Goal: Feedback & Contribution: Contribute content

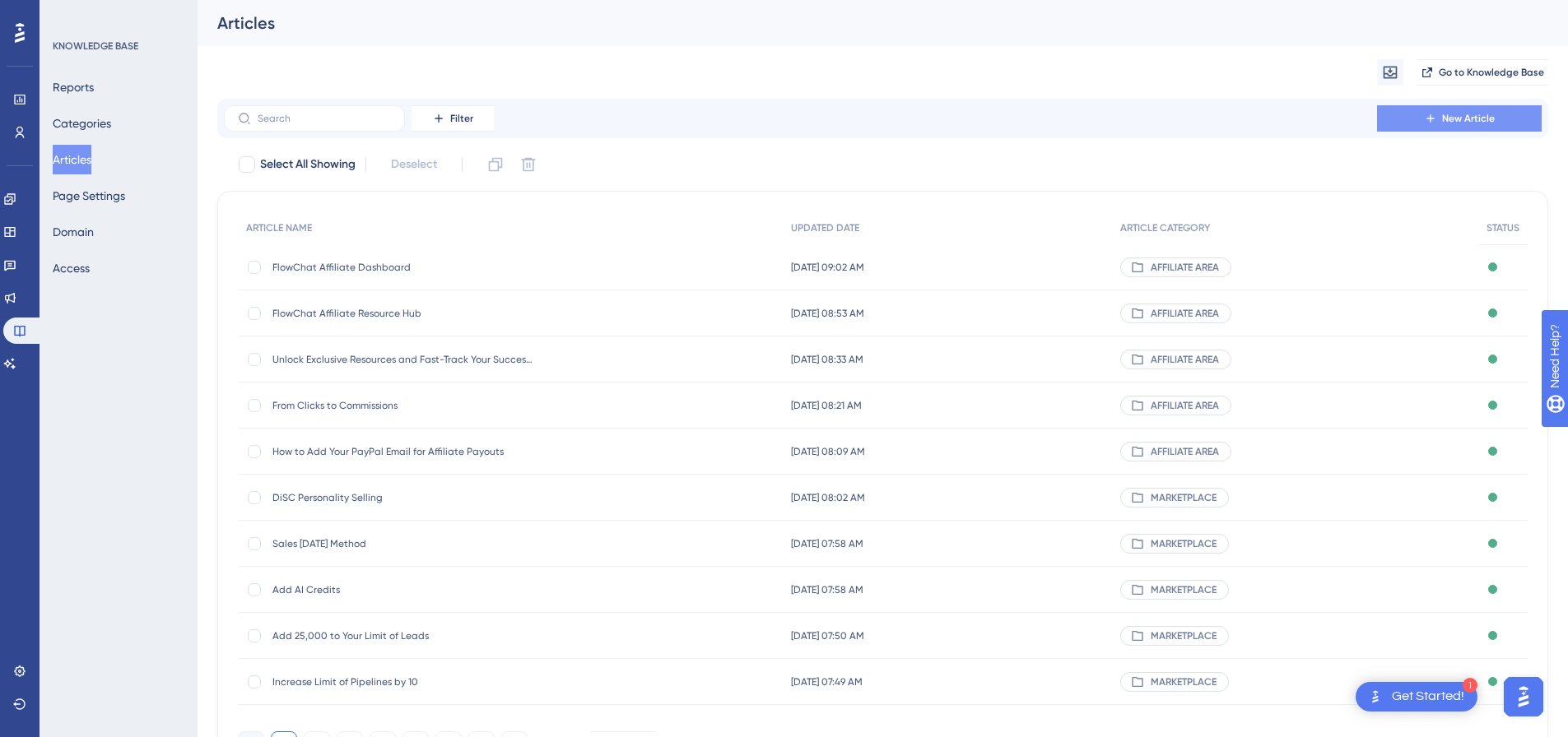
click at [1447, 117] on span "New Article" at bounding box center [1468, 119] width 53 height 14
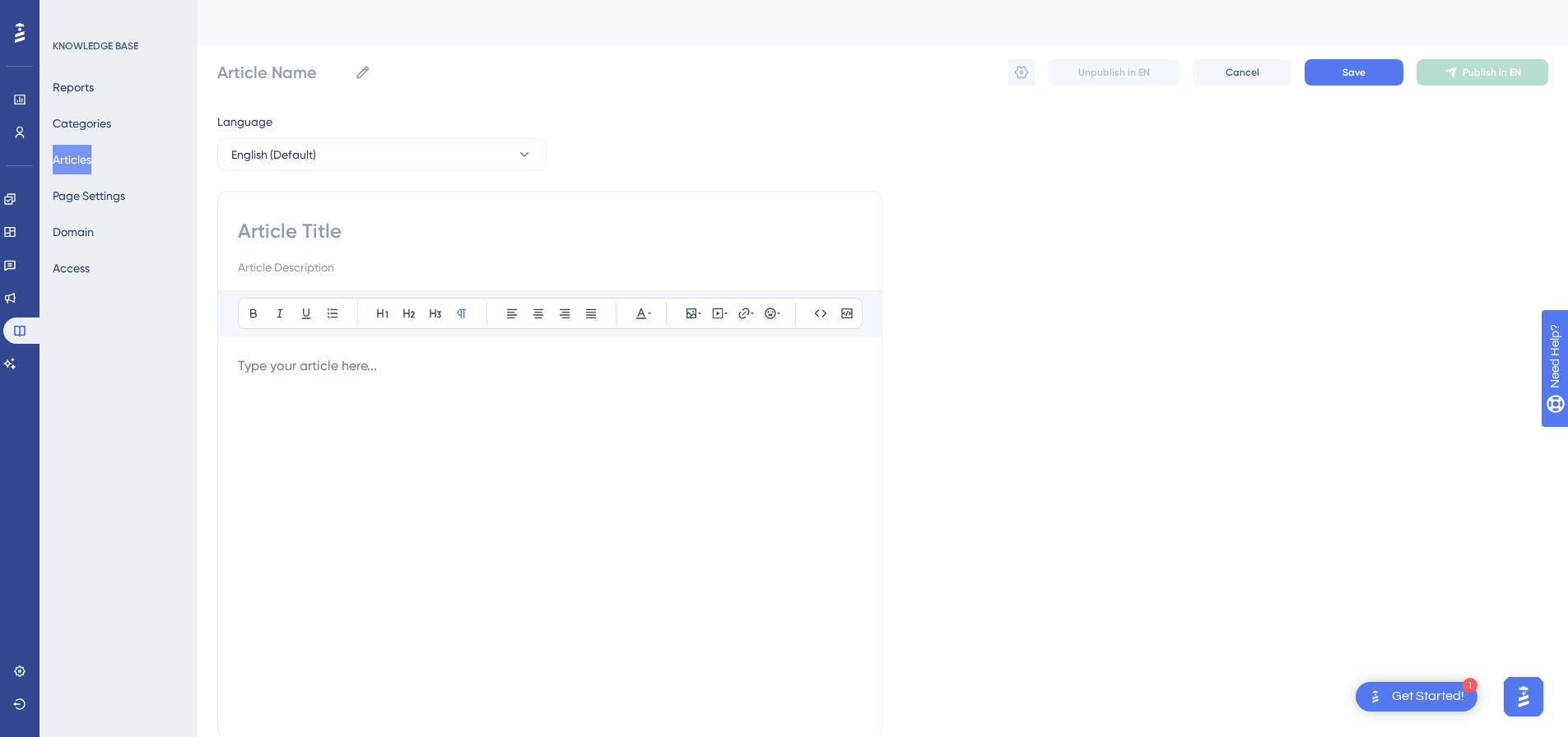
click at [503, 362] on p at bounding box center [550, 366] width 624 height 19
click at [714, 314] on icon at bounding box center [718, 314] width 14 height 14
click at [639, 409] on textarea at bounding box center [717, 415] width 250 height 74
paste textarea "<div style="padding:49.79% 0 0 0;position:relative;"><iframe src="https://playe…"
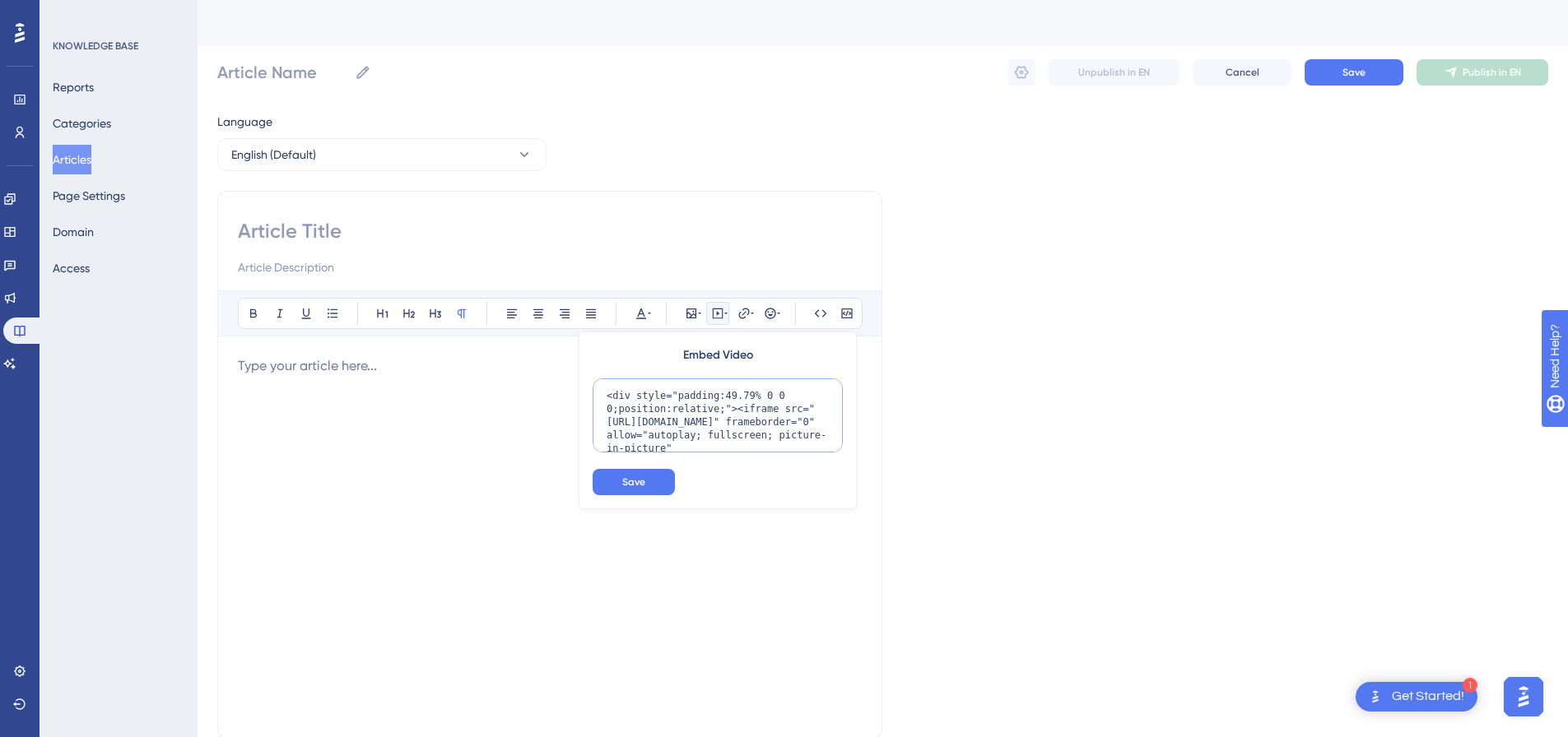
scroll to position [174, 0]
type textarea "<div style="padding:49.79% 0 0 0;position:relative;"><iframe src="https://playe…"
click at [635, 482] on span "Save" at bounding box center [634, 482] width 23 height 14
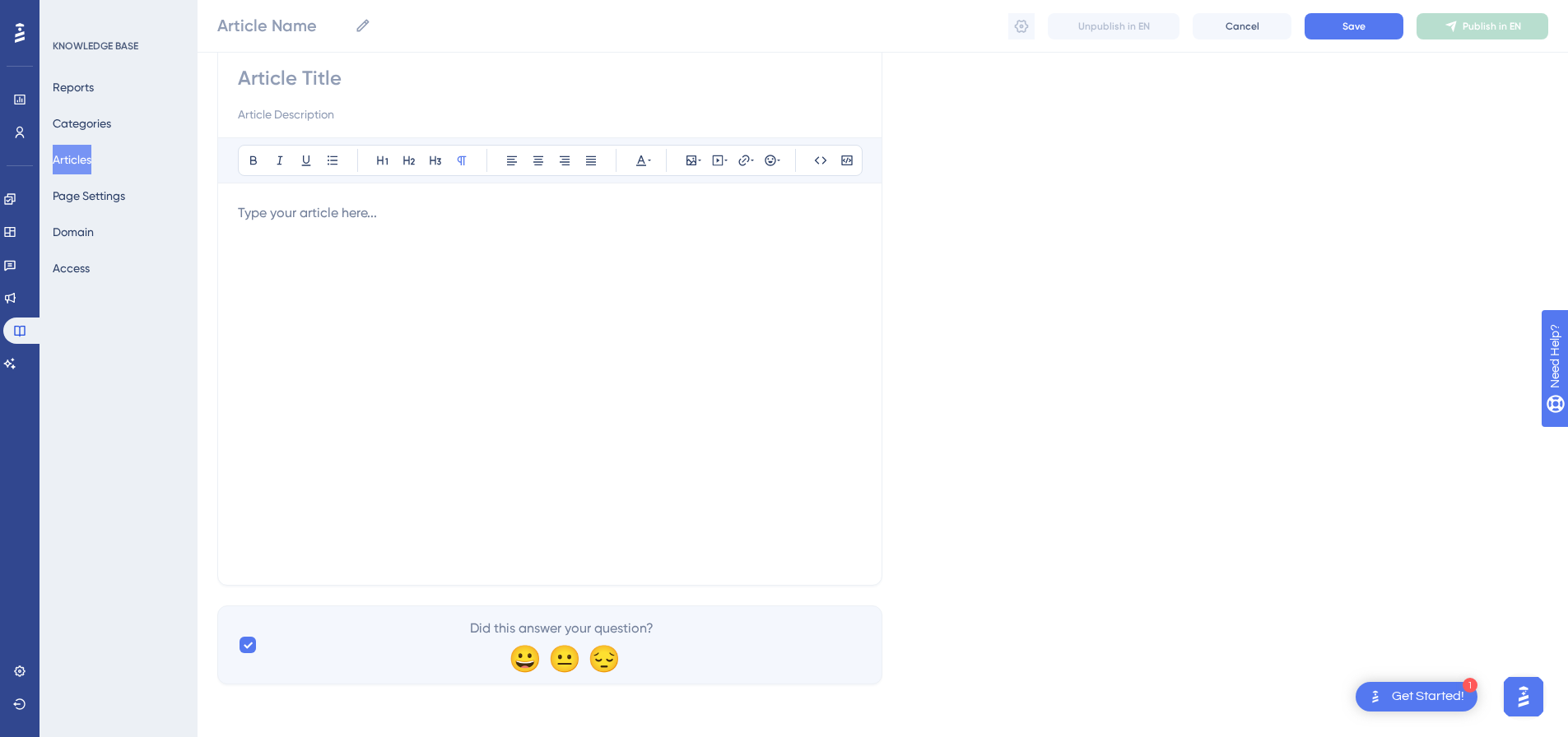
scroll to position [147, 0]
click at [716, 160] on icon at bounding box center [718, 160] width 14 height 14
click at [721, 165] on icon at bounding box center [718, 160] width 11 height 11
click at [711, 247] on textarea at bounding box center [717, 262] width 250 height 74
paste textarea "<div style="padding:49.79% 0 0 0;position:relative;"><iframe src="https://playe…"
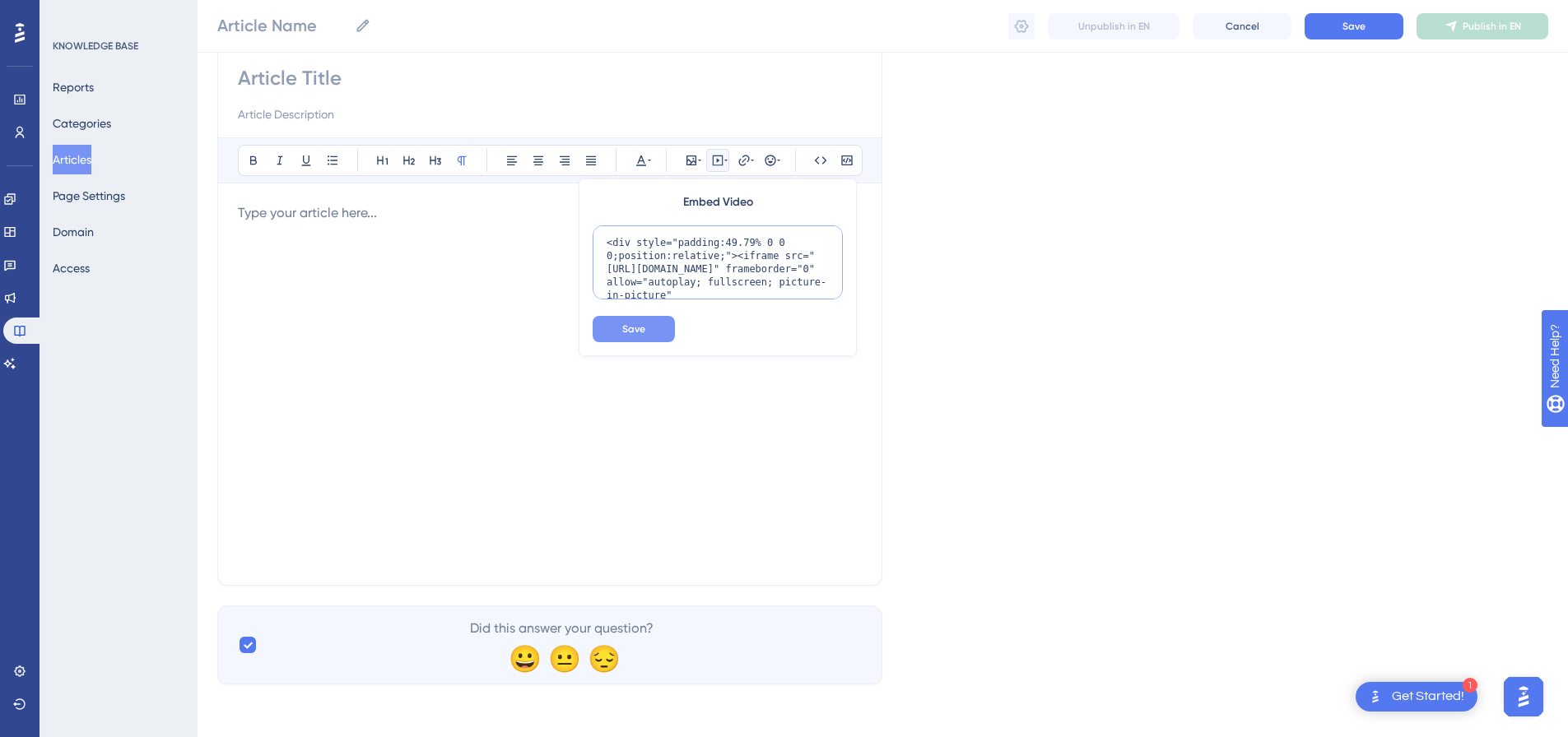
scroll to position [160, 0]
type textarea "<div style="padding:49.79% 0 0 0;position:relative;"><iframe src="https://playe…"
click at [652, 326] on button "Save" at bounding box center [633, 328] width 82 height 26
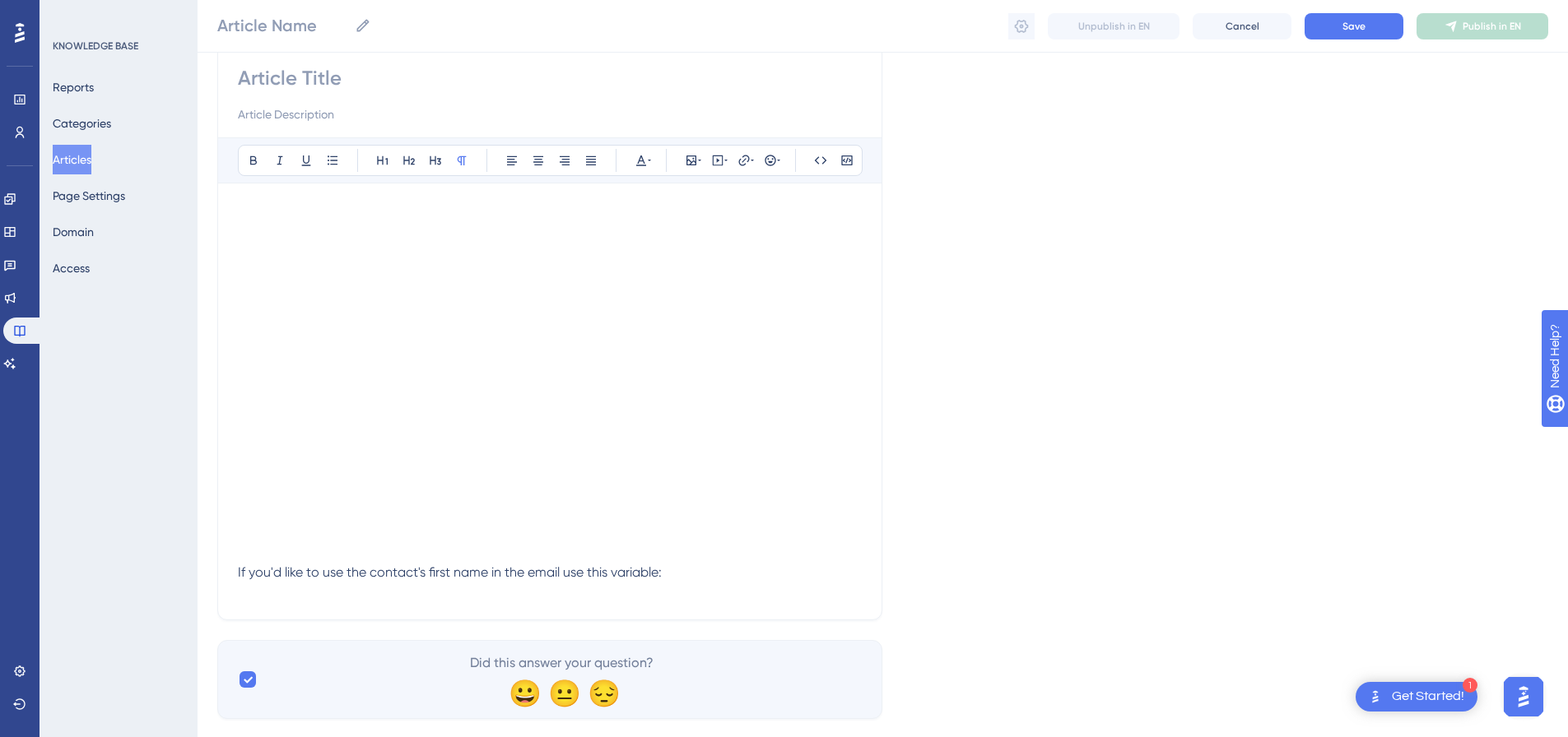
click at [642, 578] on div "If you'd like to use the contact's first name in the email use this variable:" at bounding box center [550, 402] width 624 height 357
click at [648, 566] on div "If you'd like to use the contact's first name in the email use this variable:" at bounding box center [550, 402] width 624 height 357
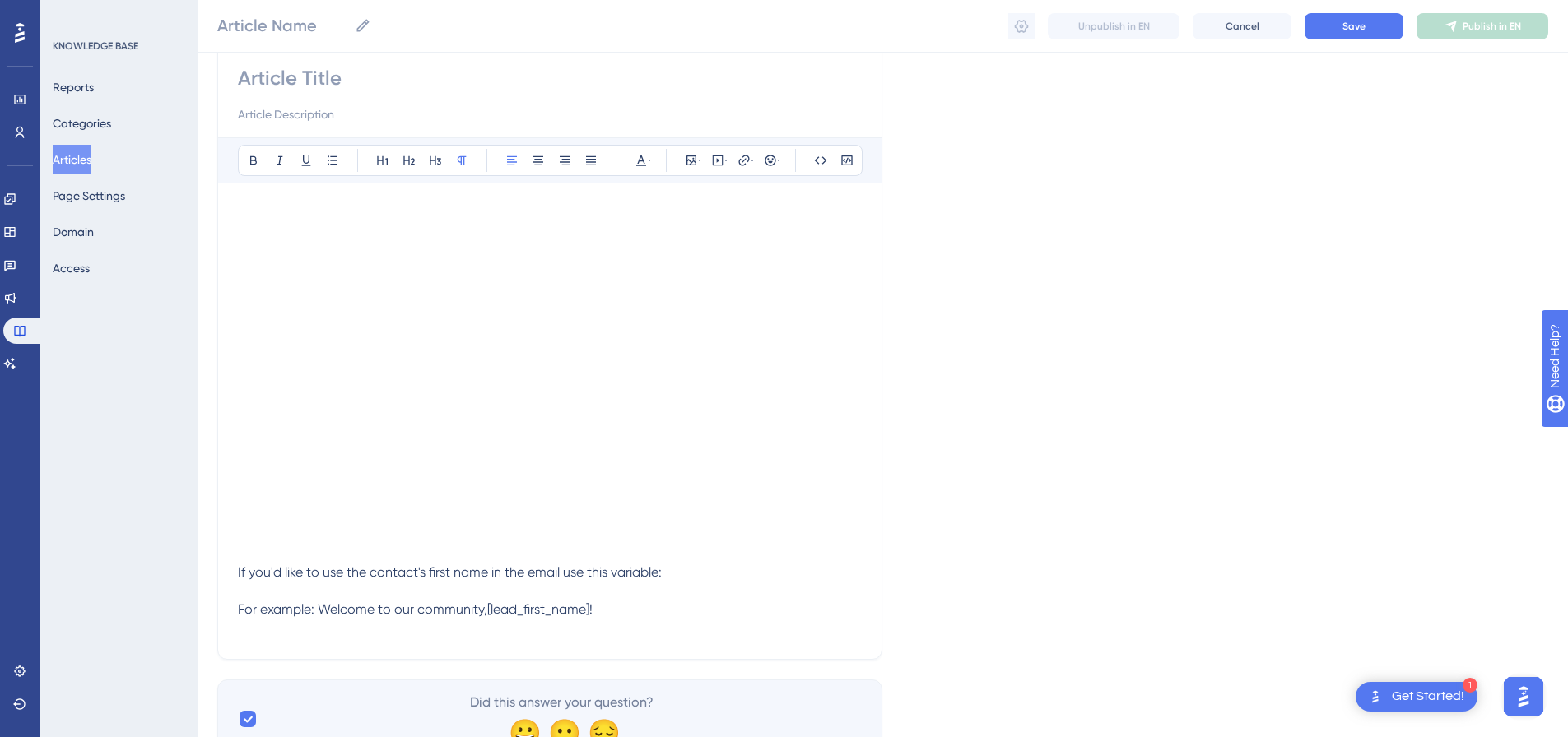
click at [360, 201] on div "Bold Italic Underline Bullet Point Heading 1 Heading 2 Heading 3 Normal Align L…" at bounding box center [550, 388] width 624 height 502
click at [348, 99] on div at bounding box center [550, 94] width 624 height 59
click at [354, 79] on input at bounding box center [550, 77] width 624 height 26
paste input "Email"
type input "Email"
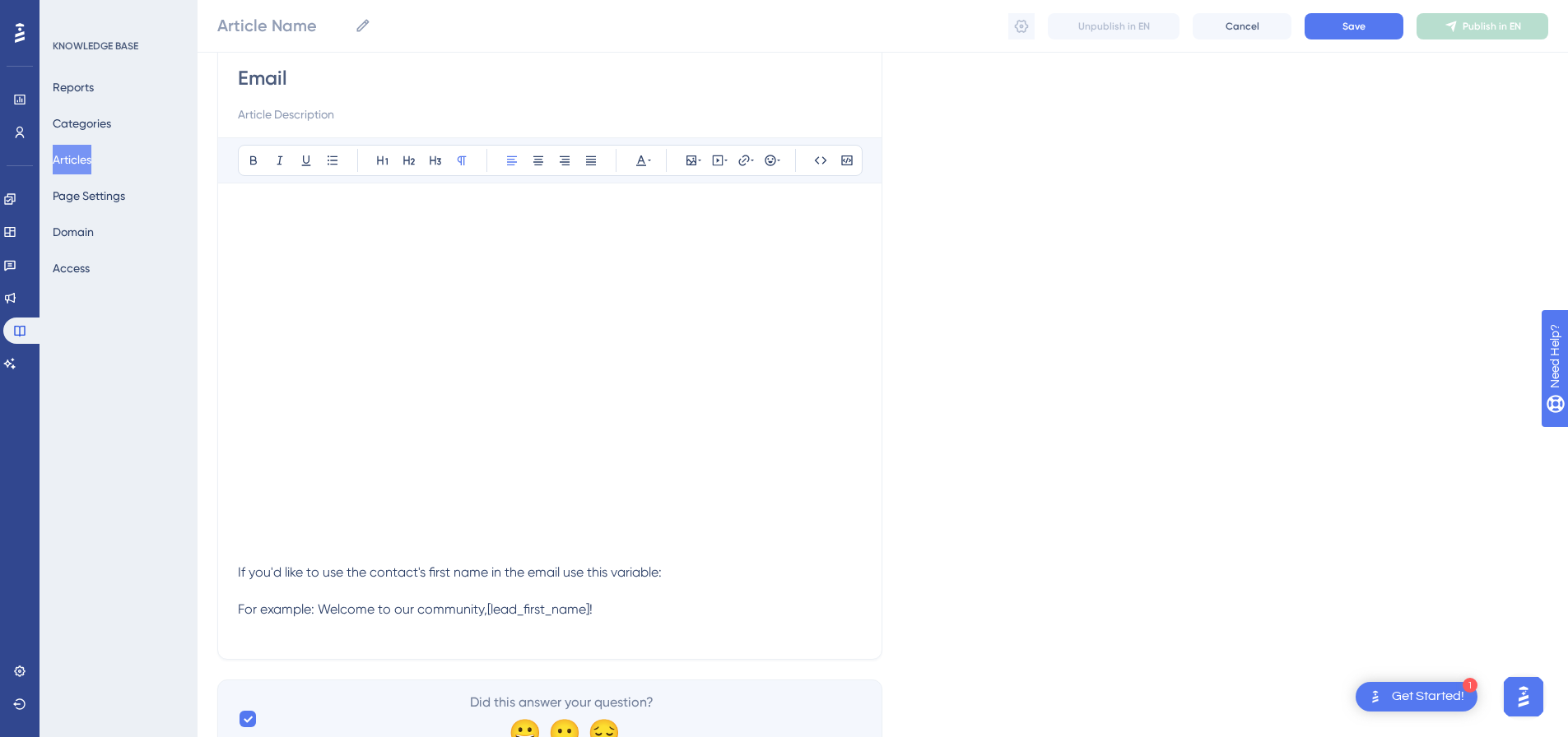
type input "Email"
click at [1341, 23] on button "Save" at bounding box center [1354, 26] width 99 height 26
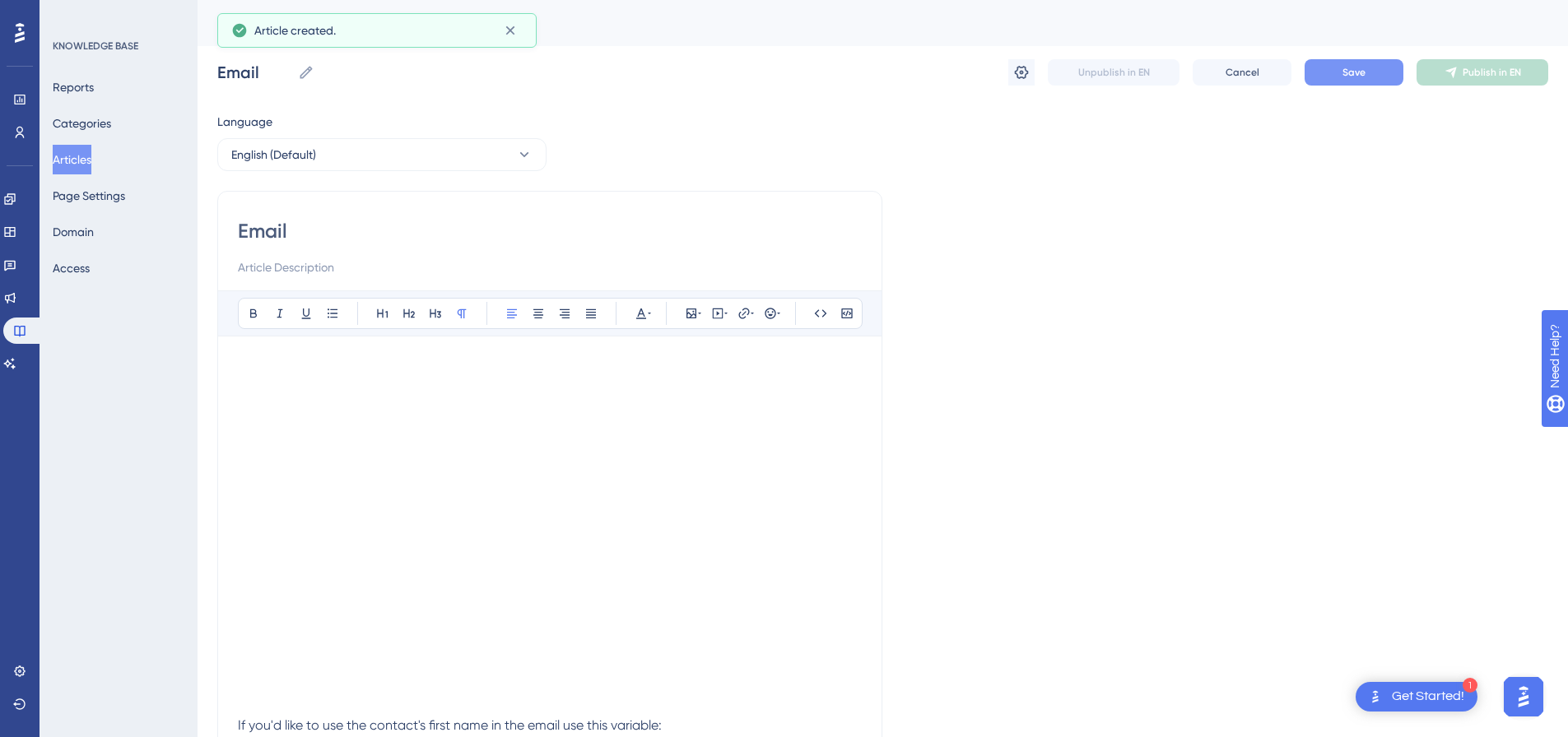
click at [1354, 79] on button "Save" at bounding box center [1354, 71] width 99 height 26
click at [1504, 74] on span "Publish in EN" at bounding box center [1492, 72] width 58 height 14
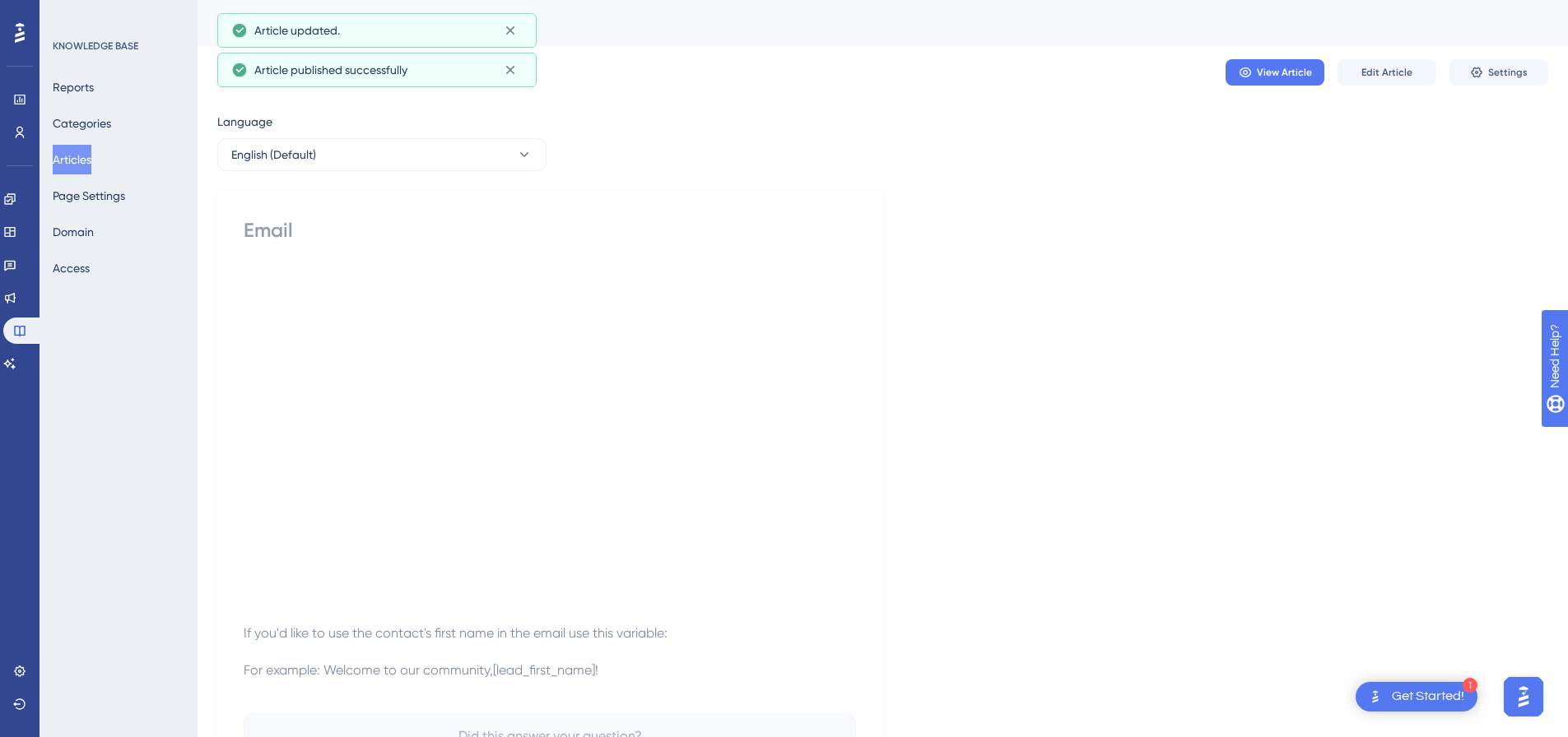
click at [1504, 74] on span "Settings" at bounding box center [1507, 72] width 40 height 14
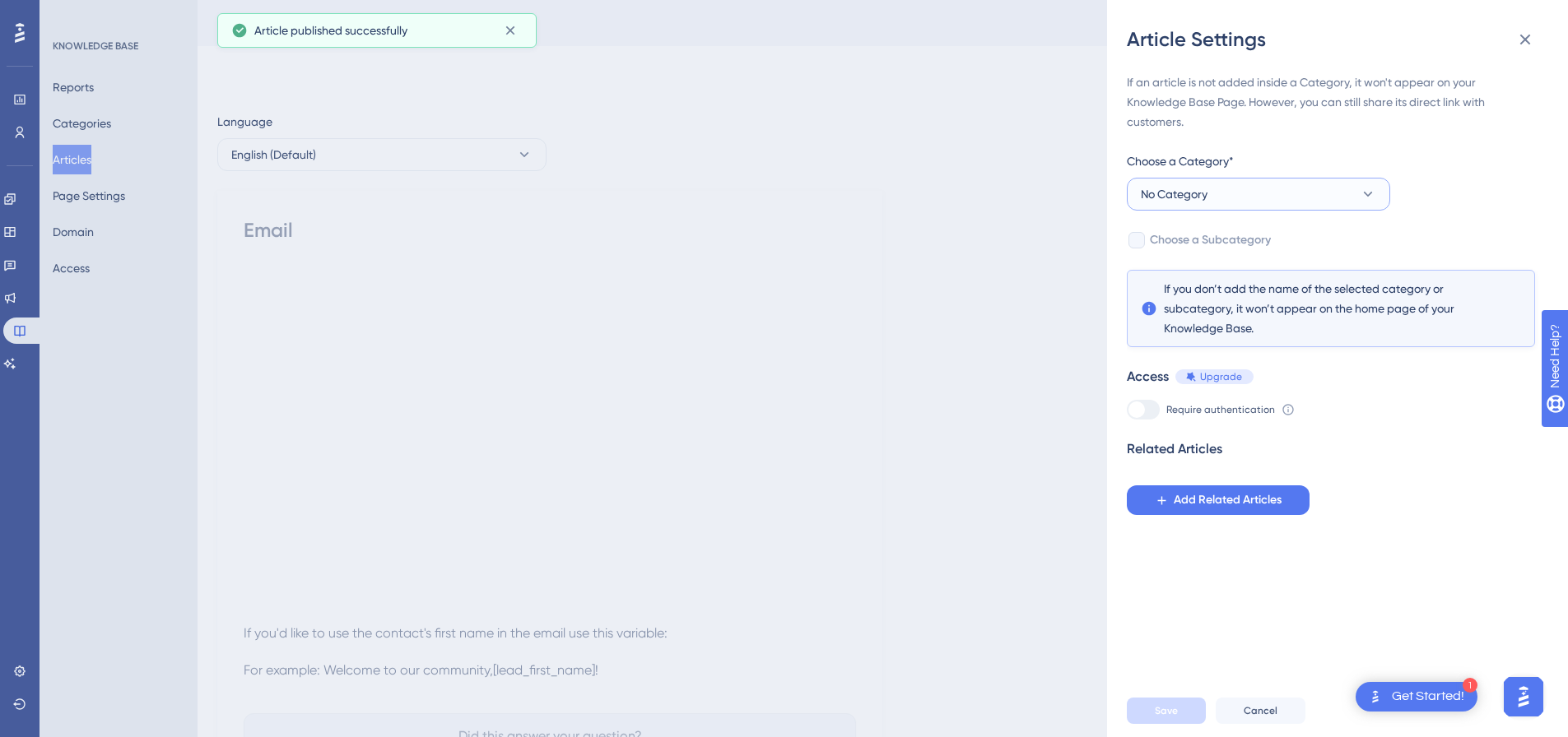
click at [1212, 193] on button "No Category" at bounding box center [1258, 194] width 264 height 33
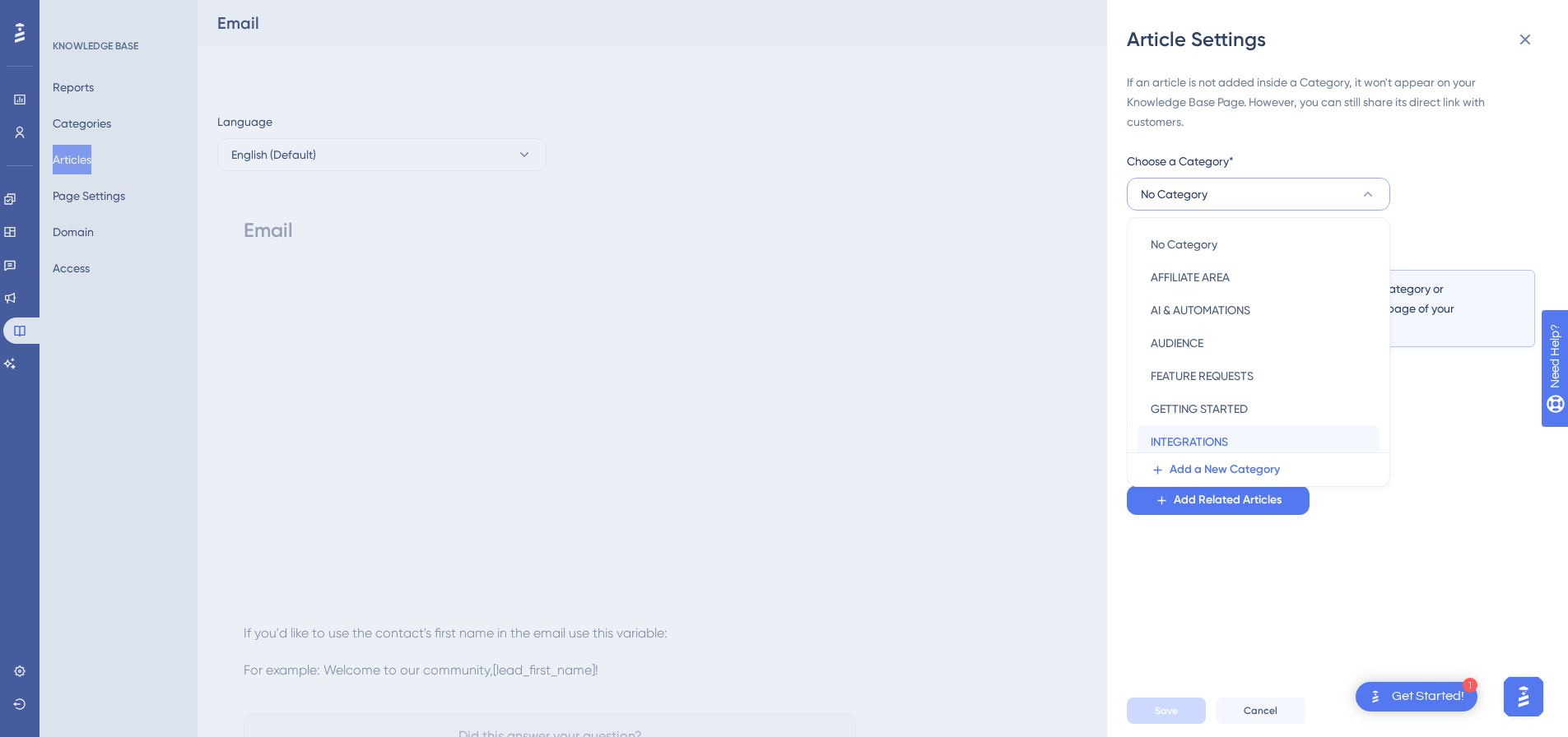
click at [1231, 437] on div "INTEGRATIONS INTEGRATIONS" at bounding box center [1258, 441] width 215 height 33
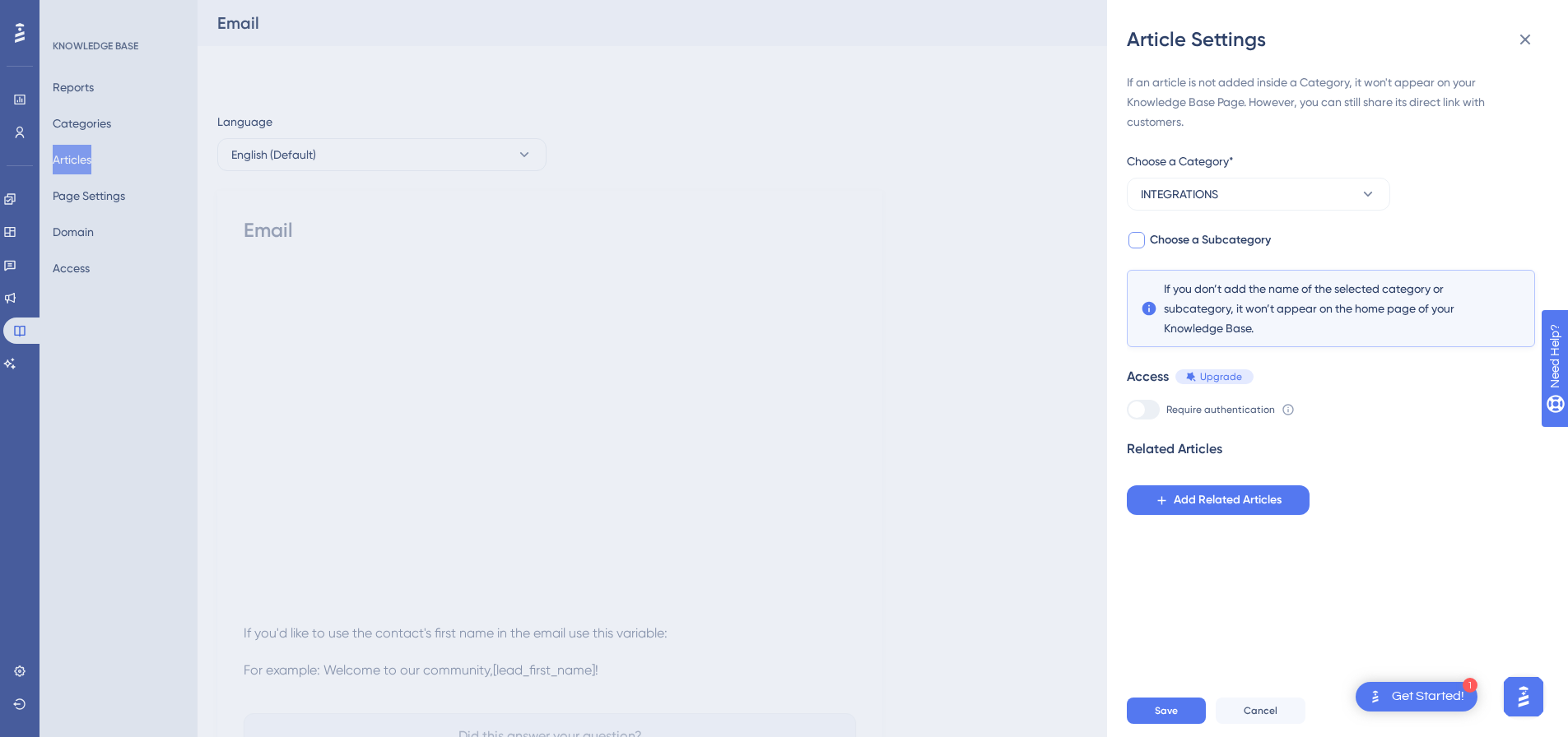
click at [1147, 241] on label "Choose a Subcategory" at bounding box center [1198, 241] width 144 height 19
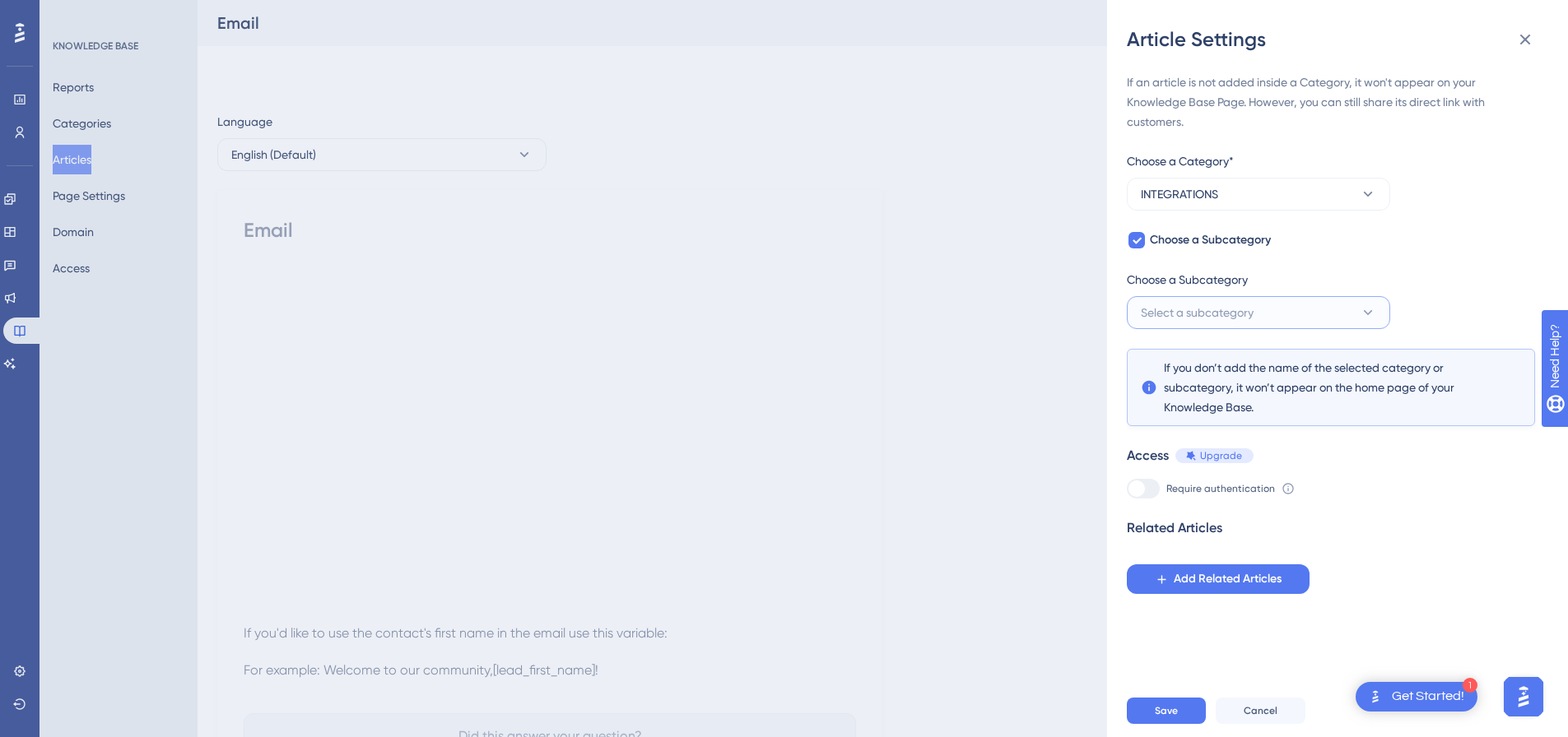
click at [1207, 309] on span "Select a subcategory" at bounding box center [1197, 313] width 113 height 19
click at [1216, 203] on span "INTEGRATIONS" at bounding box center [1180, 194] width 77 height 19
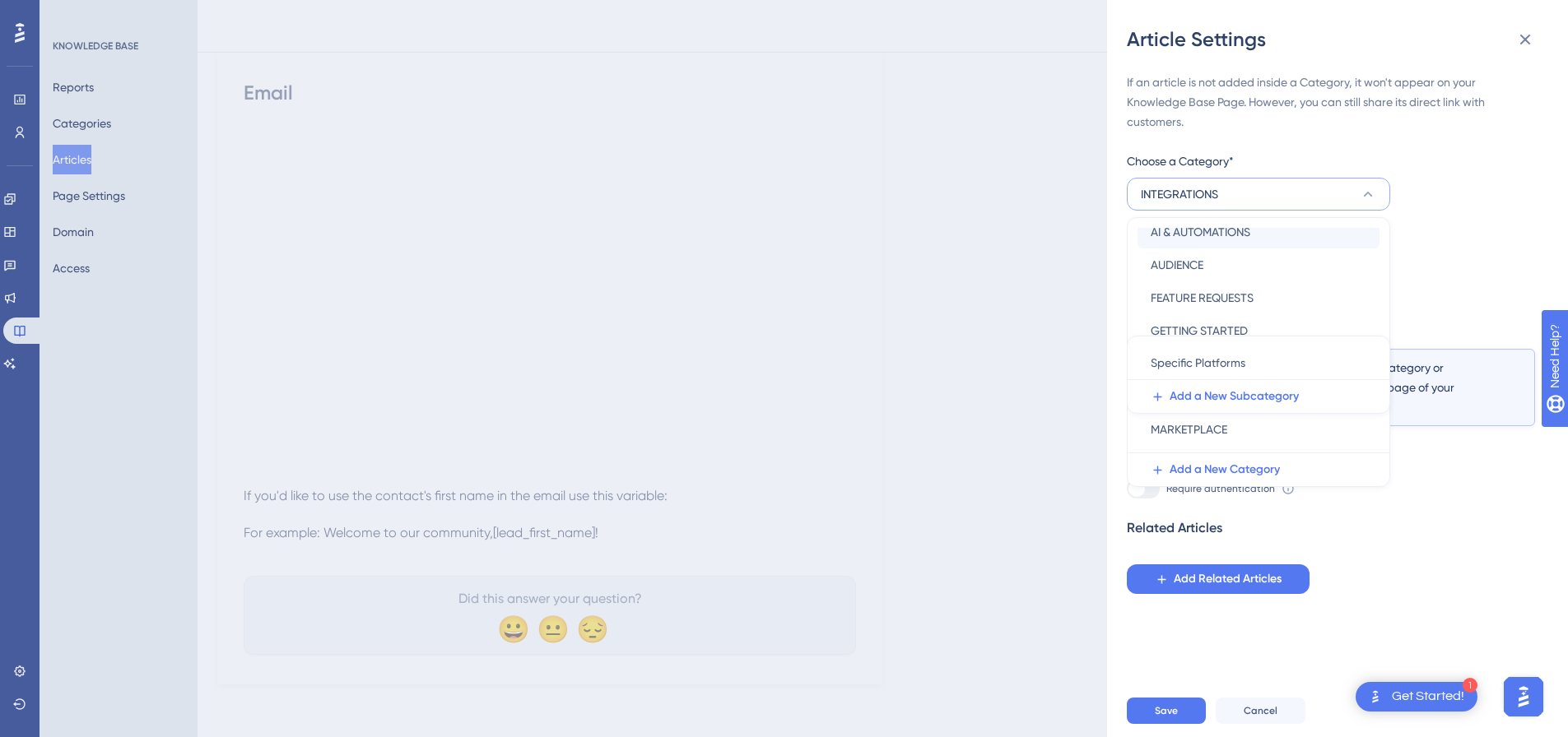
scroll to position [164, 0]
click at [1505, 254] on div "If an article is not added inside a Category, it won't appear on your Knowledge…" at bounding box center [1330, 333] width 409 height 522
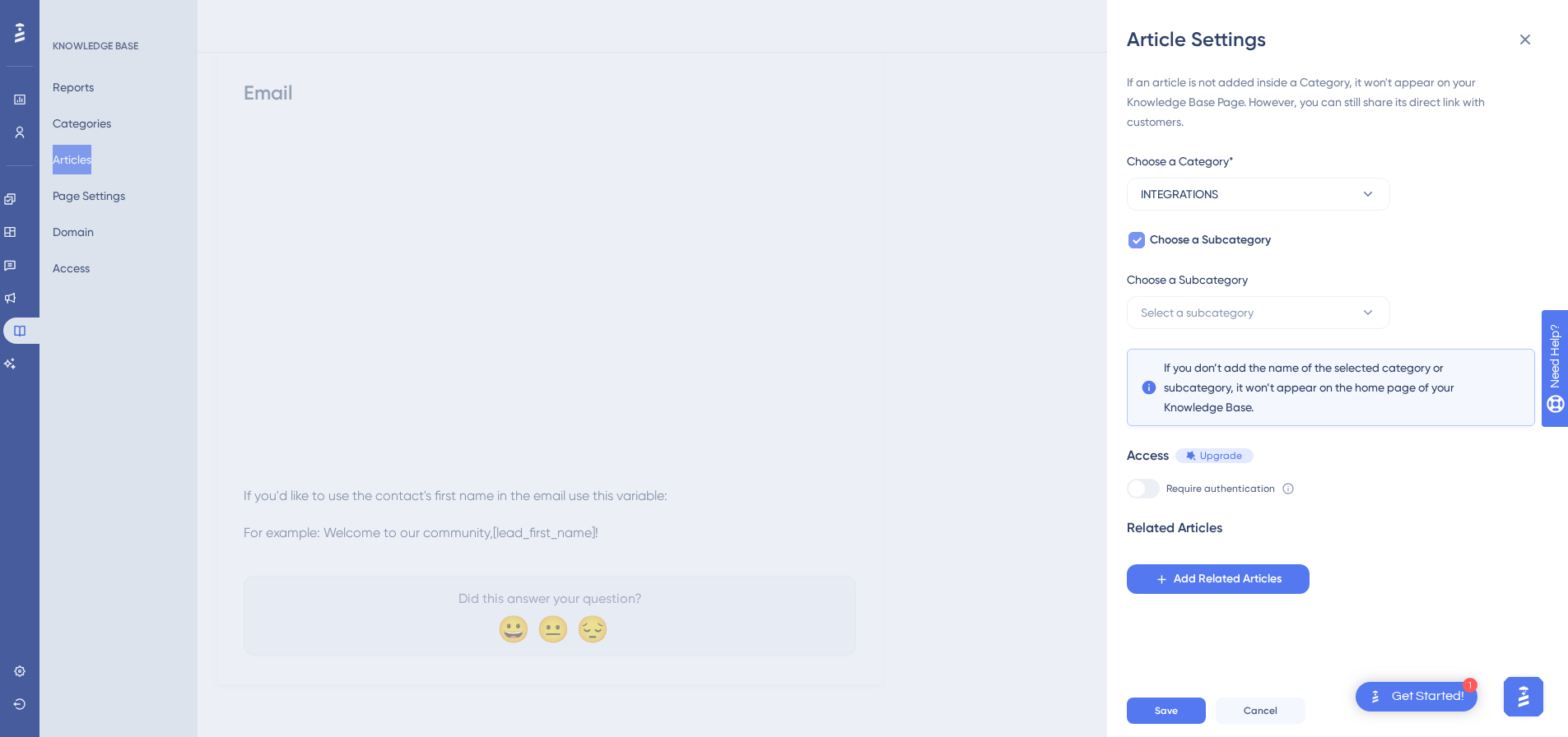
click at [1141, 241] on icon at bounding box center [1137, 241] width 10 height 14
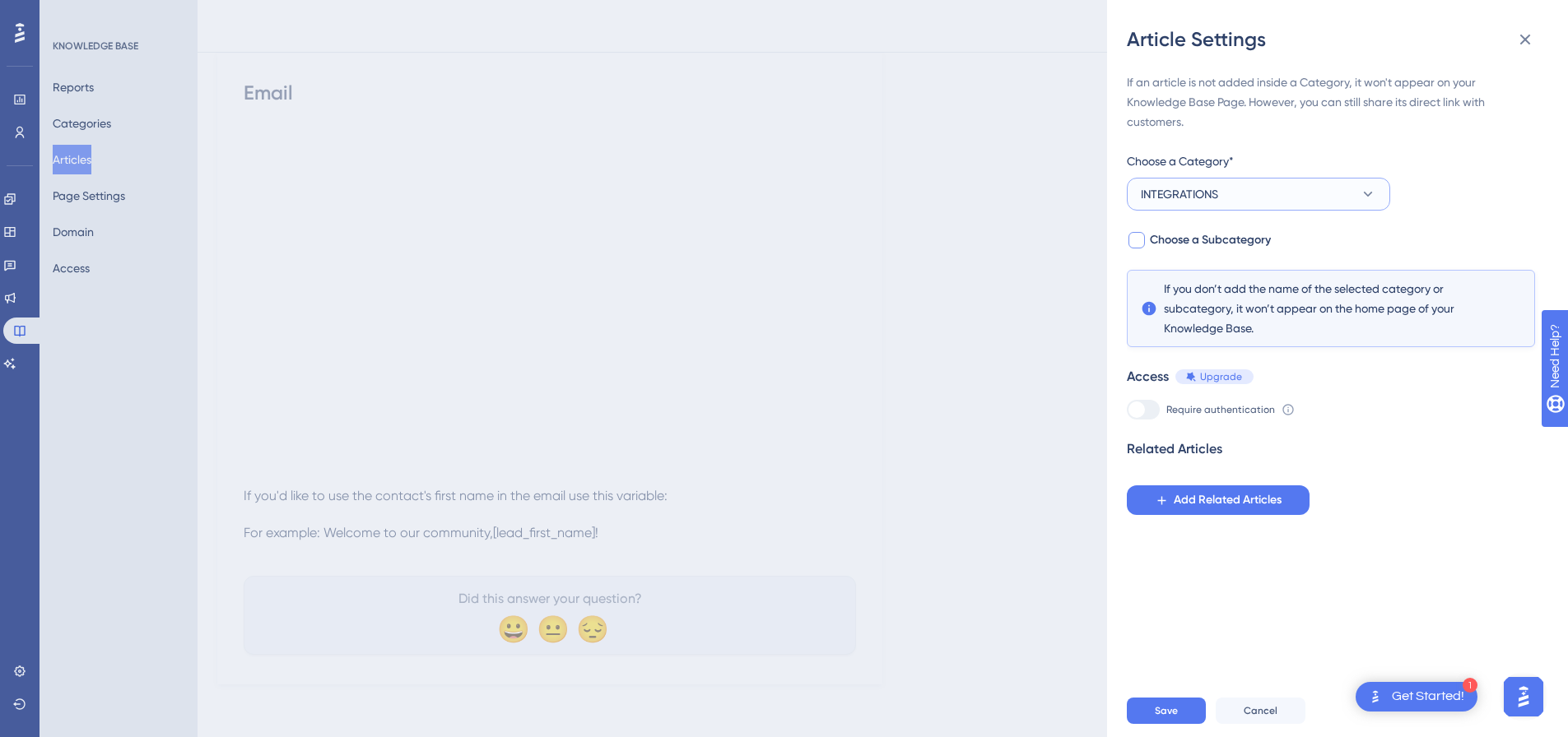
click at [1201, 193] on span "INTEGRATIONS" at bounding box center [1180, 194] width 77 height 19
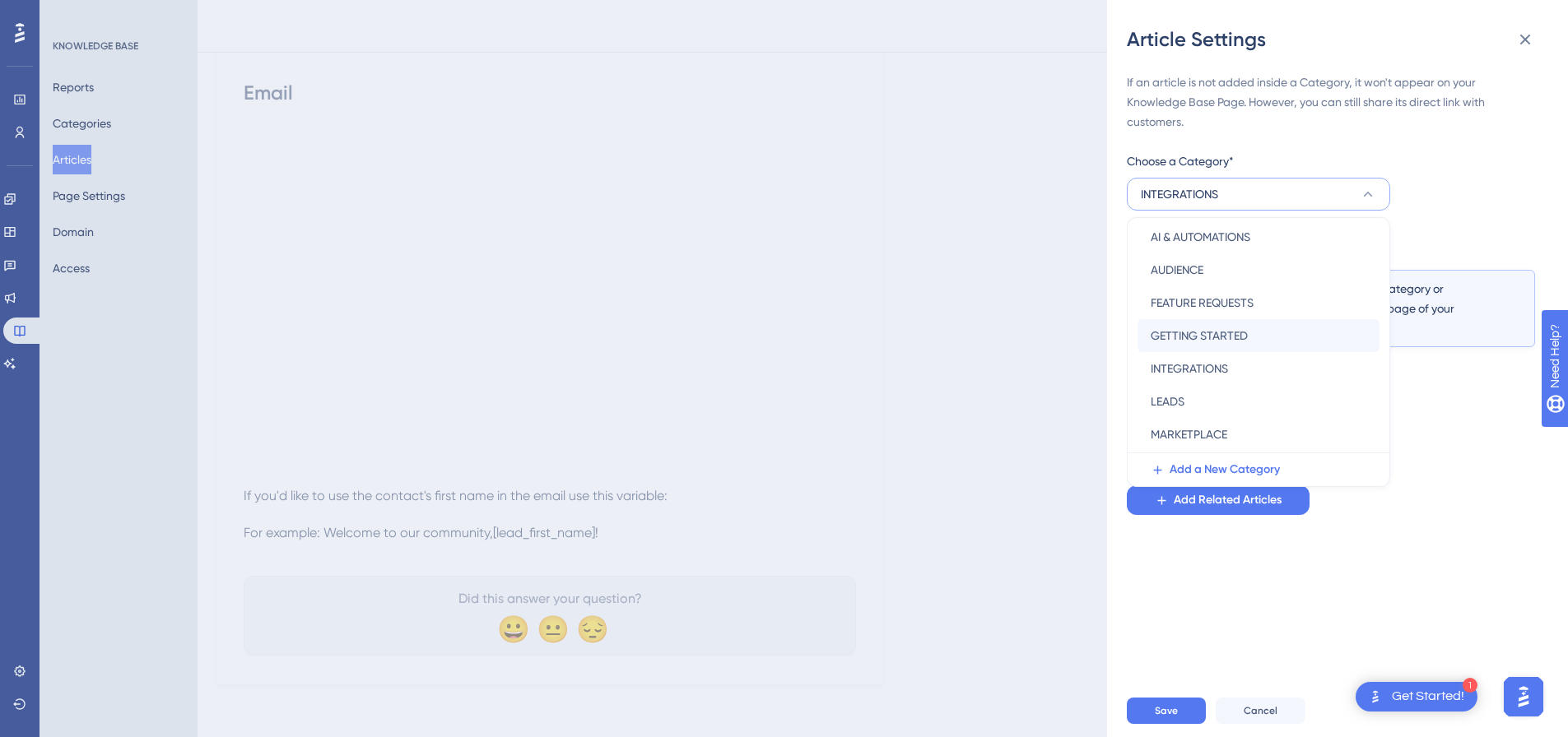
scroll to position [0, 0]
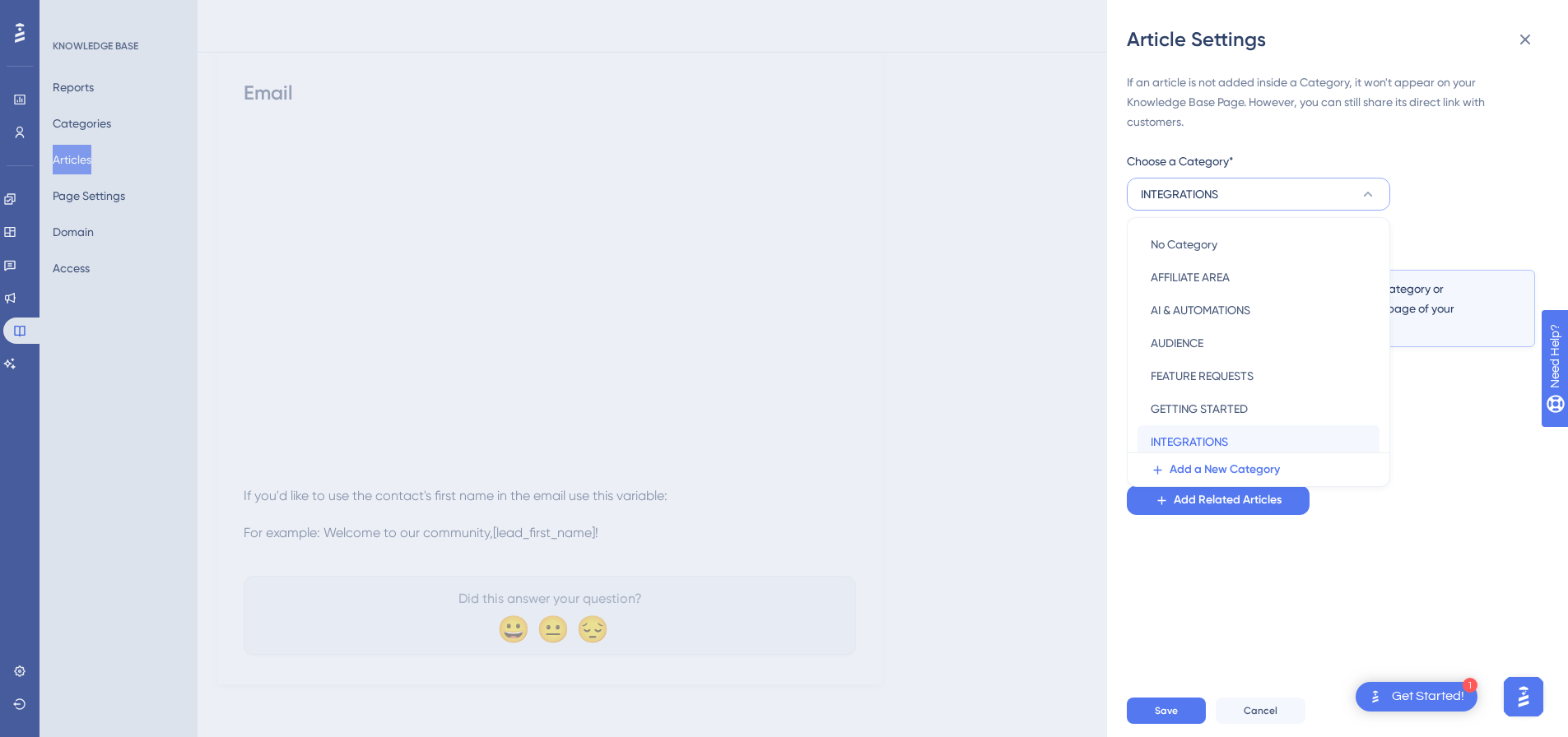
click at [1209, 432] on span "INTEGRATIONS" at bounding box center [1189, 441] width 77 height 19
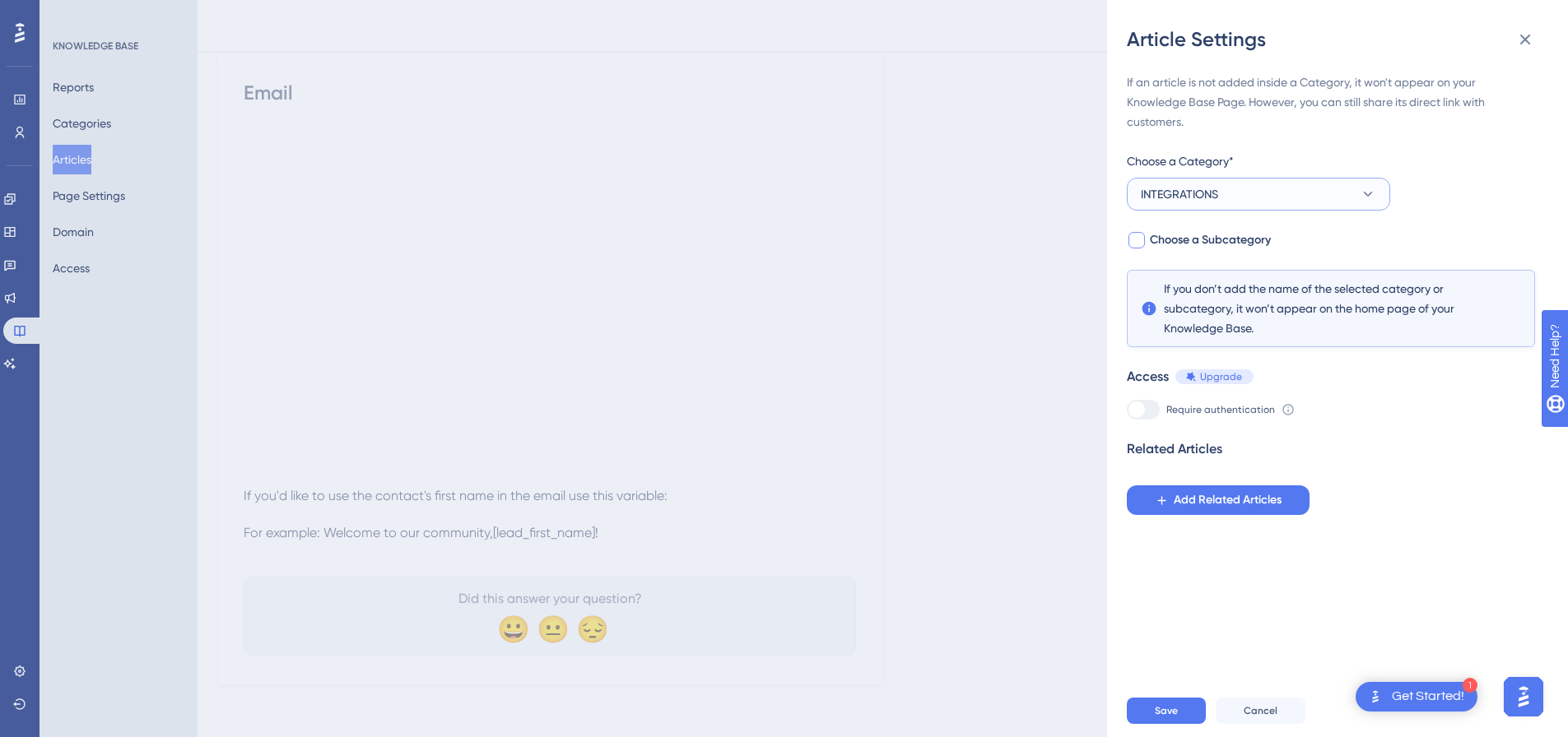
click at [1175, 183] on button "INTEGRATIONS" at bounding box center [1258, 194] width 264 height 33
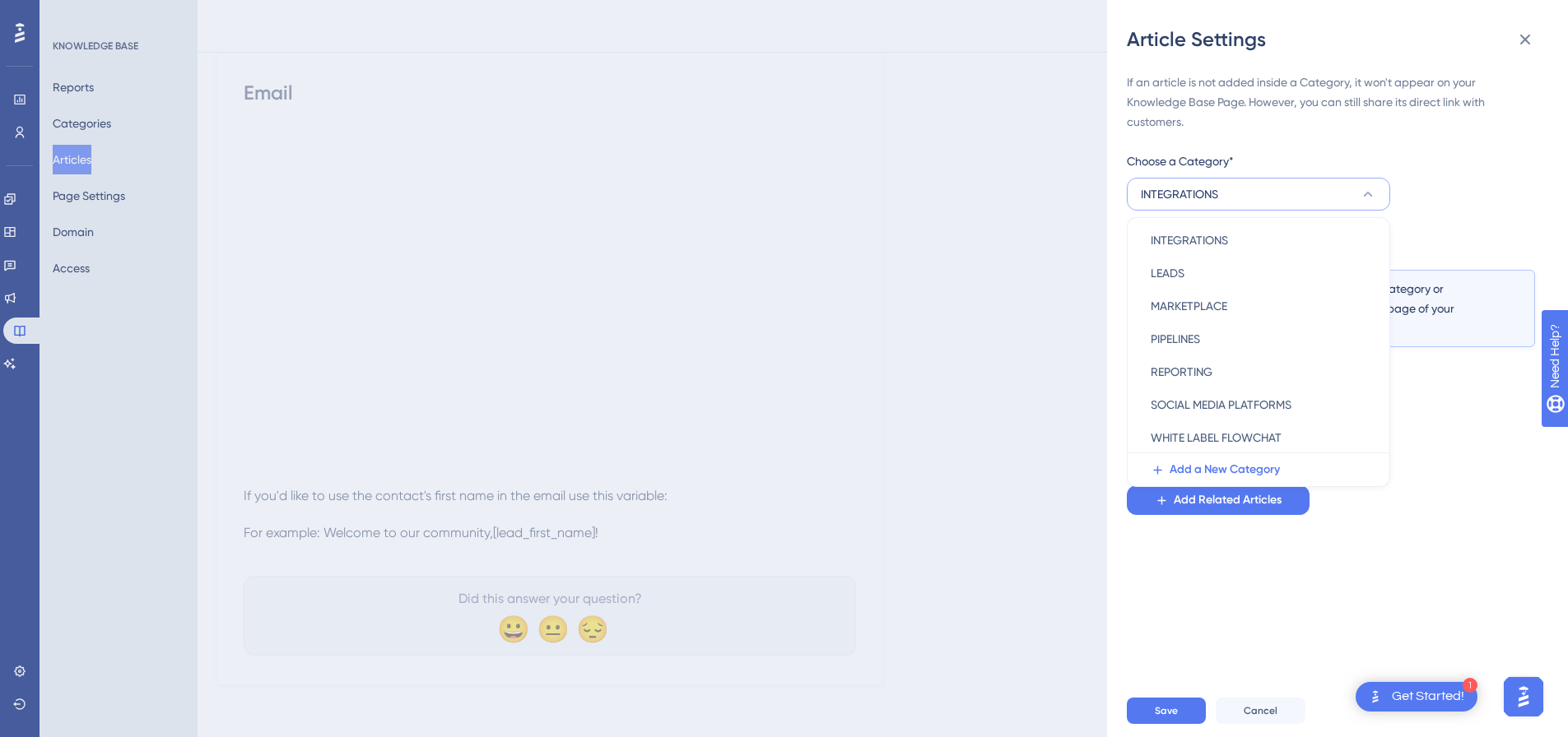
scroll to position [237, 0]
click at [1239, 427] on span "WORKFLOWS & STRATEGIES" at bounding box center [1224, 436] width 148 height 19
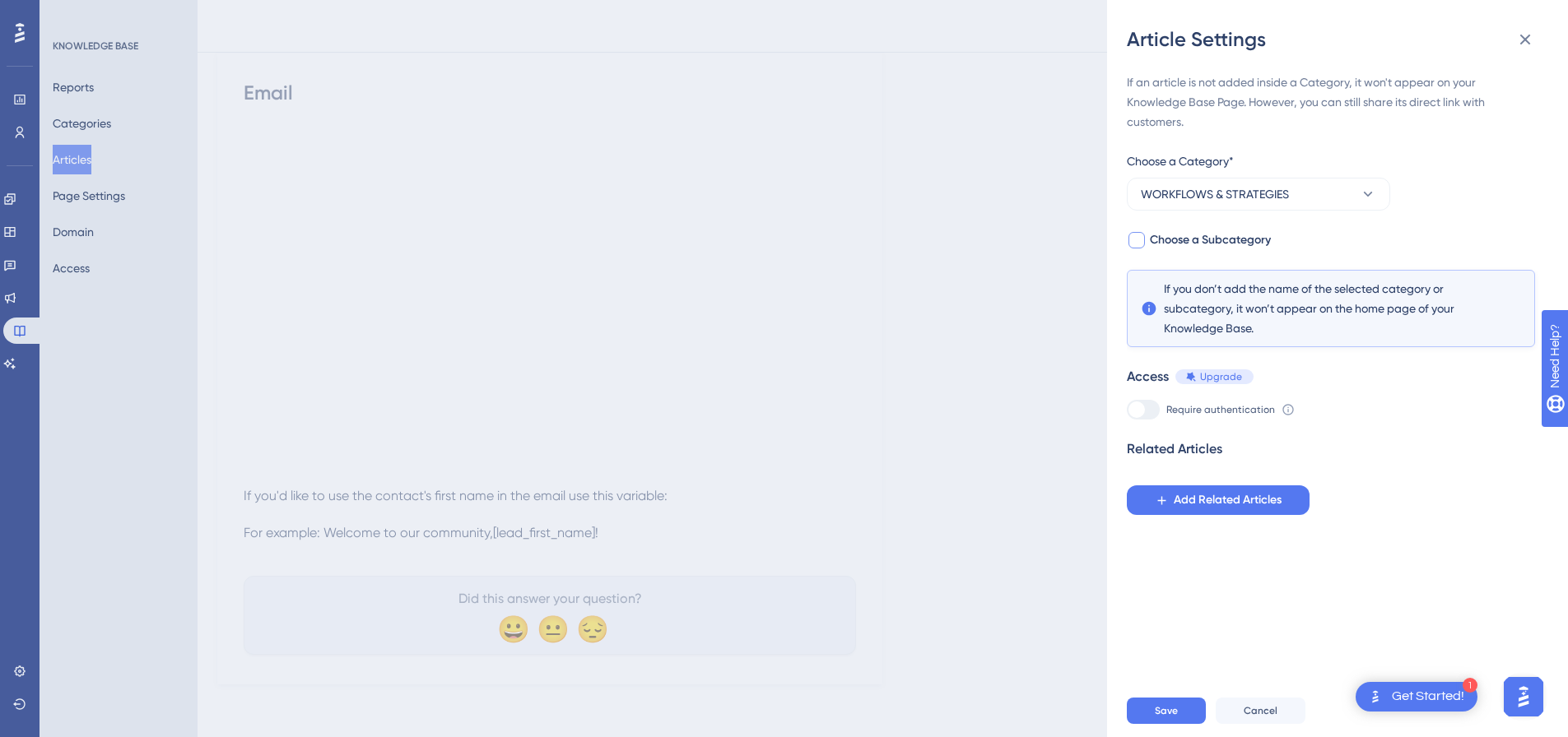
click at [1147, 243] on label "Choose a Subcategory" at bounding box center [1198, 241] width 144 height 19
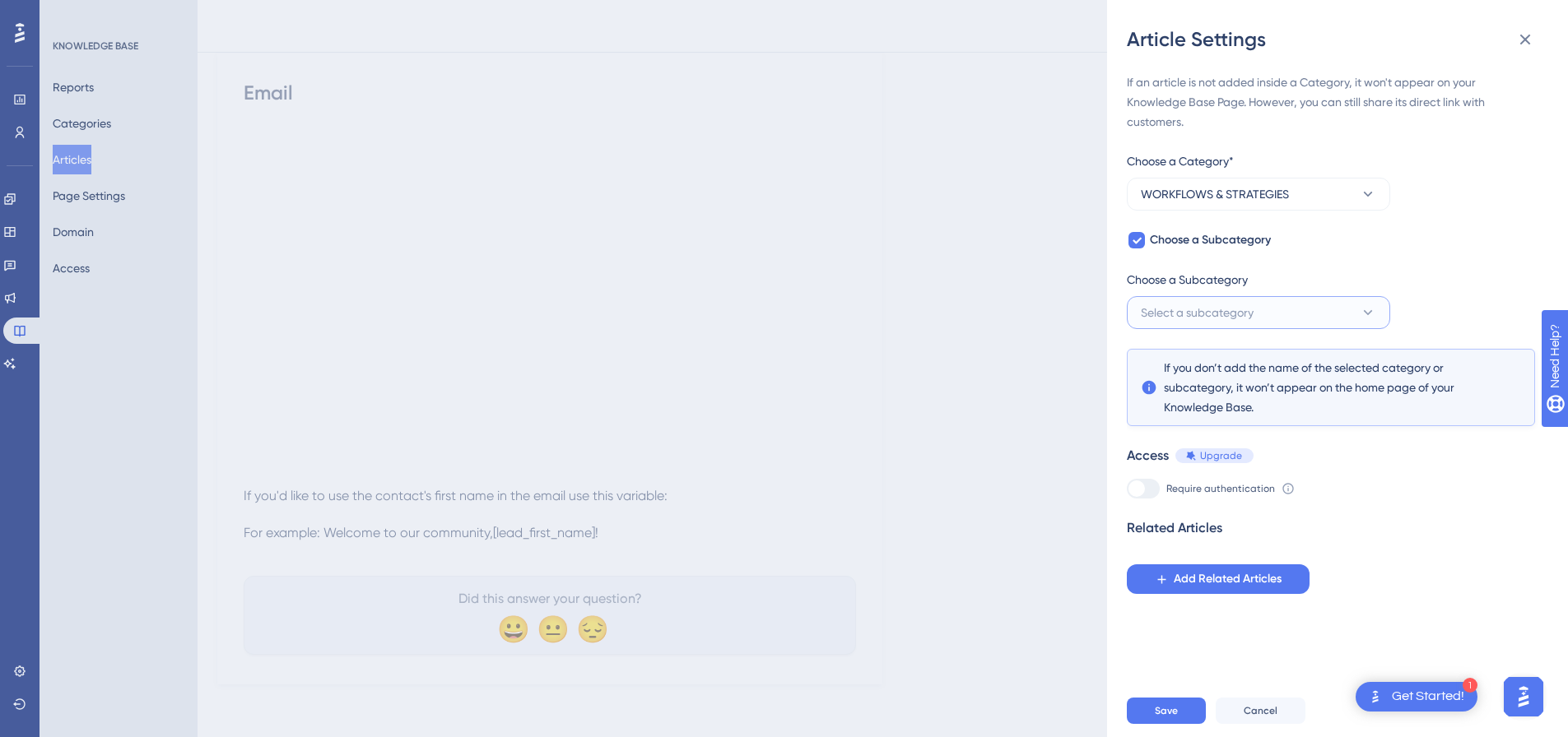
click at [1181, 303] on span "Select a subcategory" at bounding box center [1197, 313] width 113 height 19
click at [1136, 231] on div at bounding box center [1136, 241] width 19 height 19
checkbox input "false"
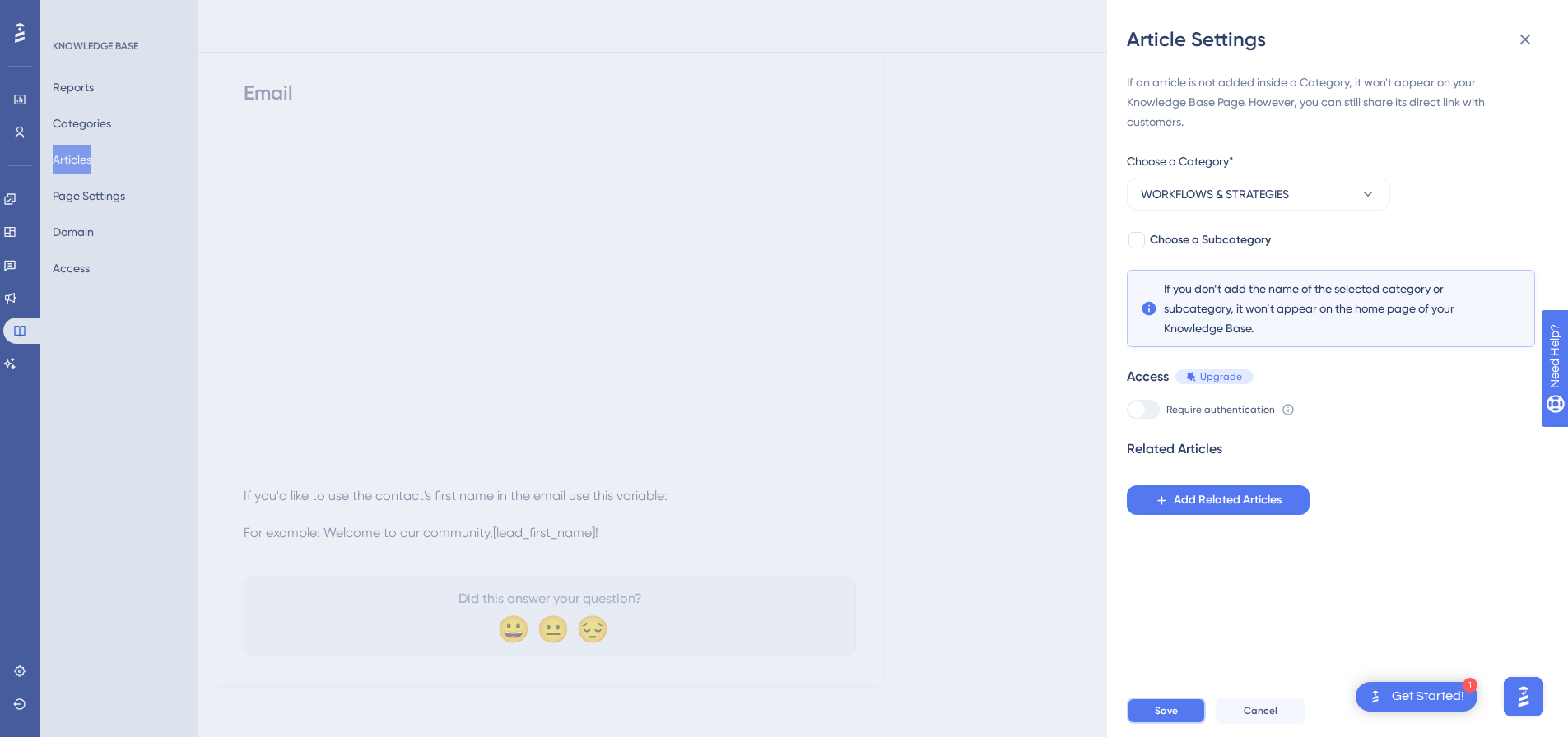
click at [1182, 722] on button "Save" at bounding box center [1166, 711] width 79 height 26
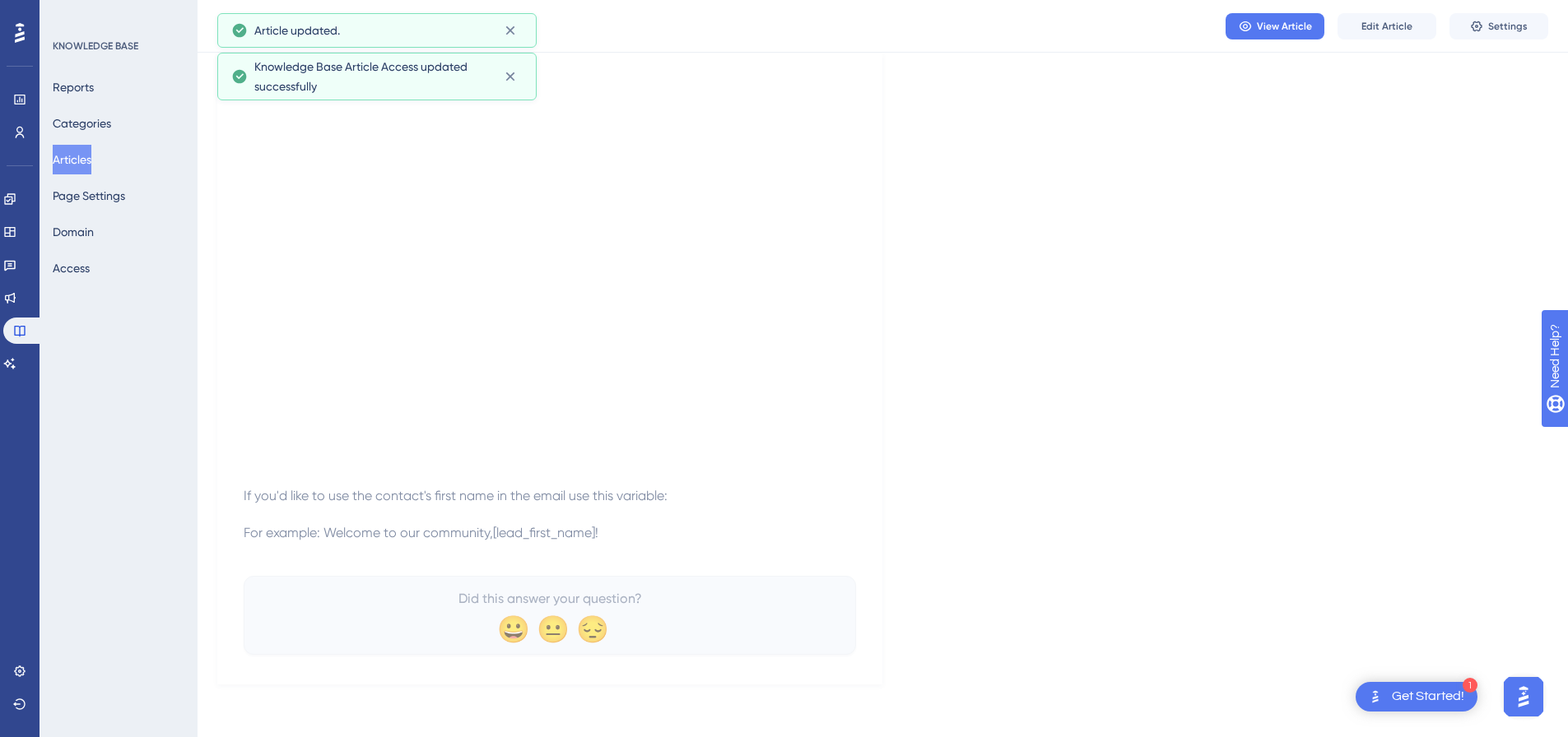
click at [92, 158] on button "Articles" at bounding box center [72, 159] width 39 height 30
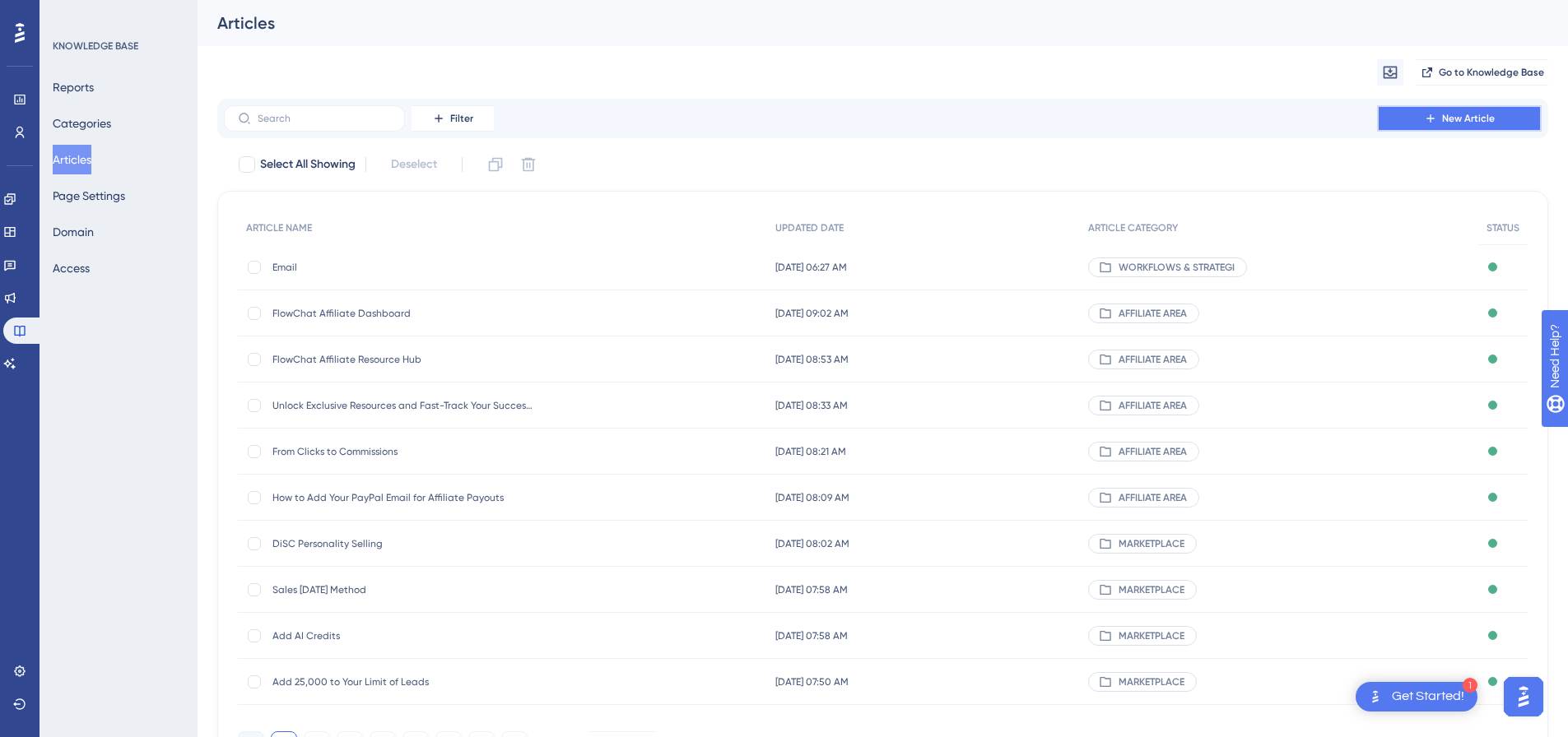
click at [1460, 119] on span "New Article" at bounding box center [1468, 119] width 53 height 14
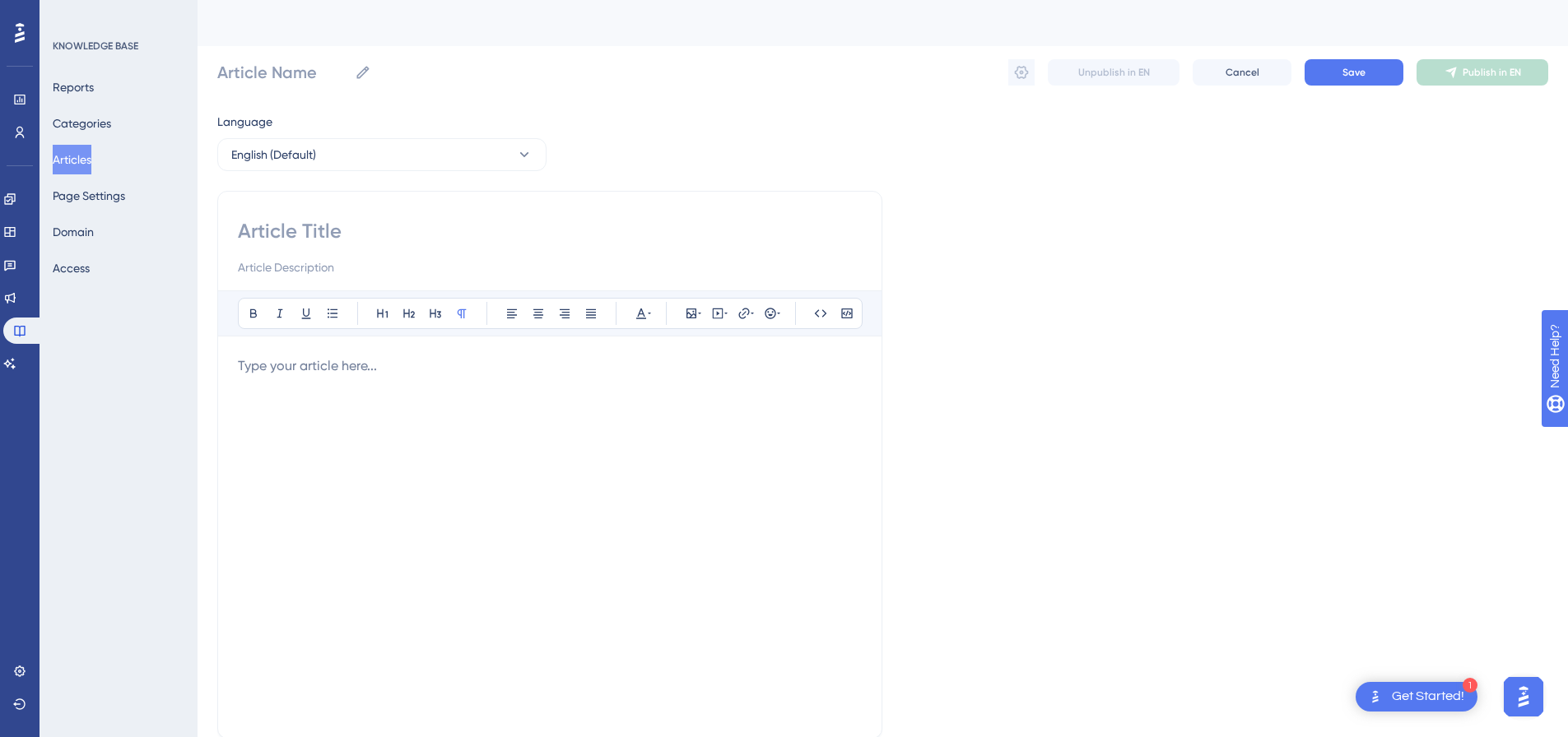
click at [489, 223] on input at bounding box center [550, 231] width 624 height 26
paste input "SMS (Texting)"
type input "SMS (Texting)"
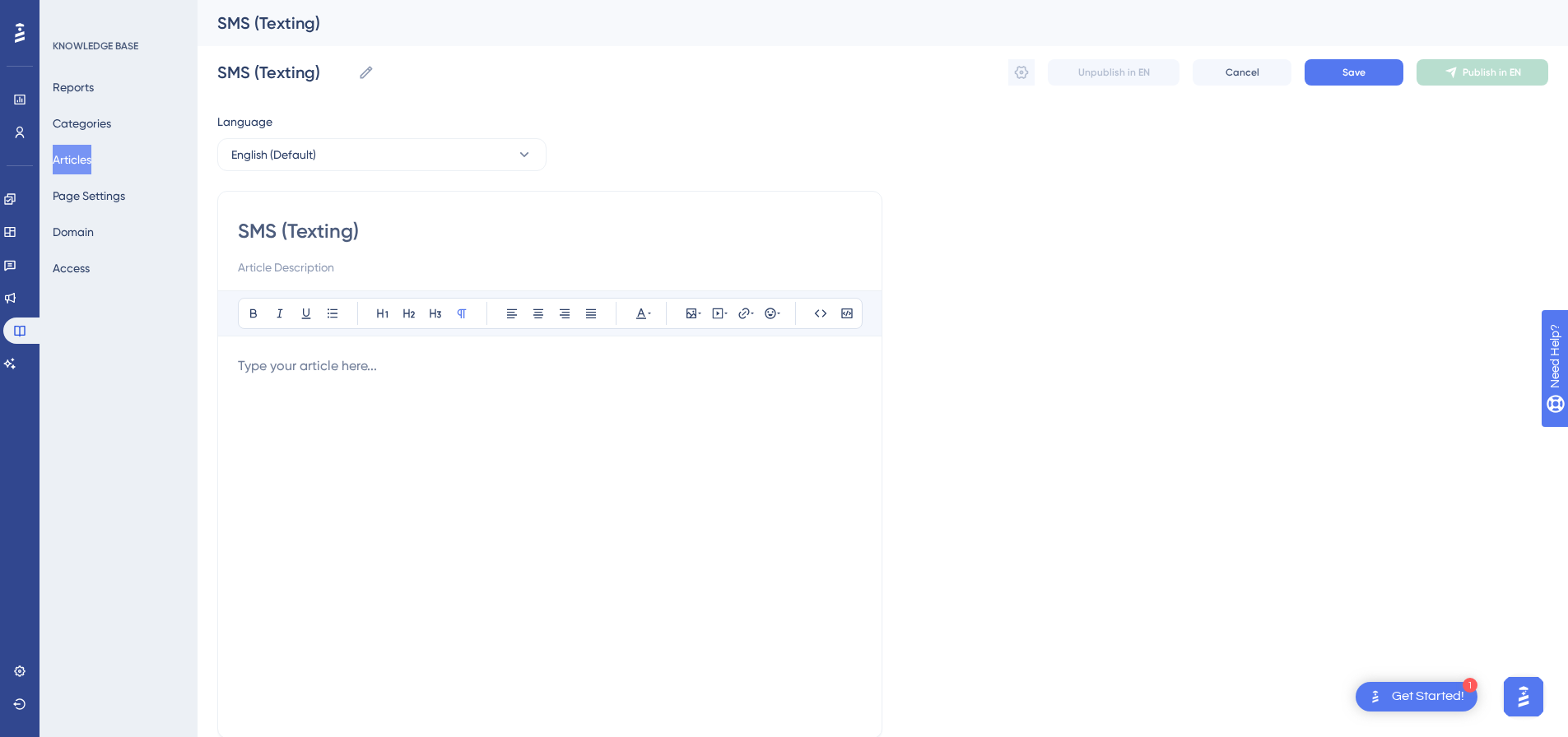
click at [564, 364] on p at bounding box center [550, 366] width 624 height 19
click at [716, 314] on icon at bounding box center [718, 314] width 14 height 14
click at [698, 398] on textarea at bounding box center [717, 415] width 250 height 74
paste textarea "<div style="padding:49.79% 0 0 0;position:relative;"><iframe src="https://playe…"
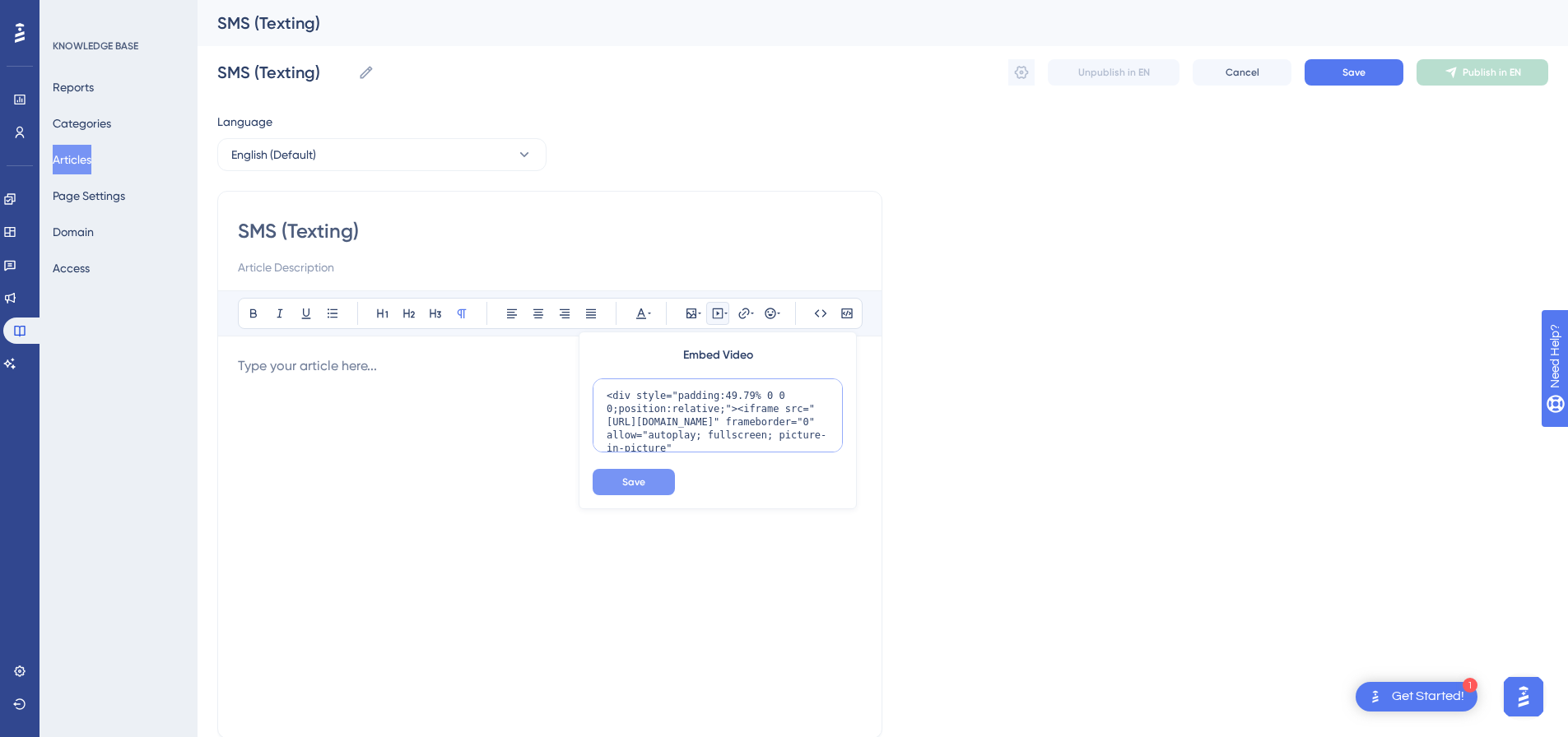
scroll to position [121, 0]
type textarea "<div style="padding:49.79% 0 0 0;position:relative;"><iframe src="https://playe…"
click at [648, 489] on button "Save" at bounding box center [633, 482] width 82 height 26
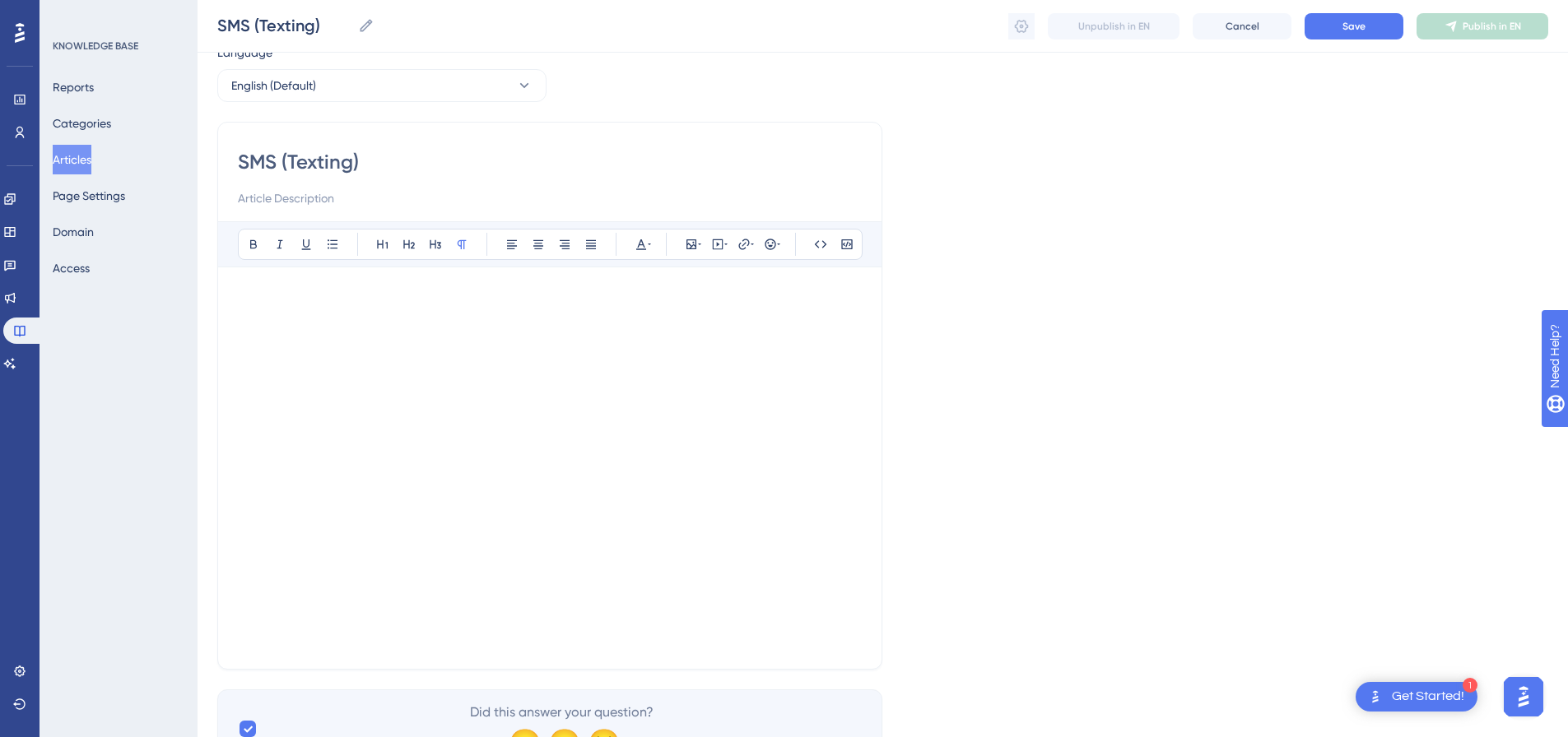
scroll to position [147, 0]
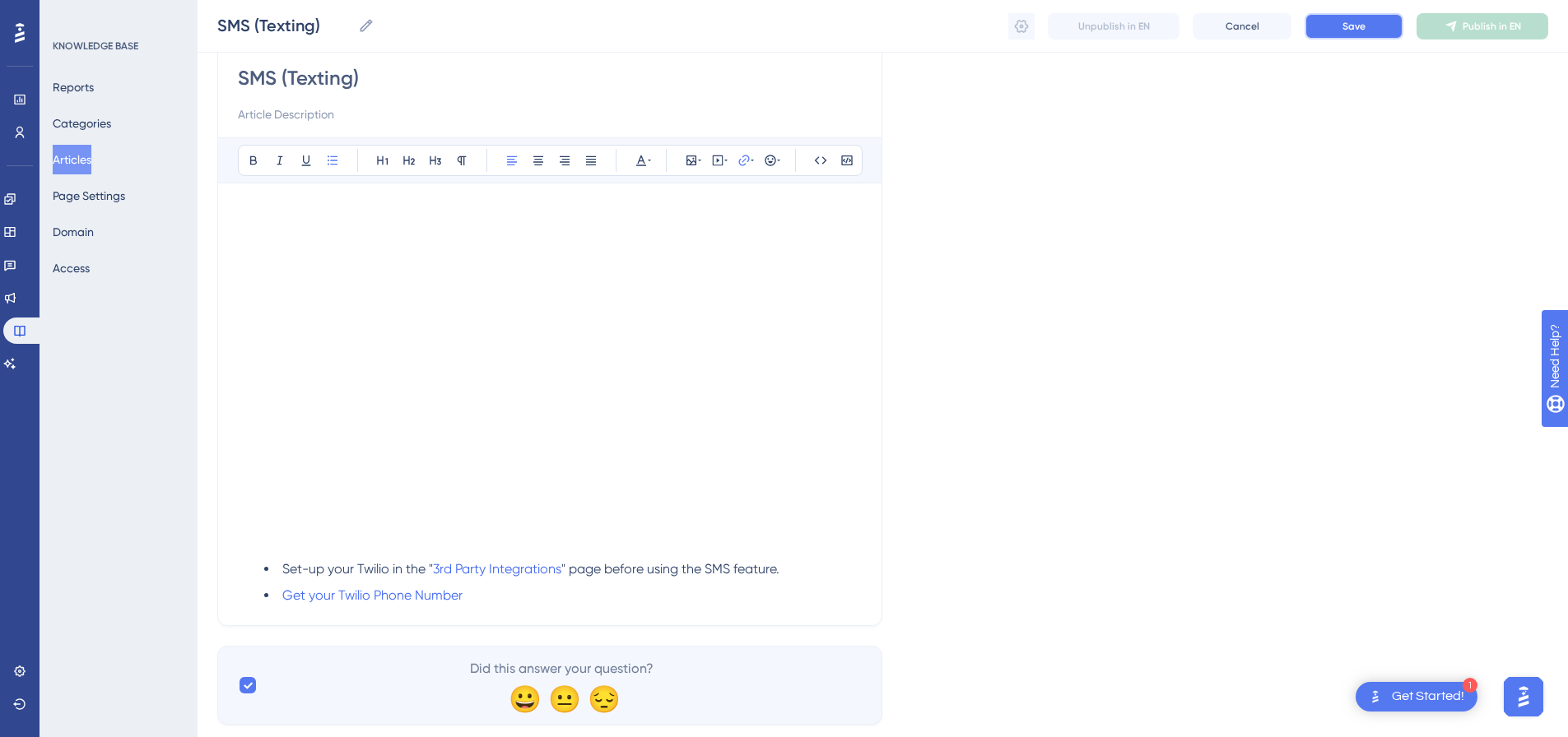
click at [1340, 34] on button "Save" at bounding box center [1354, 26] width 99 height 26
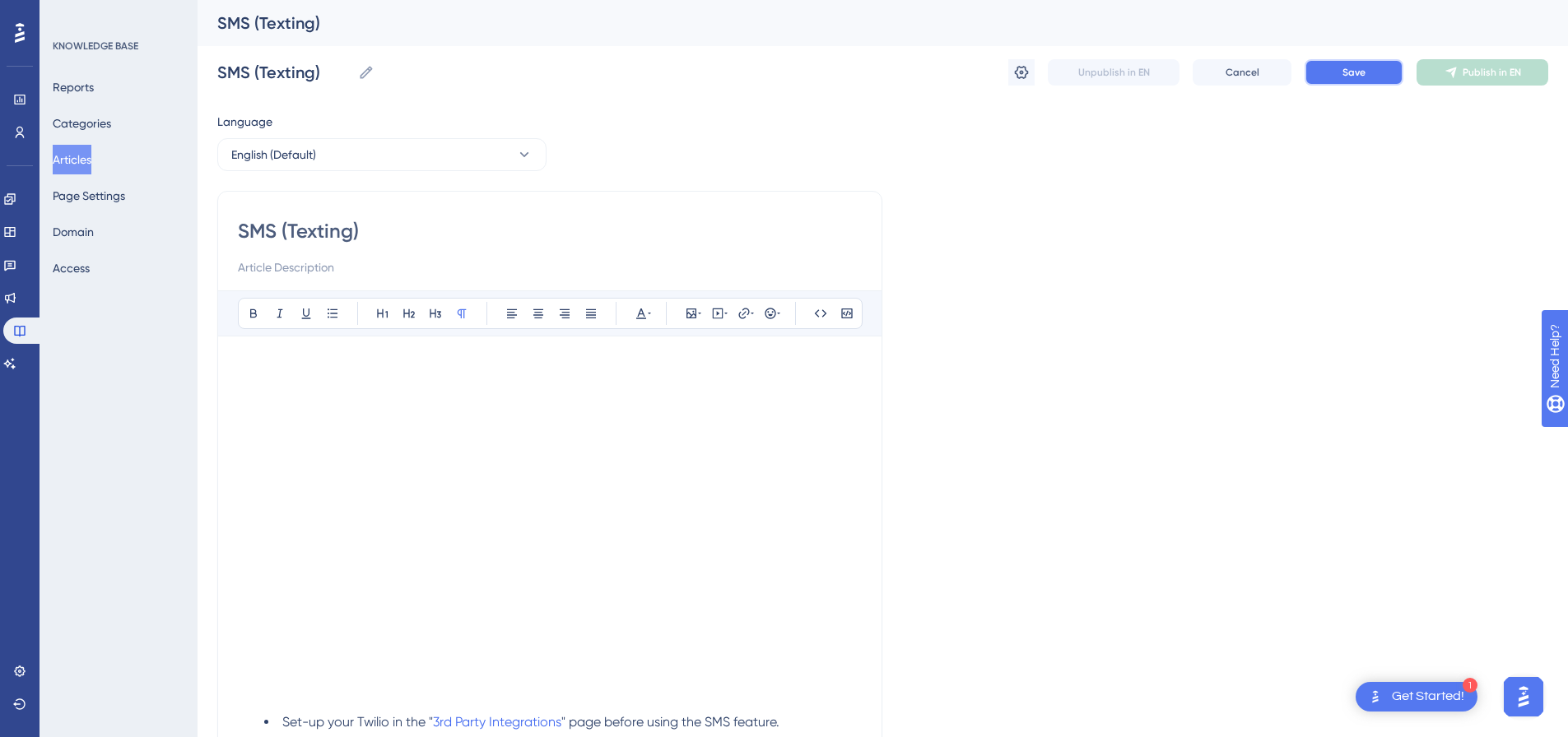
click at [1390, 70] on button "Save" at bounding box center [1354, 71] width 99 height 26
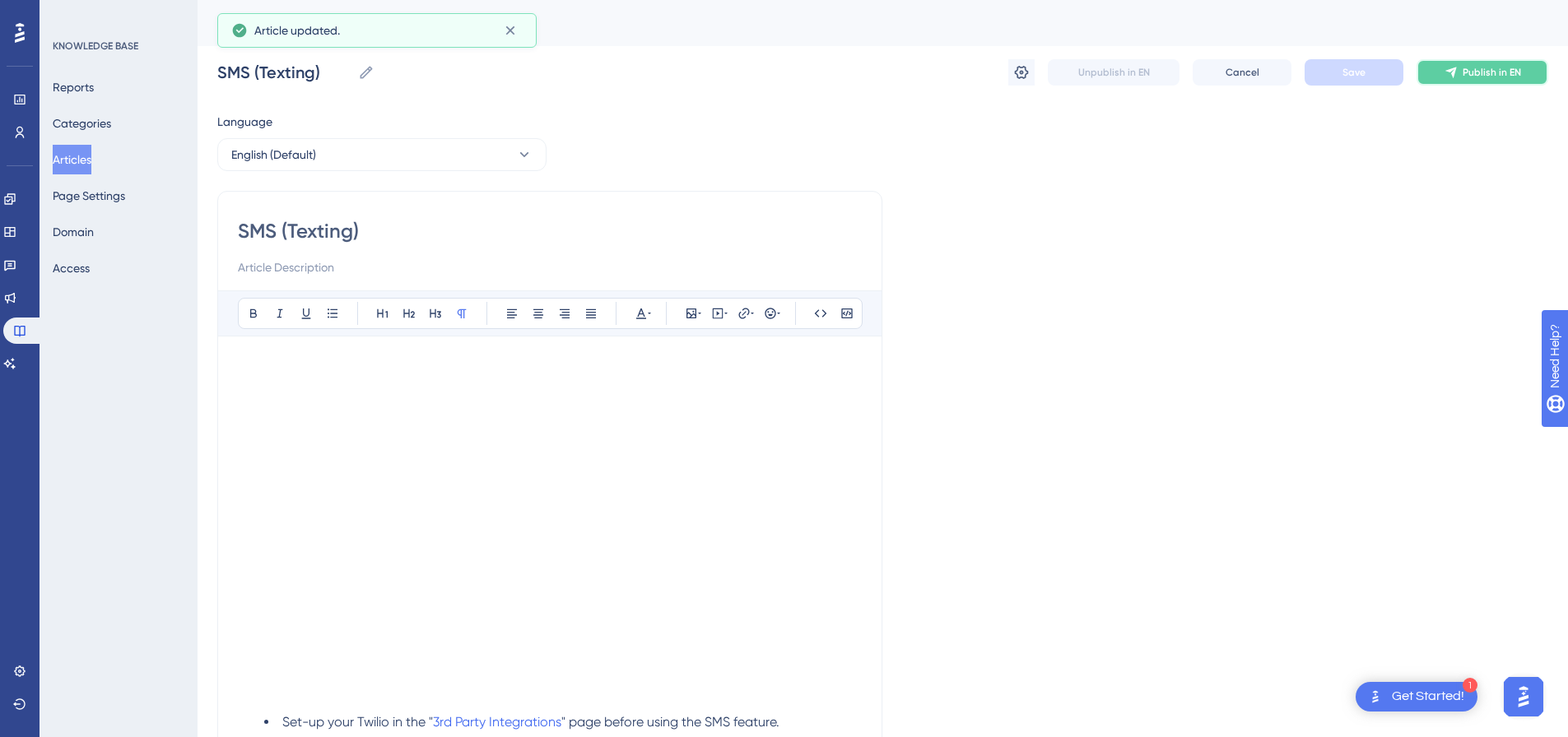
click at [1520, 67] on span "Publish in EN" at bounding box center [1492, 72] width 58 height 14
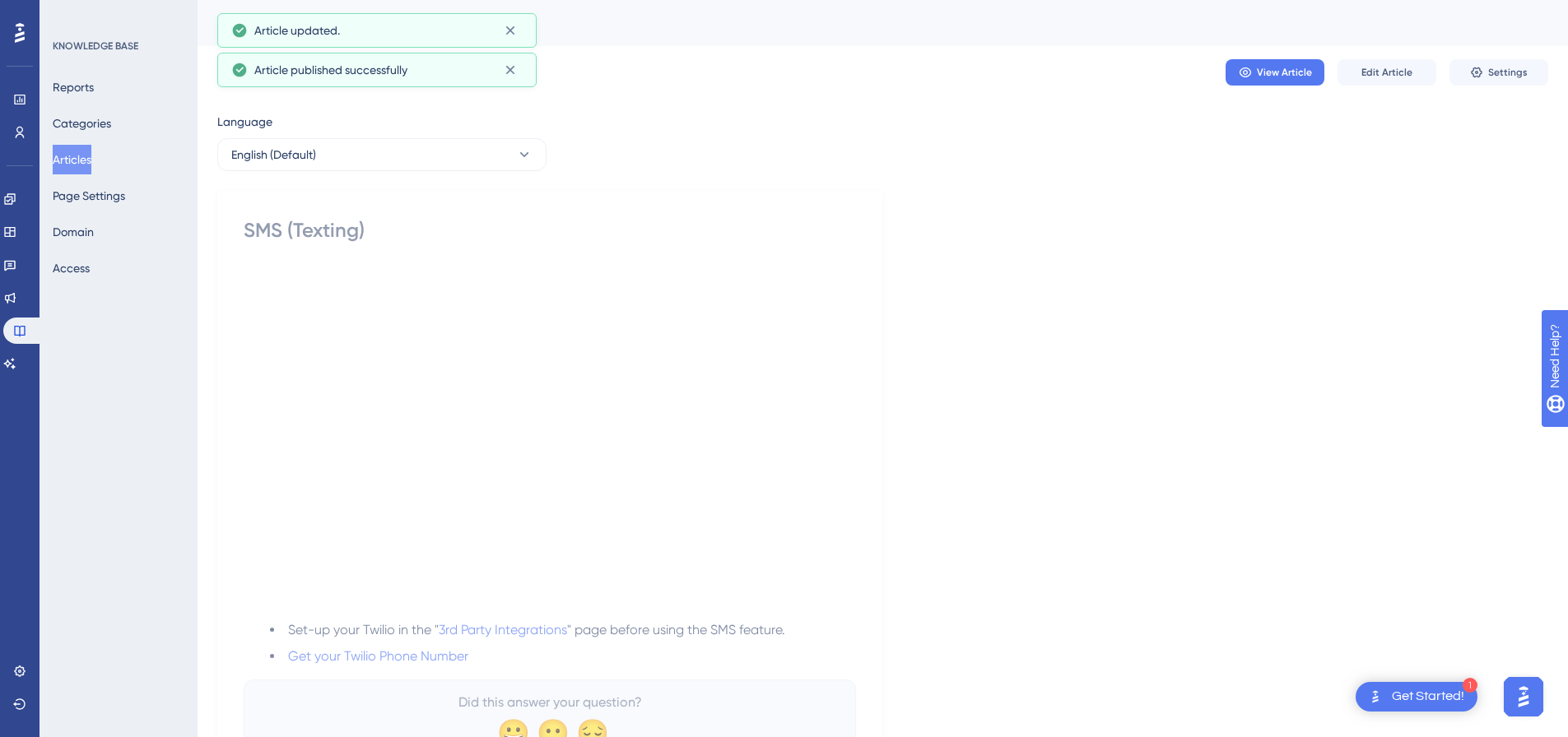
click at [1520, 67] on span "Settings" at bounding box center [1507, 72] width 40 height 14
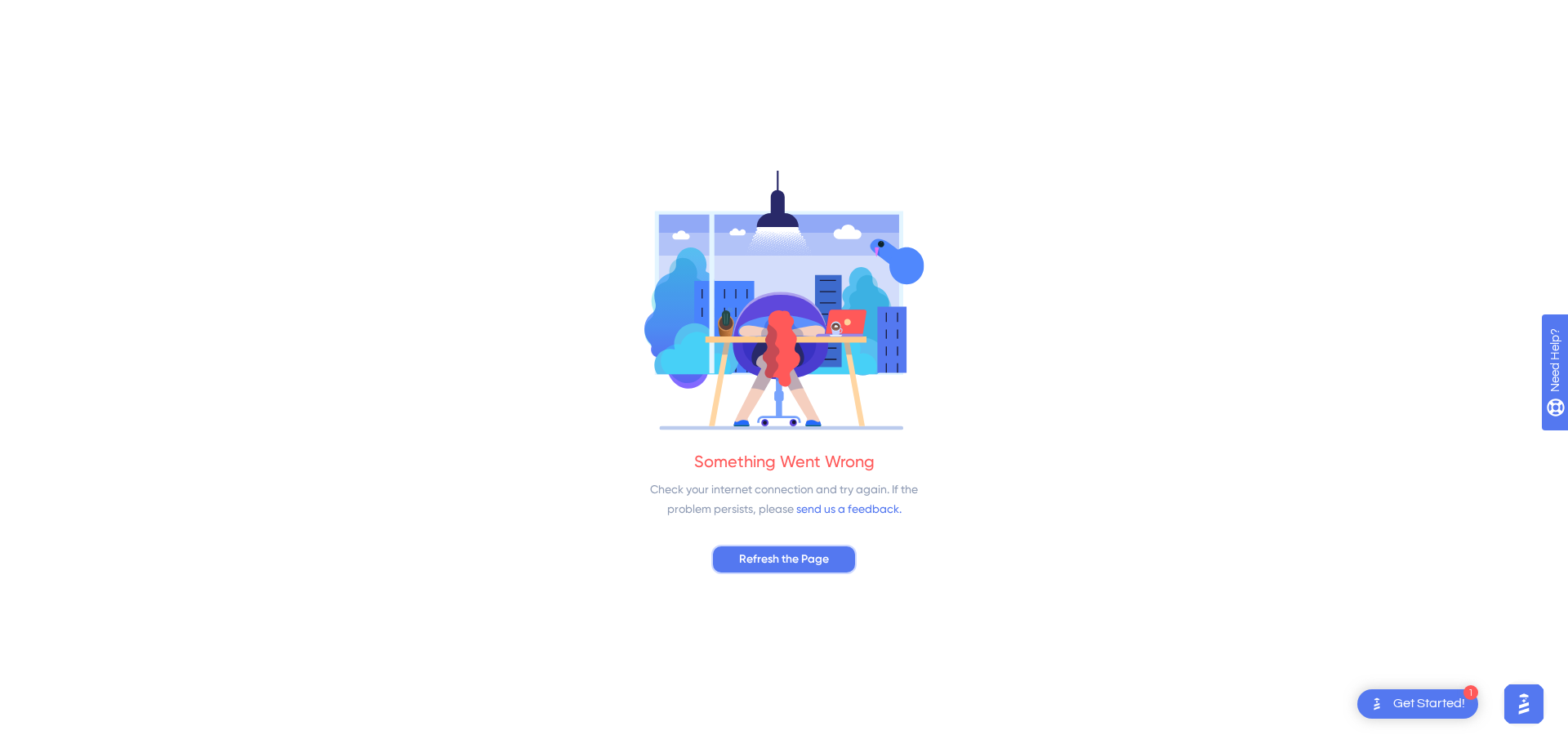
click at [807, 570] on button "Refresh the Page" at bounding box center [784, 559] width 146 height 30
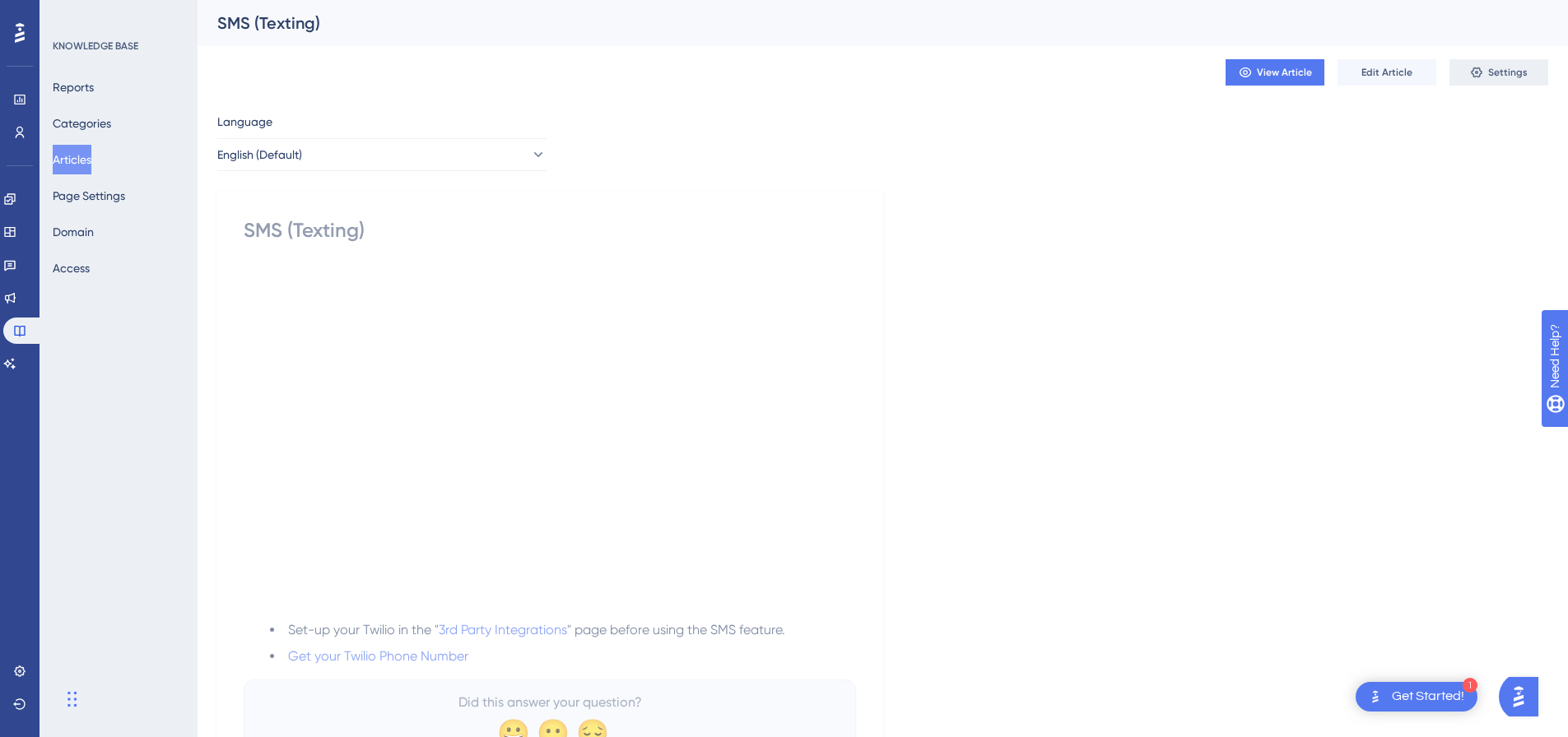
click at [1501, 70] on span "Settings" at bounding box center [1507, 72] width 40 height 14
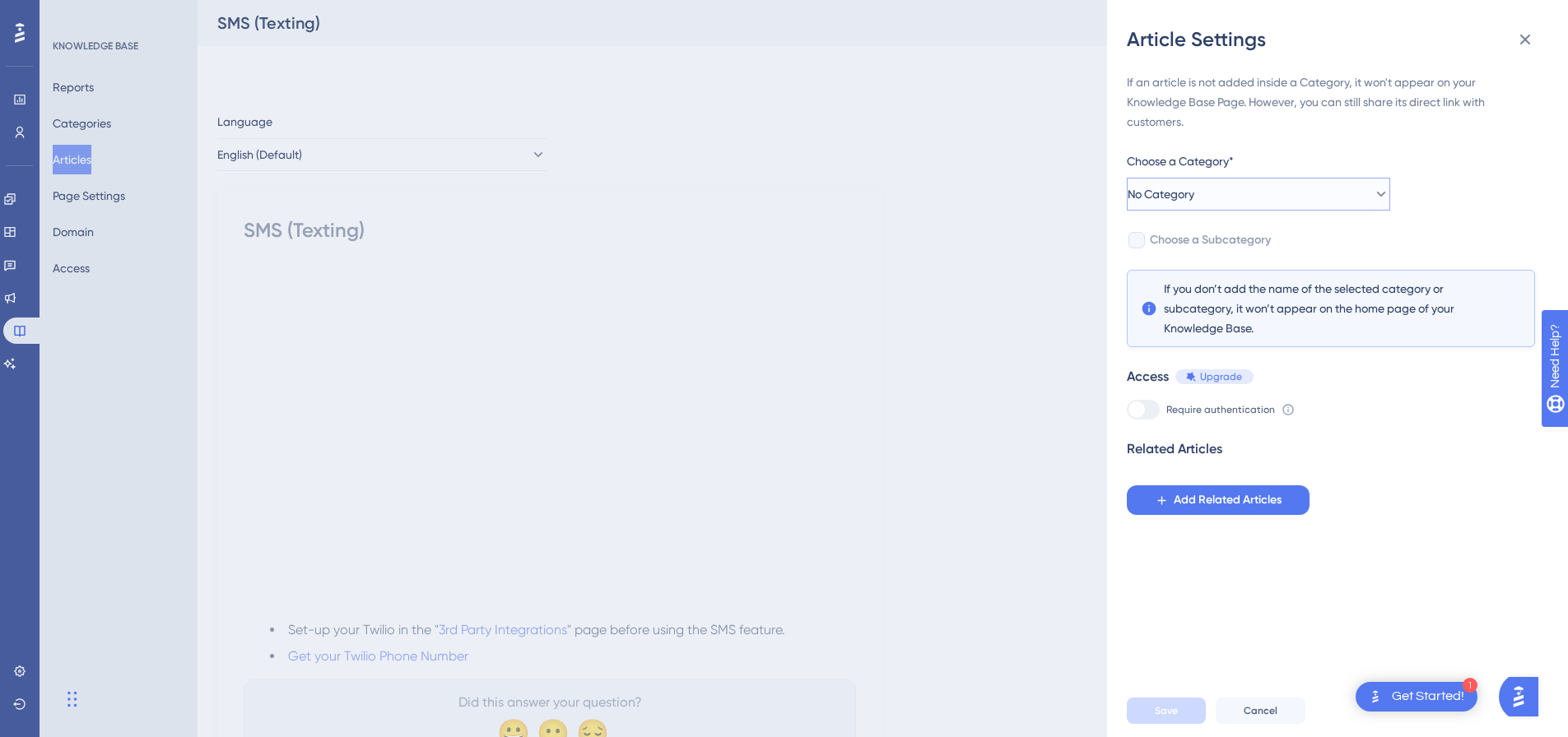
click at [1214, 180] on button "No Category" at bounding box center [1258, 194] width 264 height 33
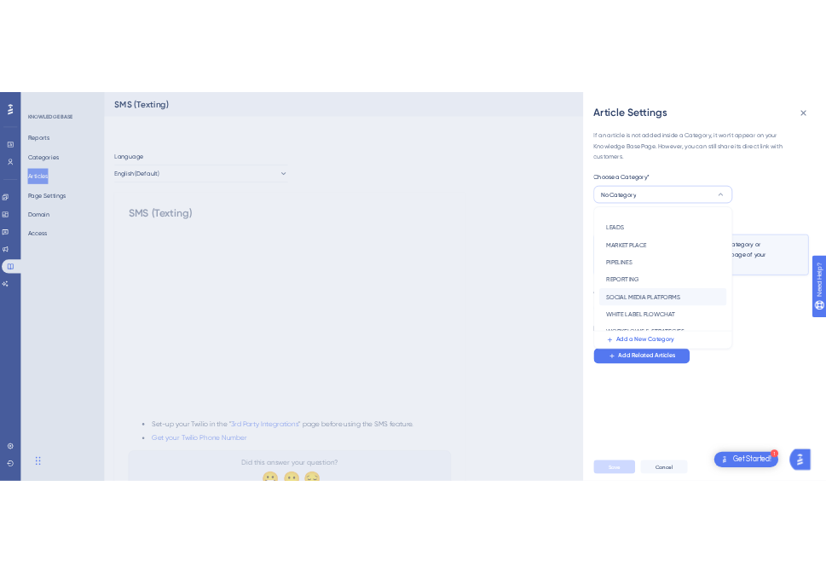
scroll to position [245, 0]
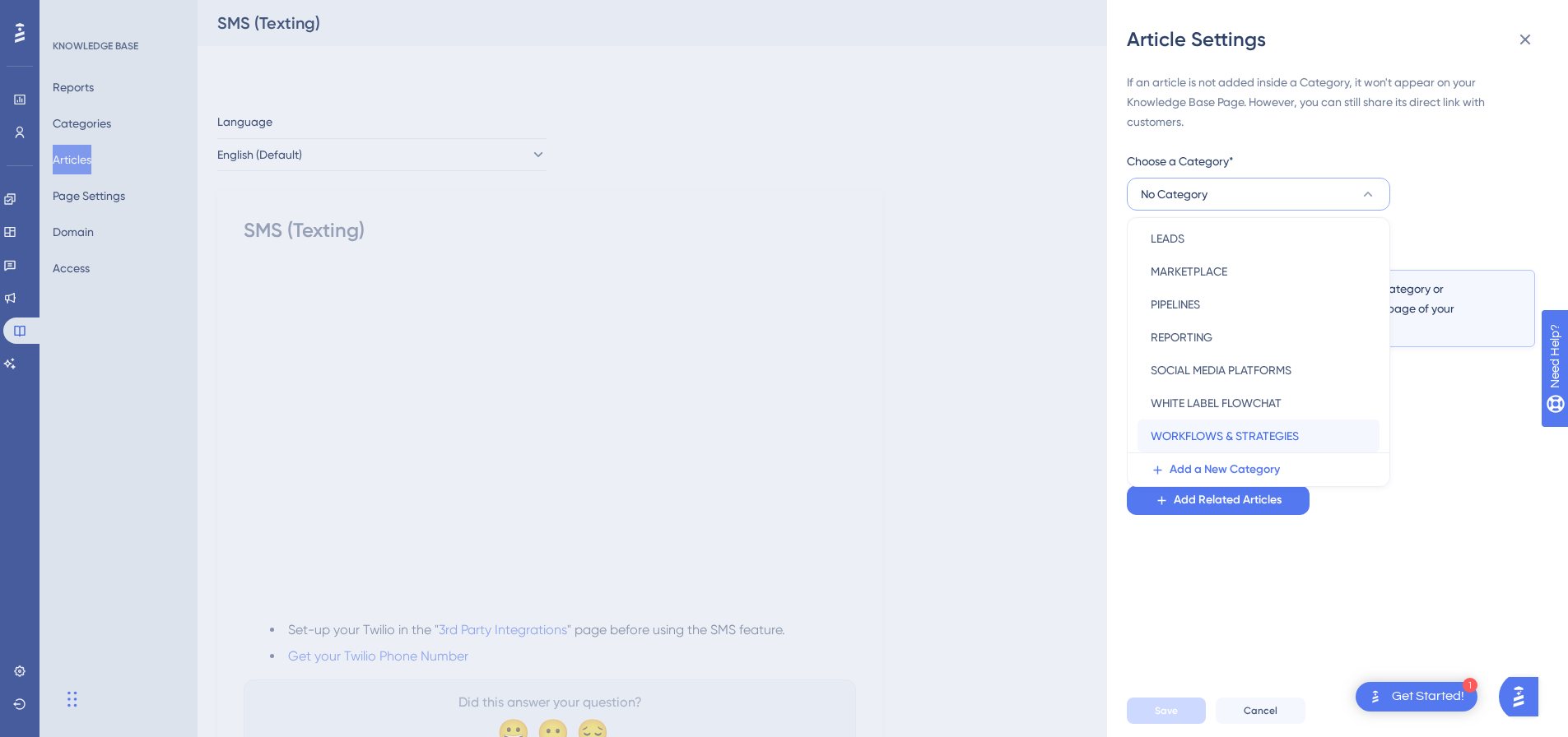
click at [1217, 435] on span "WORKFLOWS & STRATEGIES" at bounding box center [1224, 436] width 148 height 19
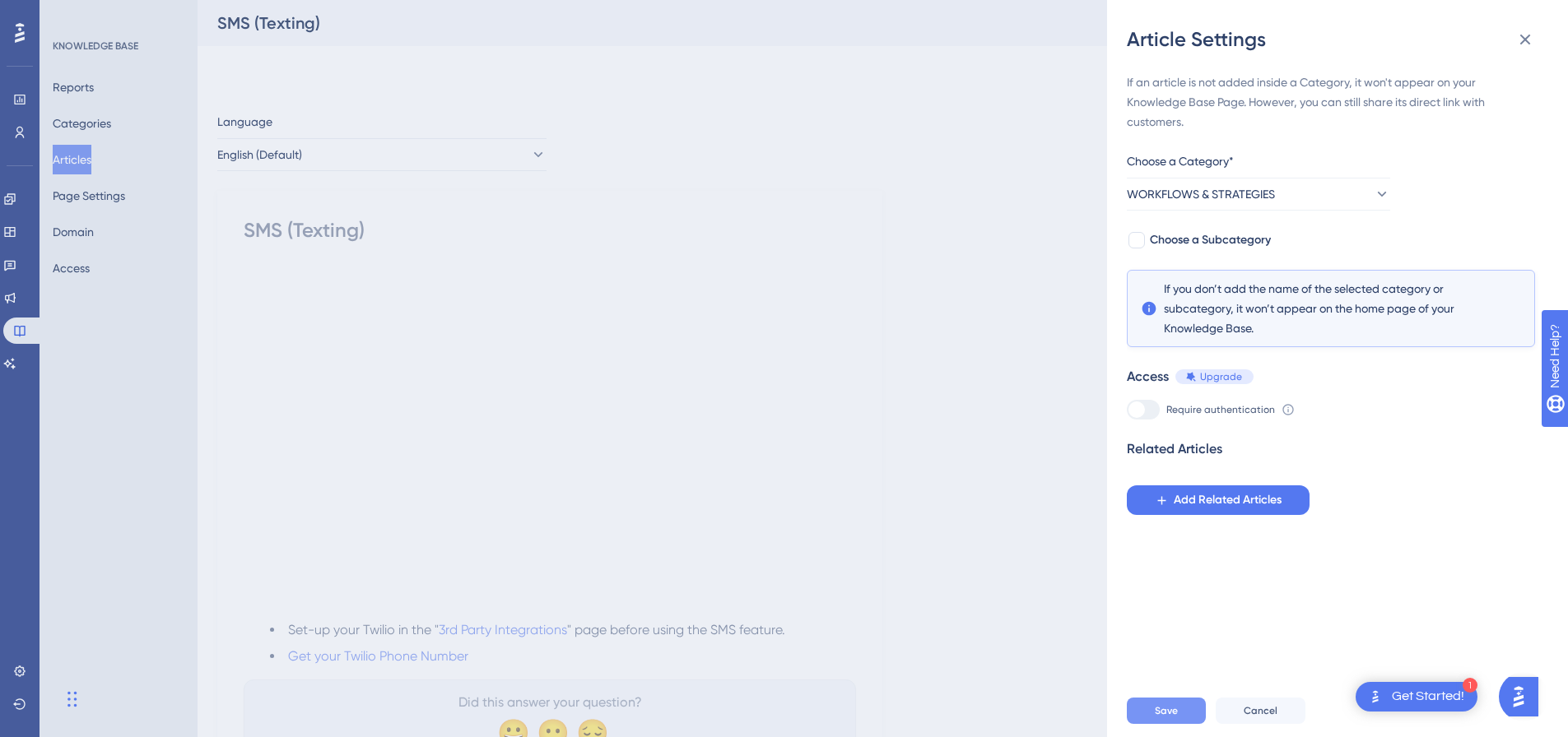
click at [1154, 724] on button "Save" at bounding box center [1166, 711] width 79 height 26
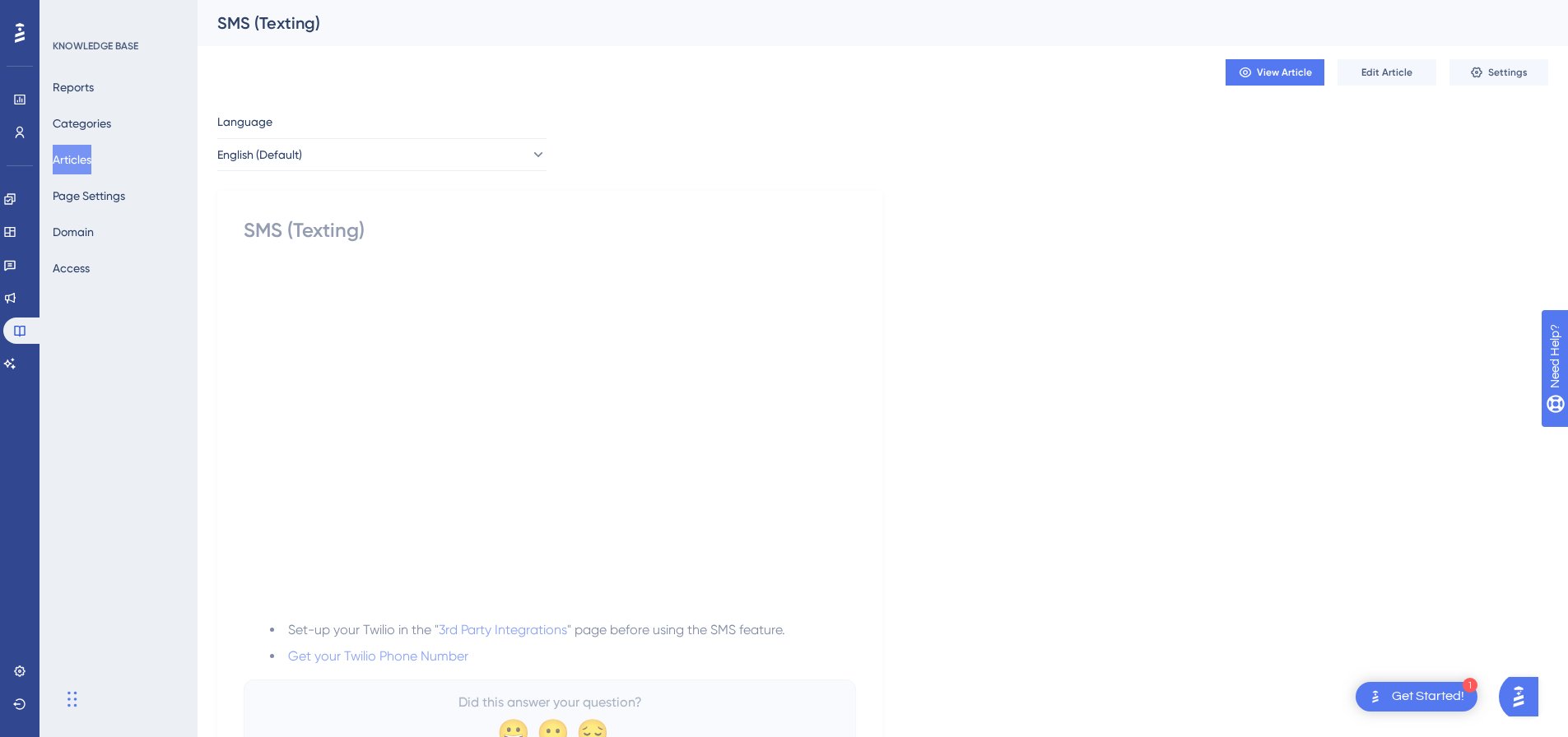
click at [88, 162] on button "Articles" at bounding box center [72, 159] width 39 height 30
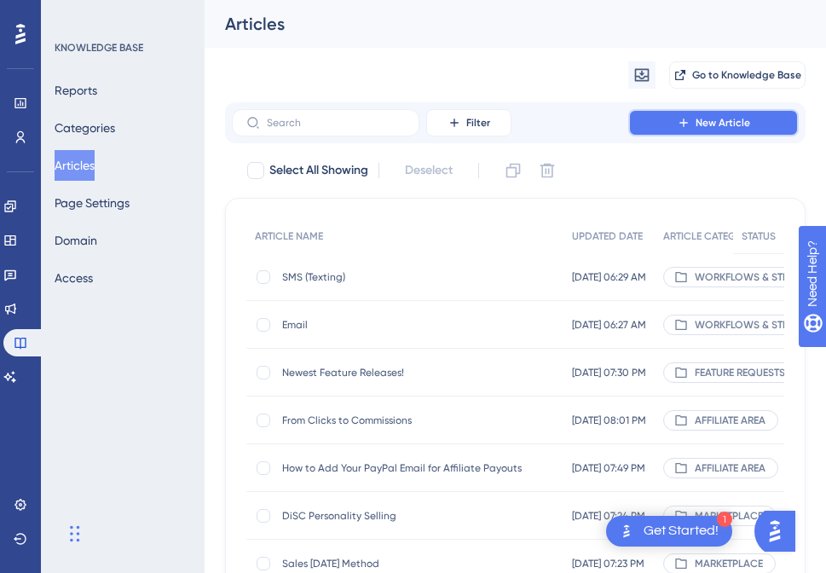
click at [717, 123] on span "New Article" at bounding box center [722, 123] width 55 height 14
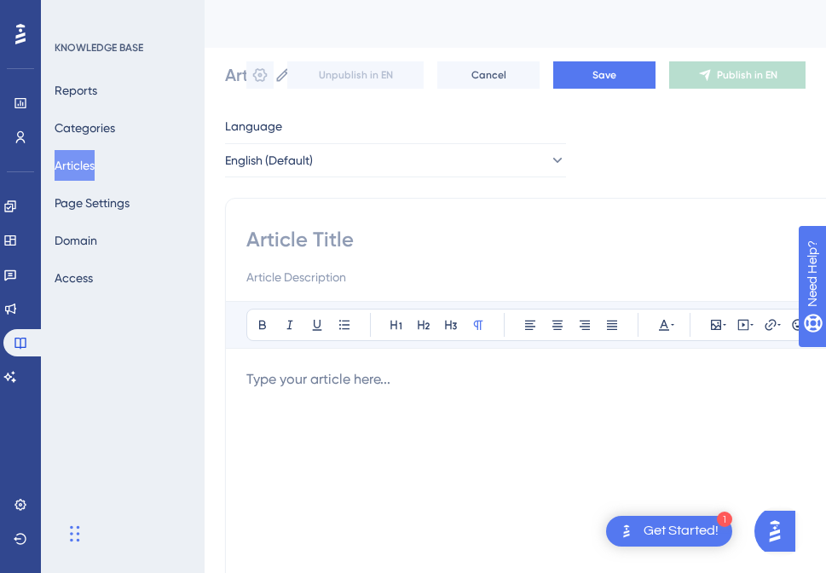
click at [314, 236] on input at bounding box center [569, 239] width 646 height 27
click at [352, 222] on div "Bold Italic Underline Bullet Point Heading 1 Heading 2 Heading 3 Normal Align L…" at bounding box center [569, 481] width 688 height 567
click at [351, 239] on input at bounding box center [569, 239] width 646 height 27
type input "A"
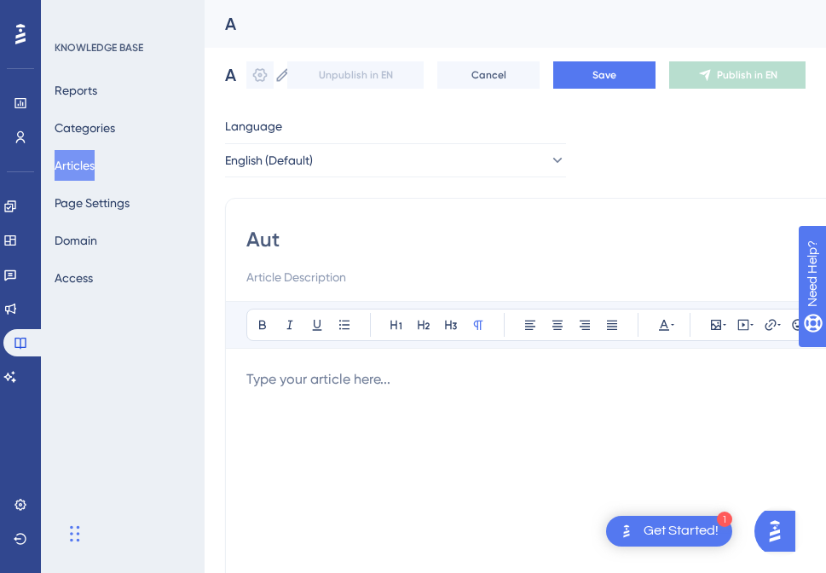
type input "Auto"
type input "Automation"
type input "Automation Queue"
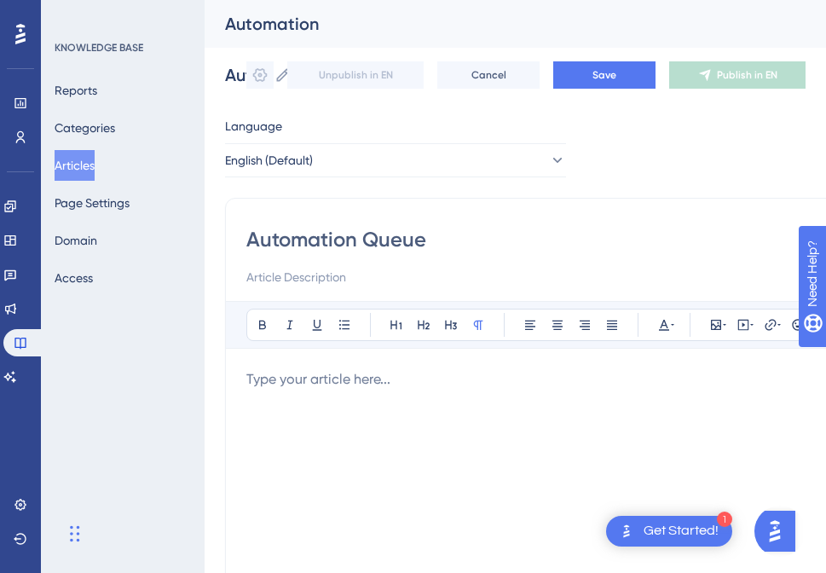
type input "Automation Queue"
type input "Automation Queue -"
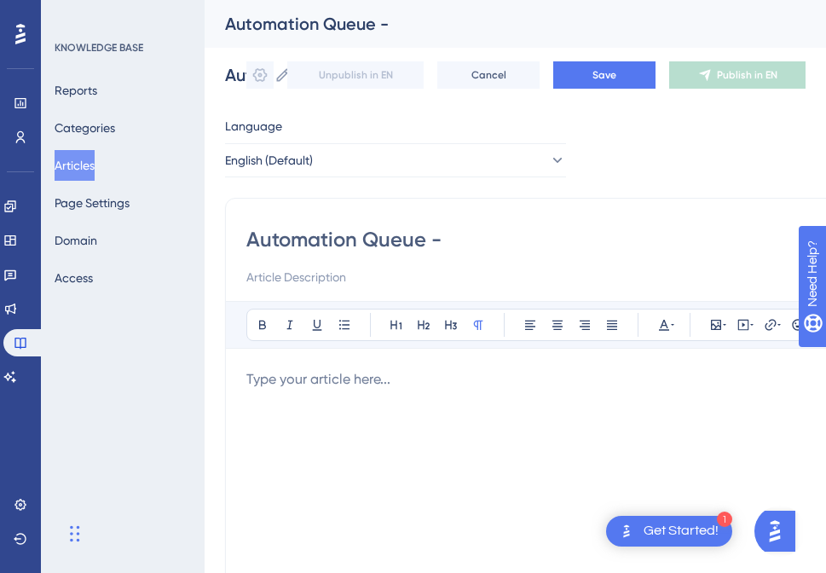
type input "Automation Queue -"
type input "Automation Queue"
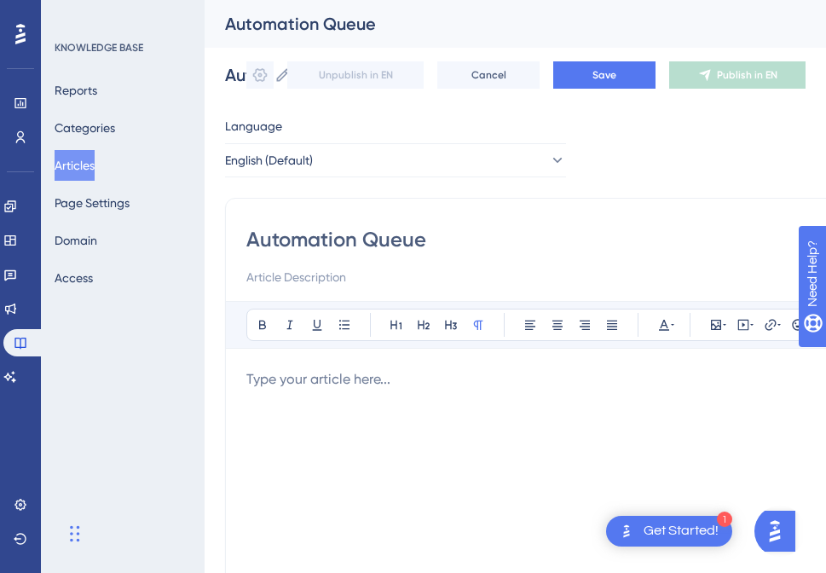
click at [362, 291] on div "Automation Queue Bold Italic Underline Bullet Point Heading 1 Heading 2 Heading…" at bounding box center [569, 481] width 688 height 567
click at [363, 281] on input at bounding box center [569, 277] width 646 height 20
type input "Schedule Your Automation"
click at [397, 368] on div "Bold Italic Underline Bullet Point Heading 1 Heading 2 Heading 3 Normal Align L…" at bounding box center [569, 522] width 646 height 443
click at [405, 379] on p at bounding box center [569, 379] width 646 height 20
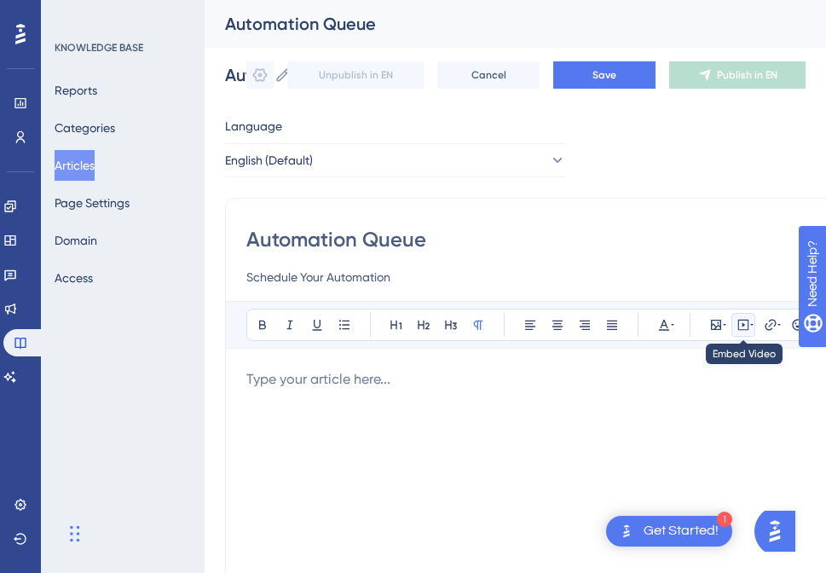
click at [746, 331] on icon at bounding box center [743, 325] width 14 height 14
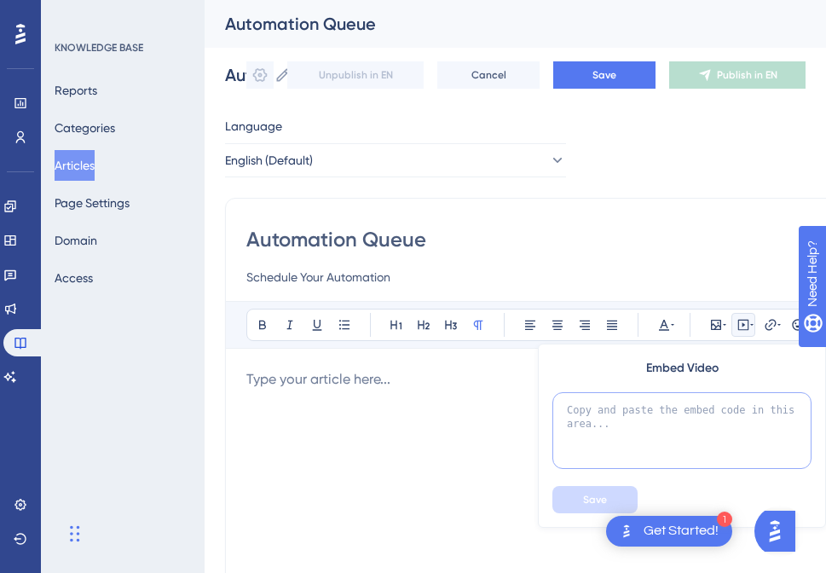
click at [695, 423] on textarea at bounding box center [681, 430] width 259 height 77
paste textarea "<div style="padding:49.79% 0 0 0;position:relative;"><iframe src="https://playe…"
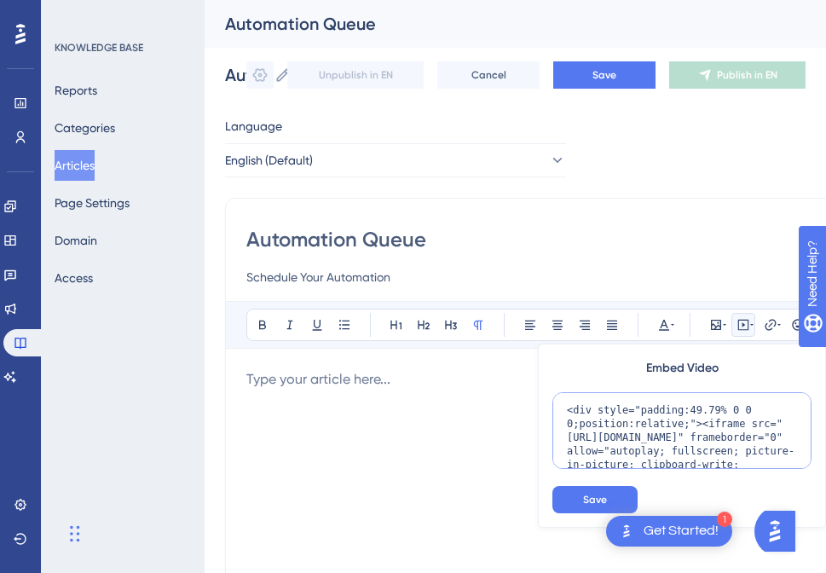
scroll to position [166, 0]
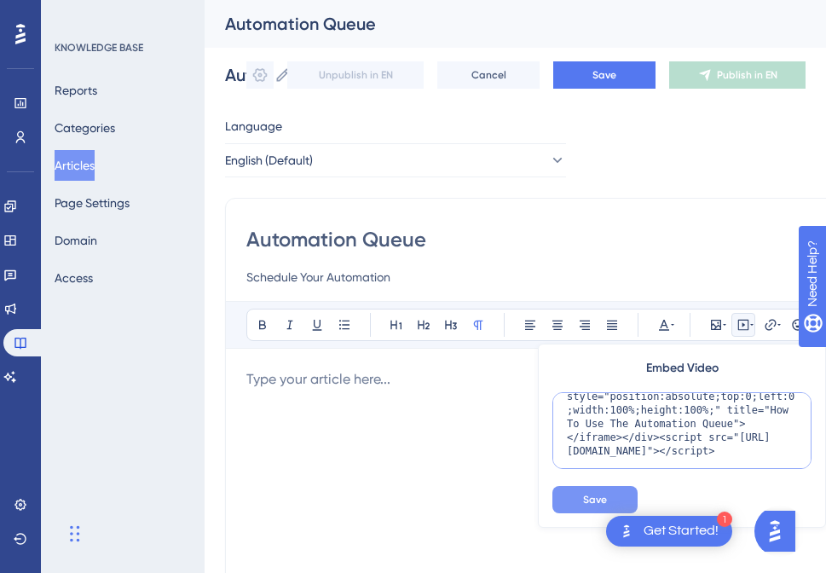
type textarea "<div style="padding:49.79% 0 0 0;position:relative;"><iframe src="https://playe…"
click at [622, 502] on button "Save" at bounding box center [594, 499] width 85 height 27
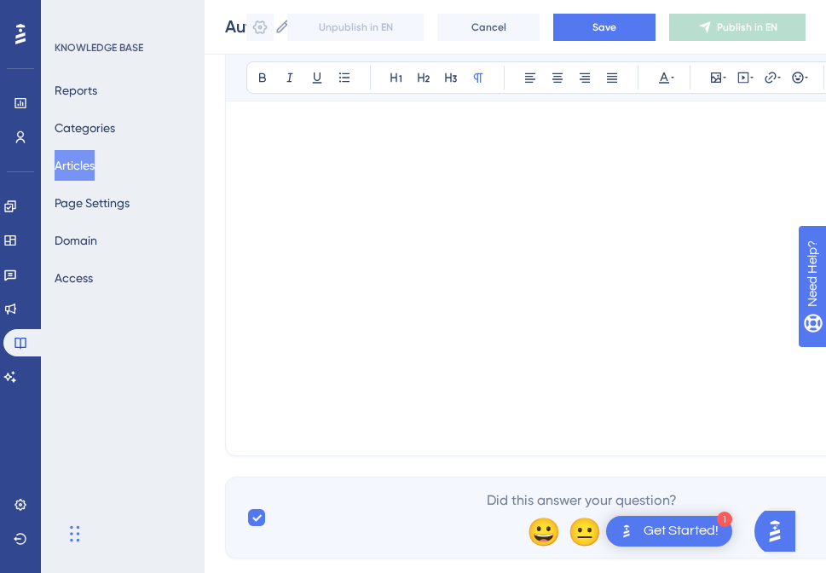
scroll to position [343, 0]
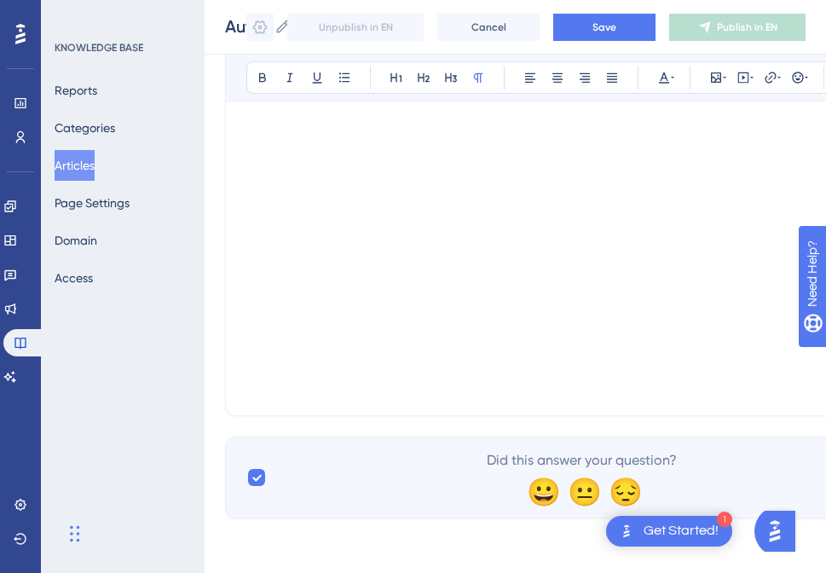
click at [360, 378] on p at bounding box center [569, 371] width 646 height 20
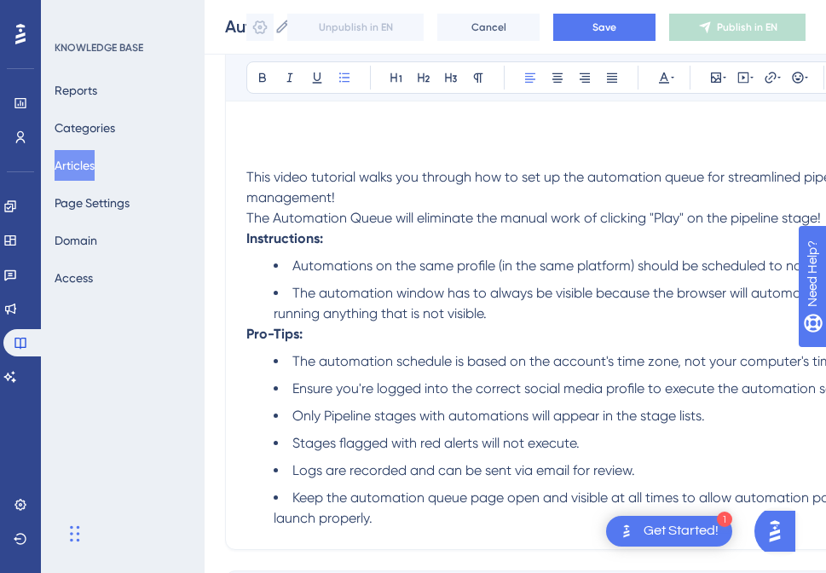
scroll to position [521, 0]
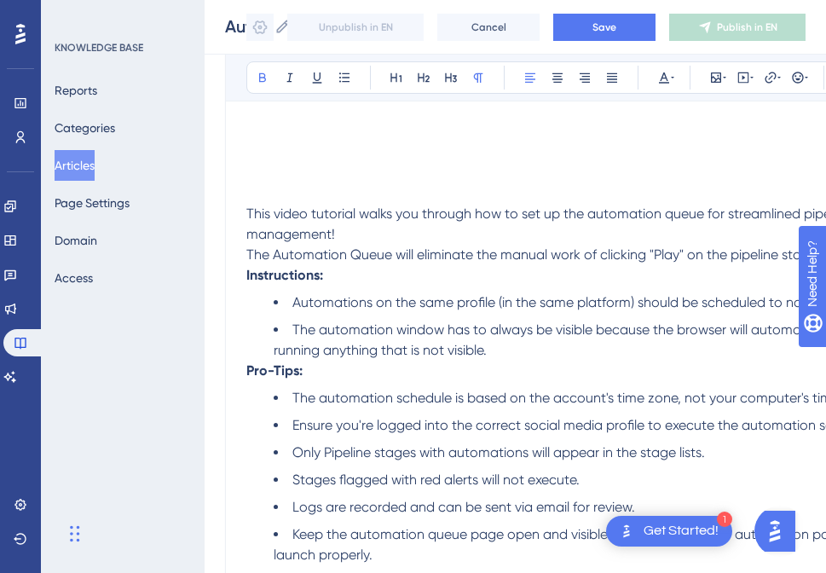
click at [752, 270] on p "Instructions:" at bounding box center [569, 275] width 646 height 20
click at [780, 252] on span "The Automation Queue will eliminate the manual work of clicking "Play" on the p…" at bounding box center [533, 254] width 574 height 16
click at [239, 271] on div "Automation Queue Schedule Your Automation Bold Italic Underline Bullet Point He…" at bounding box center [567, 128] width 688 height 916
click at [247, 275] on strong "Instructions:" at bounding box center [283, 275] width 77 height 16
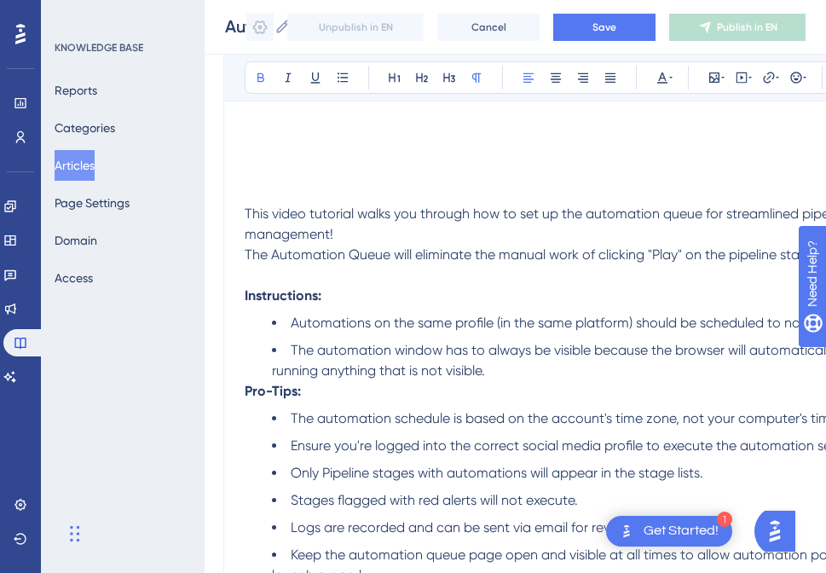
click at [247, 390] on strong "Pro-Tips:" at bounding box center [273, 391] width 56 height 16
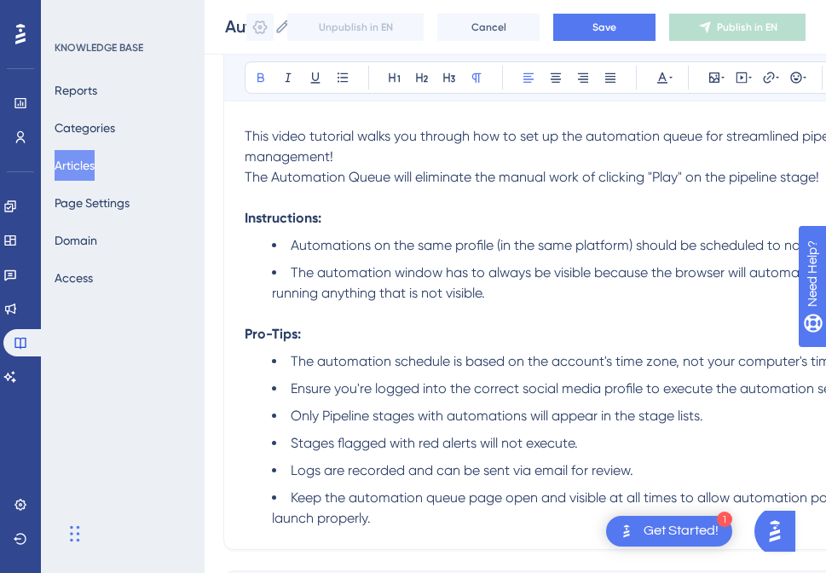
scroll to position [606, 2]
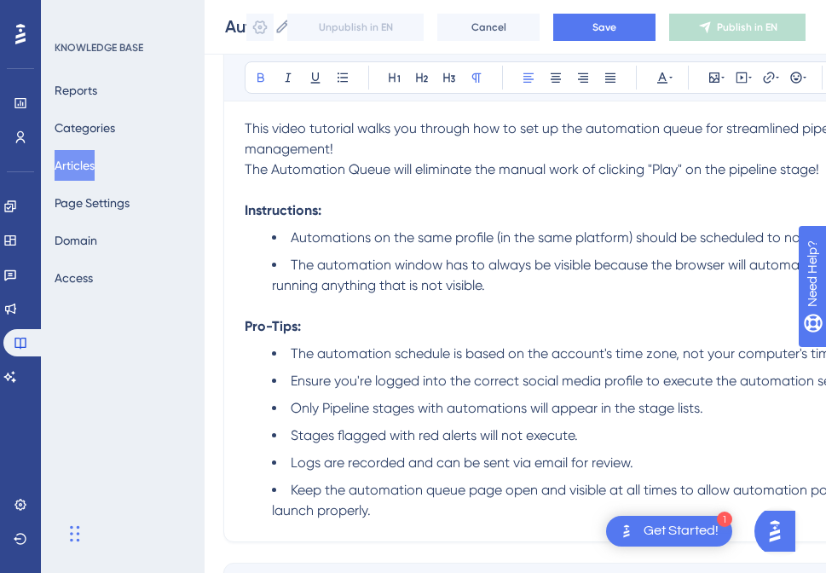
click at [400, 320] on p "Pro-Tips:" at bounding box center [568, 326] width 646 height 20
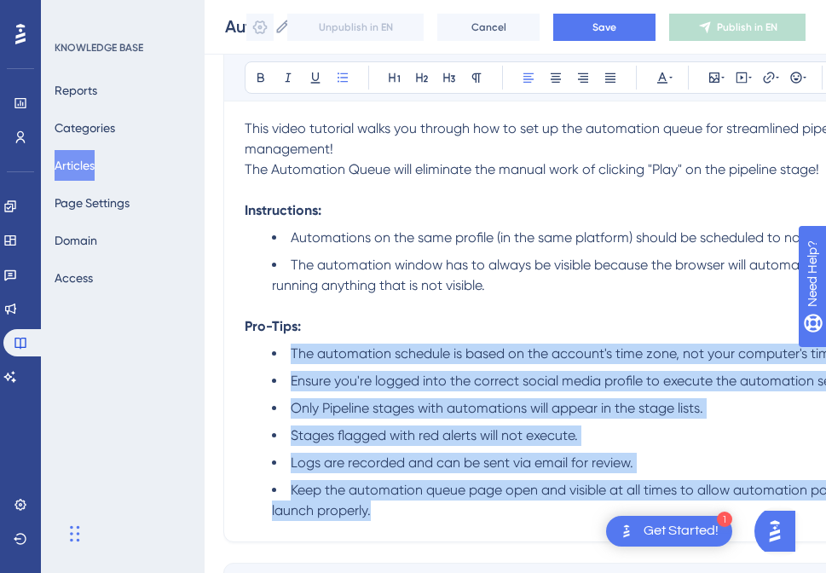
drag, startPoint x: 375, startPoint y: 518, endPoint x: 292, endPoint y: 352, distance: 185.6
click at [292, 352] on ul "The automation schedule is based on the account's time zone, not your computer'…" at bounding box center [568, 431] width 646 height 177
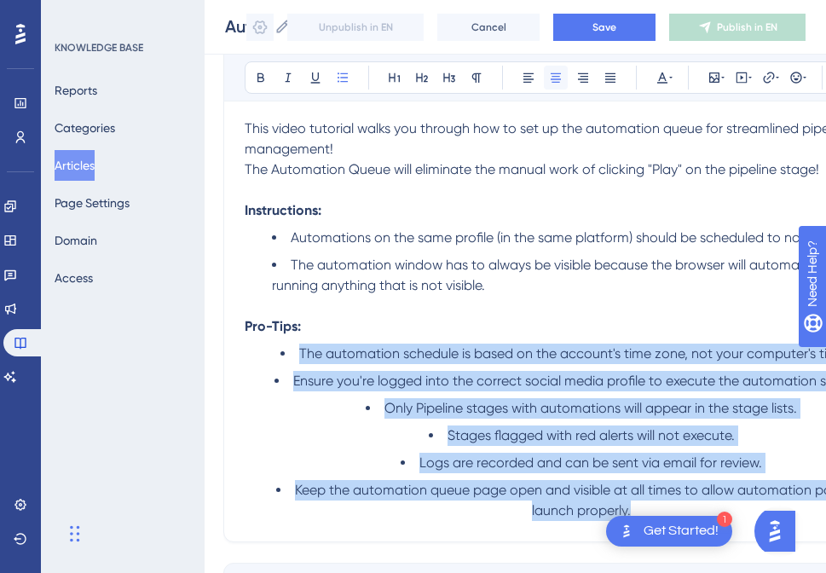
click at [555, 76] on icon at bounding box center [555, 77] width 10 height 9
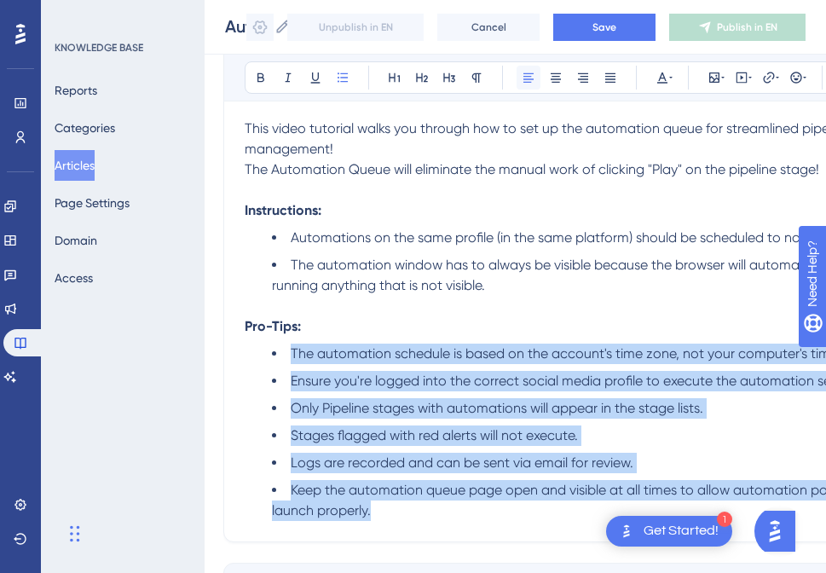
click at [529, 79] on icon at bounding box center [528, 77] width 10 height 9
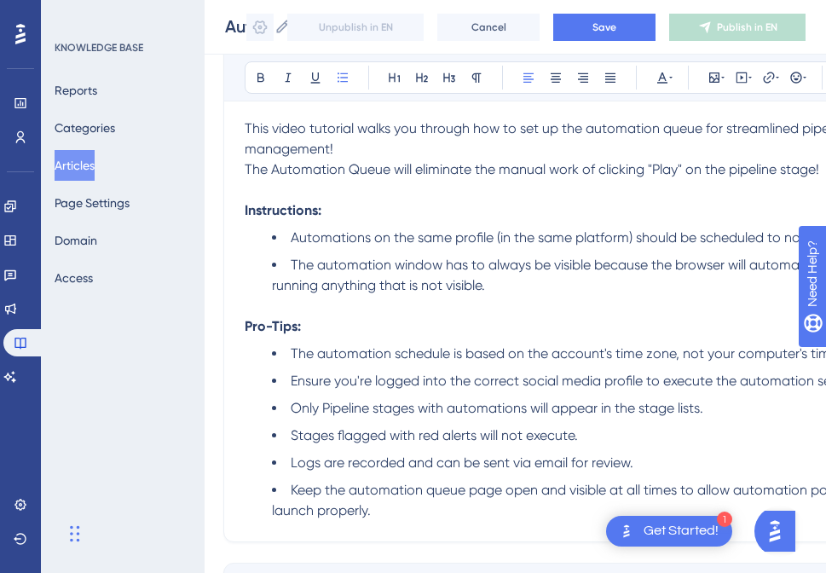
click at [527, 298] on p at bounding box center [568, 306] width 646 height 20
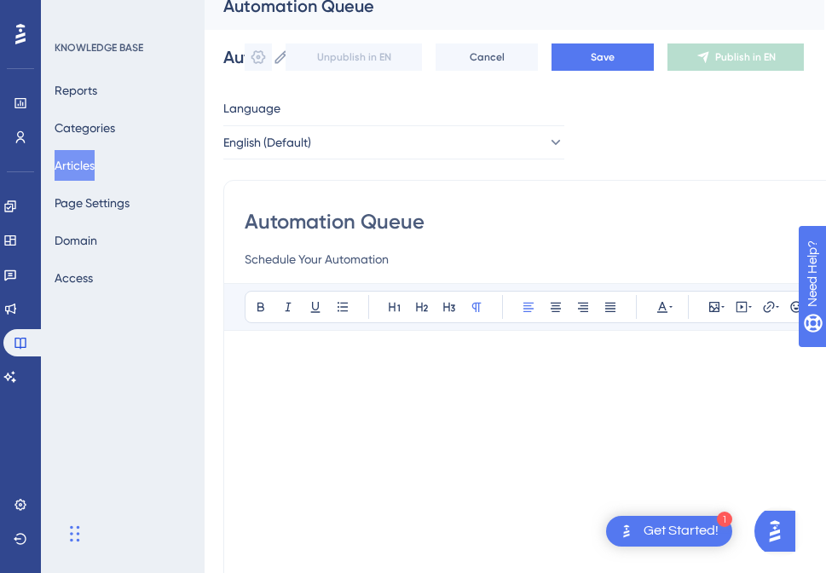
scroll to position [0, 2]
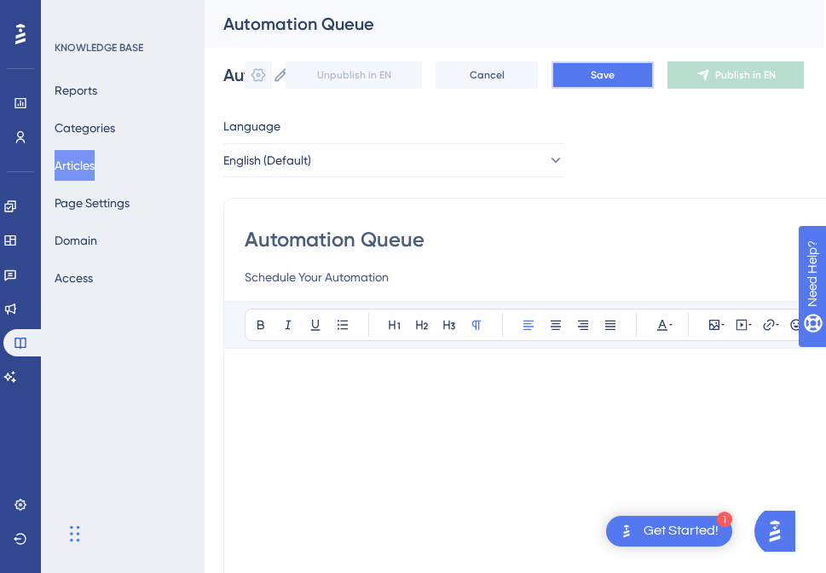
click at [600, 78] on button "Save" at bounding box center [602, 74] width 102 height 27
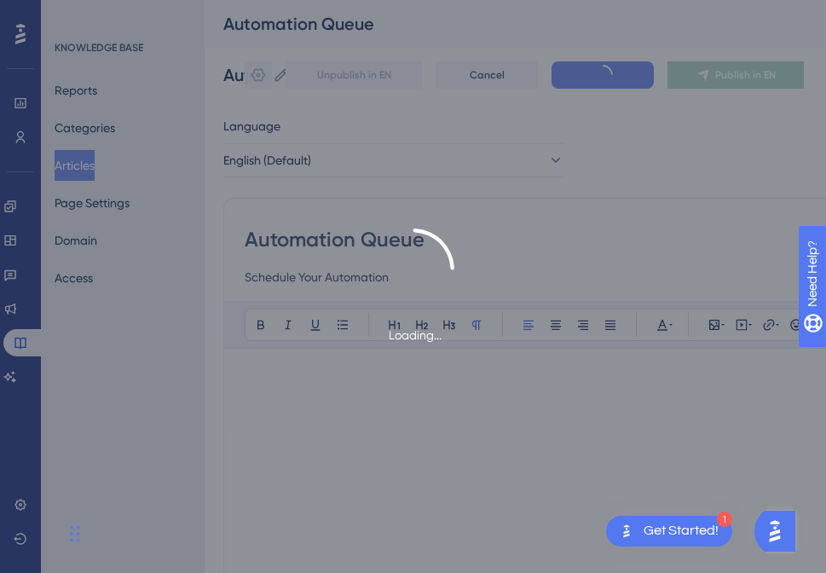
type input "Automation Queue"
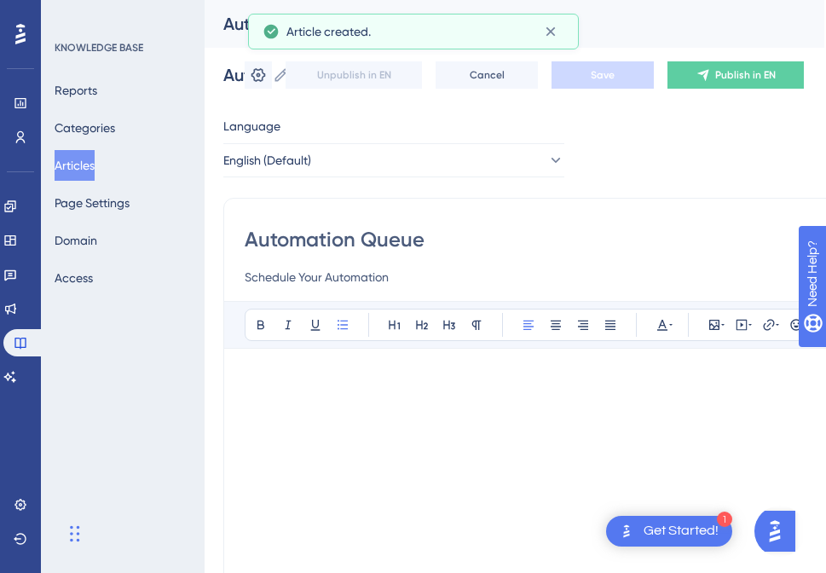
scroll to position [224, 0]
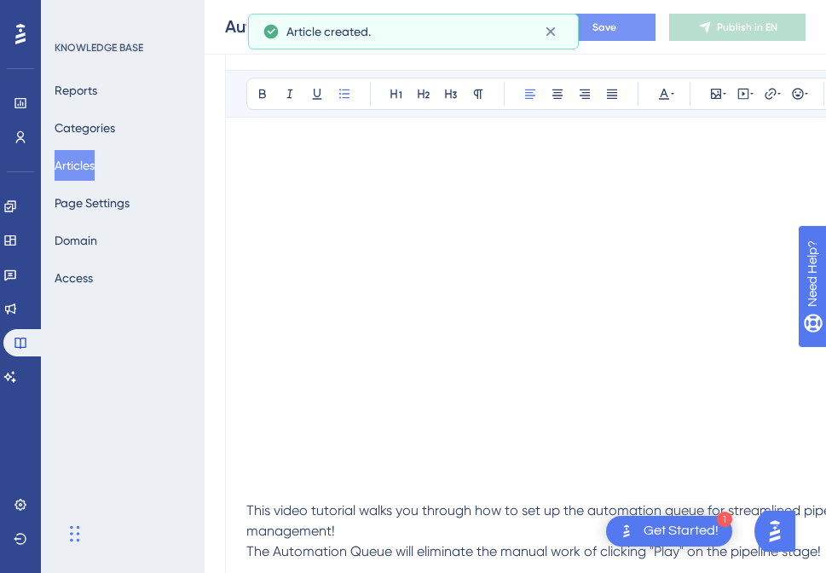
click at [616, 32] on span "Save" at bounding box center [604, 27] width 24 height 14
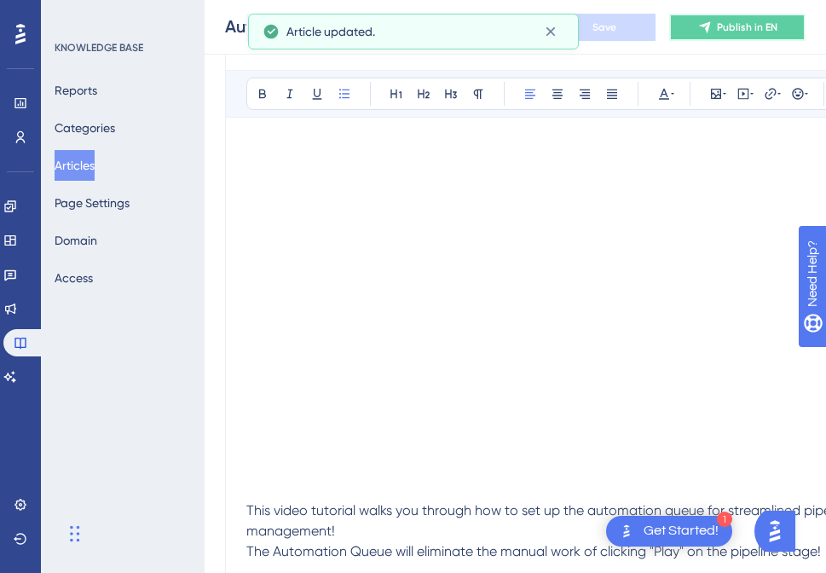
click at [730, 16] on button "Publish in EN" at bounding box center [737, 27] width 136 height 27
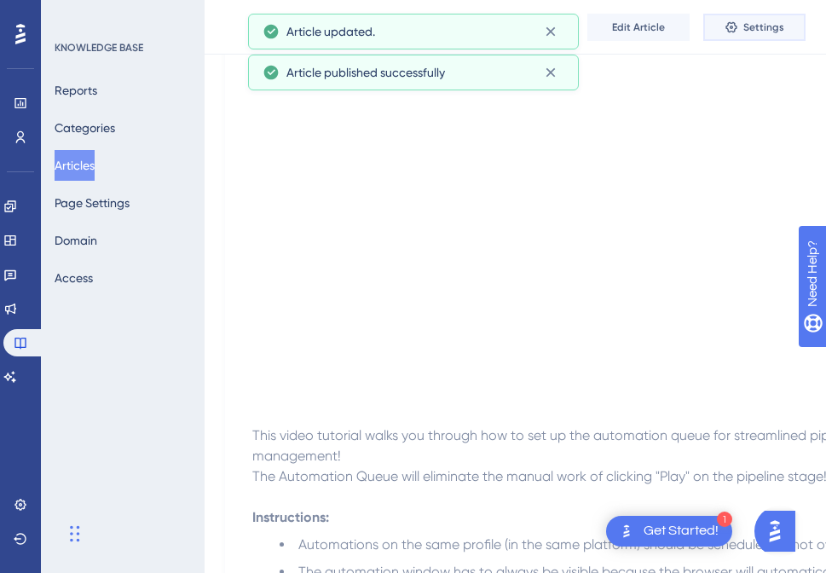
click at [751, 24] on span "Settings" at bounding box center [763, 27] width 41 height 14
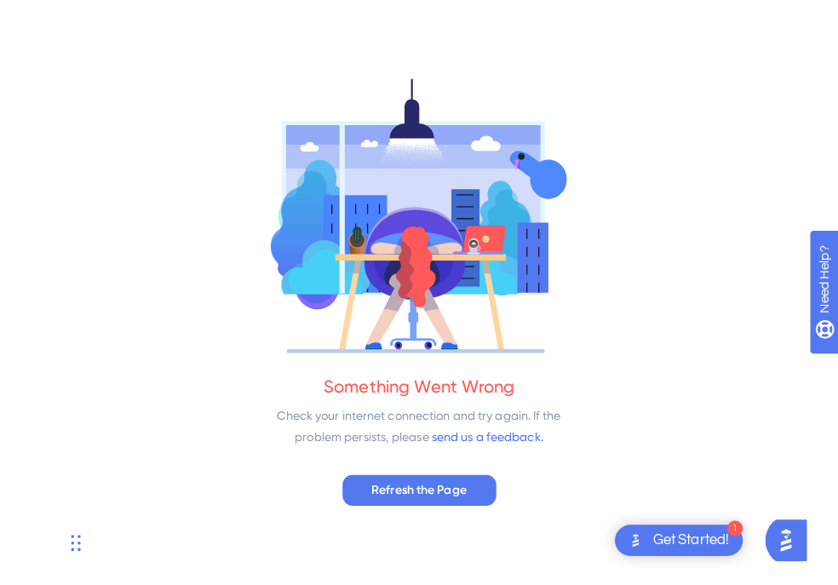
scroll to position [0, 0]
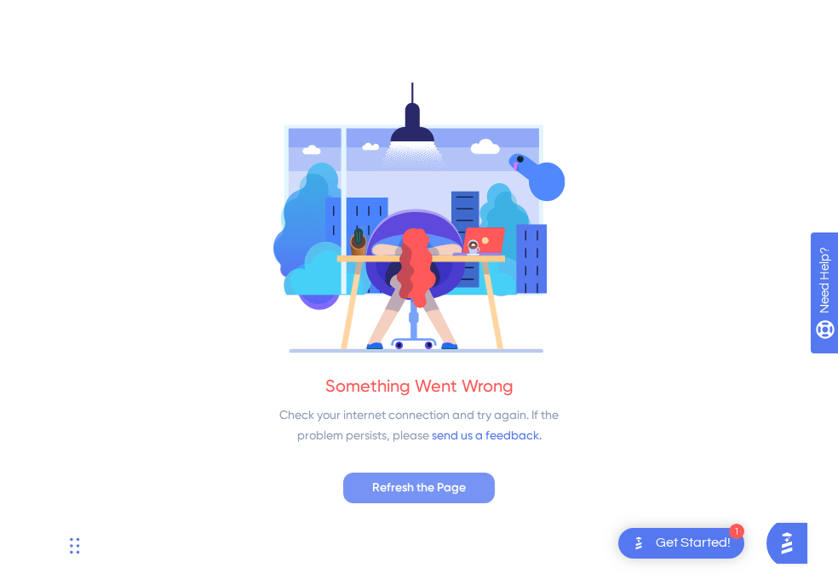
click at [415, 482] on span "Refresh the Page" at bounding box center [419, 488] width 94 height 20
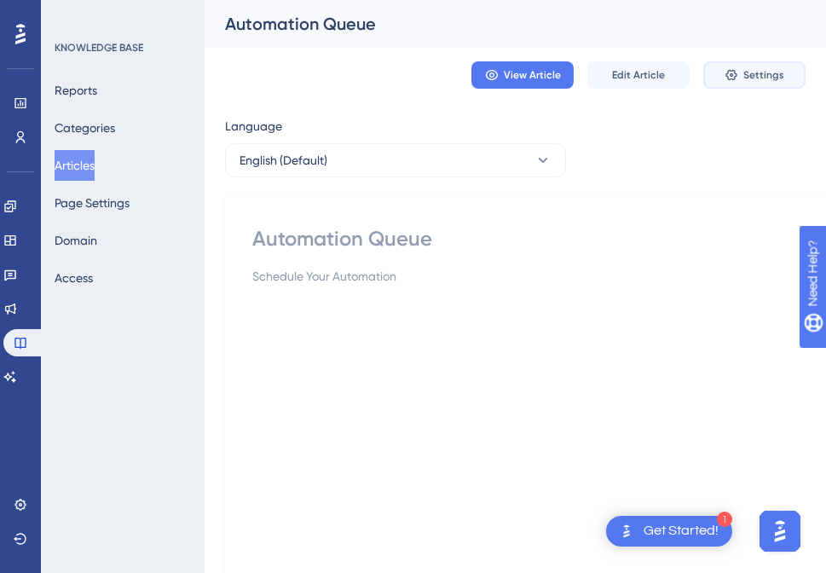
click at [756, 72] on span "Settings" at bounding box center [763, 75] width 41 height 14
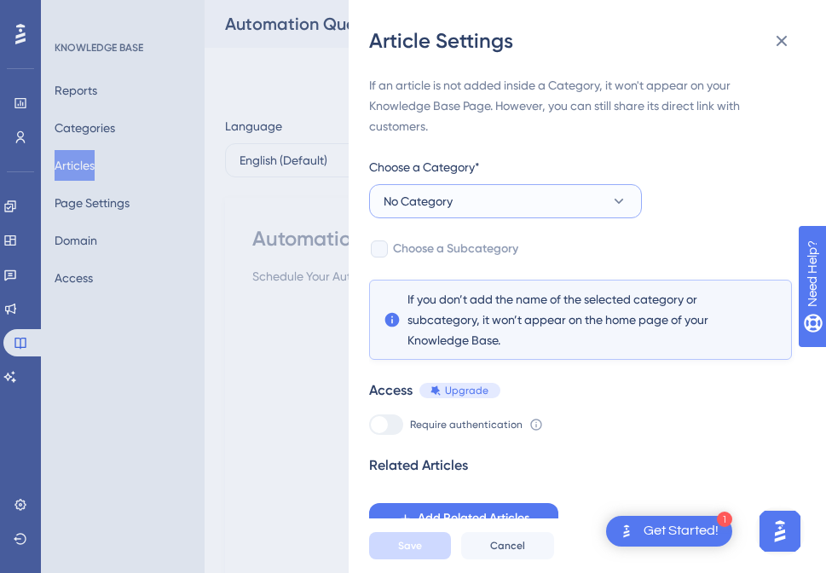
click at [465, 200] on button "No Category" at bounding box center [505, 201] width 273 height 34
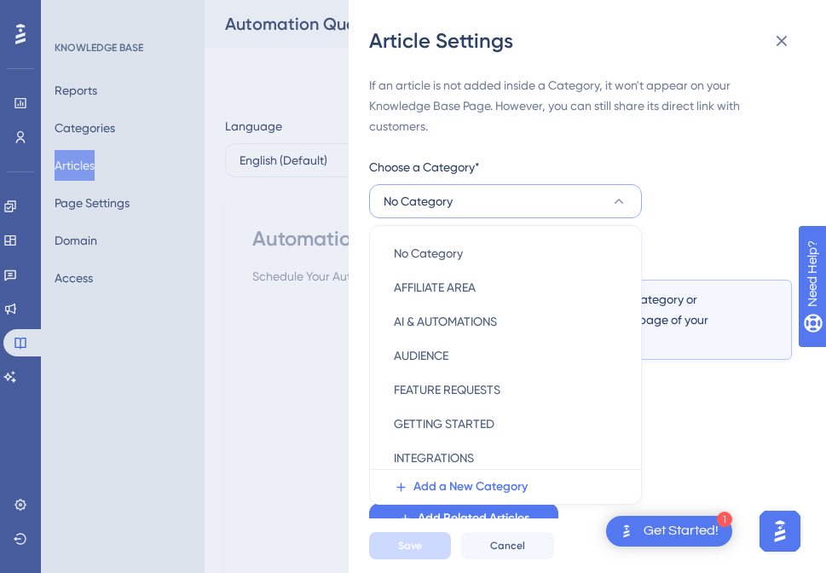
scroll to position [61, 0]
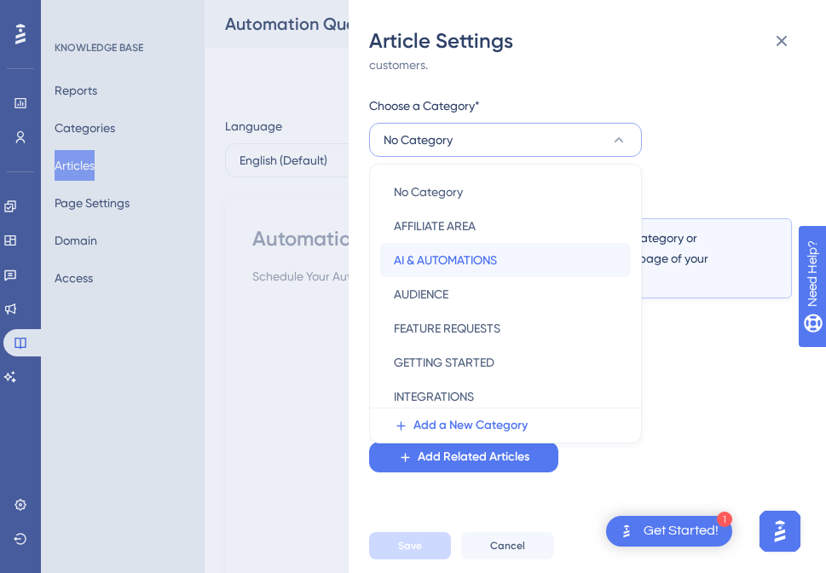
click at [462, 248] on div "AI & AUTOMATIONS AI & AUTOMATIONS" at bounding box center [505, 260] width 223 height 34
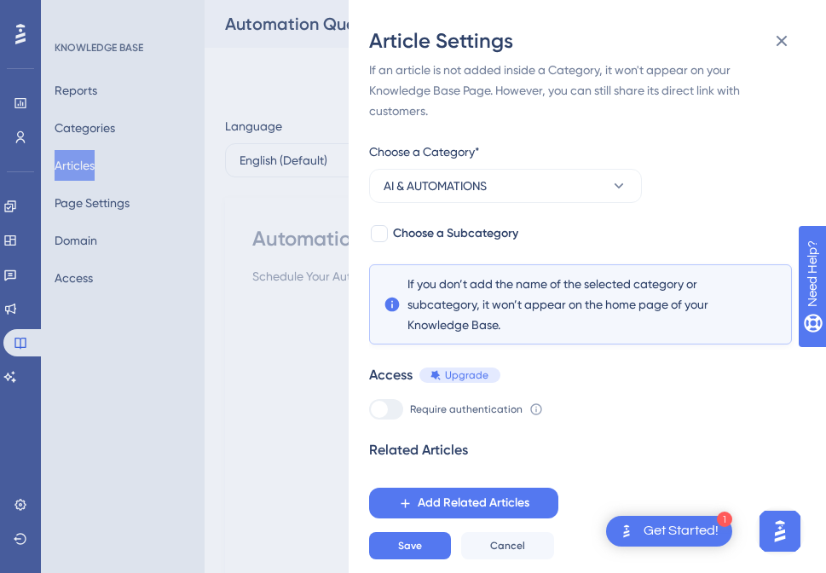
scroll to position [3, 0]
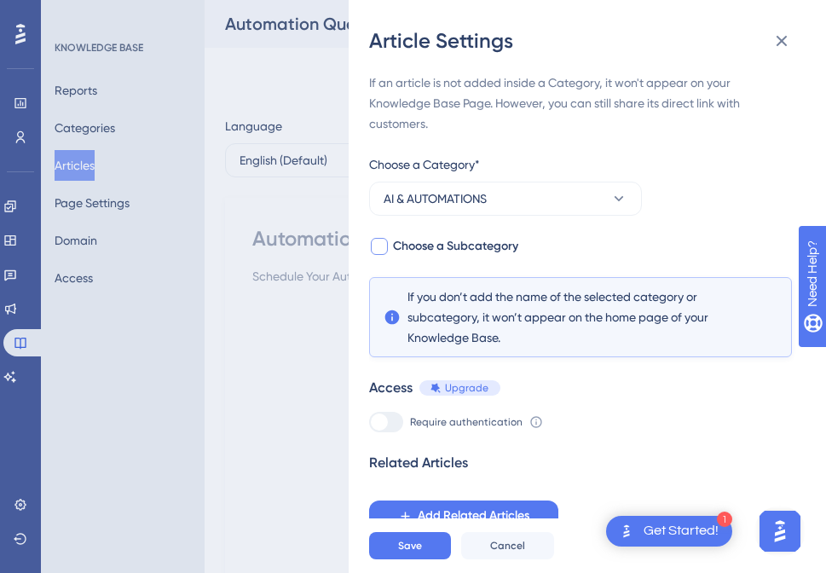
click at [383, 242] on div at bounding box center [379, 246] width 17 height 17
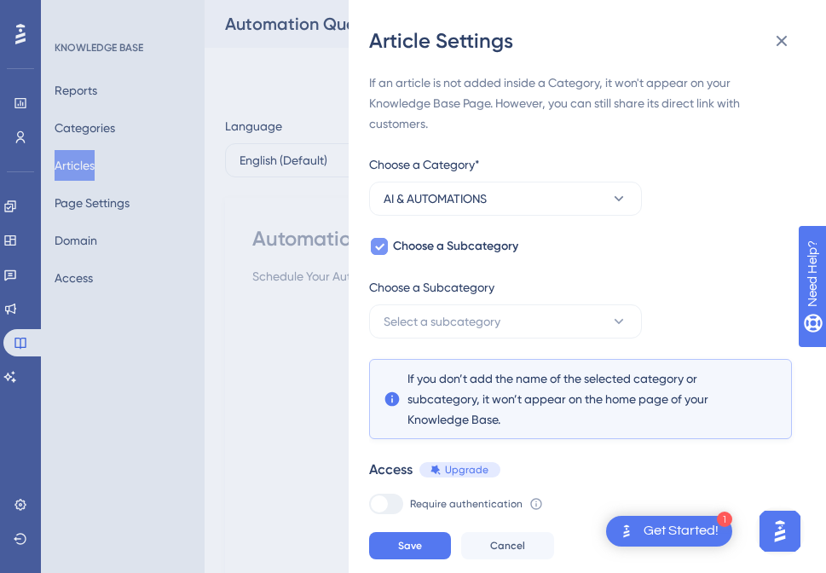
scroll to position [61, 0]
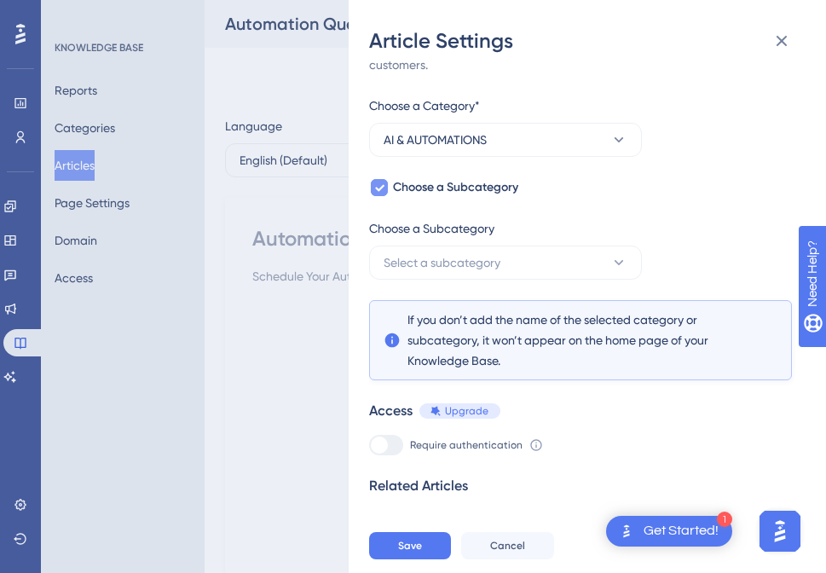
click at [375, 183] on icon at bounding box center [379, 188] width 10 height 14
checkbox input "false"
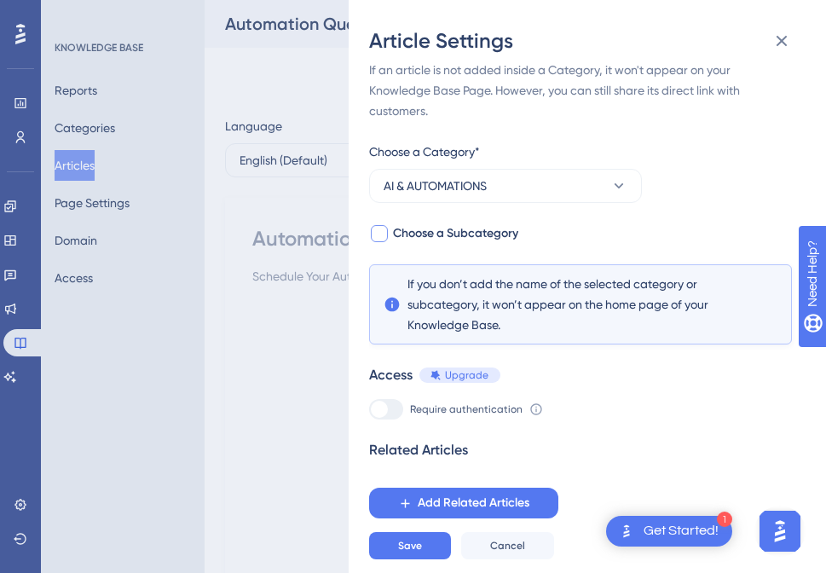
scroll to position [3, 0]
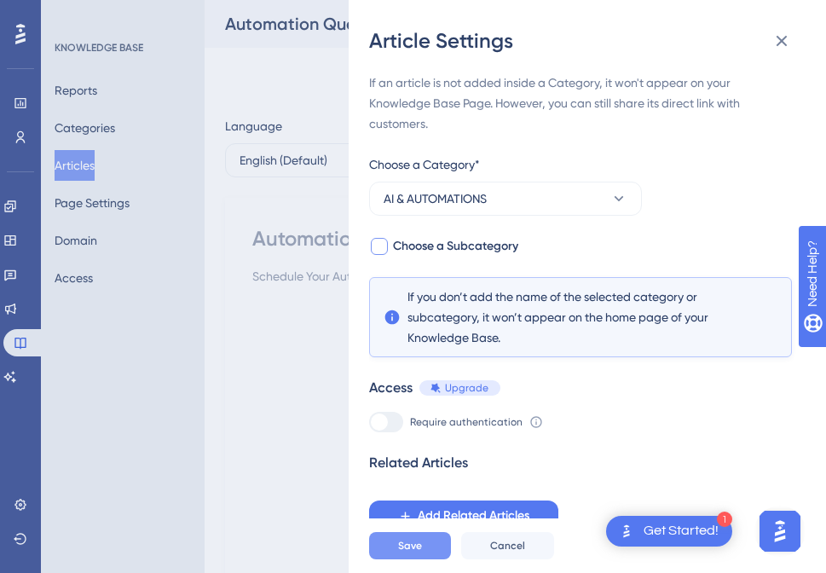
click at [422, 553] on button "Save" at bounding box center [410, 545] width 82 height 27
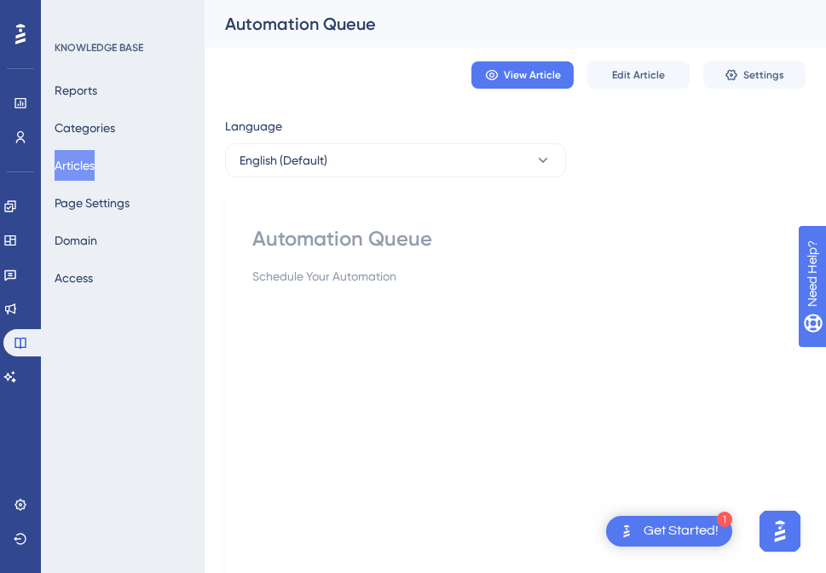
click at [95, 156] on button "Articles" at bounding box center [75, 165] width 40 height 31
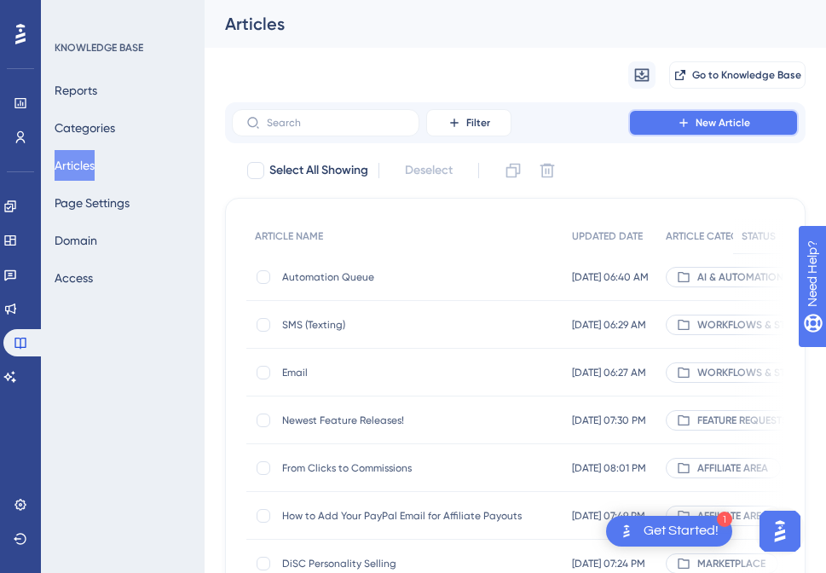
click at [699, 119] on span "New Article" at bounding box center [722, 123] width 55 height 14
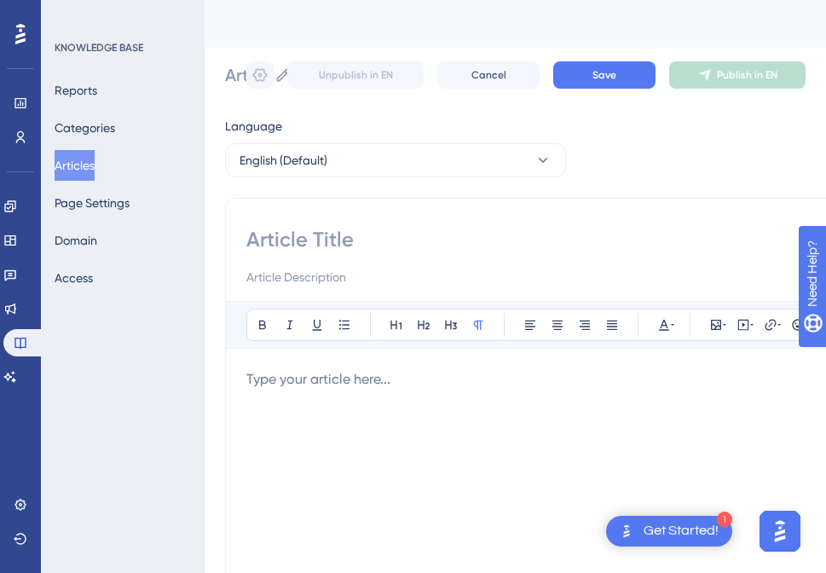
click at [316, 239] on input at bounding box center [569, 239] width 646 height 27
type input "Au"
type input "A"
type input "Automation"
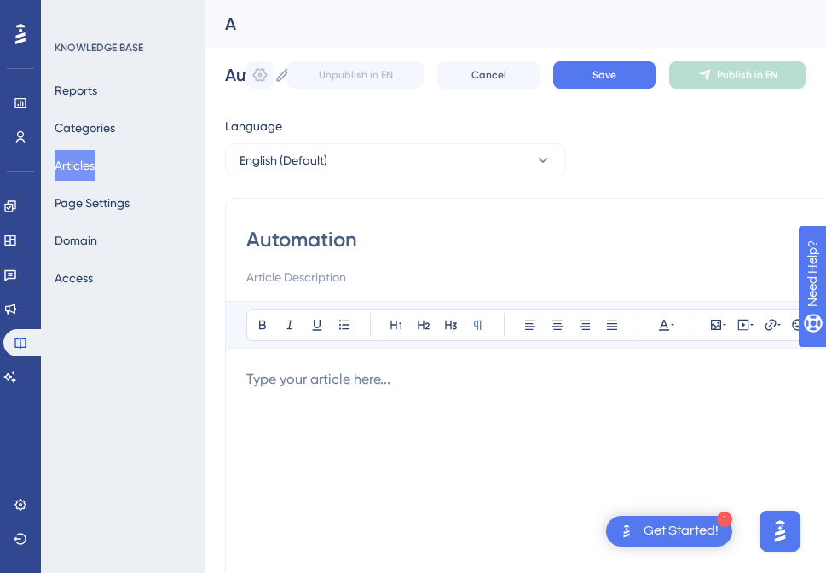
type input "Automation"
type input "Automation Queue"
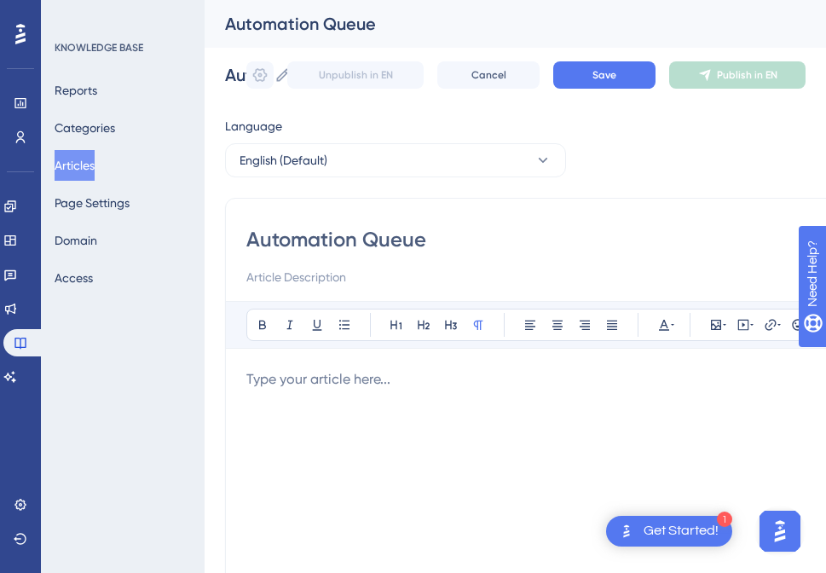
type input "Automation Queue"
type input "Automation Queue Seti"
type input "Automation Queue Set"
type input "Automation Queue Setup"
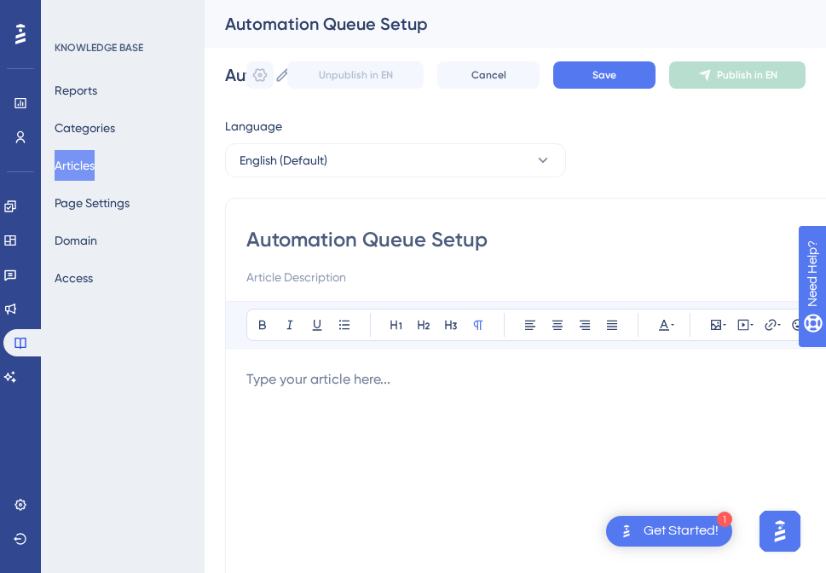
type input "Automation Queue Setup"
type input "Automation Queue Setup Check"
type input "Automation Queue Setup Checkl"
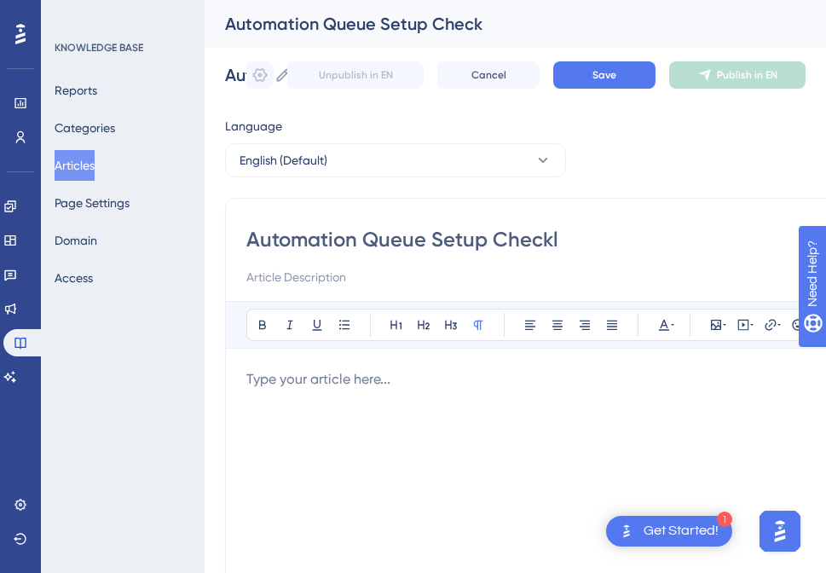
type input "Automation Queue Setup Checkl"
type input "Automation Queue Setup Checklist"
click at [492, 399] on div at bounding box center [569, 556] width 646 height 375
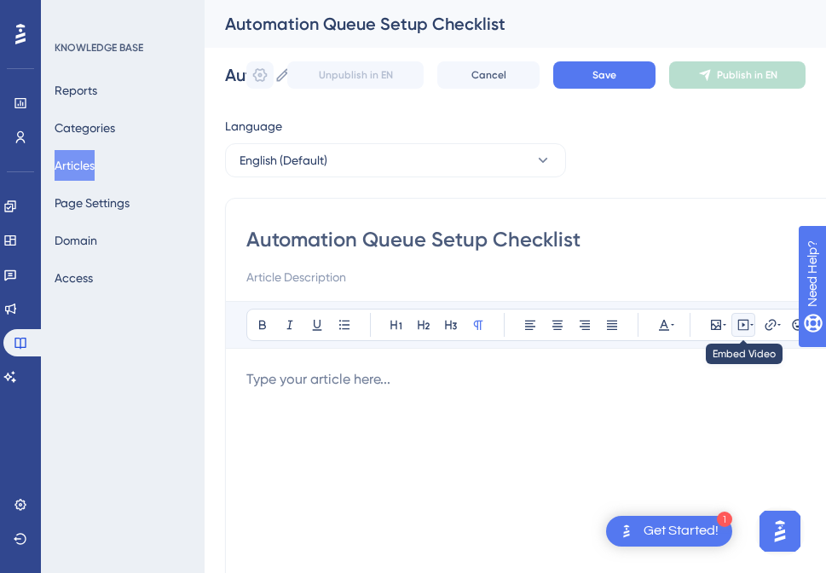
click at [740, 331] on icon at bounding box center [743, 325] width 14 height 14
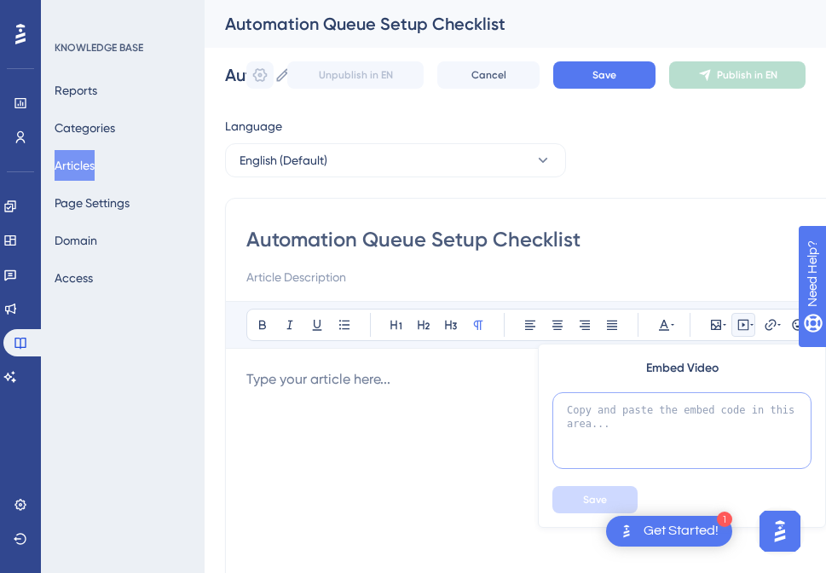
click at [614, 426] on textarea at bounding box center [681, 430] width 259 height 77
paste textarea "<div style="padding:56.25% 0 0 0;position:relative;"><iframe src="https://playe…"
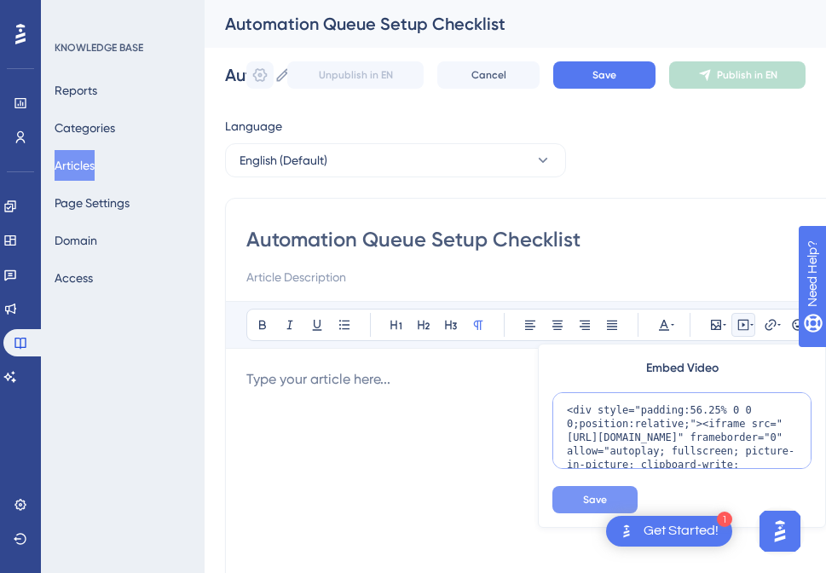
scroll to position [166, 0]
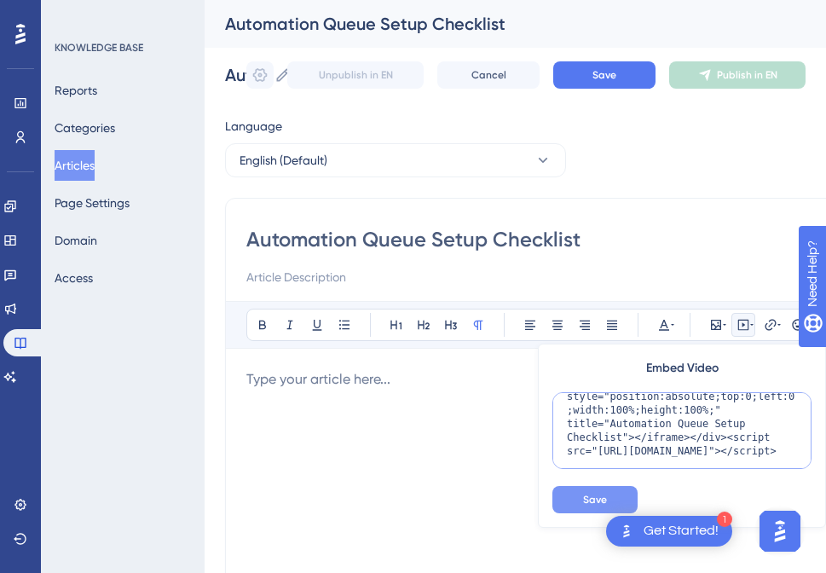
type textarea "<div style="padding:56.25% 0 0 0;position:relative;"><iframe src="https://playe…"
click at [586, 494] on span "Save" at bounding box center [595, 499] width 24 height 14
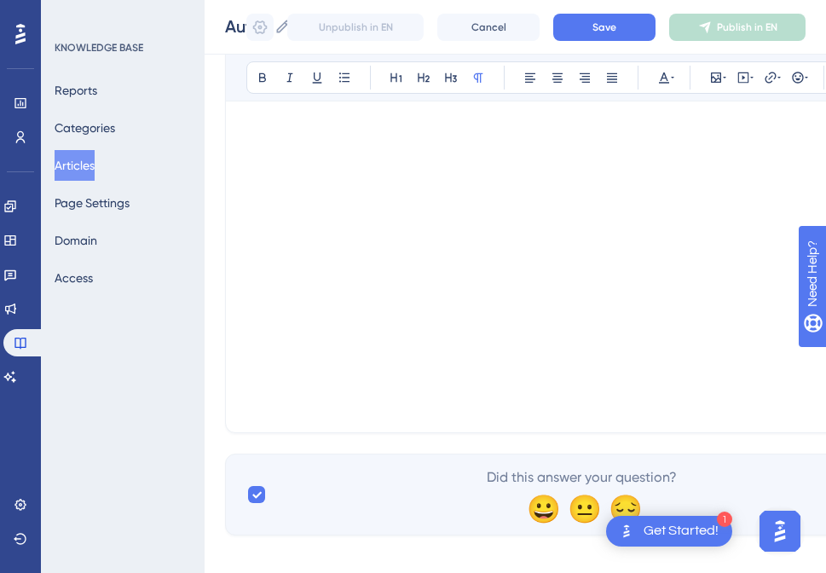
scroll to position [355, 0]
click at [350, 408] on p at bounding box center [569, 400] width 646 height 20
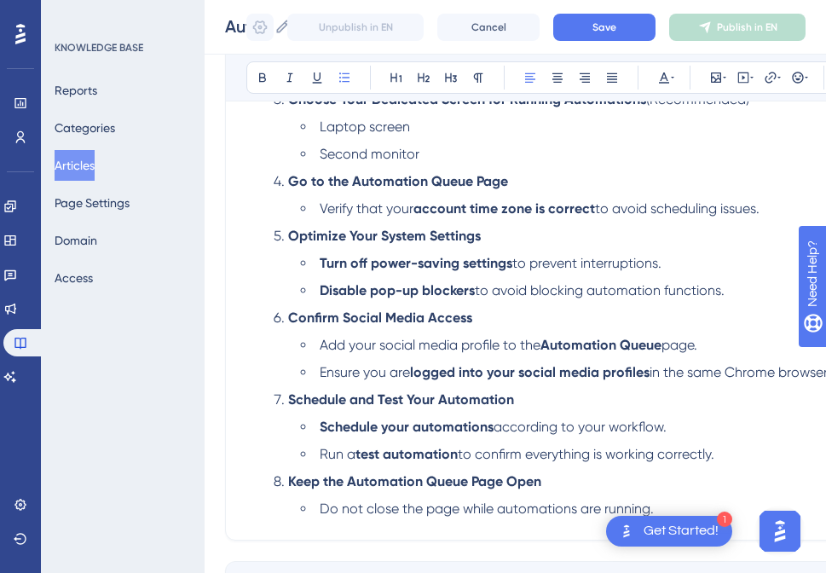
scroll to position [862, 0]
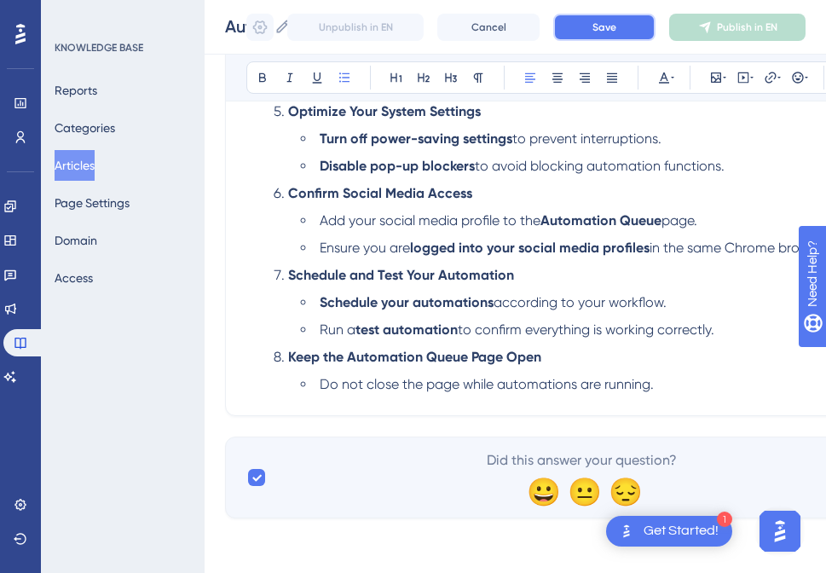
click at [640, 20] on button "Save" at bounding box center [604, 27] width 102 height 27
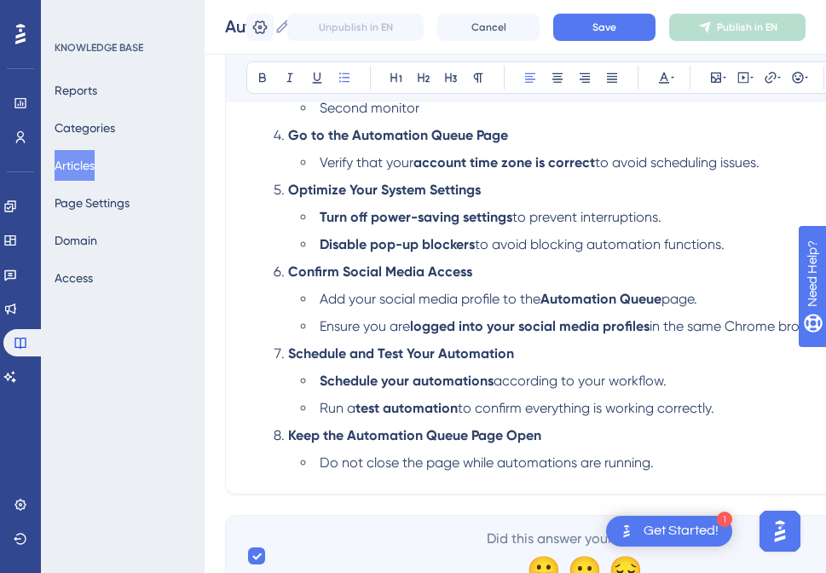
scroll to position [862, 0]
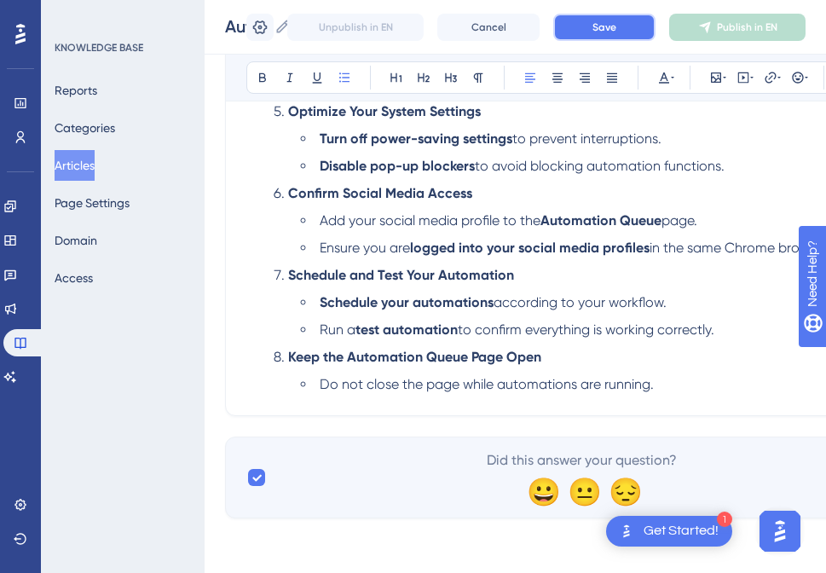
click at [602, 35] on button "Save" at bounding box center [604, 27] width 102 height 27
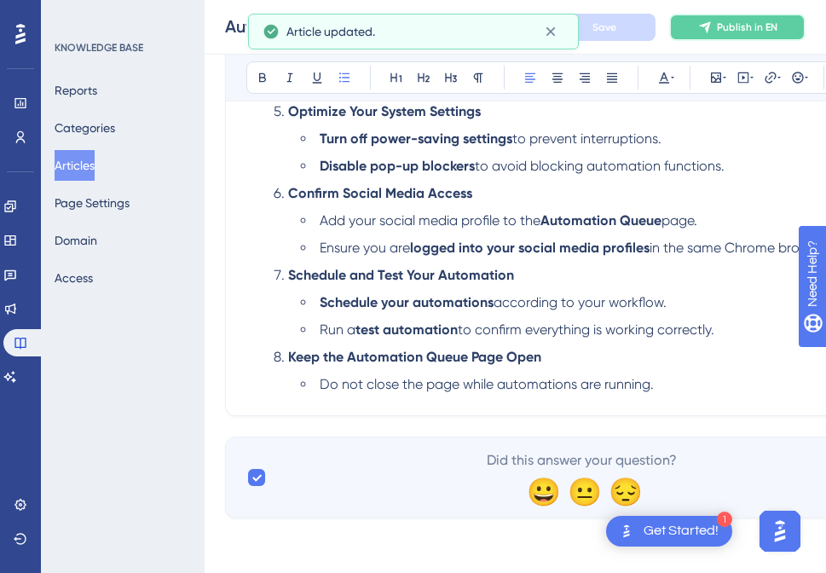
click at [746, 36] on button "Publish in EN" at bounding box center [737, 27] width 136 height 27
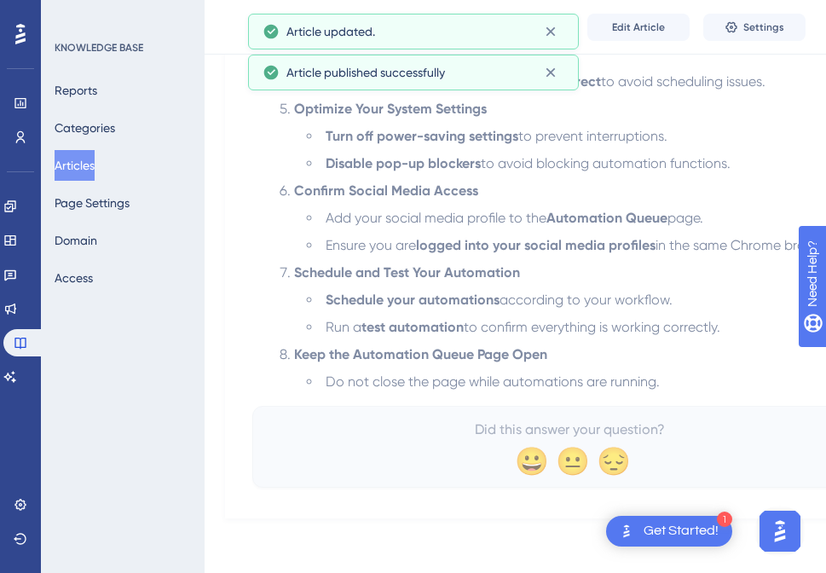
scroll to position [769, 0]
click at [746, 36] on button "Settings" at bounding box center [754, 27] width 102 height 27
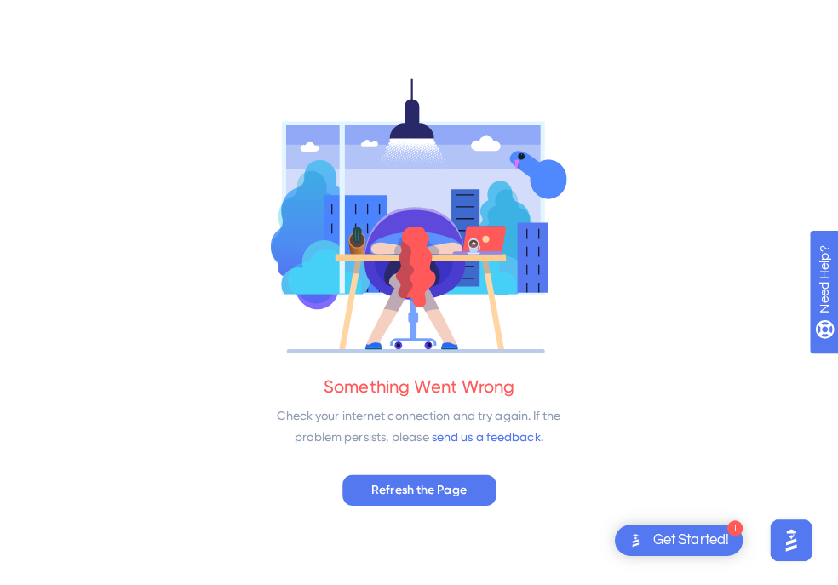
scroll to position [0, 0]
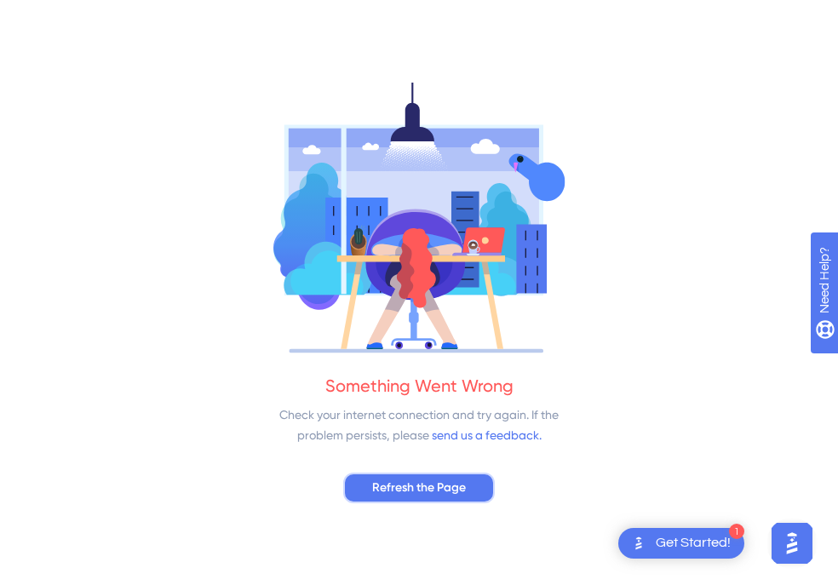
click at [420, 488] on span "Refresh the Page" at bounding box center [419, 488] width 94 height 20
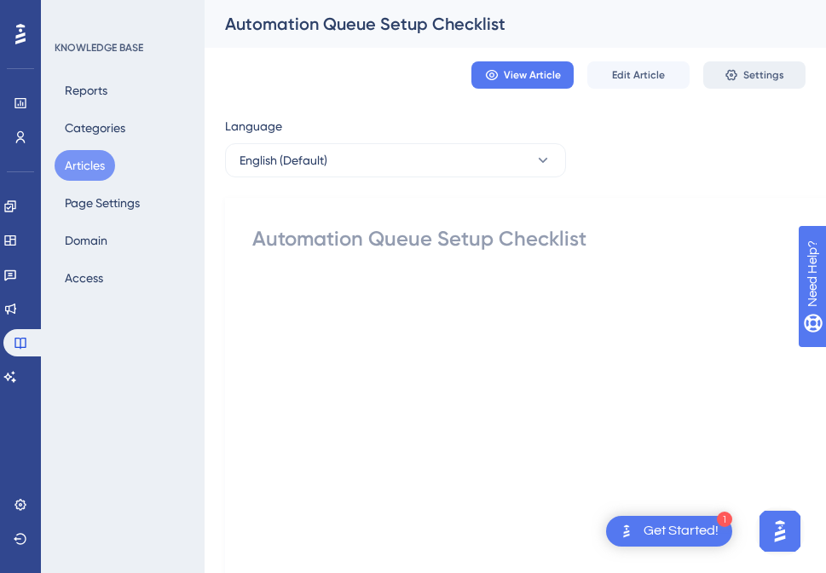
click at [781, 86] on button "Settings" at bounding box center [754, 74] width 102 height 27
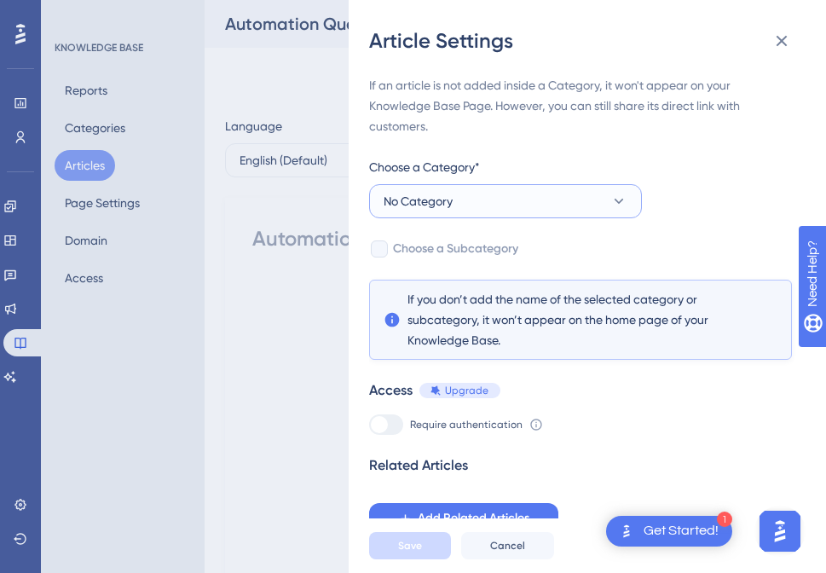
click at [494, 199] on button "No Category" at bounding box center [505, 201] width 273 height 34
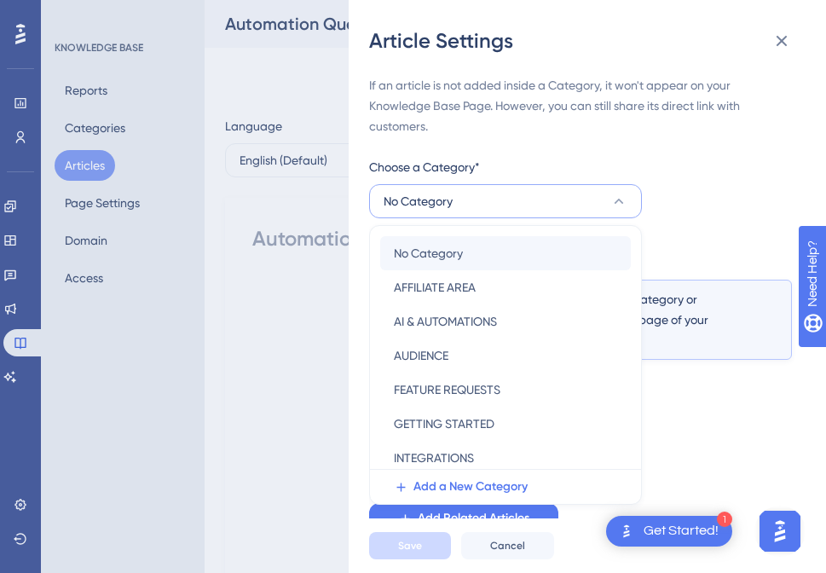
scroll to position [44, 0]
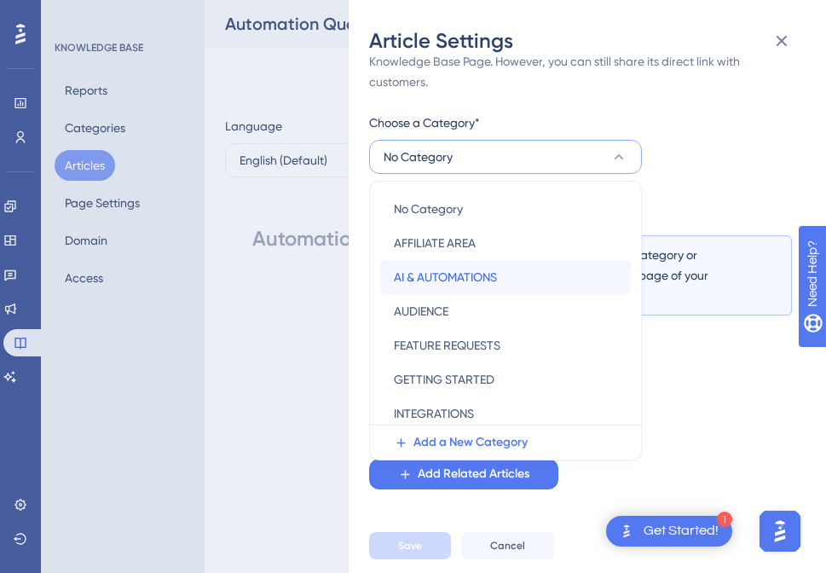
click at [459, 279] on span "AI & AUTOMATIONS" at bounding box center [445, 277] width 103 height 20
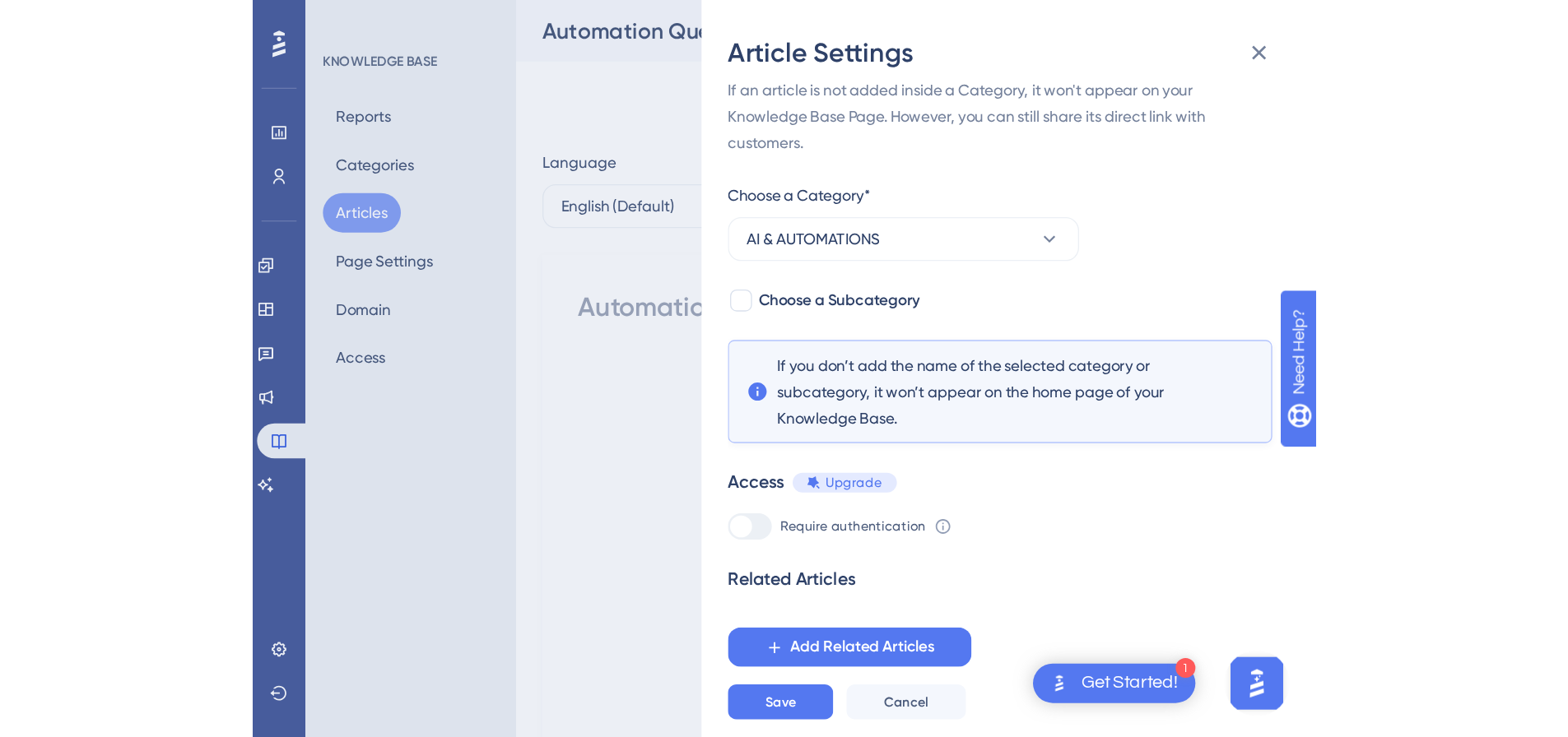
scroll to position [3, 0]
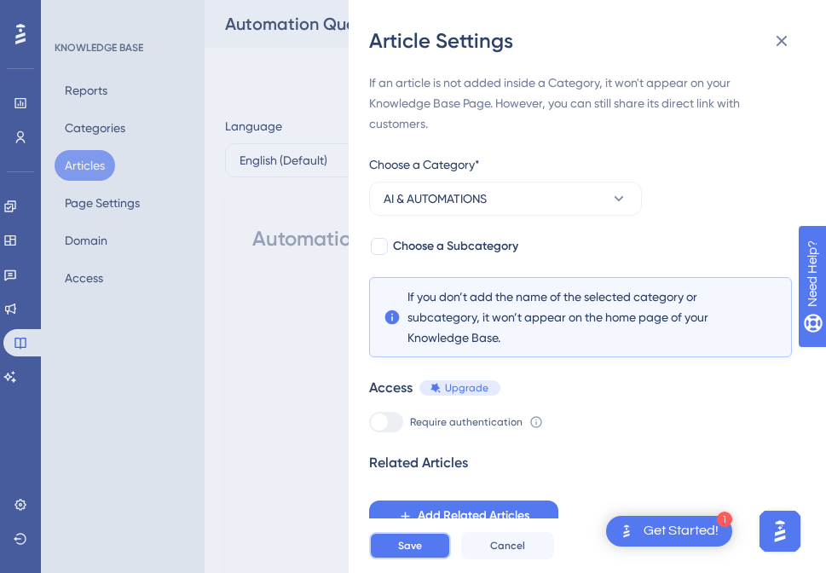
click at [424, 559] on button "Save" at bounding box center [410, 545] width 82 height 27
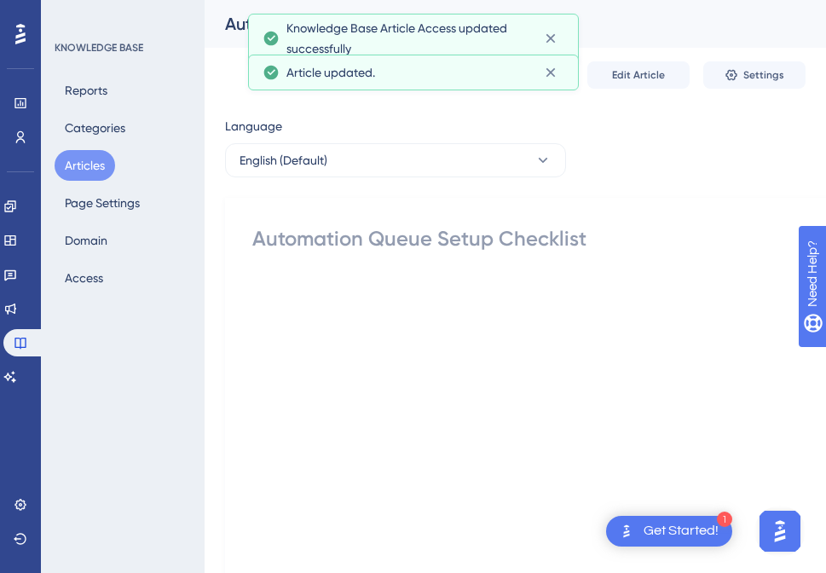
click at [96, 156] on button "Articles" at bounding box center [85, 165] width 60 height 31
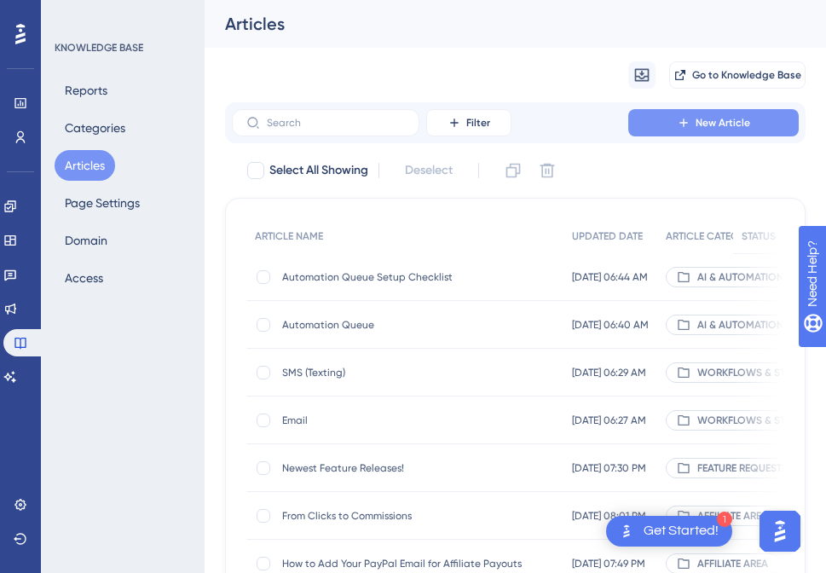
click at [697, 118] on span "New Article" at bounding box center [722, 123] width 55 height 14
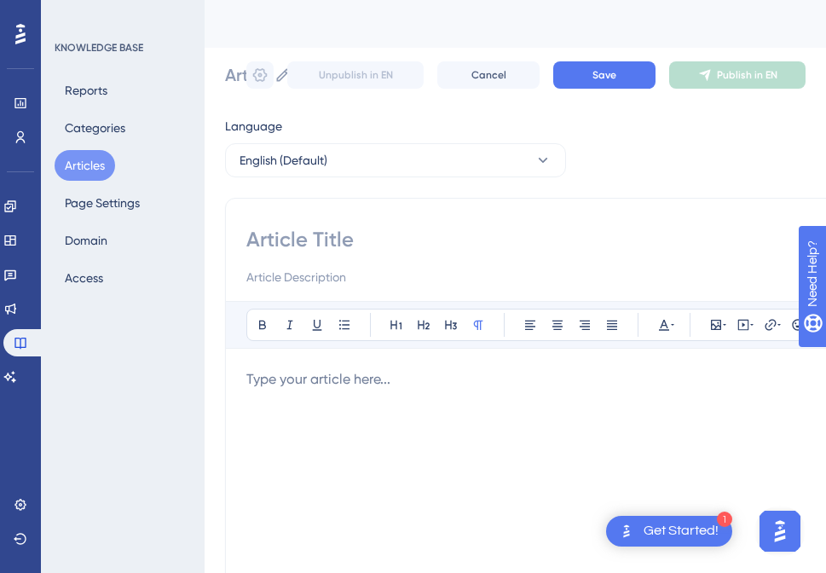
click at [437, 243] on input at bounding box center [569, 239] width 646 height 27
click at [314, 240] on input at bounding box center [569, 239] width 646 height 27
type input "Autom"
click at [300, 236] on input "Autom" at bounding box center [569, 239] width 646 height 27
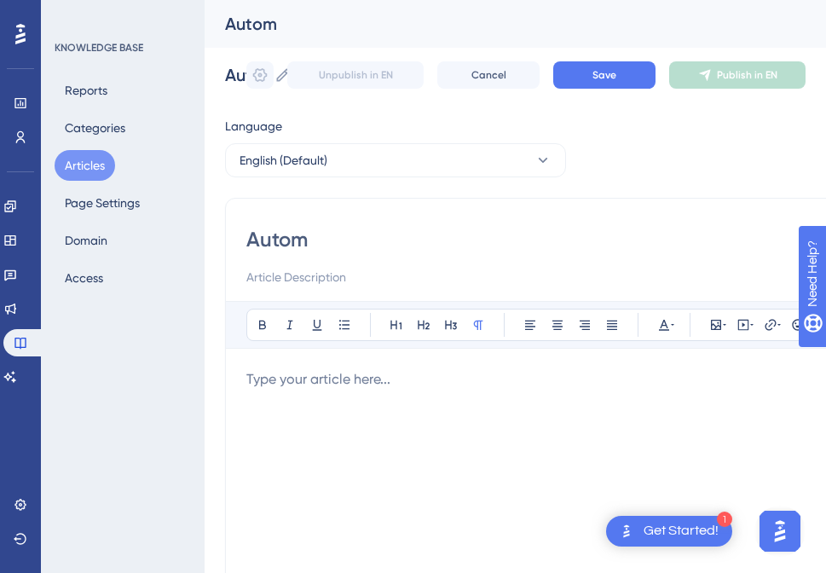
click at [302, 229] on input "Autom" at bounding box center [569, 239] width 646 height 27
click at [52, 149] on div "KNOWLEDGE BASE Reports Categories Articles Page Settings Domain Access" at bounding box center [123, 286] width 164 height 573
click at [85, 166] on button "Articles" at bounding box center [85, 165] width 60 height 31
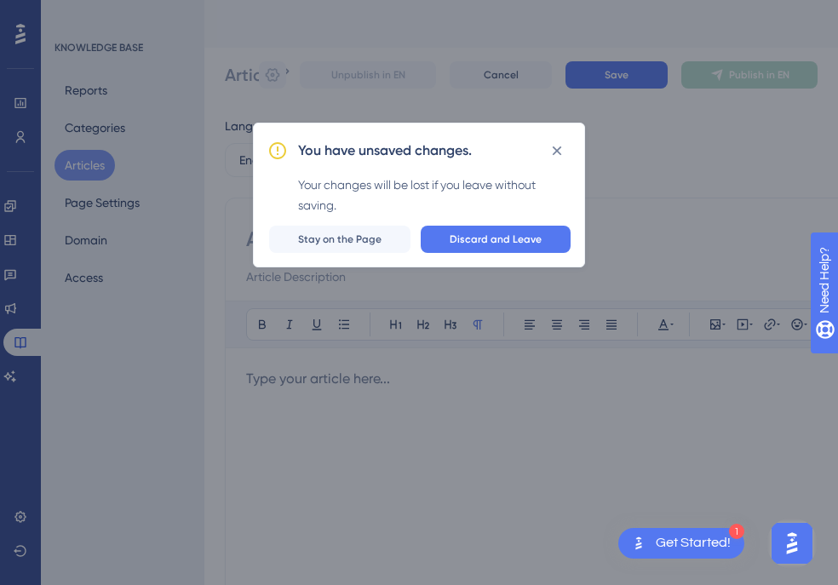
click at [627, 42] on div "You have unsaved changes. Your changes will be lost if you leave without saving…" at bounding box center [419, 292] width 838 height 585
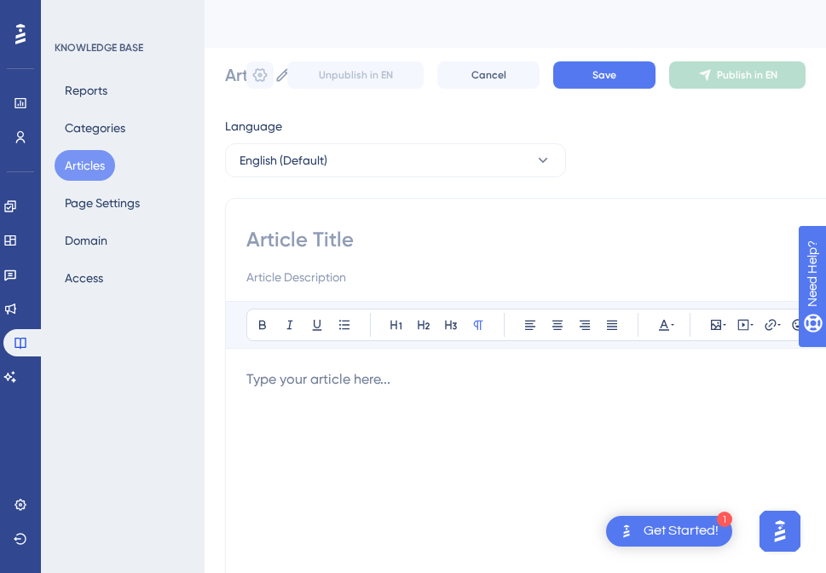
click at [66, 167] on button "Articles" at bounding box center [85, 165] width 60 height 31
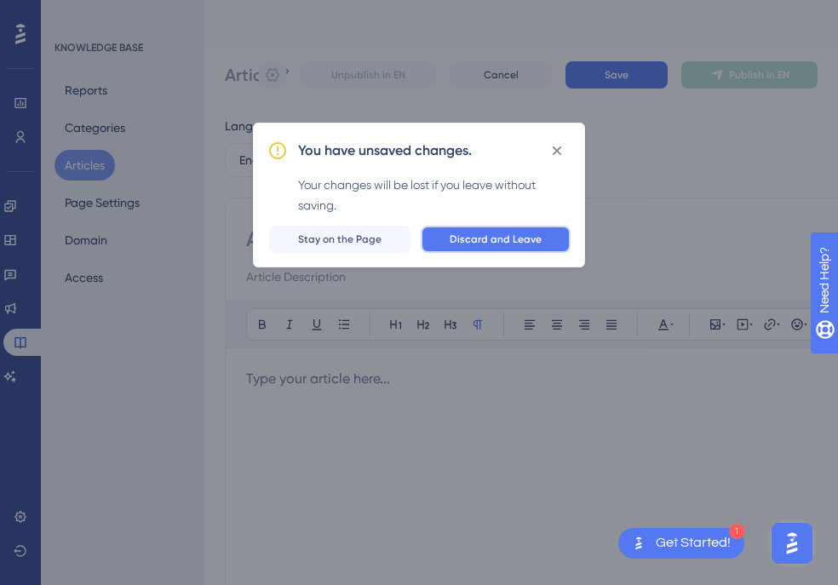
click at [504, 239] on span "Discard and Leave" at bounding box center [496, 240] width 92 height 14
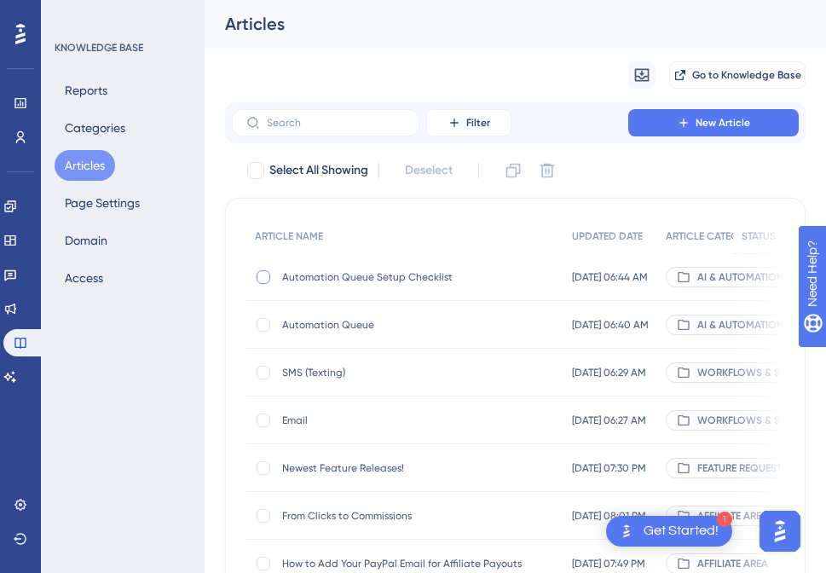
click at [266, 275] on div at bounding box center [263, 277] width 14 height 14
checkbox input "true"
click at [265, 327] on div at bounding box center [263, 325] width 14 height 14
checkbox input "true"
click at [554, 169] on icon at bounding box center [547, 171] width 14 height 14
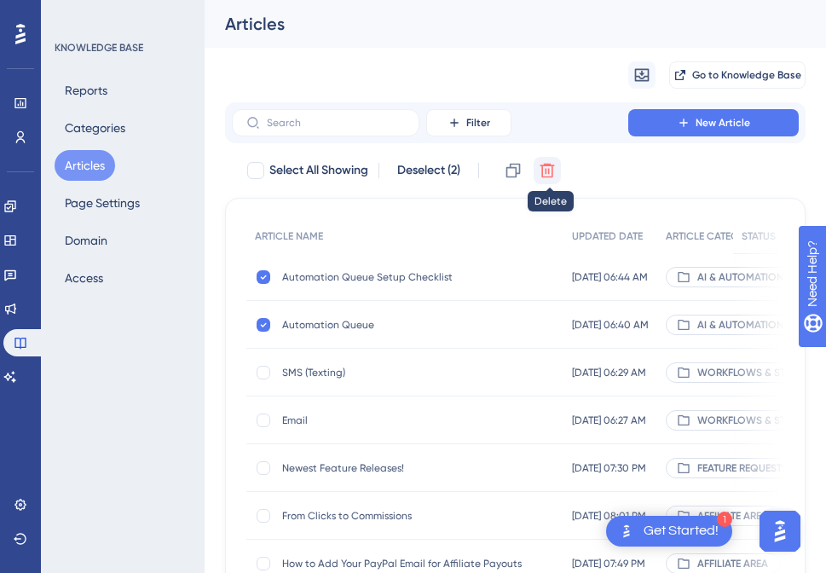
checkbox input "false"
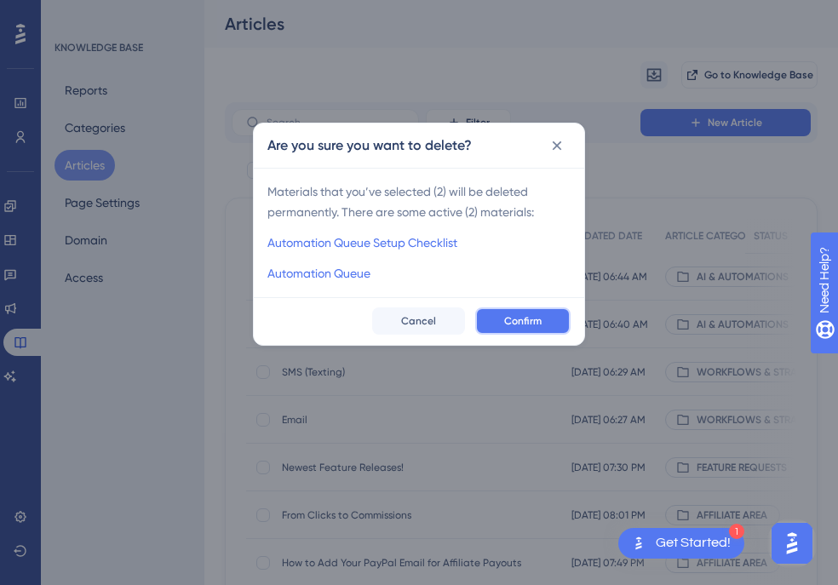
click at [539, 331] on button "Confirm" at bounding box center [522, 321] width 95 height 27
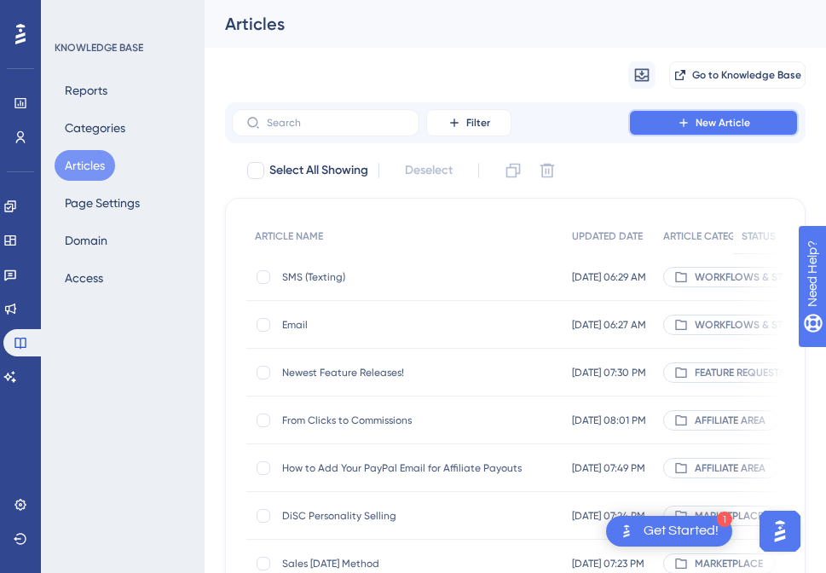
click at [728, 133] on button "New Article" at bounding box center [713, 122] width 170 height 27
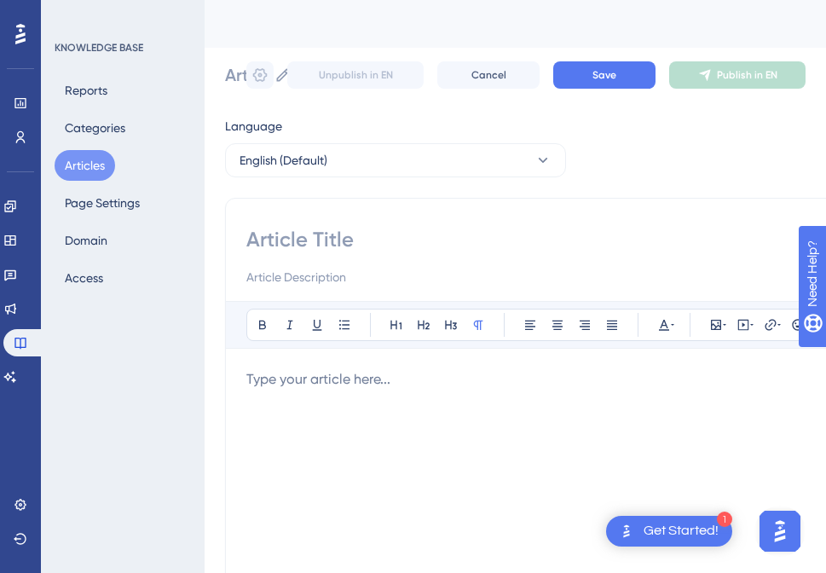
click at [415, 226] on input at bounding box center [569, 239] width 646 height 27
type input "In"
type input "Inst"
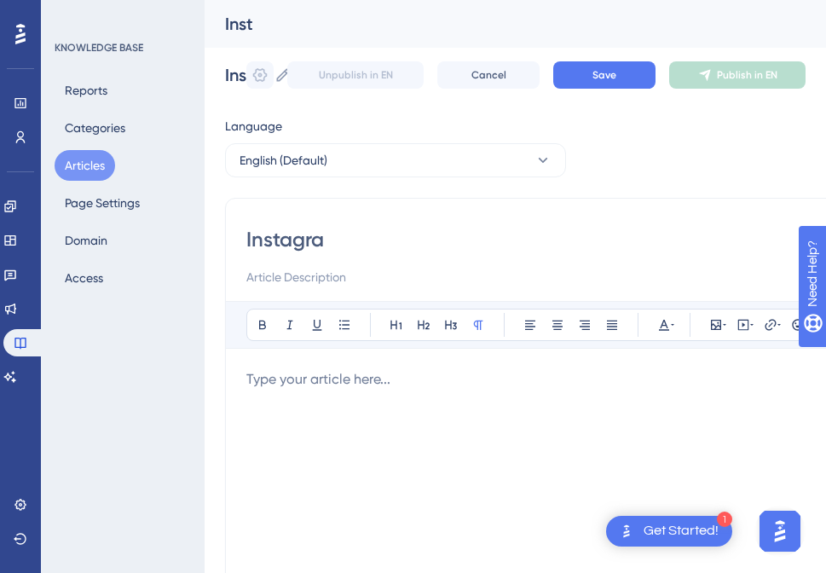
type input "Instagram"
type input "Instagram A"
type input "Instagram"
type input "Instagram Automation"
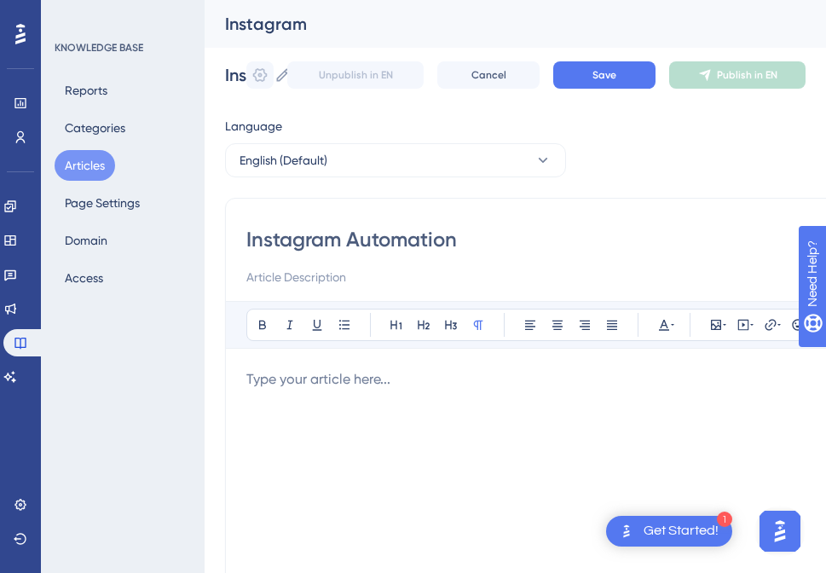
type input "Instagram Automation"
click at [346, 282] on input at bounding box center [569, 277] width 646 height 20
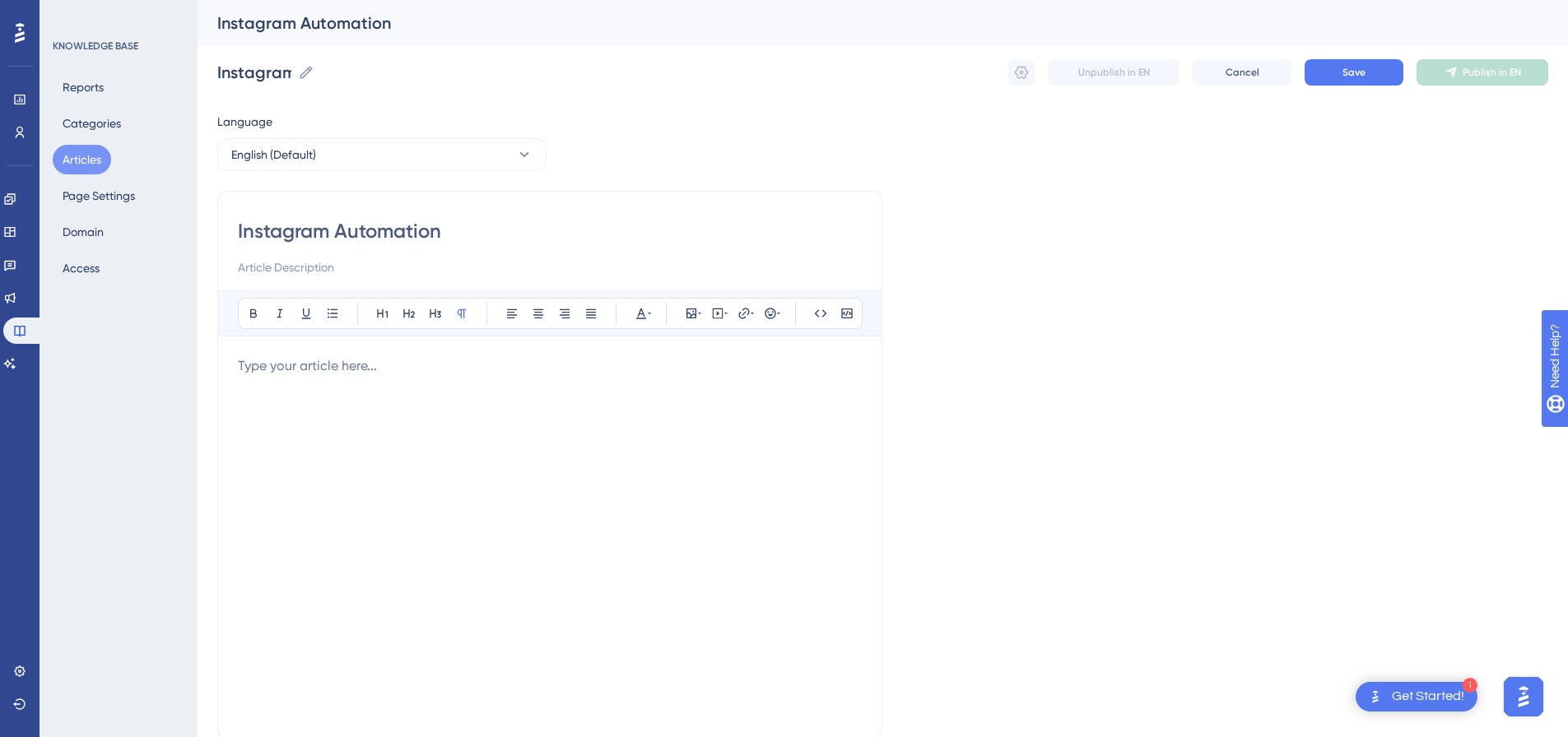
click at [419, 239] on input "Instagram Automation" at bounding box center [550, 231] width 624 height 26
paste input "- 1 Like + Follow + Direct Message Sent"
type input "Instagram Automation - 1 Like + Follow + Direct Message Sent"
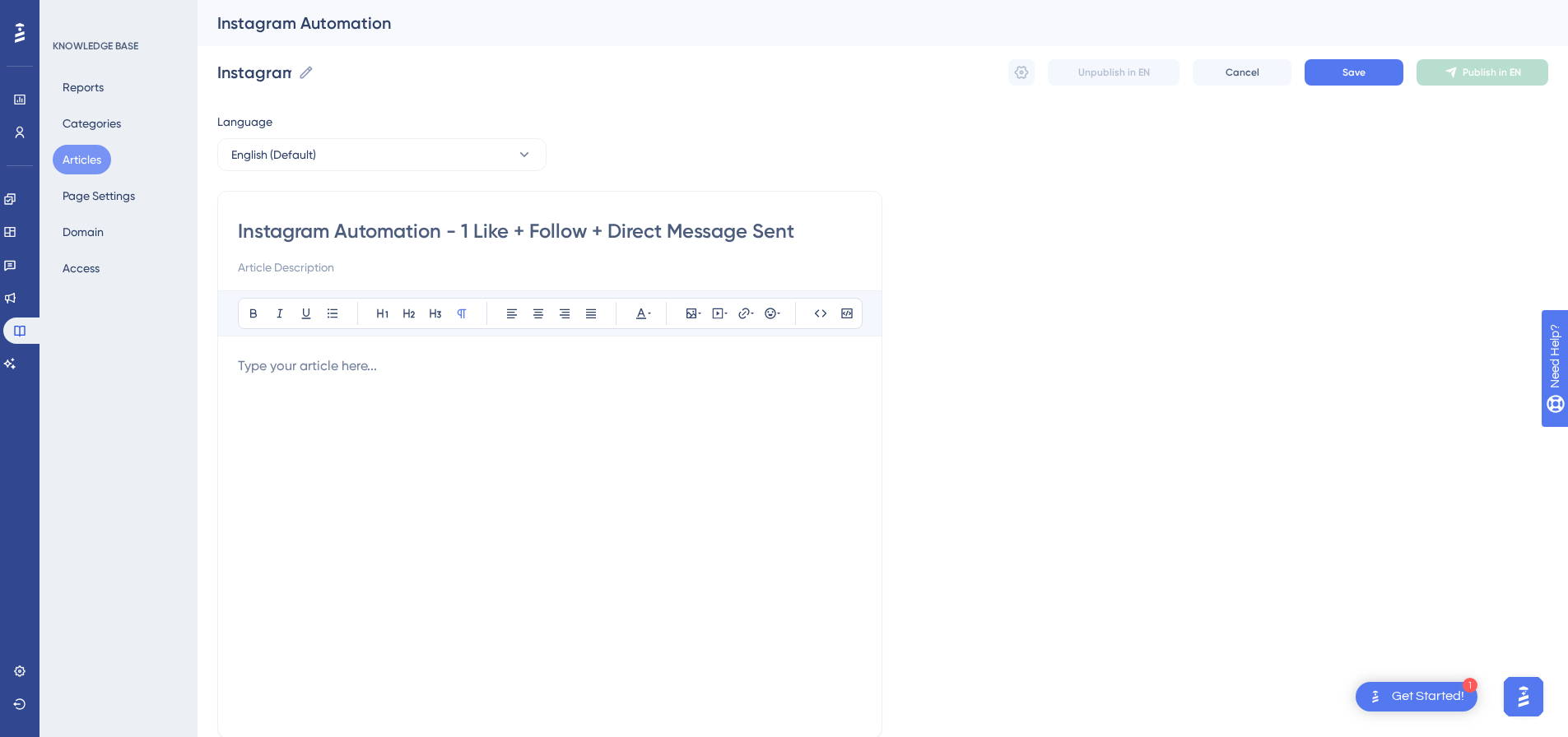
type input "Instagram Automation - 1 Like + Follow + Direct Message Sent"
drag, startPoint x: 463, startPoint y: 223, endPoint x: 815, endPoint y: 225, distance: 352.0
click at [810, 225] on input "Instagram Automation - 1 Like + Follow + Direct Message Sent" at bounding box center [550, 231] width 624 height 26
type input "Instagram Automation -"
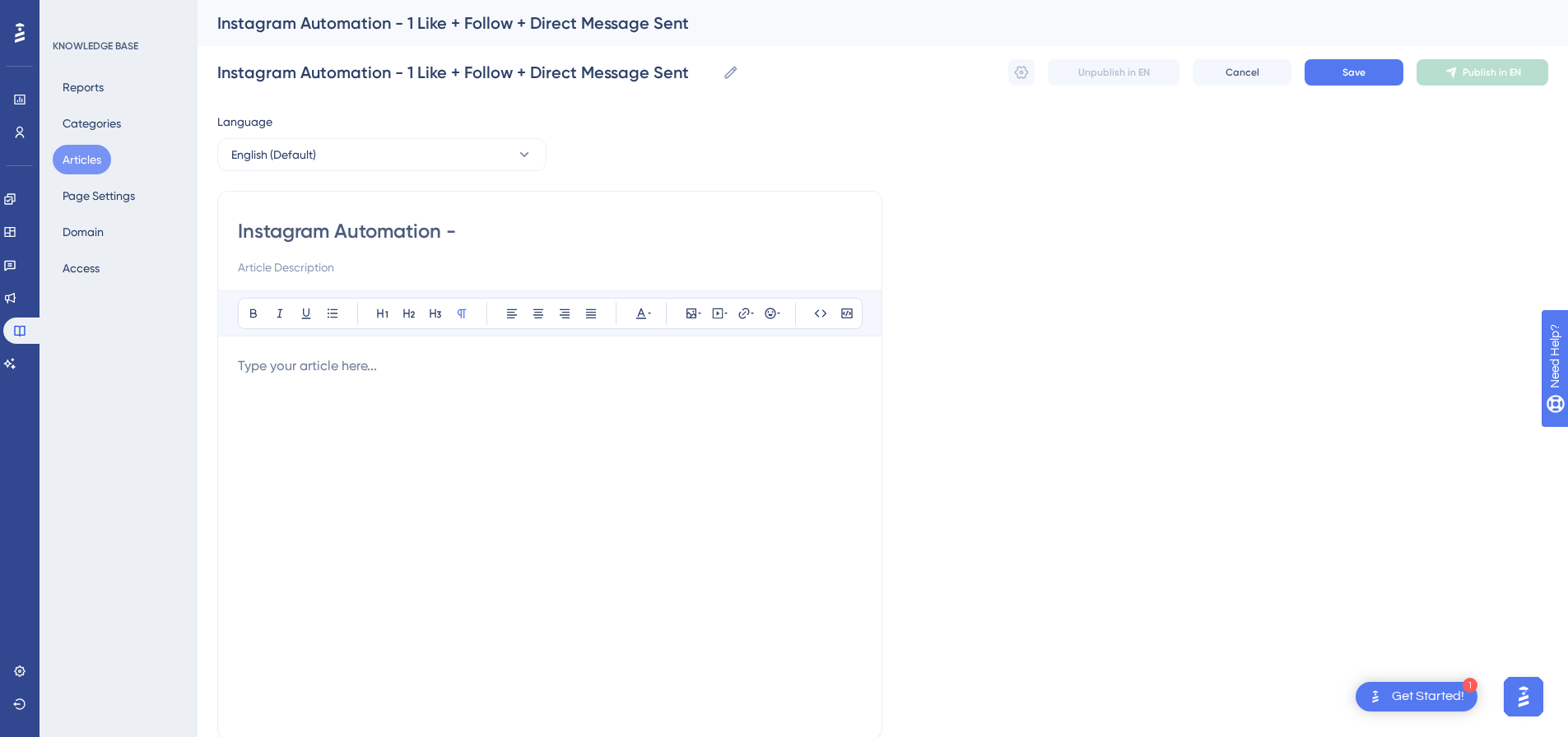
type input "Instagram Automation -"
click at [484, 275] on input at bounding box center [550, 268] width 624 height 19
paste input "1 Like + Follow + Direct Message Sent"
type input "1 Like + Follow + Direct Message Sent"
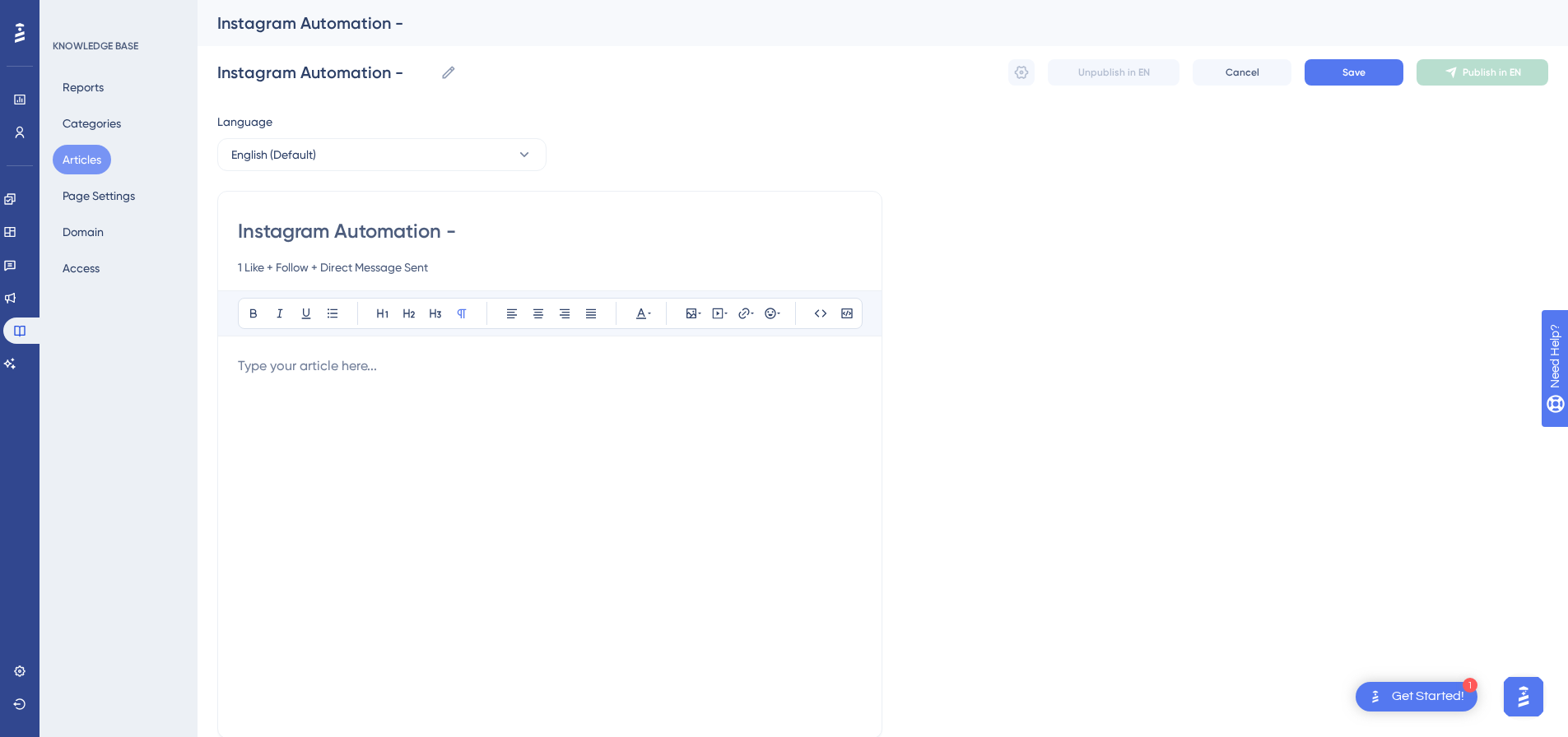
click at [498, 239] on input "Instagram Automation -" at bounding box center [550, 231] width 624 height 26
type input "Instagram Automation -"
type input "Instagram Automation"
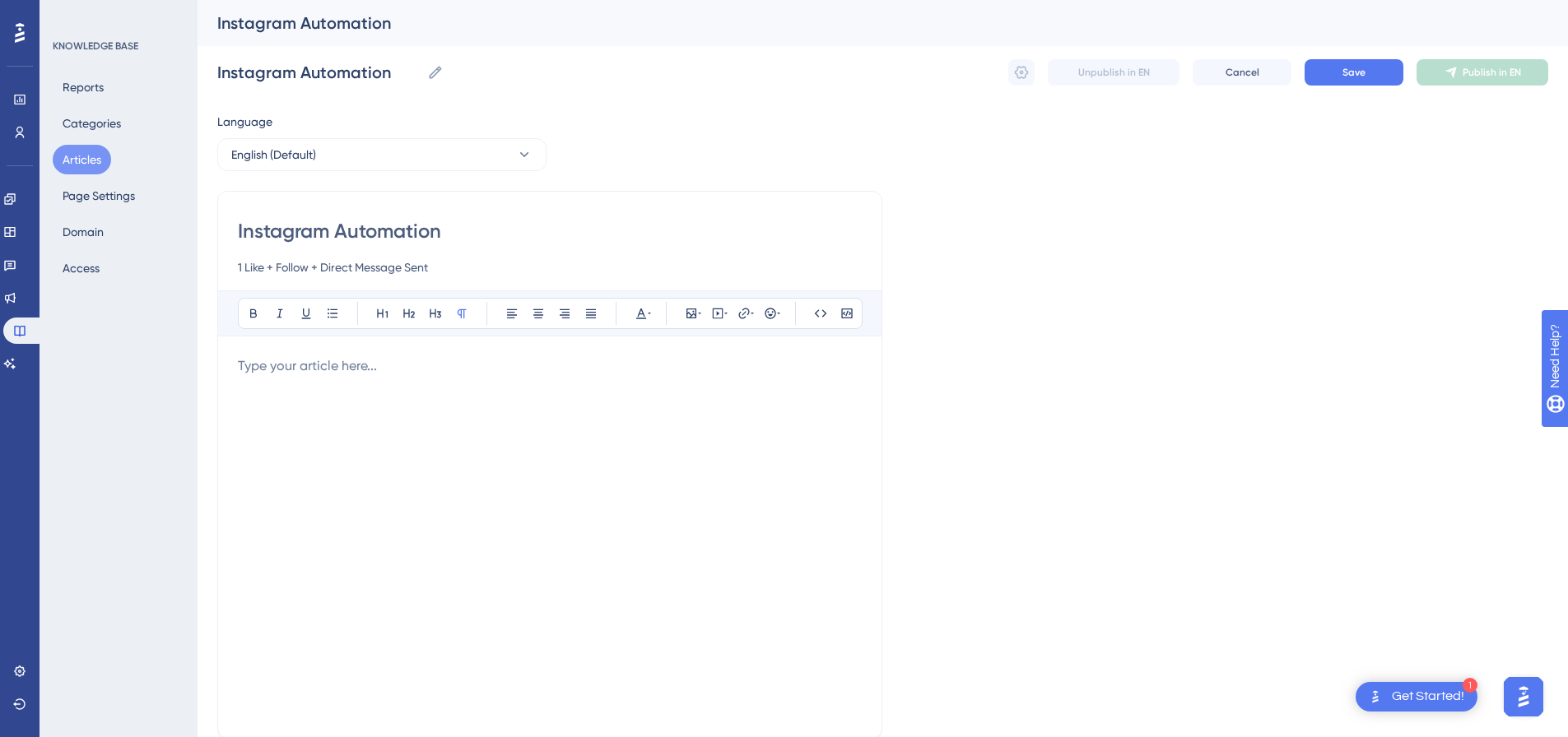
type input "Instagram Automation"
click at [396, 386] on div at bounding box center [550, 537] width 624 height 362
click at [719, 315] on icon at bounding box center [718, 314] width 14 height 14
click at [685, 398] on textarea at bounding box center [717, 415] width 250 height 74
paste textarea "<div style="padding:49.79% 0 0 0;position:relative;"><iframe src="https://playe…"
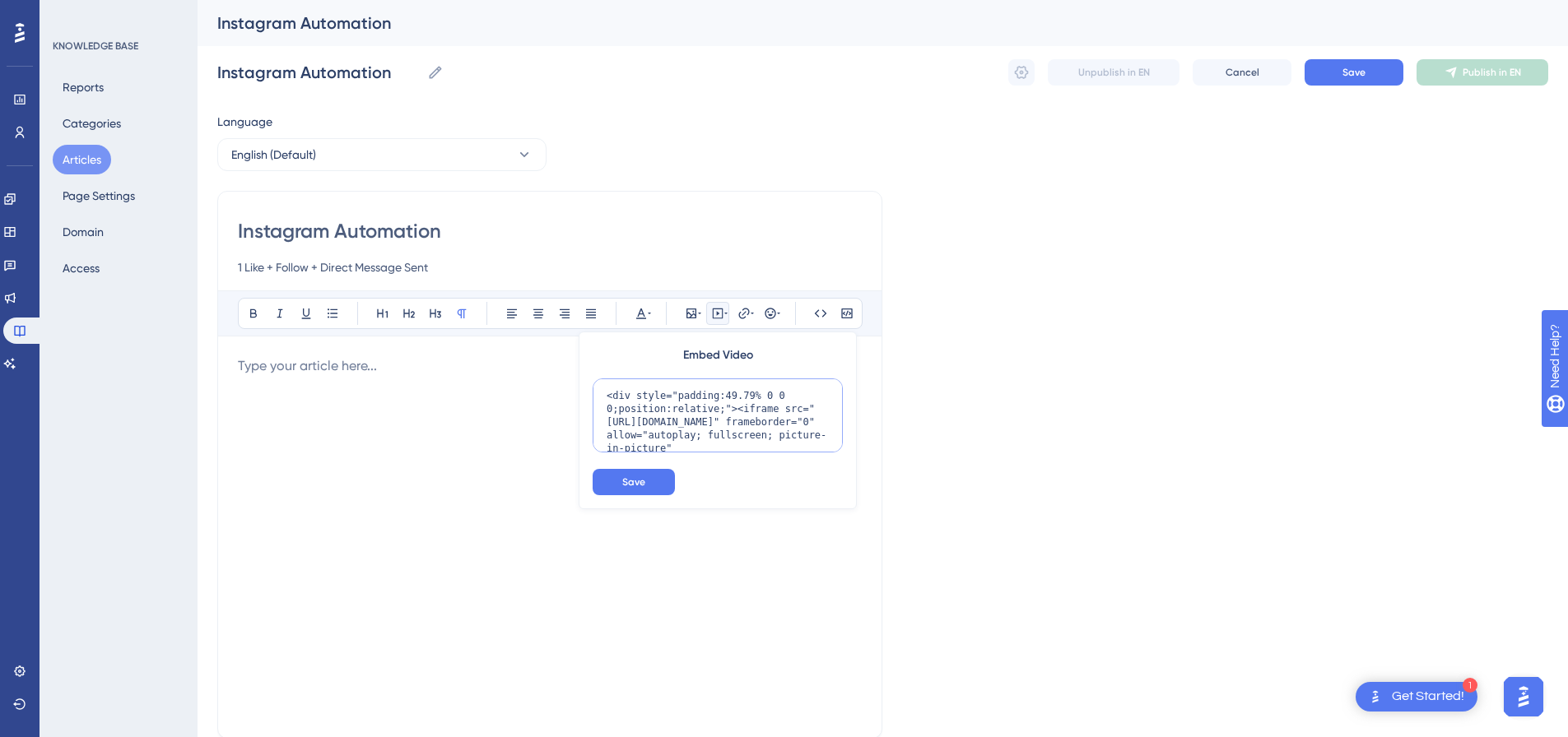
scroll to position [134, 0]
type textarea "<div style="padding:49.79% 0 0 0;position:relative;"><iframe src="https://playe…"
click at [624, 490] on button "Save" at bounding box center [633, 482] width 82 height 26
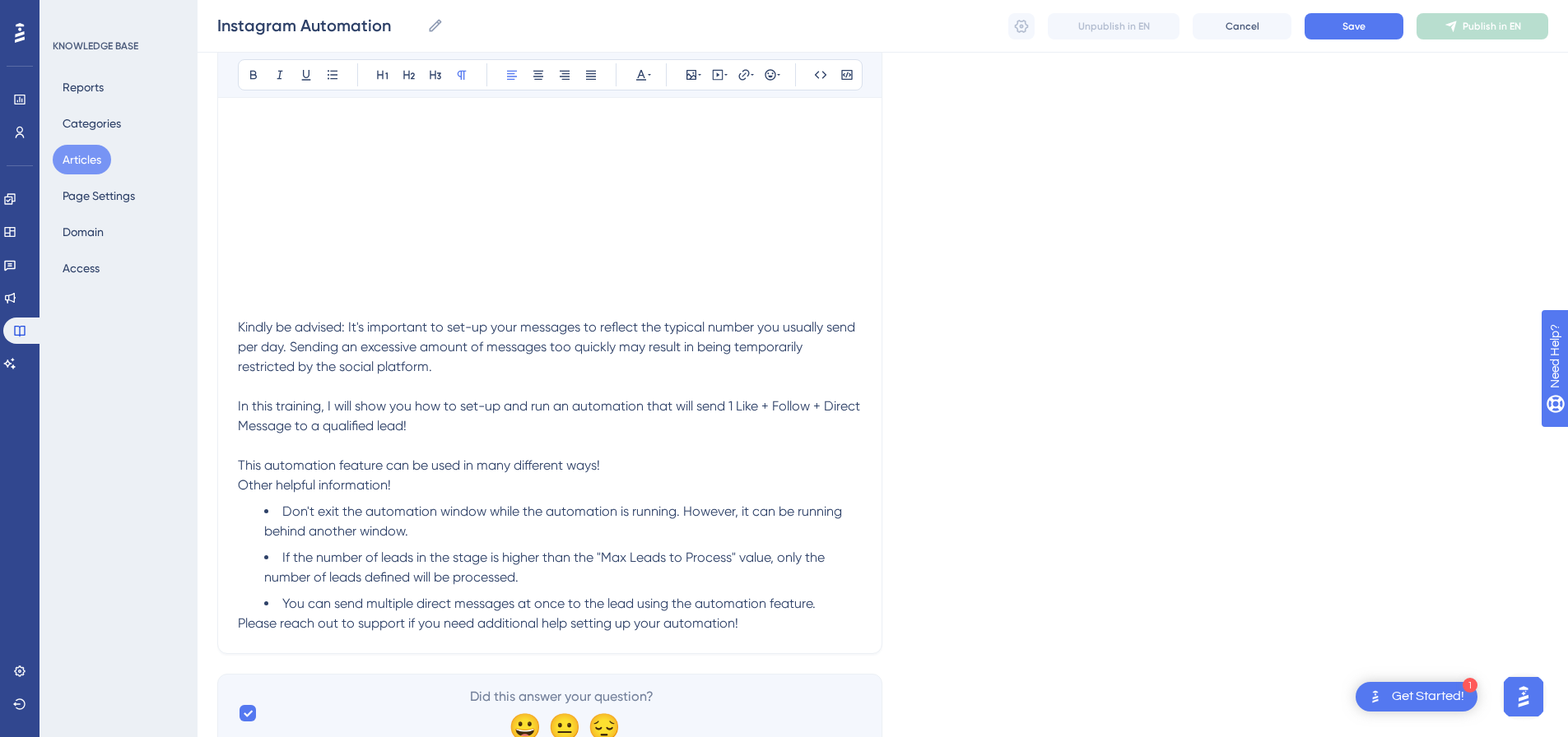
scroll to position [450, 0]
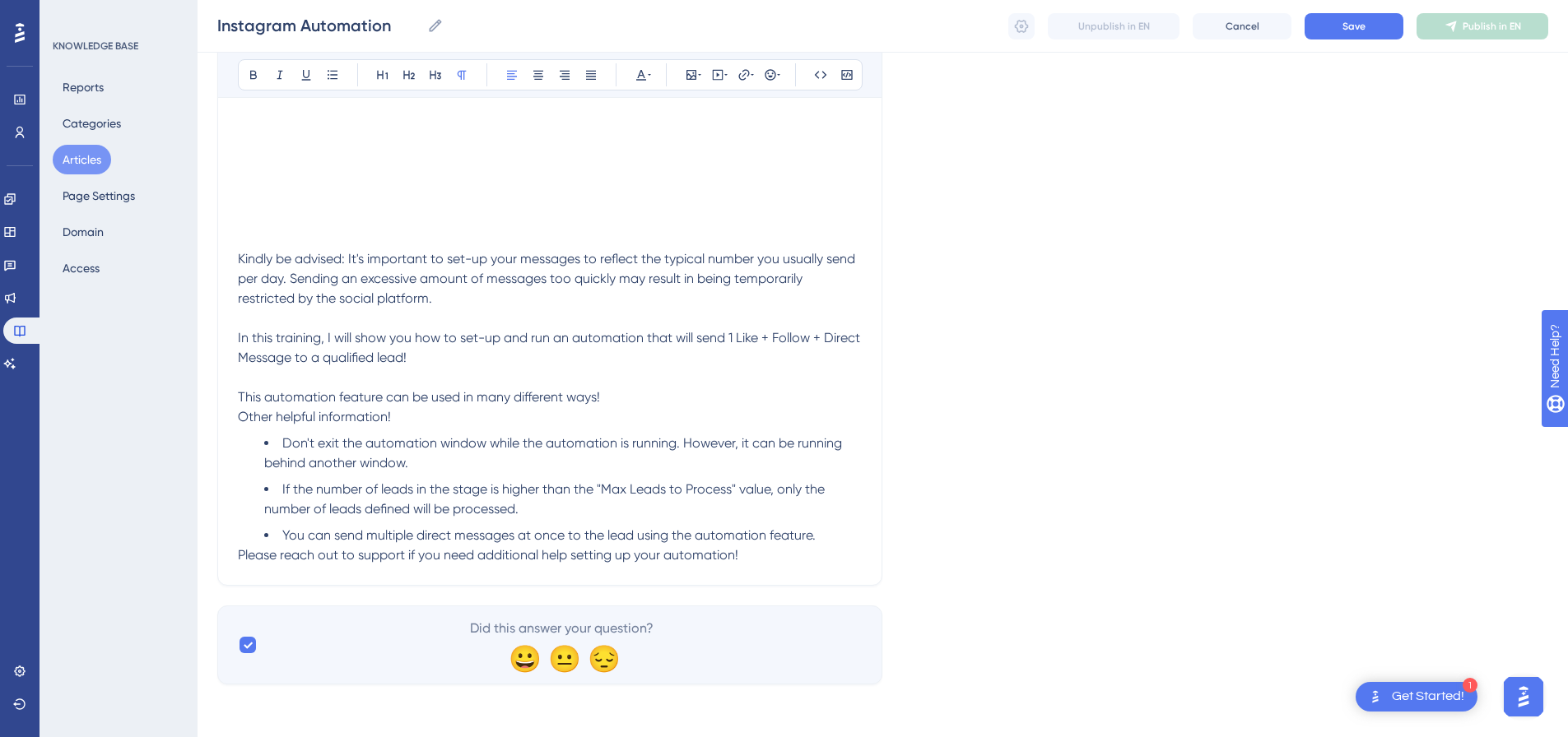
click at [242, 553] on span "Please reach out to support if you need additional help setting up your automat…" at bounding box center [488, 555] width 500 height 15
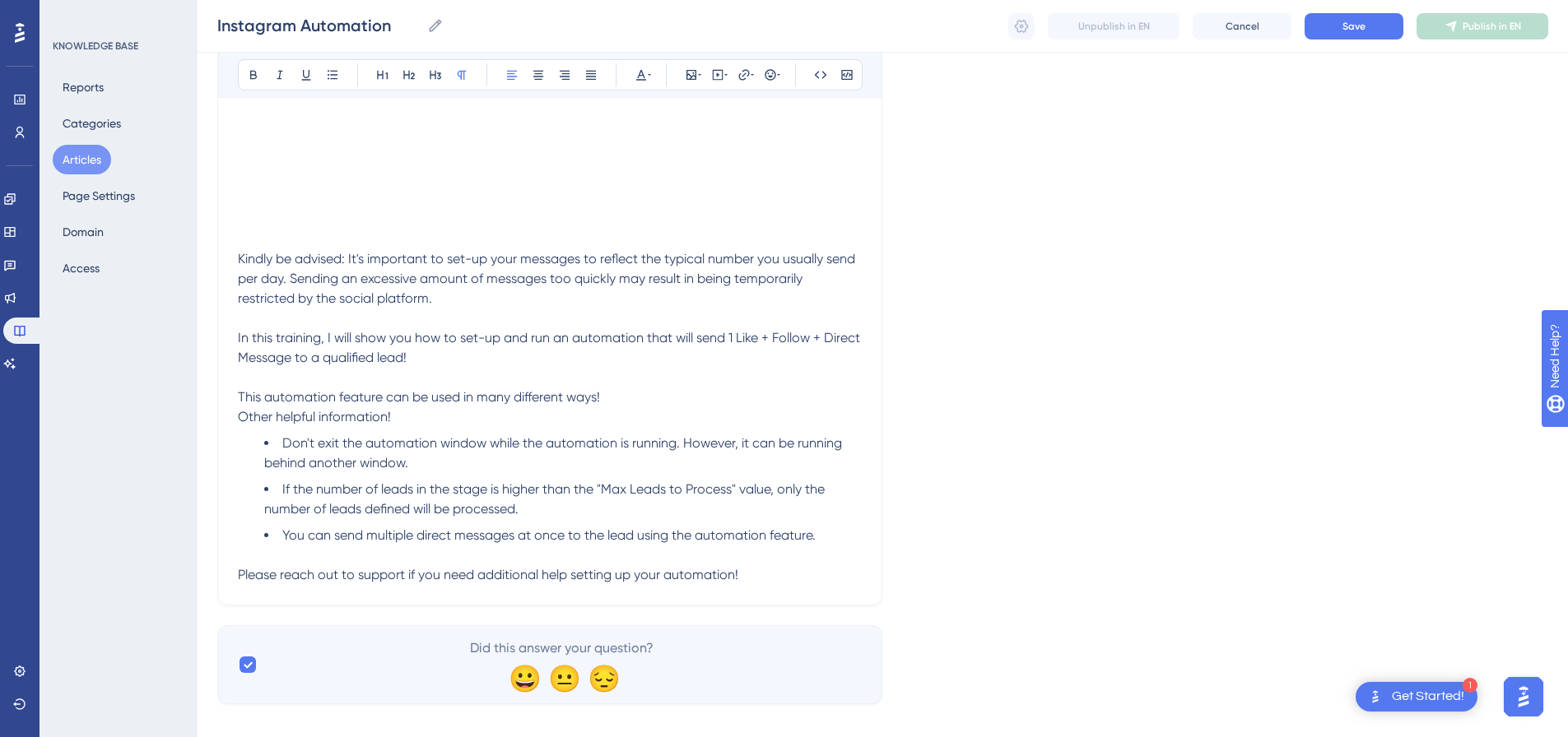
click at [614, 399] on p "In this training, I will show you how to set-up and run an automation that will…" at bounding box center [550, 358] width 624 height 99
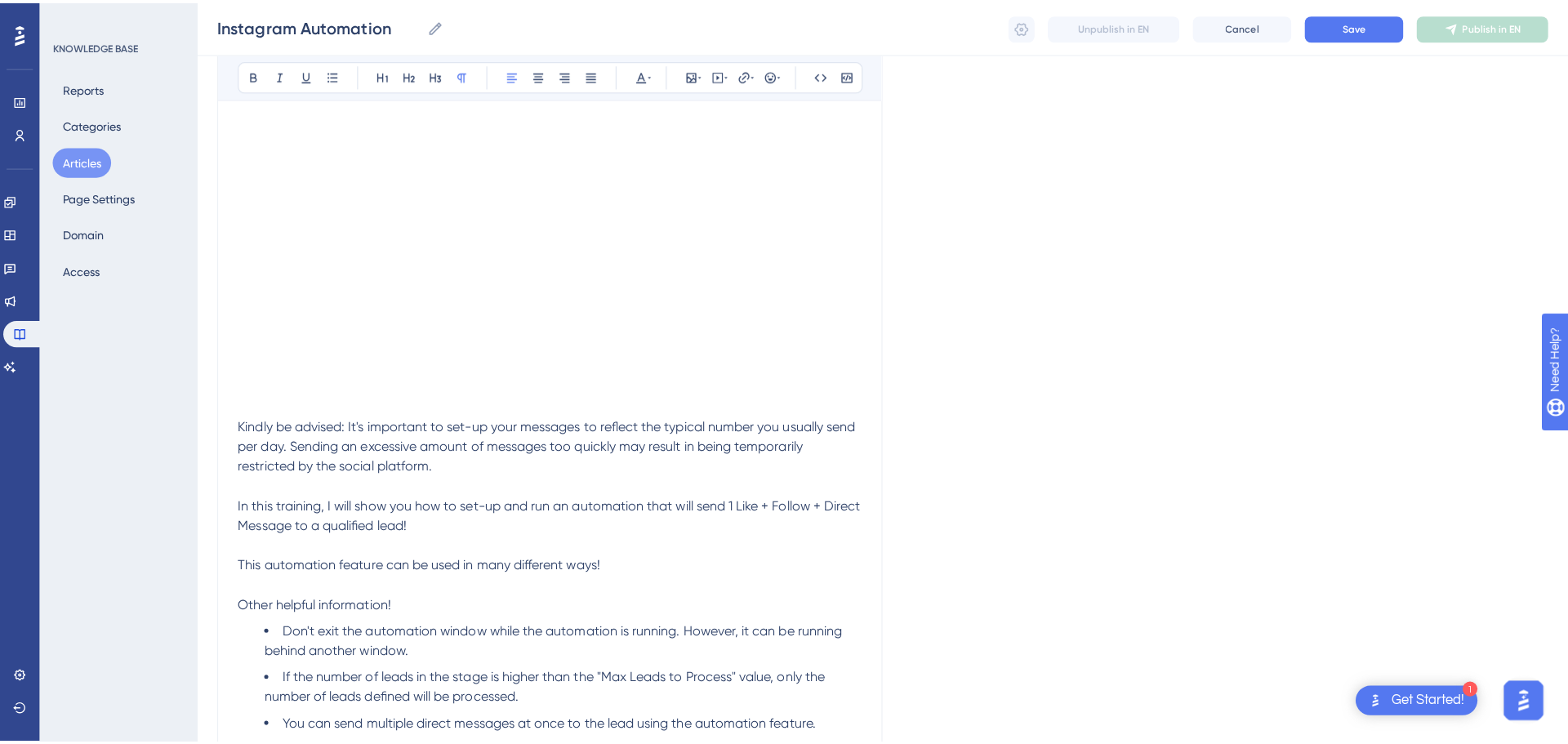
scroll to position [0, 0]
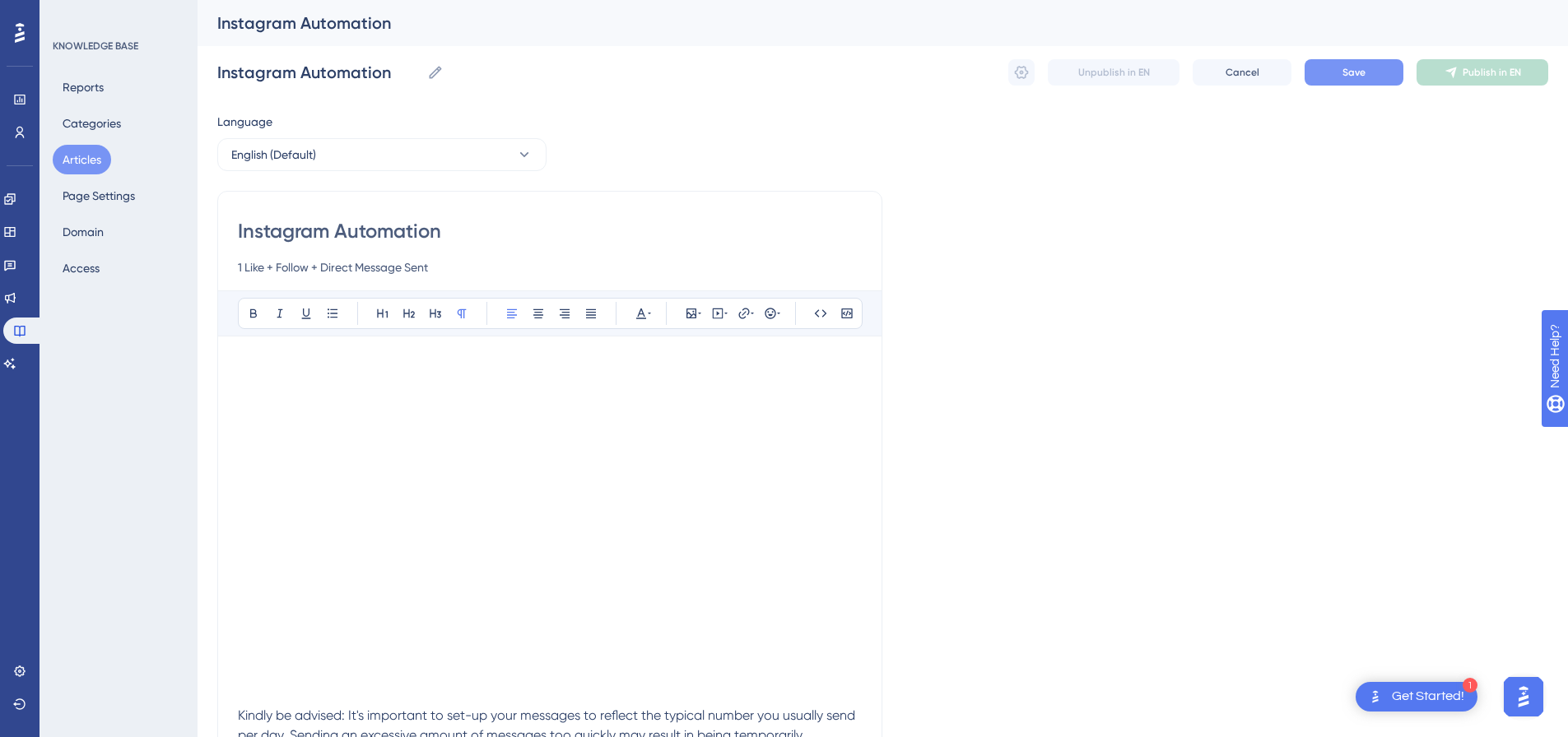
click at [810, 66] on span "Save" at bounding box center [1354, 72] width 23 height 14
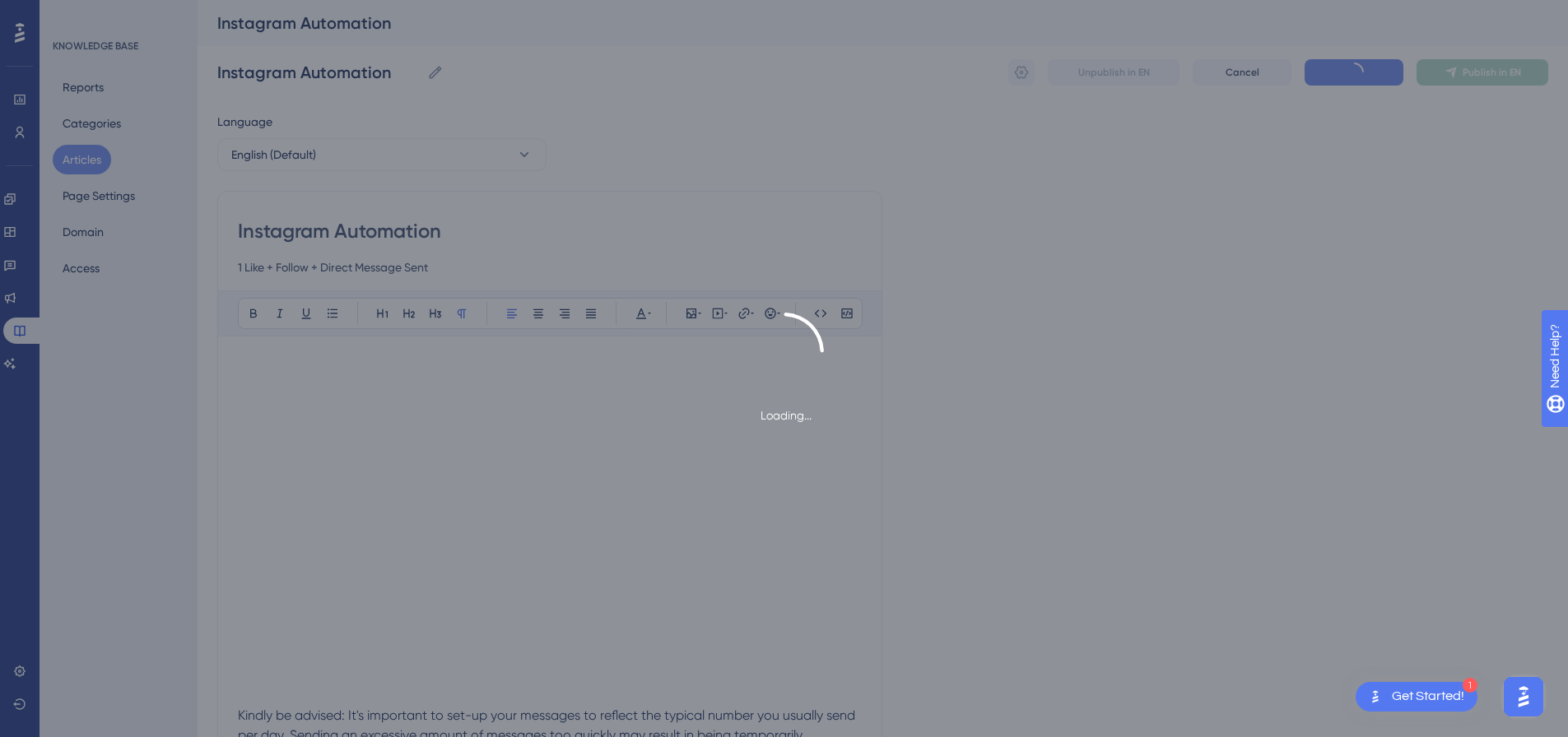
type input "Instagram Automation"
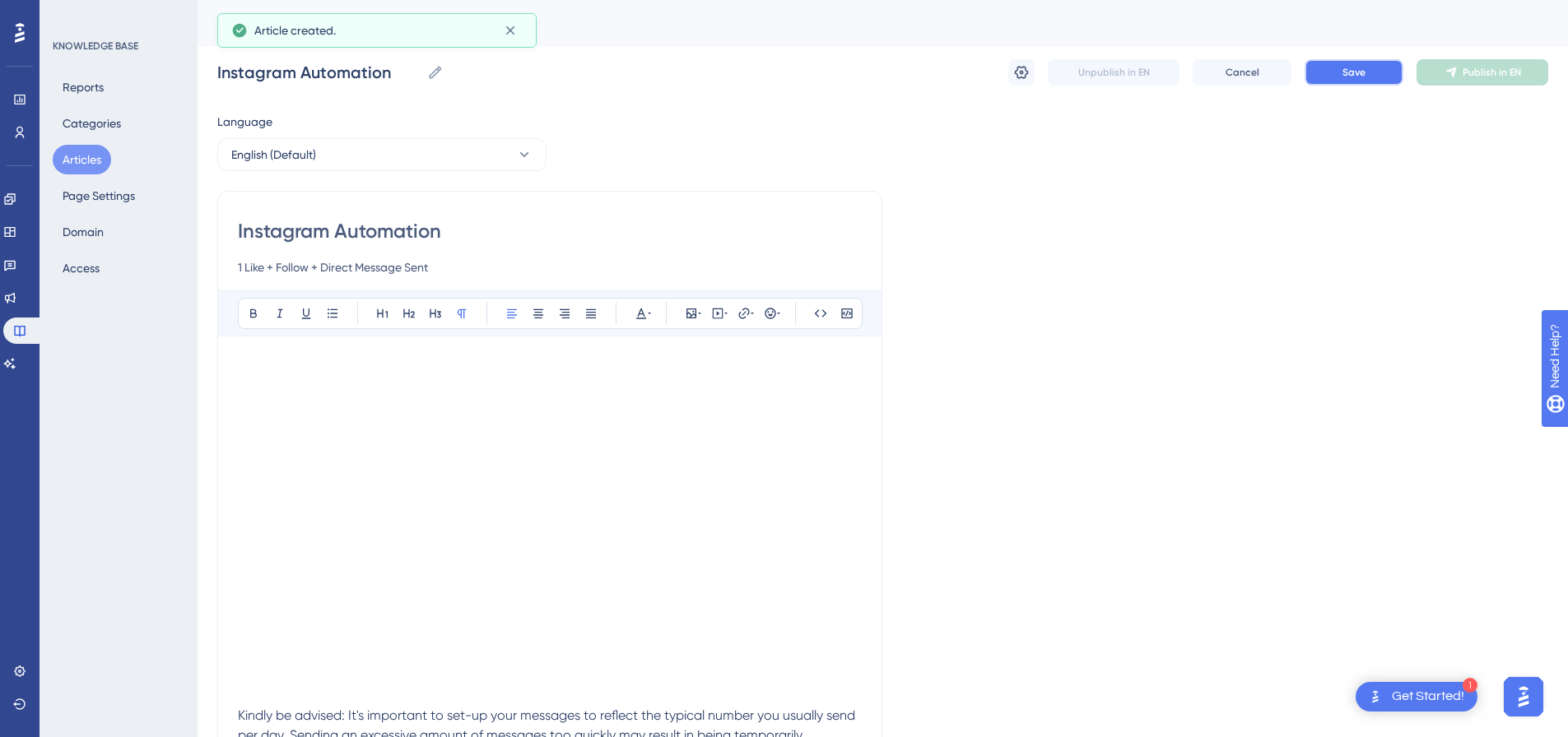
click at [810, 80] on button "Save" at bounding box center [1354, 71] width 99 height 26
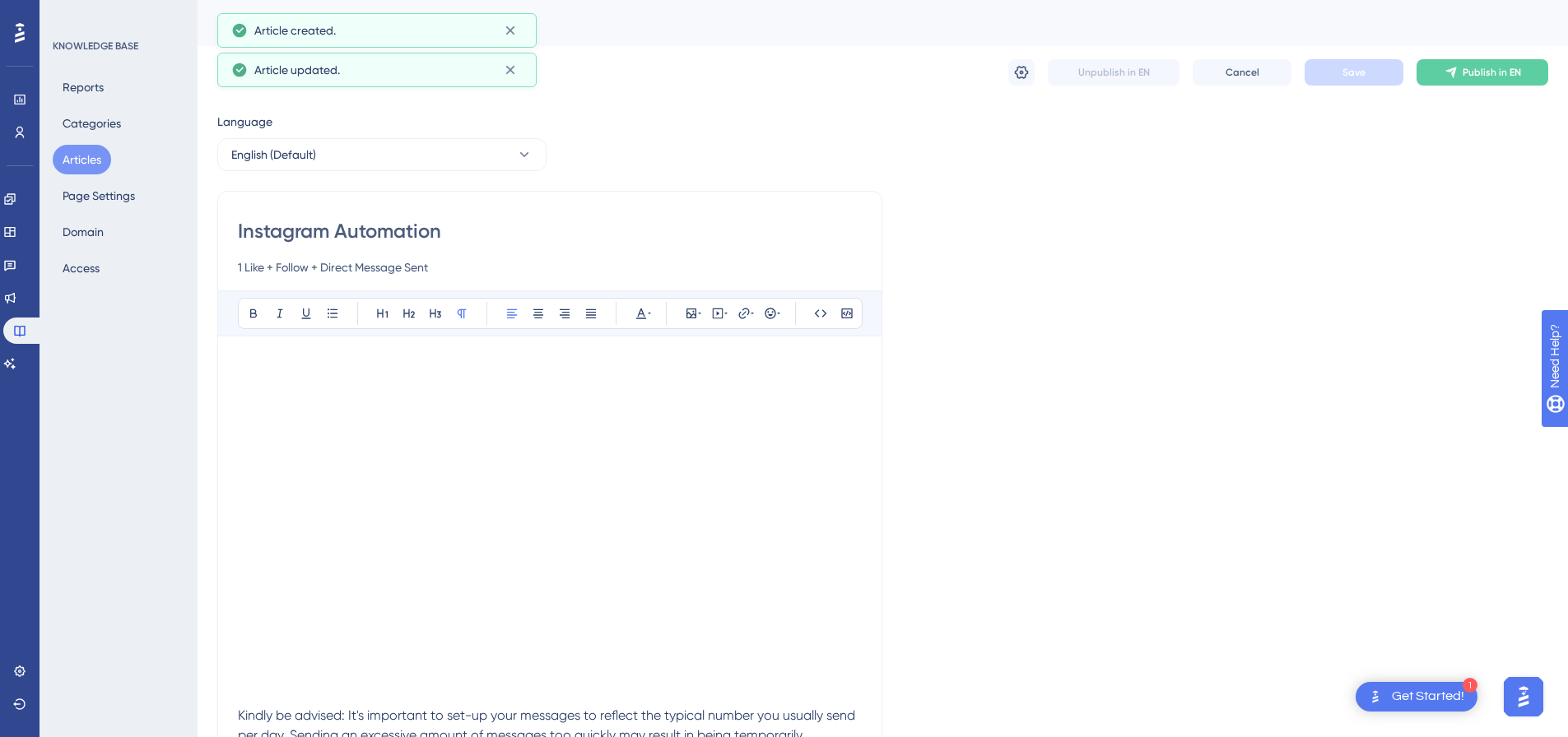
click at [810, 71] on icon at bounding box center [1451, 72] width 14 height 14
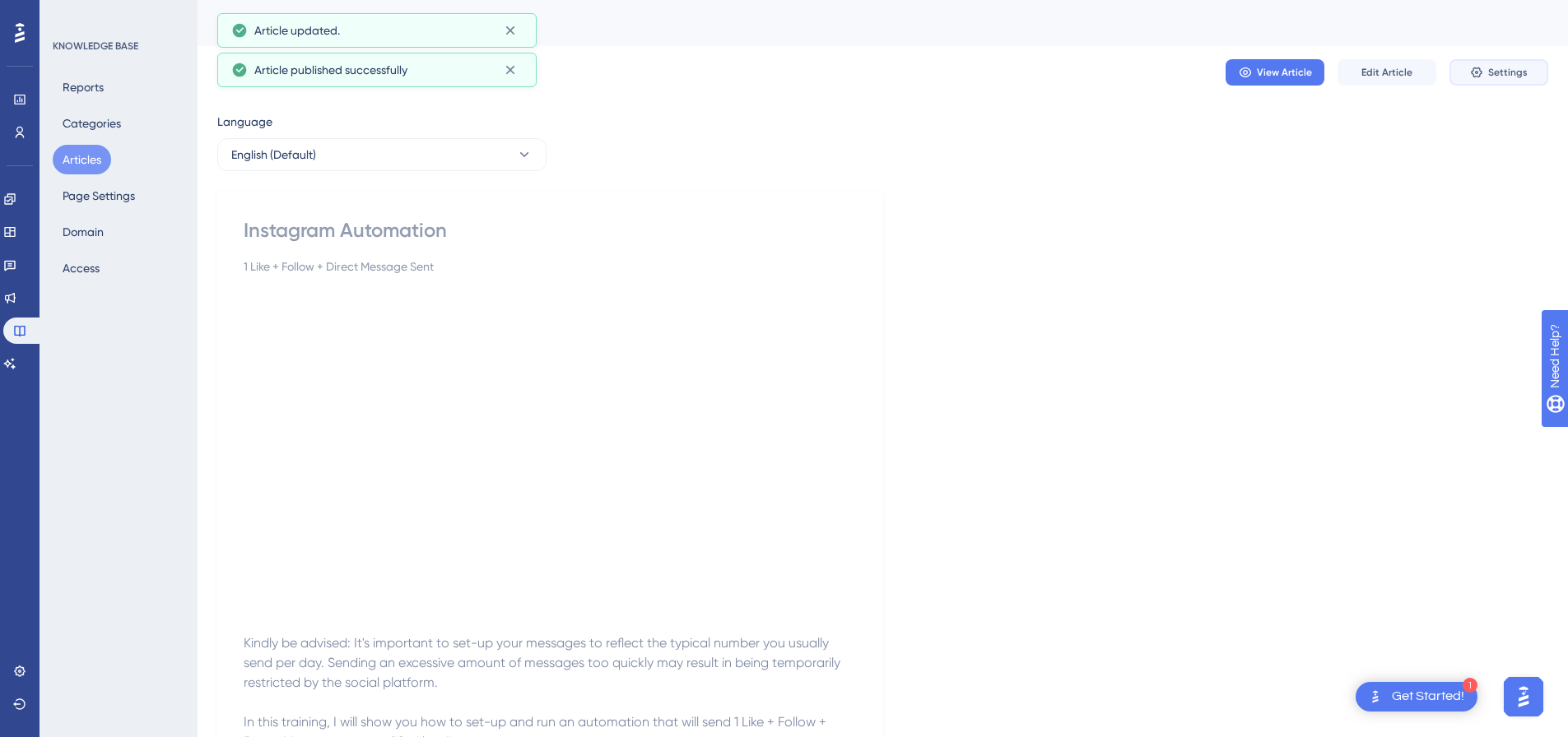
click at [810, 65] on button "Settings" at bounding box center [1498, 71] width 99 height 26
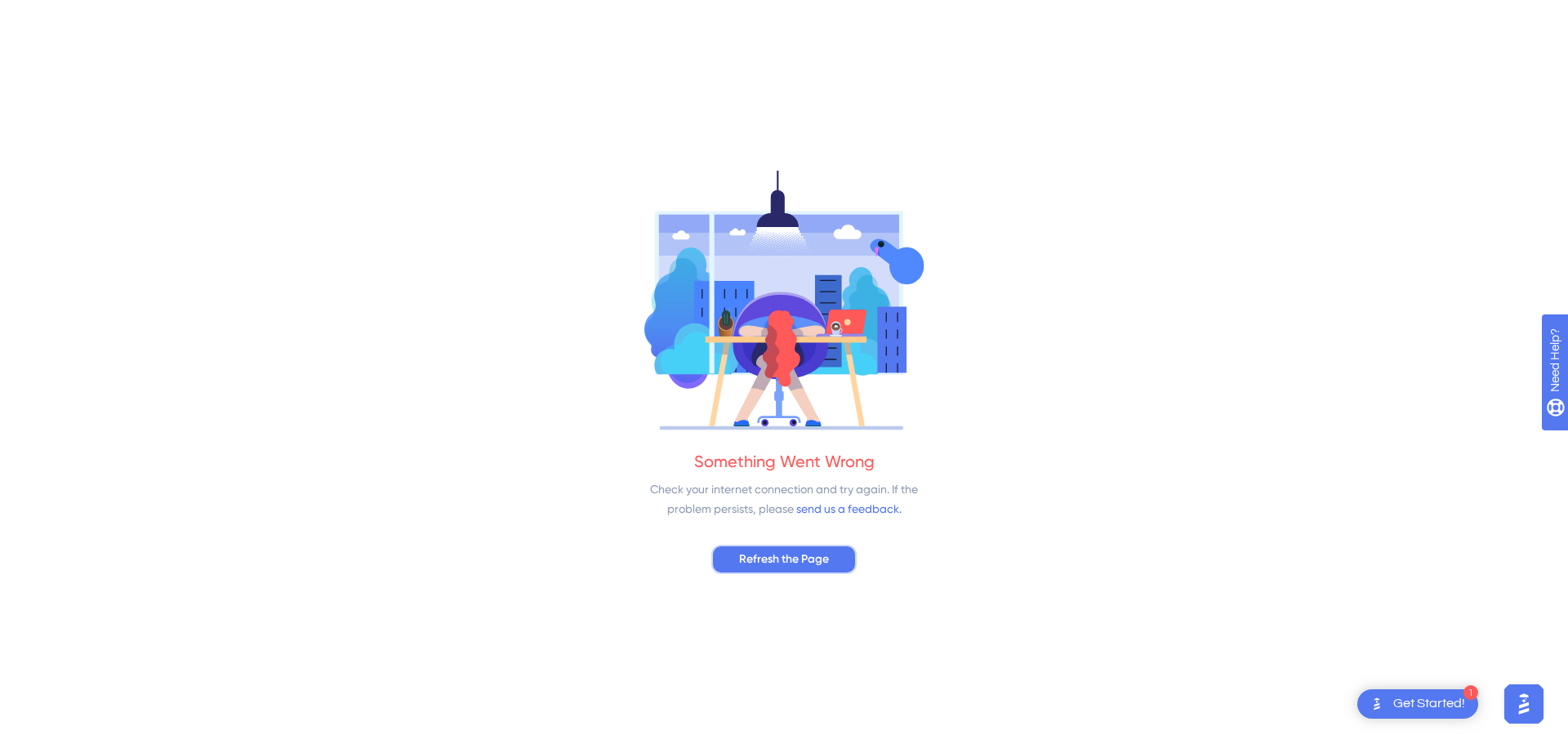
click at [748, 548] on button "Refresh the Page" at bounding box center [784, 559] width 146 height 30
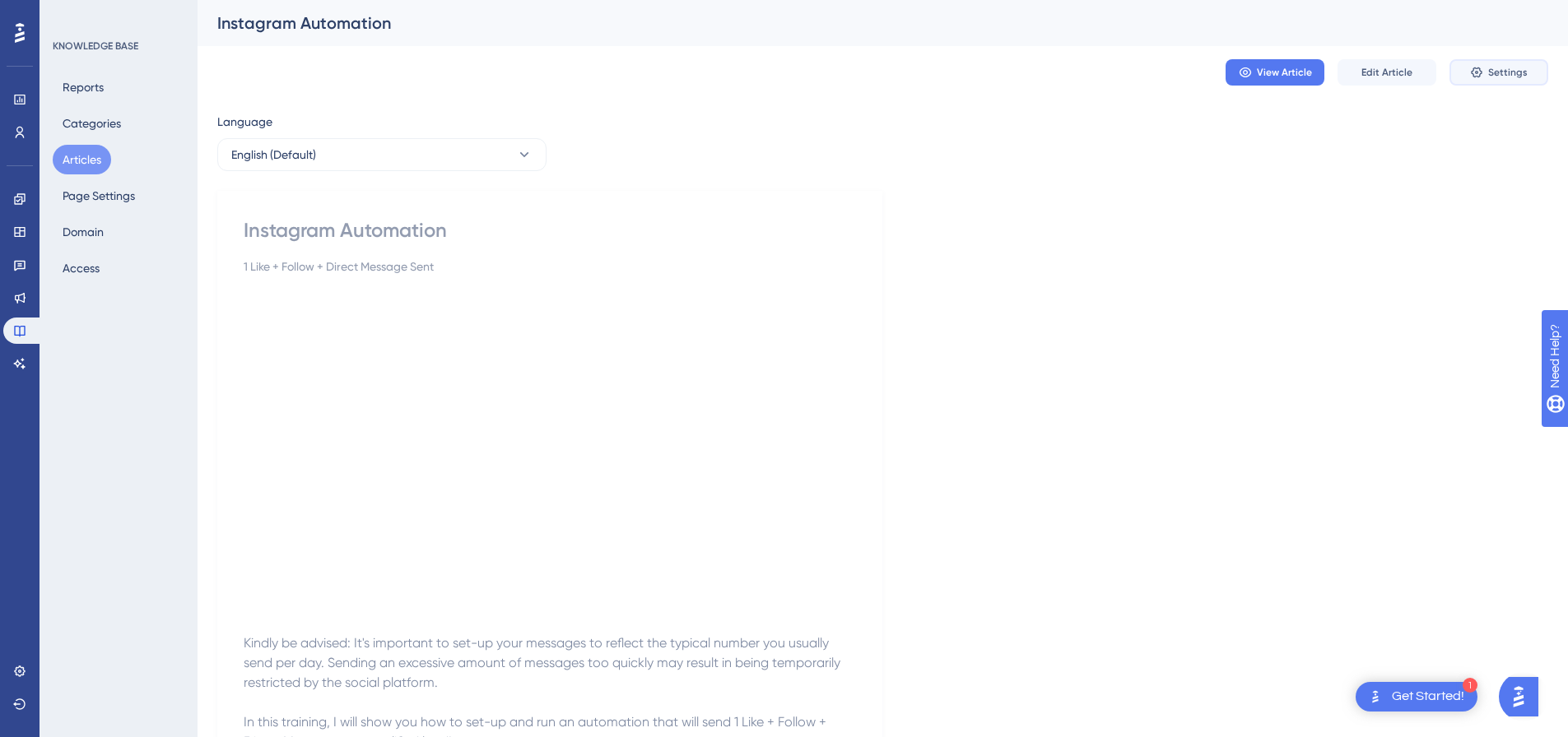
click at [1515, 78] on span "Settings" at bounding box center [1507, 72] width 40 height 14
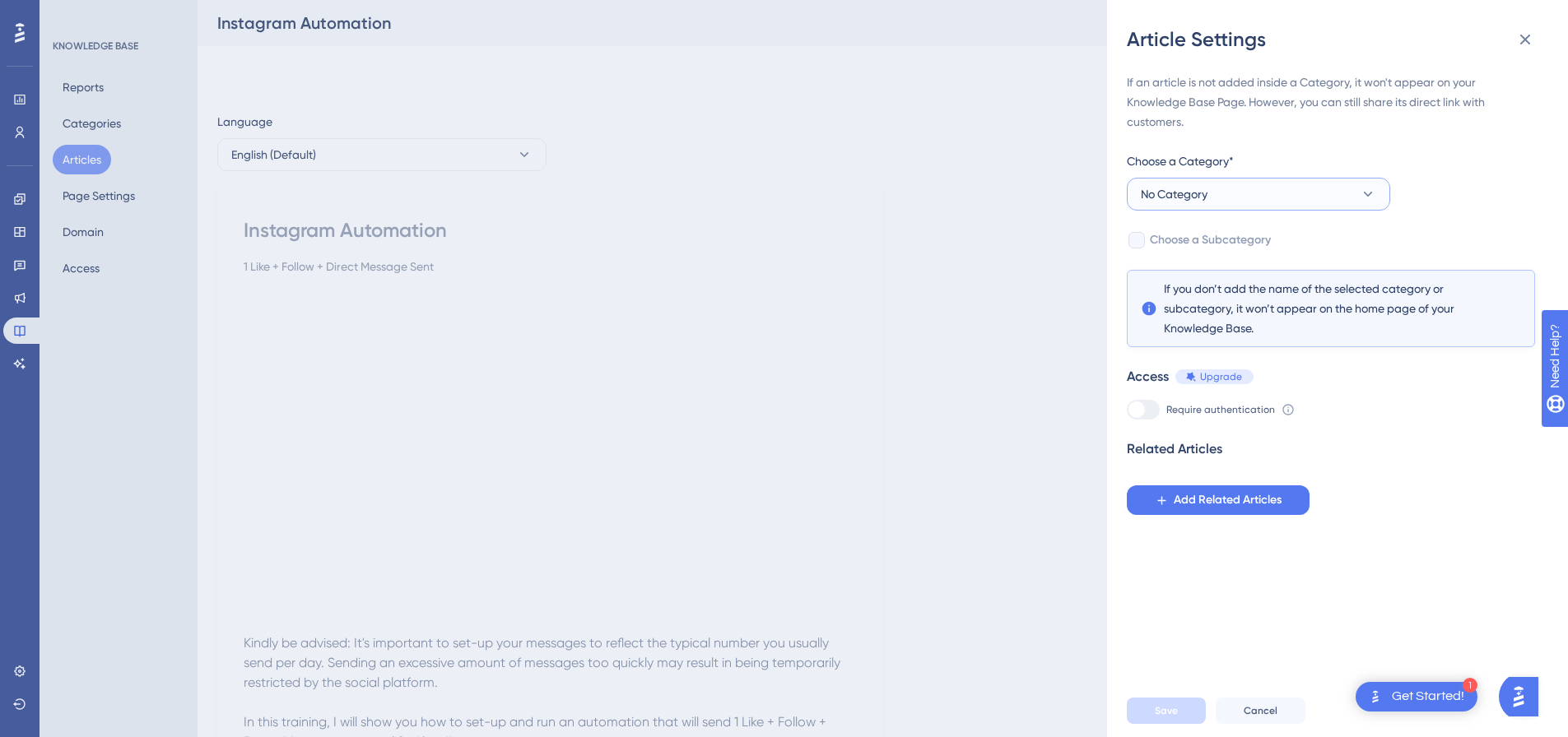
click at [1230, 197] on button "No Category" at bounding box center [1258, 194] width 264 height 33
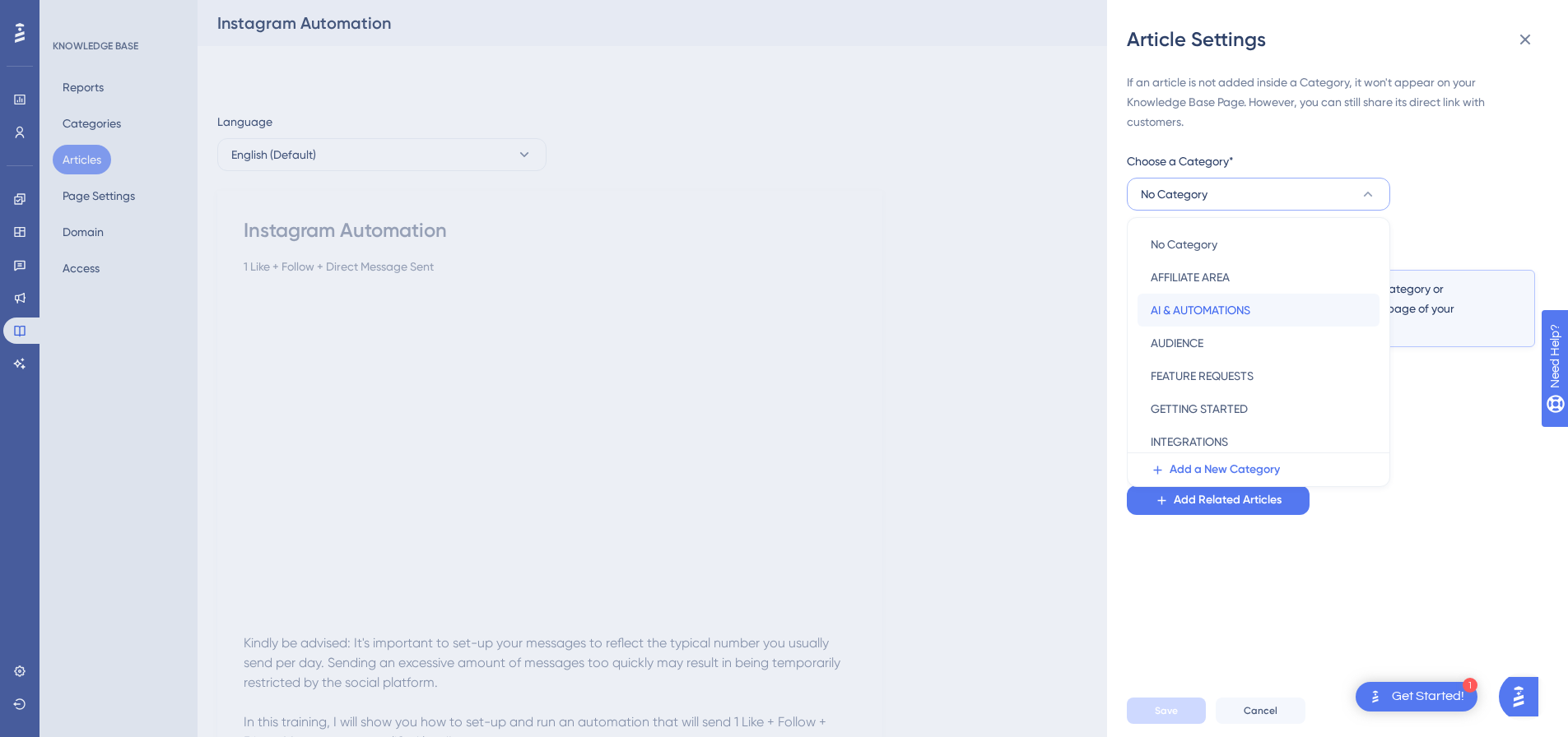
click at [1183, 304] on span "AI & AUTOMATIONS" at bounding box center [1200, 310] width 100 height 19
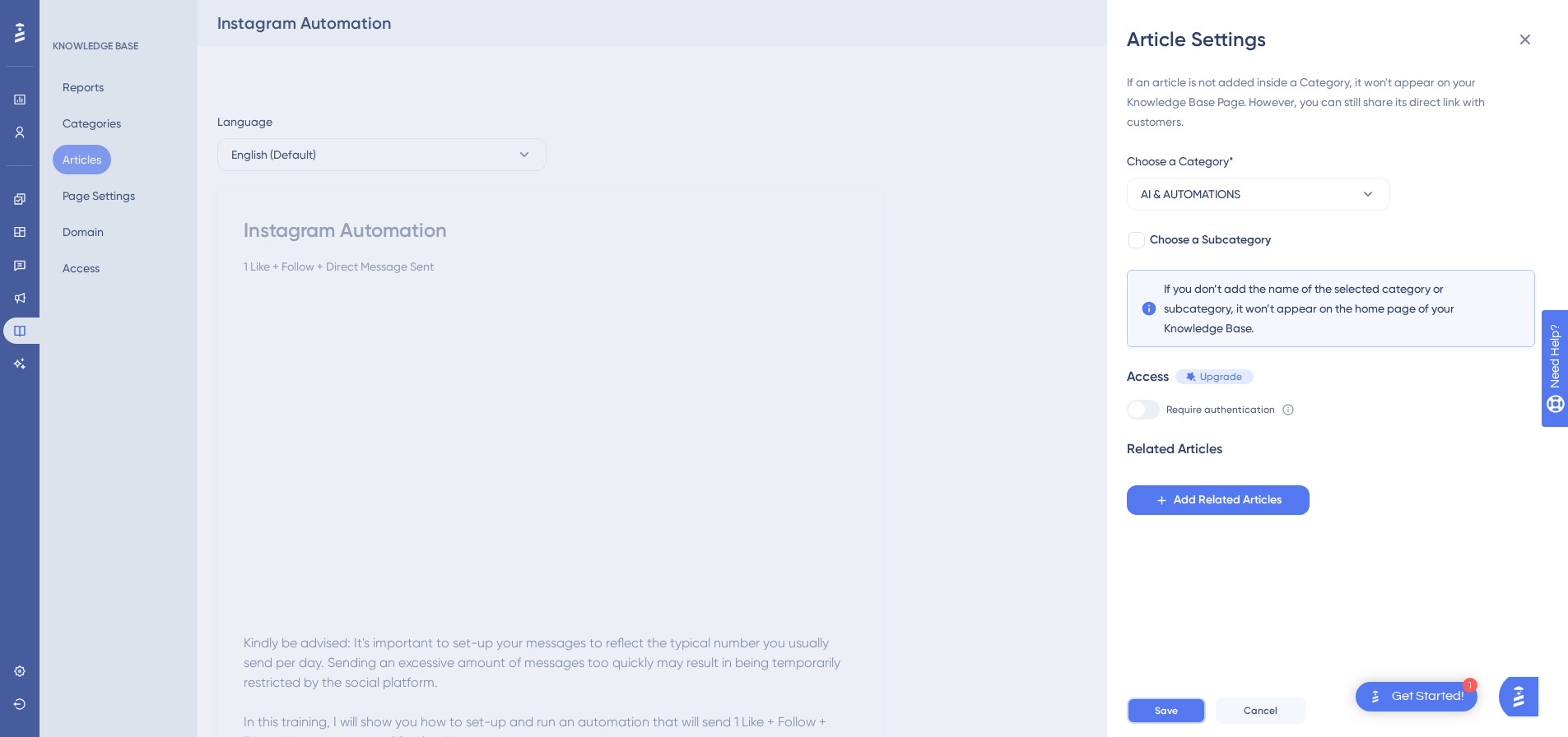
click at [1172, 718] on span "Save" at bounding box center [1166, 711] width 23 height 14
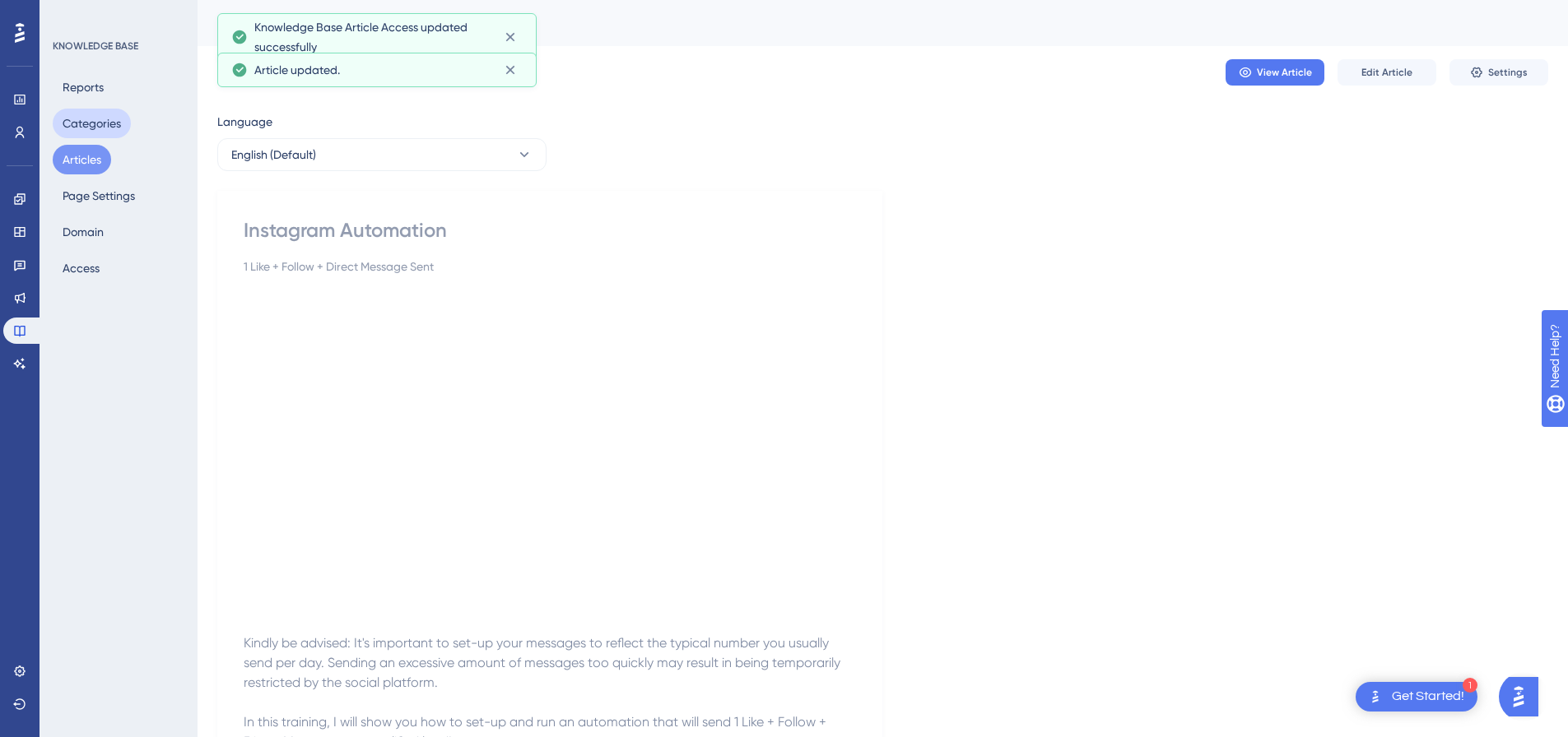
click at [84, 137] on button "Categories" at bounding box center [92, 123] width 78 height 30
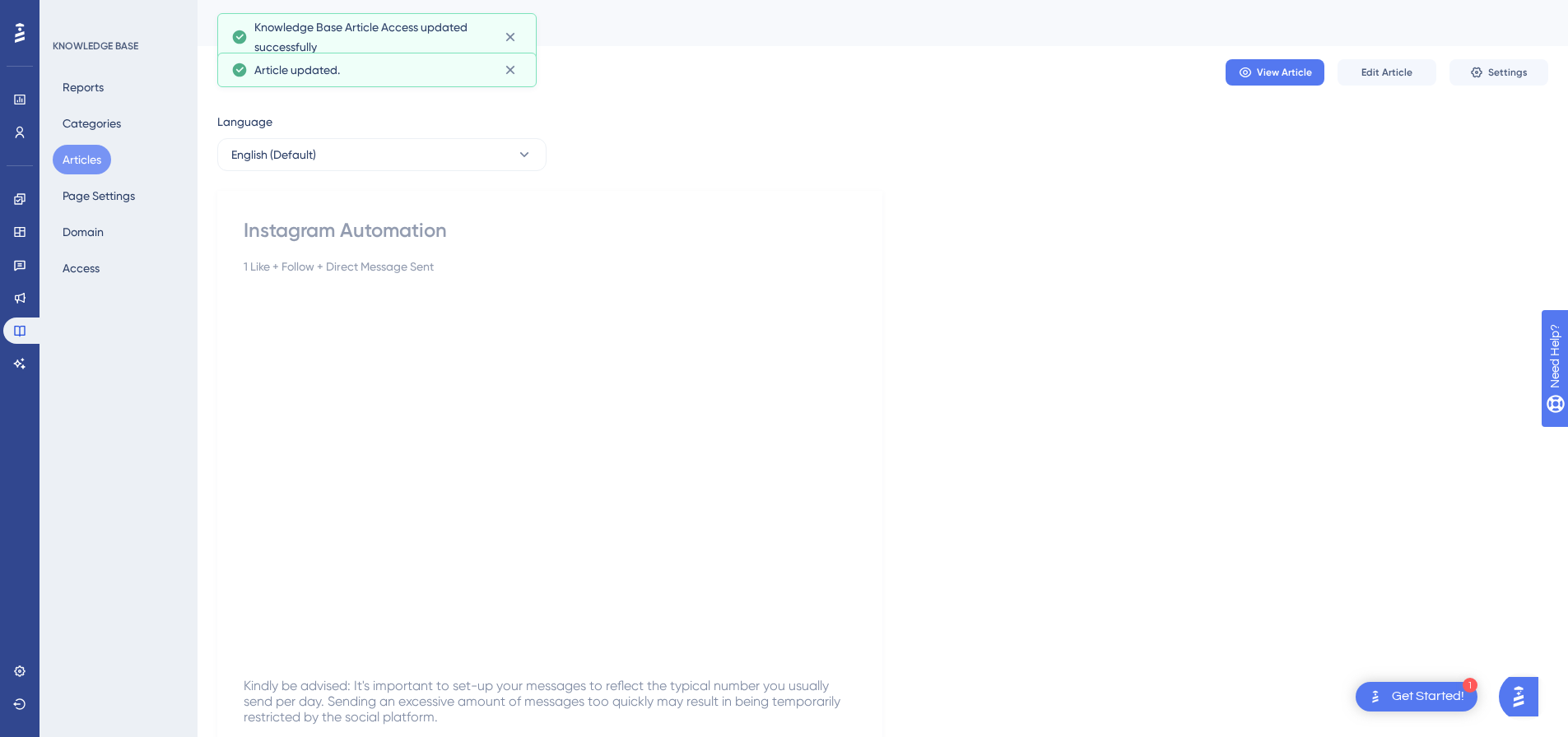
click at [79, 153] on button "Articles" at bounding box center [82, 159] width 58 height 30
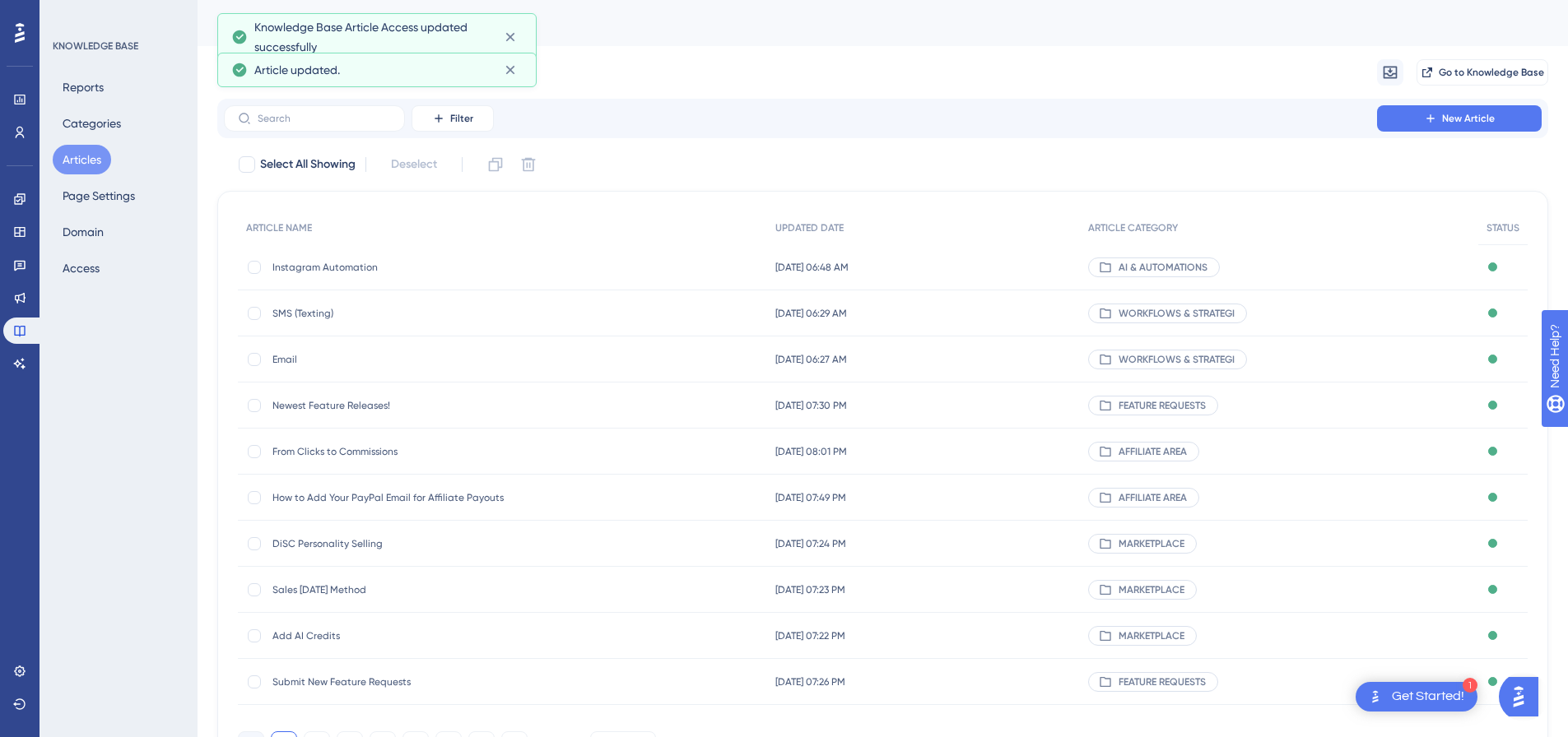
click at [79, 153] on button "Articles" at bounding box center [82, 159] width 58 height 30
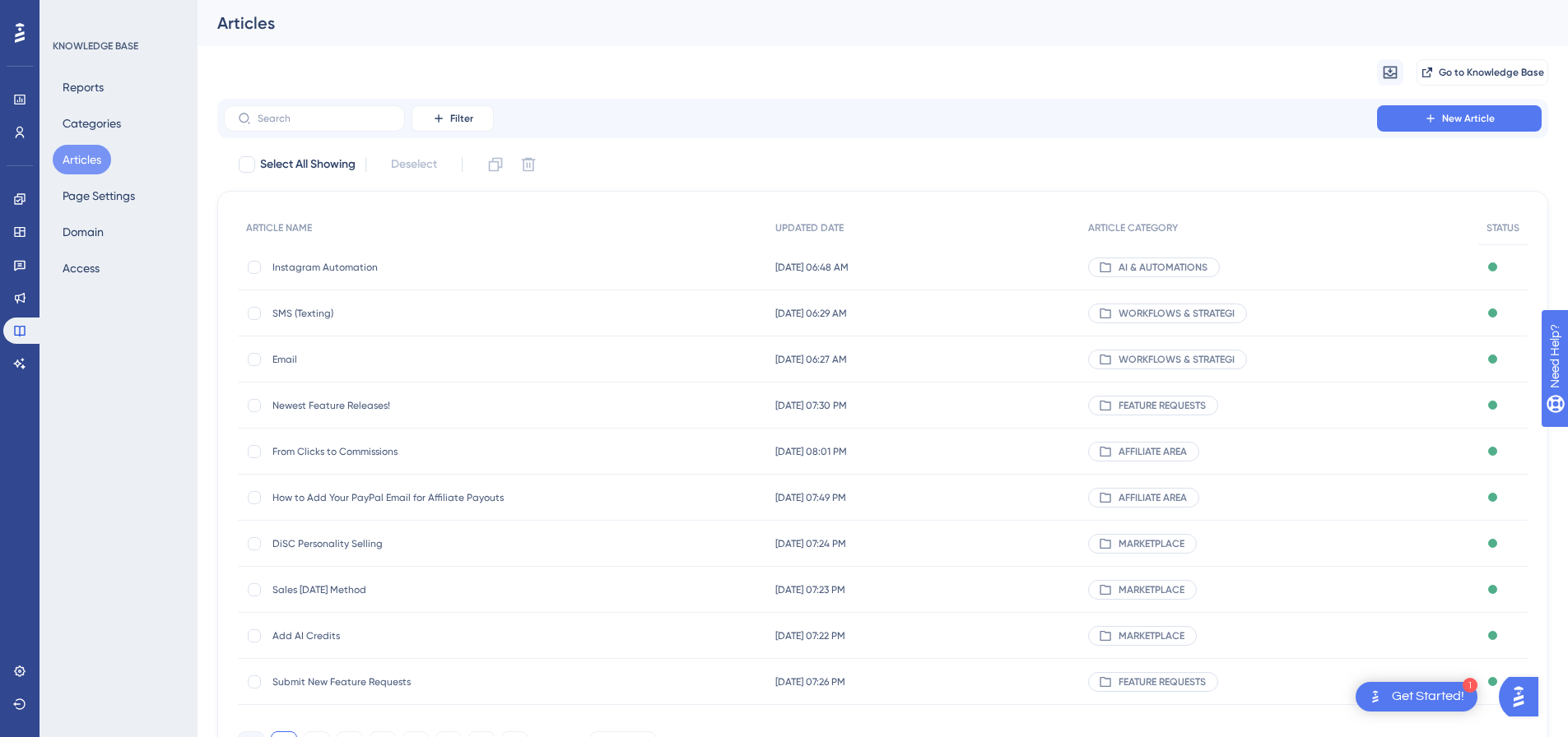
click at [84, 164] on button "Articles" at bounding box center [82, 159] width 58 height 30
click at [1459, 118] on span "New Article" at bounding box center [1468, 119] width 53 height 14
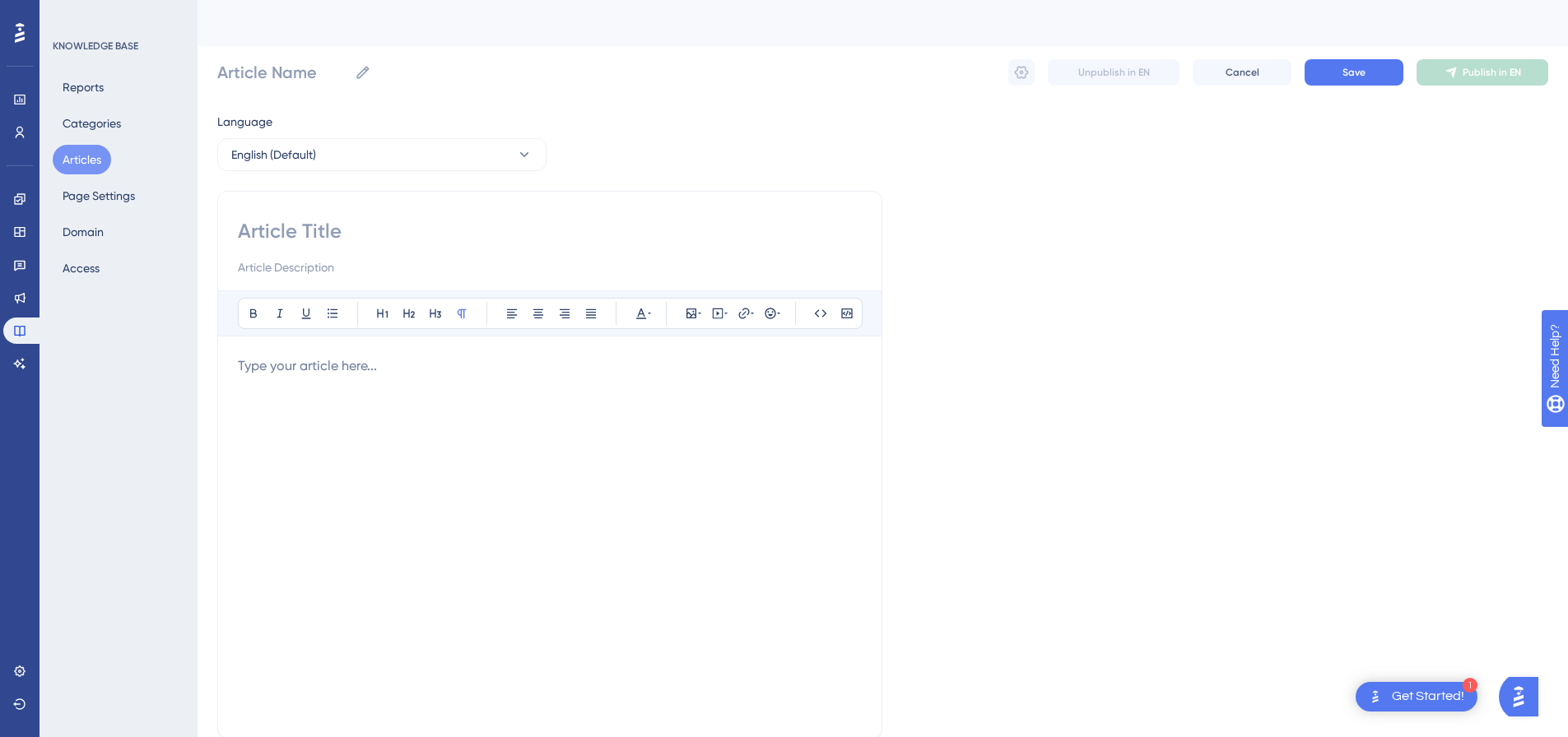
click at [447, 241] on input at bounding box center [550, 231] width 624 height 26
paste input "LinkedIn Automation - 1st Like + Connection Request + Direct Message Sent"
type input "LinkedIn Automation - 1st Like + Connection Request + Direct Message Sent"
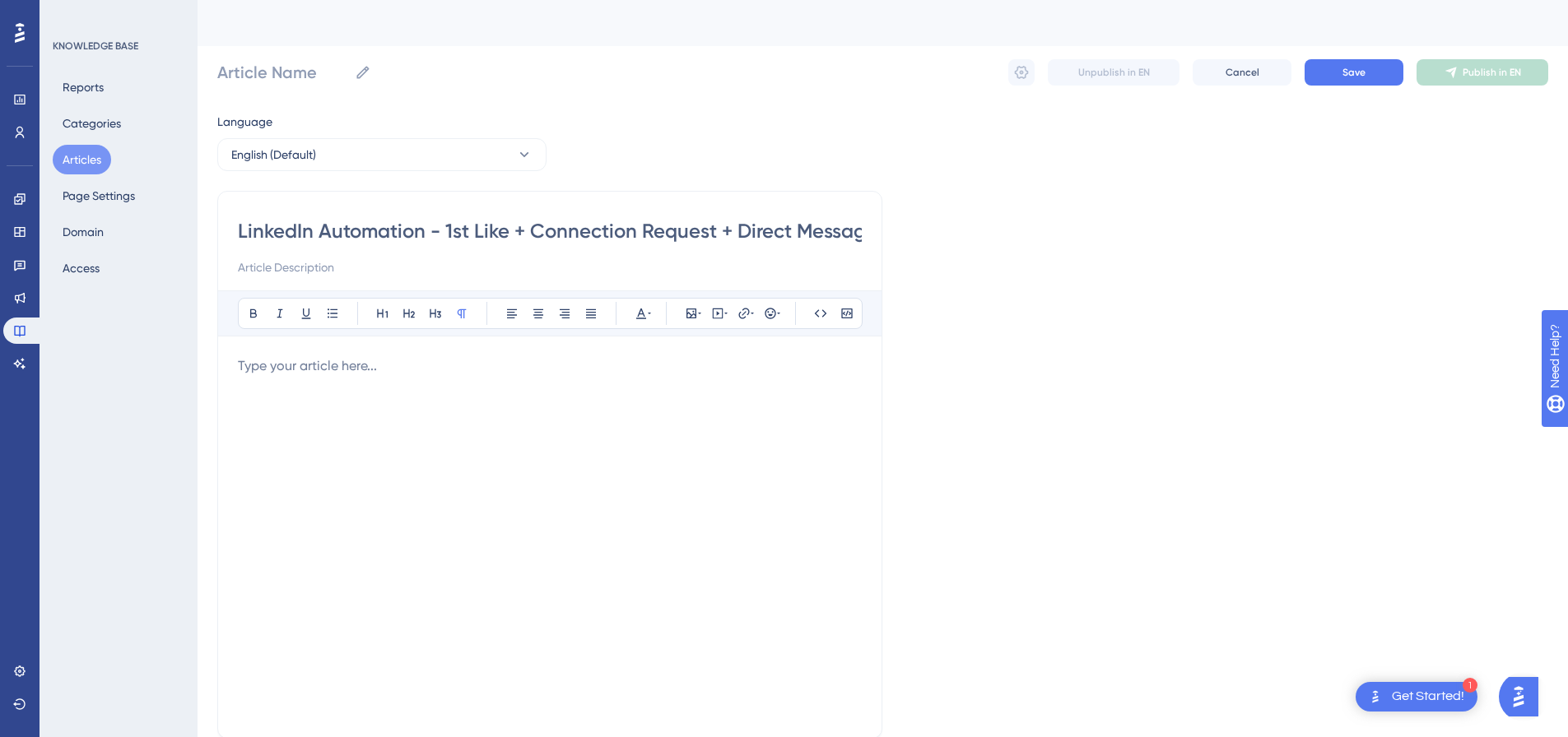
scroll to position [0, 61]
type input "LinkedIn Automation - 1st Like + Connection Request + Direct Message Sent"
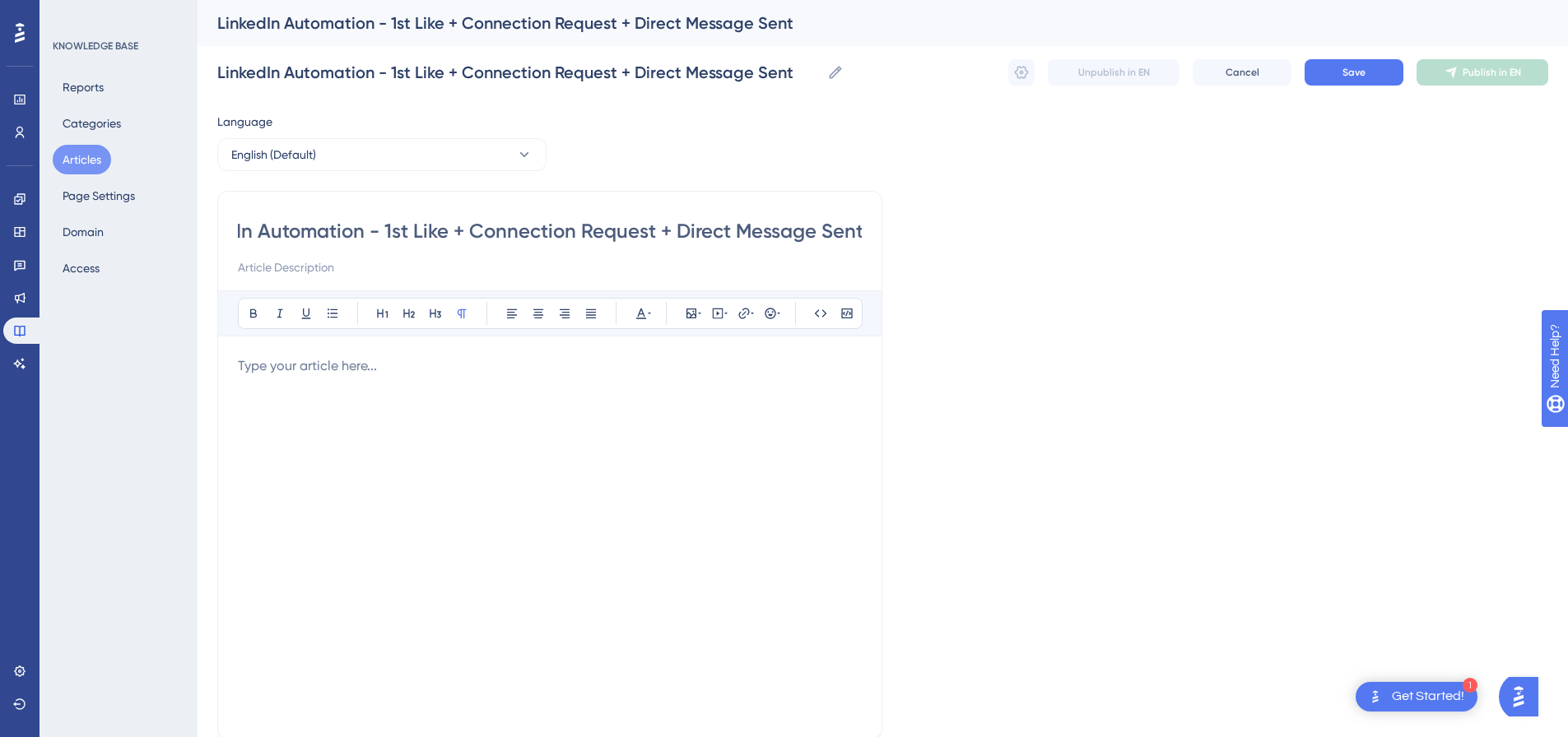
drag, startPoint x: 384, startPoint y: 227, endPoint x: 947, endPoint y: 229, distance: 563.0
click at [947, 229] on div "Language English (Default) LinkedIn Automation - 1st Like + Connection Request …" at bounding box center [883, 474] width 1331 height 725
type input "LinkedIn Automation -"
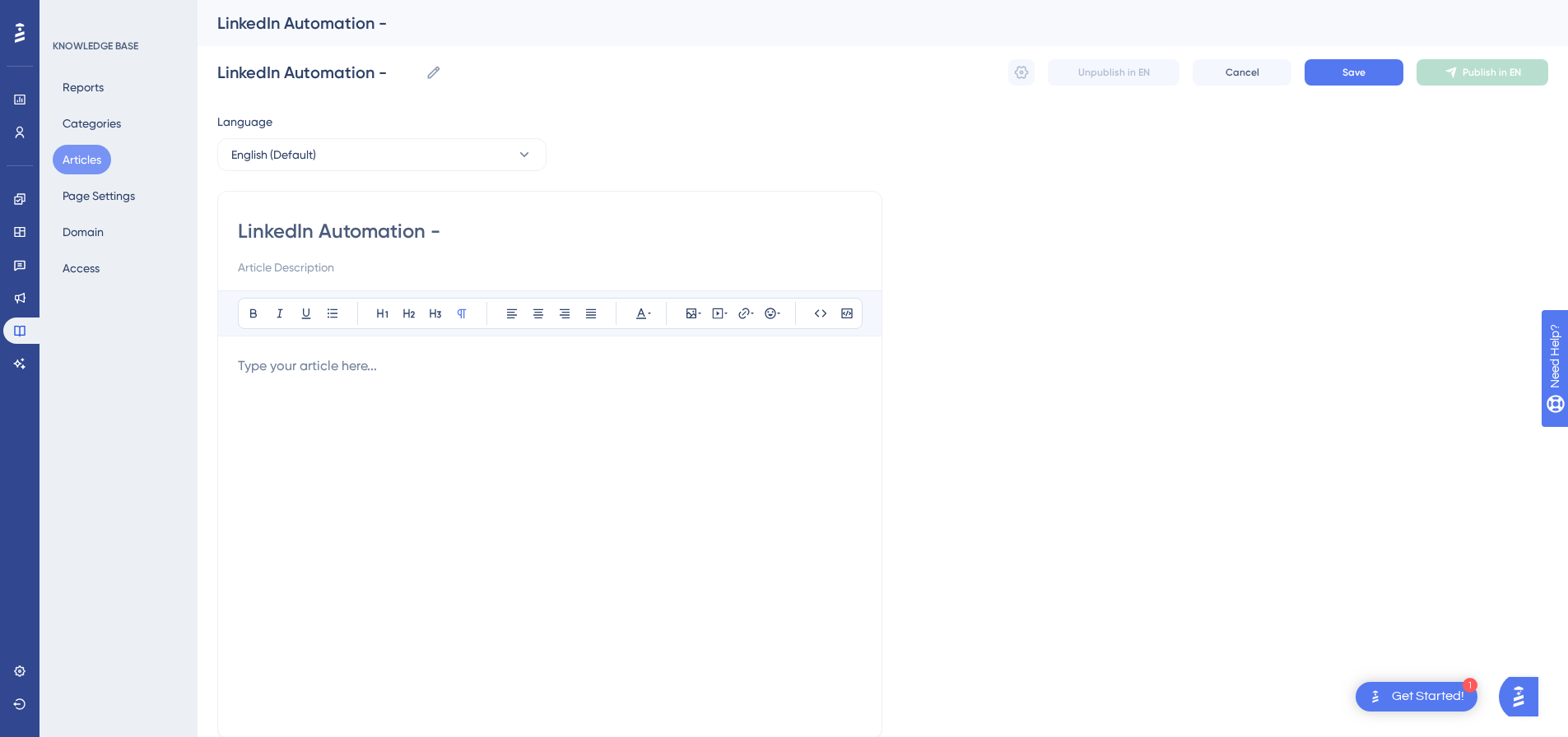
type input "LinkedIn Automation -"
click at [405, 266] on input at bounding box center [550, 268] width 624 height 19
paste input "1st Like + Connection Request + Direct Message Sent"
type input "1st Like + Connection Request + Direct Message Sent"
click at [481, 231] on input "LinkedIn Automation -" at bounding box center [550, 231] width 624 height 26
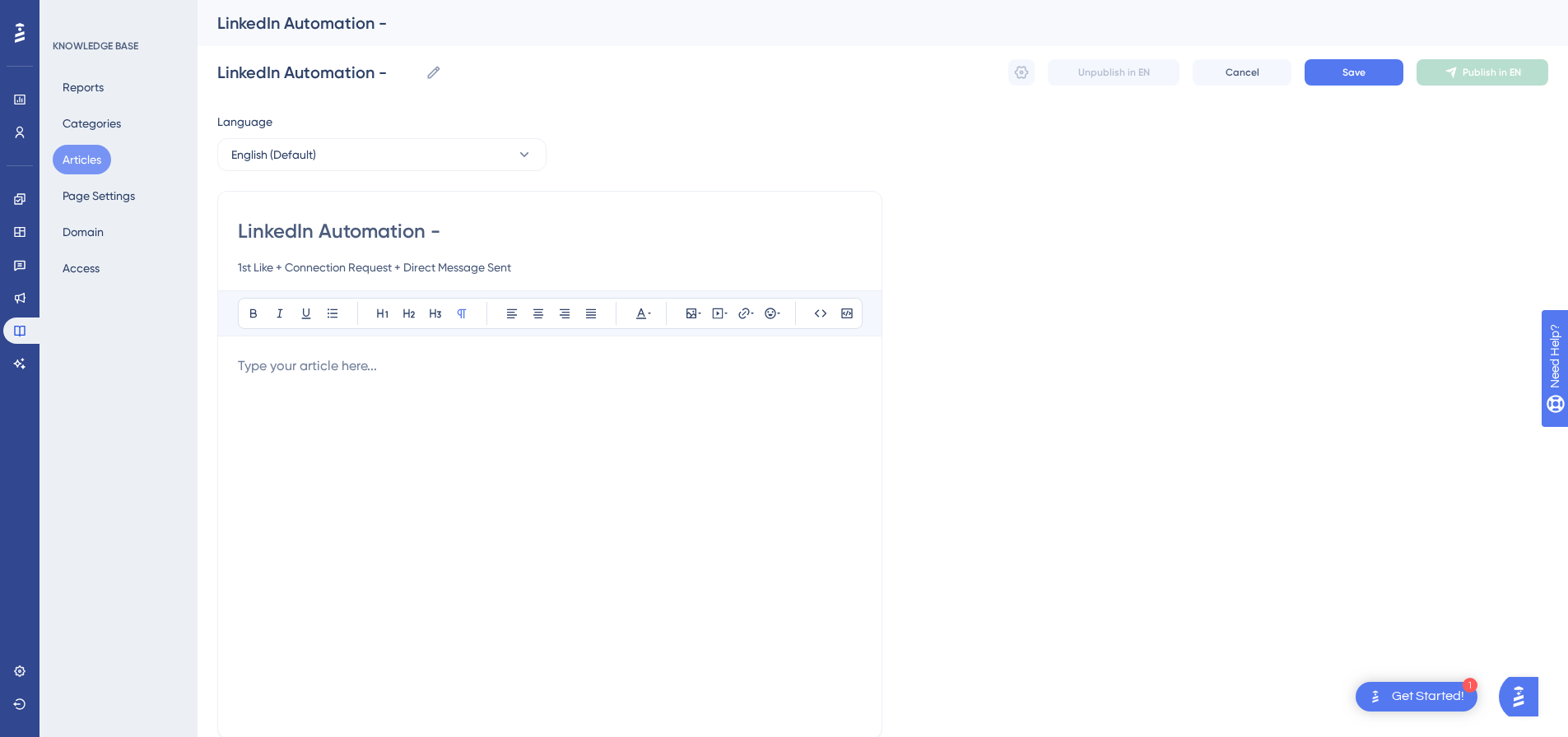
type input "LinkedIn Automation -"
type input "LinkedIn Automation"
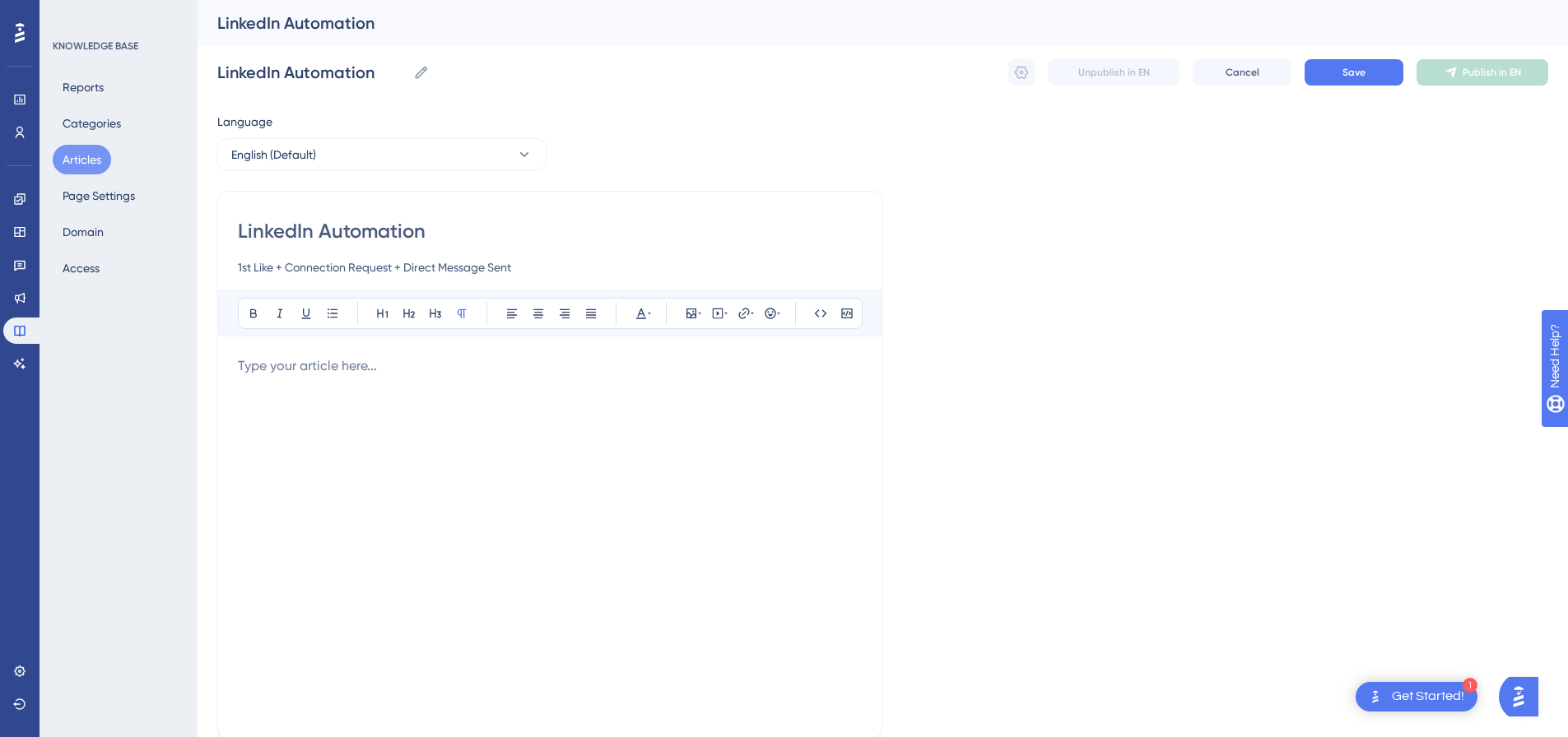
click at [465, 365] on p at bounding box center [550, 366] width 624 height 19
click at [574, 375] on p at bounding box center [550, 366] width 624 height 19
click at [723, 312] on icon at bounding box center [718, 314] width 11 height 11
click at [703, 404] on textarea at bounding box center [717, 415] width 250 height 74
paste textarea "<p></p><div style="padding:49.79% 0 0 0;position:relative;"><iframe src="https:…"
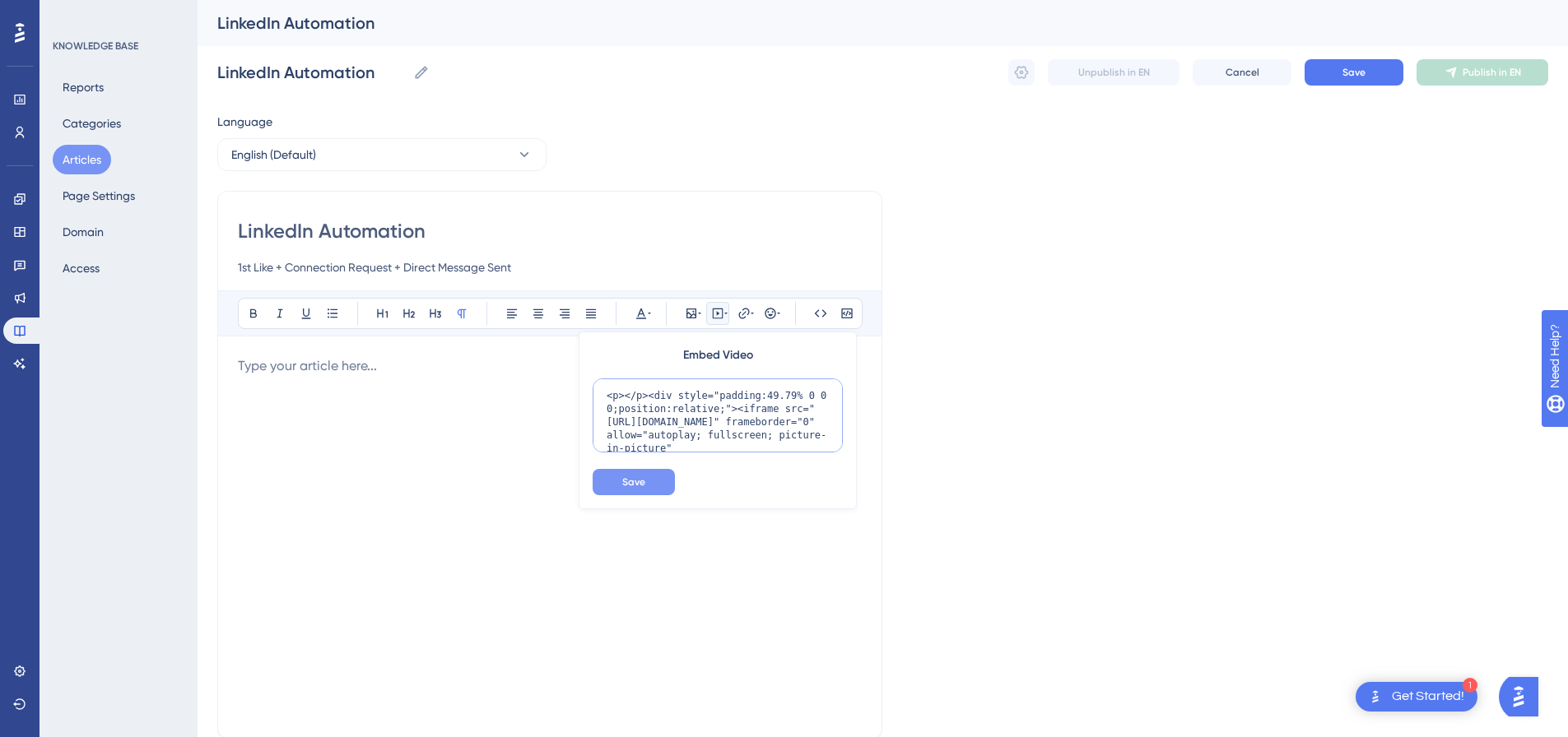
scroll to position [55, 0]
type textarea "<p></p><div style="padding:49.79% 0 0 0;position:relative;"><iframe src="https:…"
click at [637, 493] on button "Save" at bounding box center [633, 482] width 82 height 26
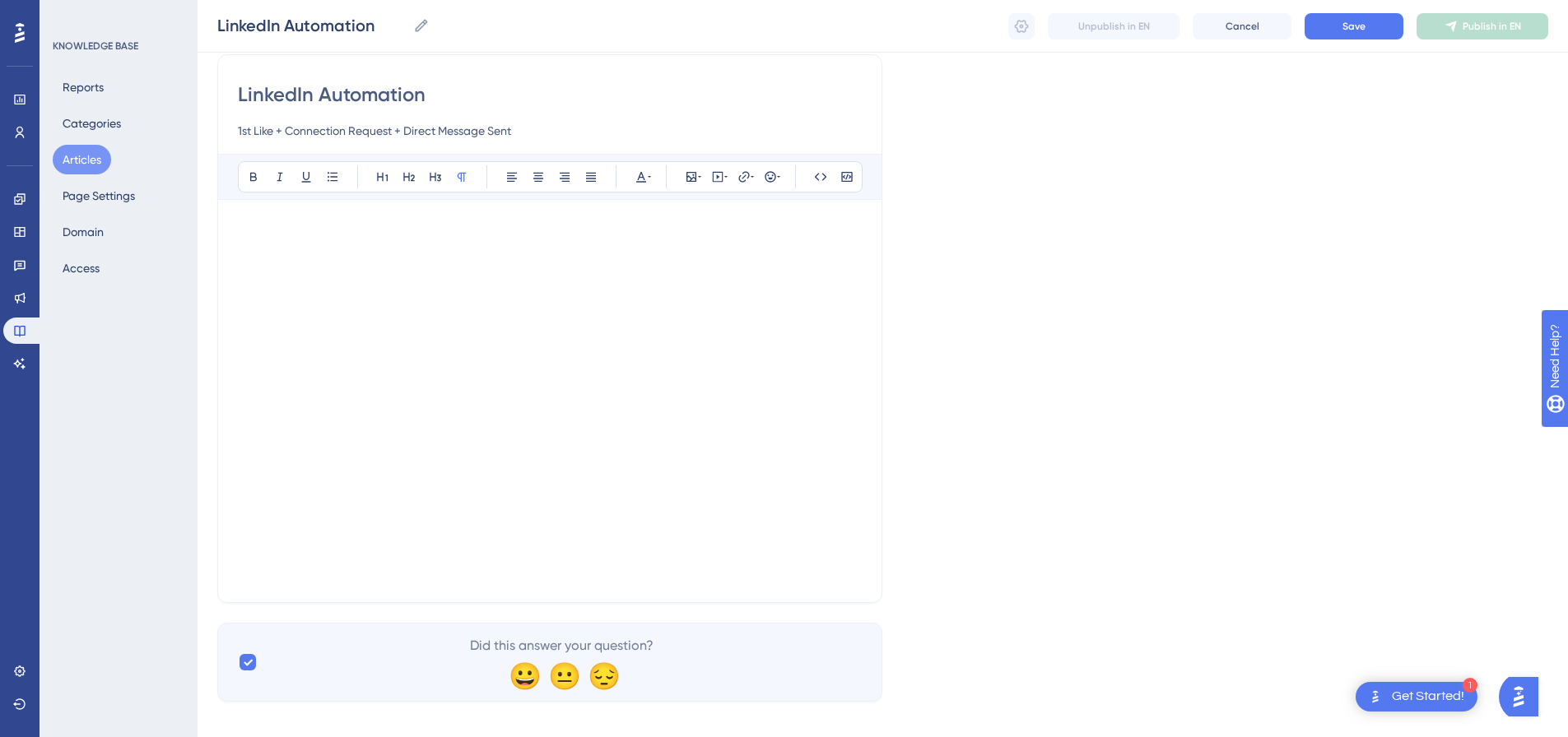
scroll to position [71, 0]
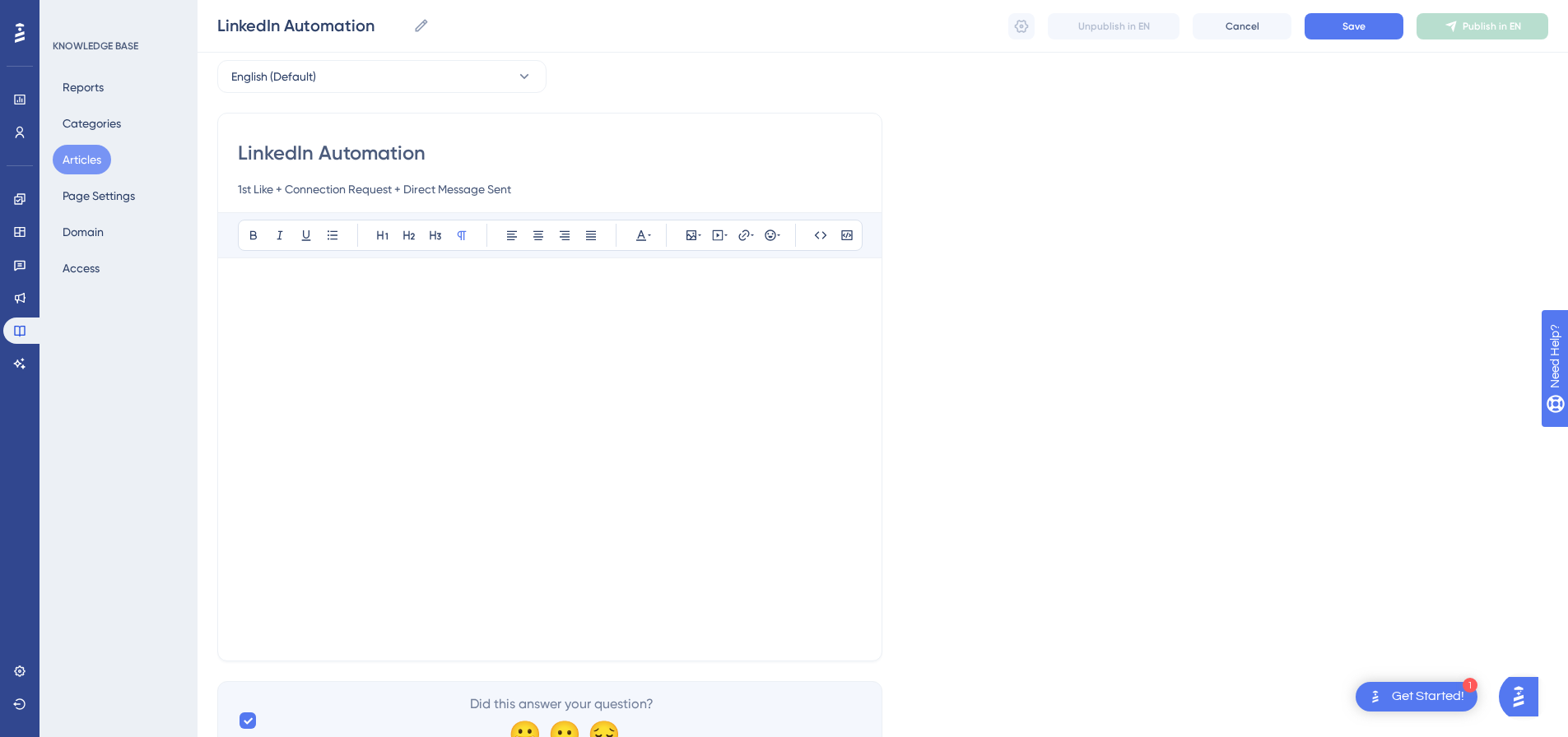
click at [509, 436] on div at bounding box center [550, 466] width 624 height 310
click at [705, 240] on div "Bold Italic Underline Bullet Point Heading 1 Heading 2 Heading 3 Normal Align L…" at bounding box center [550, 235] width 625 height 31
click at [712, 238] on icon at bounding box center [718, 236] width 14 height 14
click at [706, 317] on textarea at bounding box center [717, 337] width 250 height 74
paste textarea "<p></p><div style="padding:49.79% 0 0 0;position:relative;"><iframe src="https:…"
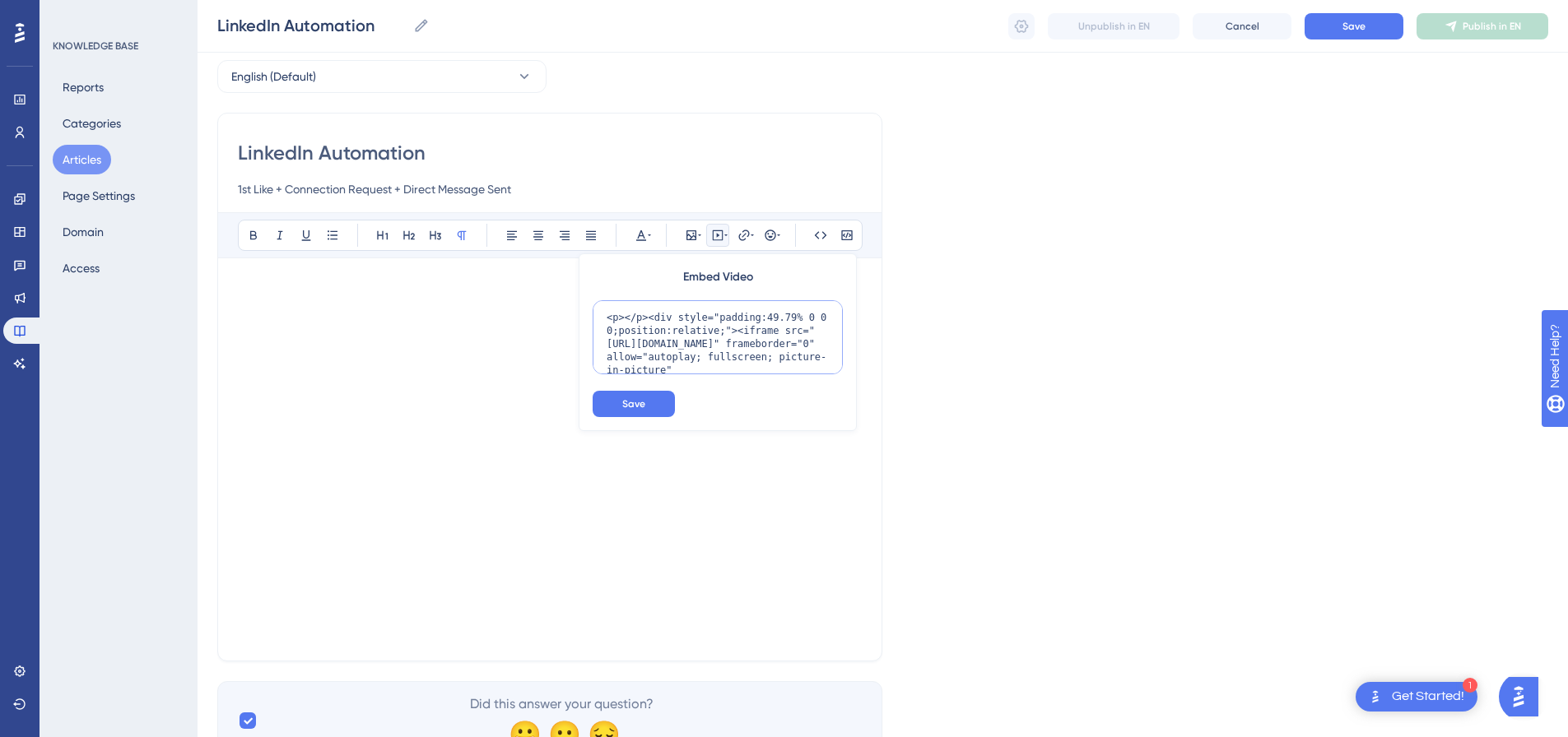
scroll to position [81, 0]
type textarea "<p></p><div style="padding:49.79% 0 0 0;position:relative;"><iframe src="https:…"
click at [666, 399] on button "Save" at bounding box center [633, 404] width 82 height 26
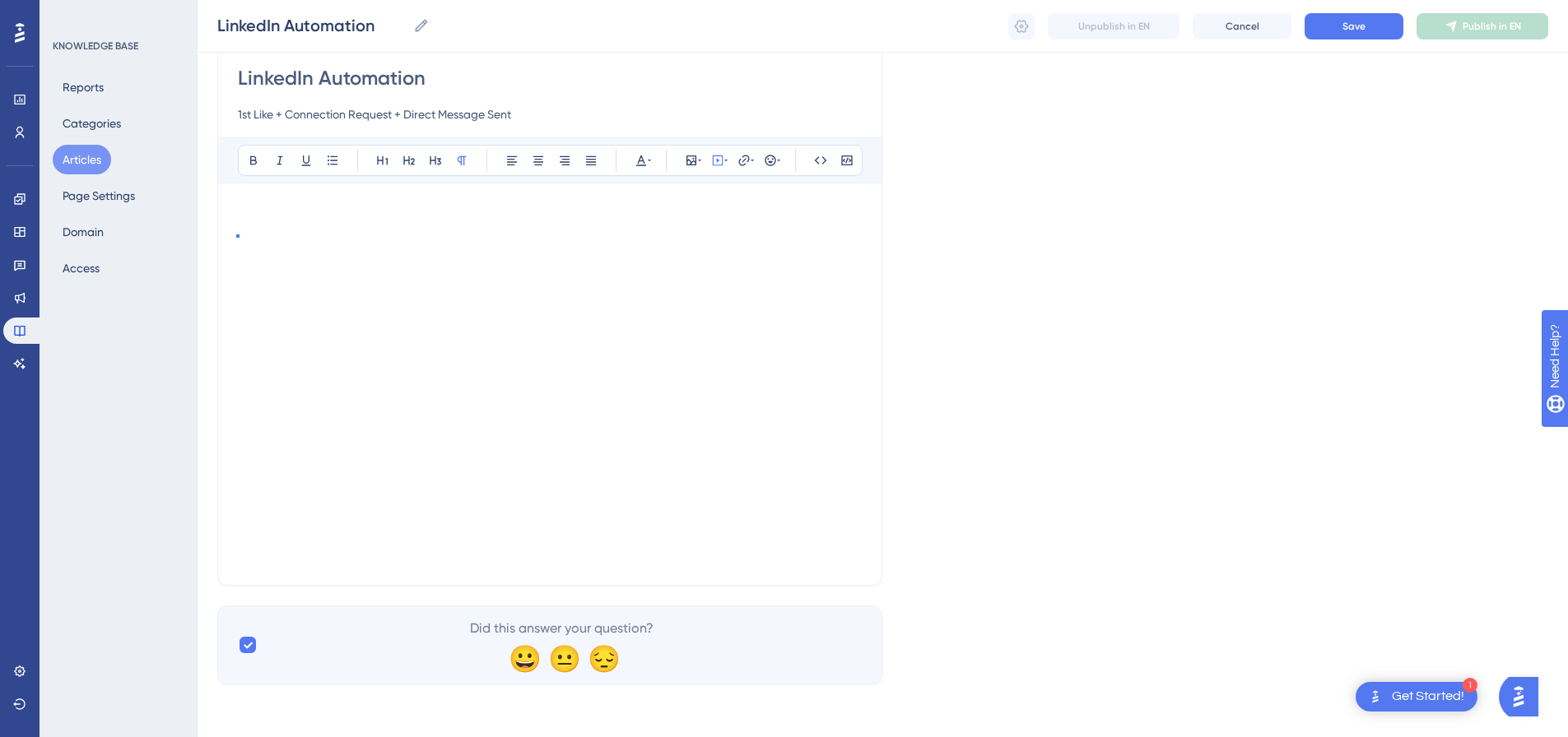
scroll to position [147, 0]
click at [716, 157] on icon at bounding box center [718, 160] width 14 height 14
click at [715, 164] on icon at bounding box center [718, 160] width 14 height 14
click at [705, 241] on textarea at bounding box center [717, 262] width 250 height 74
paste textarea "<p></p><div style="padding:49.79% 0 0 0;position:relative;"><iframe src="https:…"
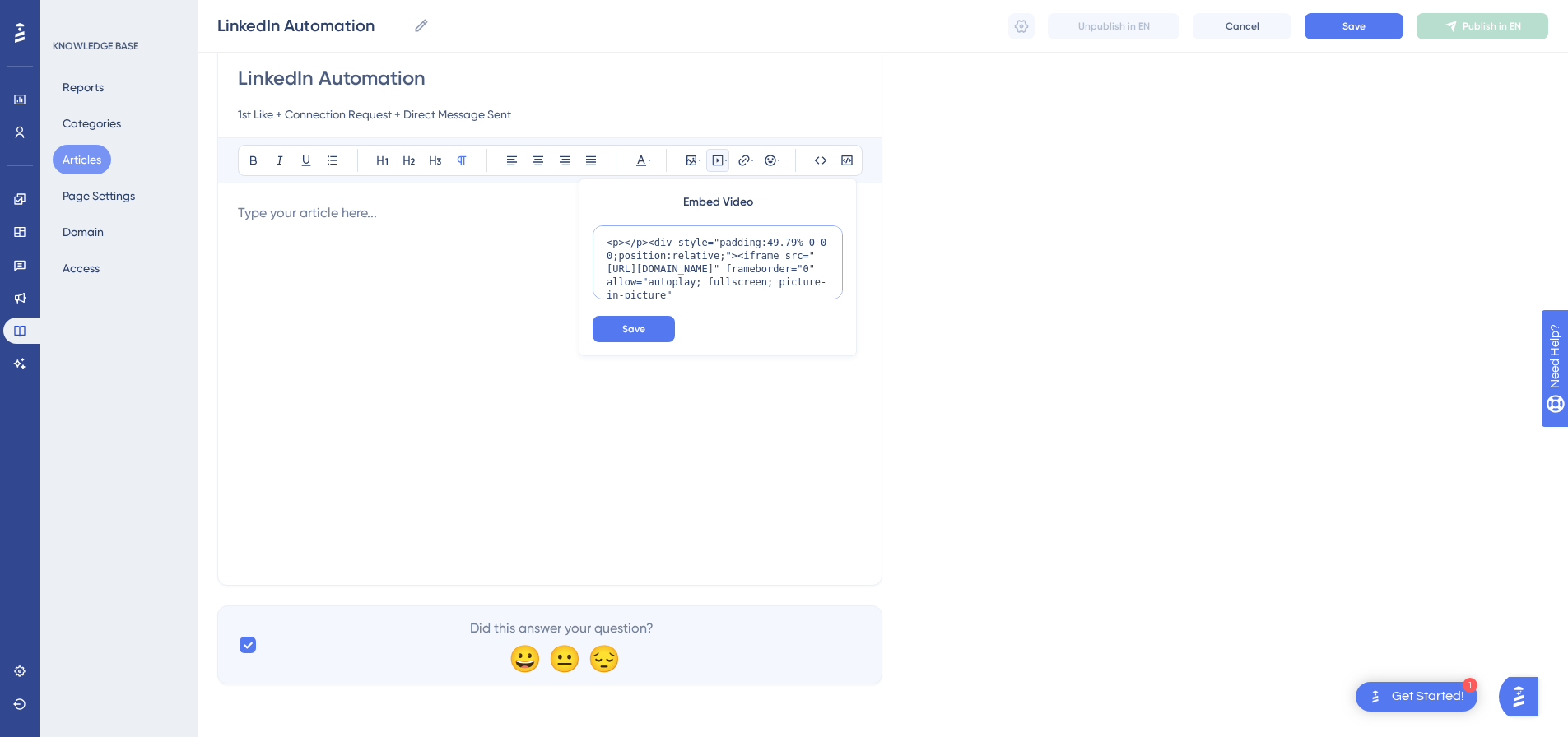
scroll to position [331, 0]
type textarea "<p></p><div style="padding:49.79% 0 0 0;position:relative;"><iframe src="https:…"
click at [645, 333] on button "Save" at bounding box center [633, 328] width 82 height 26
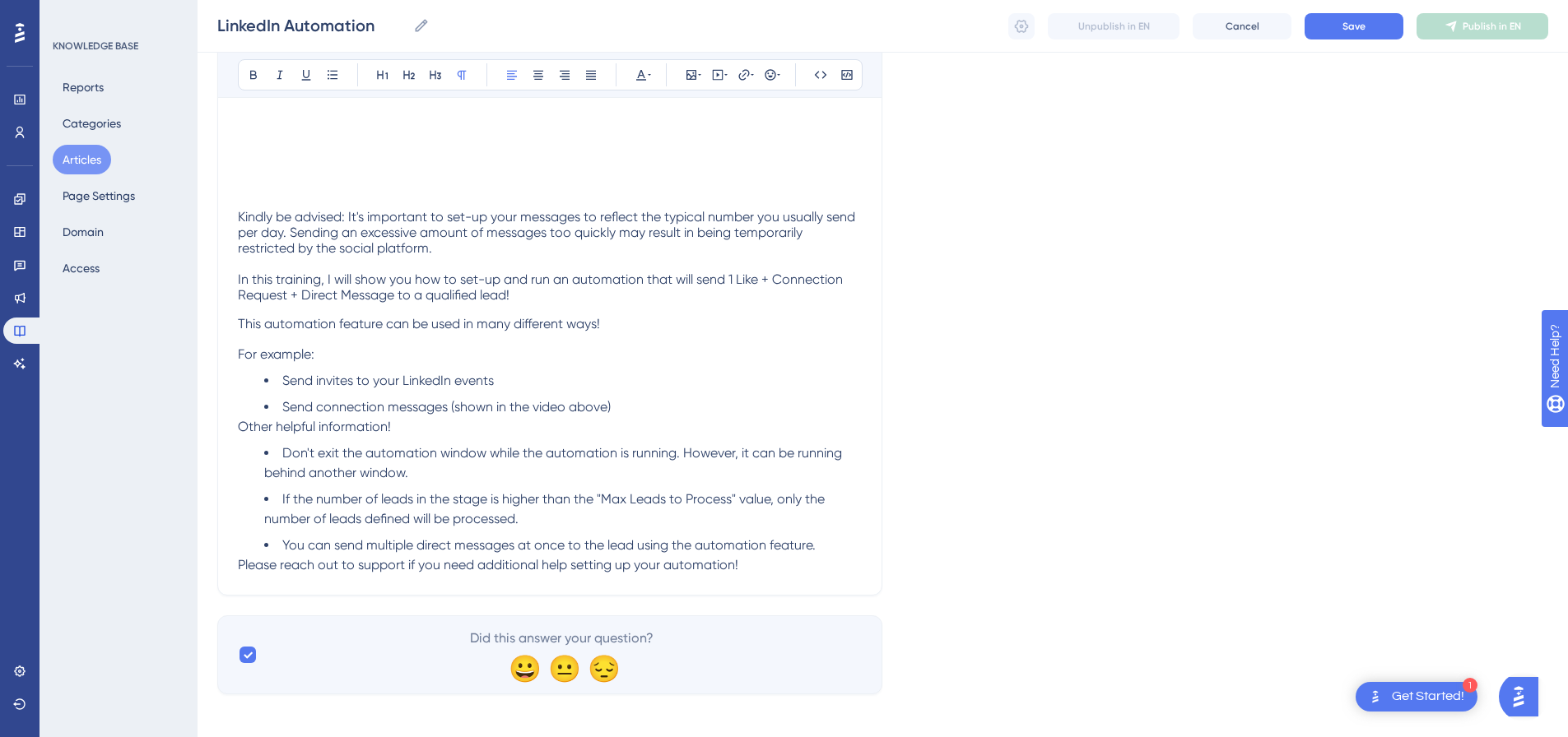
scroll to position [509, 0]
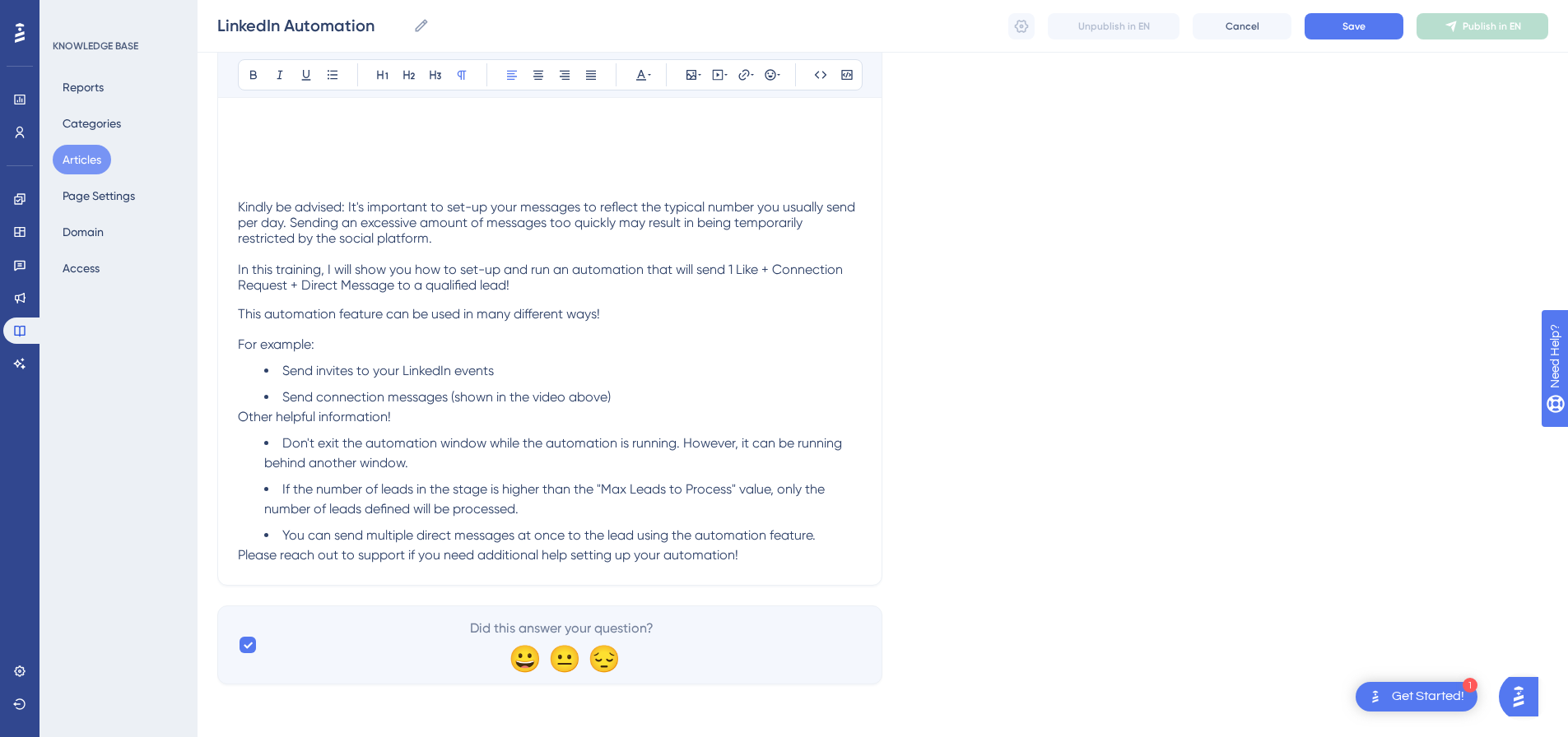
click at [241, 556] on span "Please reach out to support if you need additional help setting up your automat…" at bounding box center [488, 555] width 500 height 15
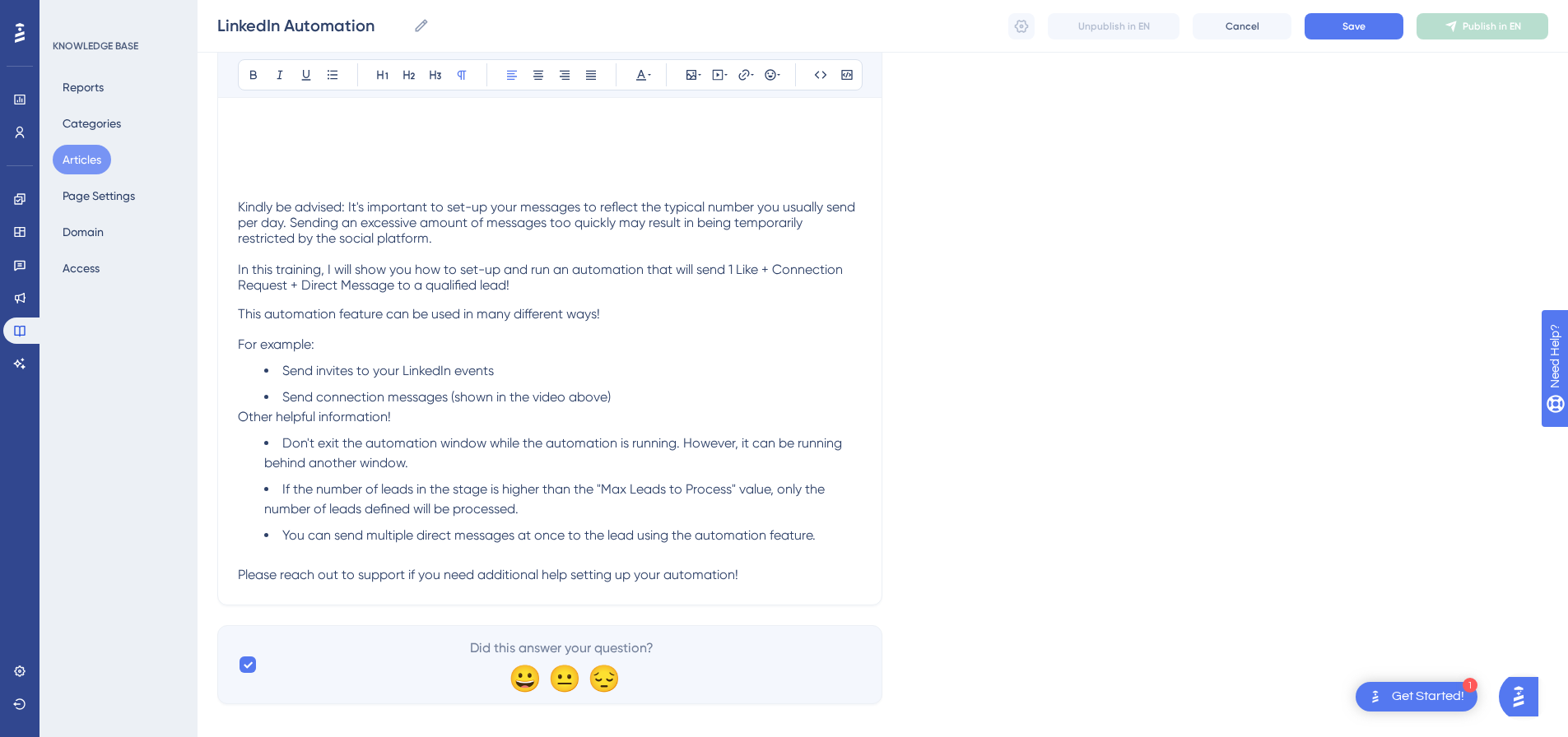
click at [240, 414] on span "Other helpful information! ﻿" at bounding box center [316, 416] width 157 height 15
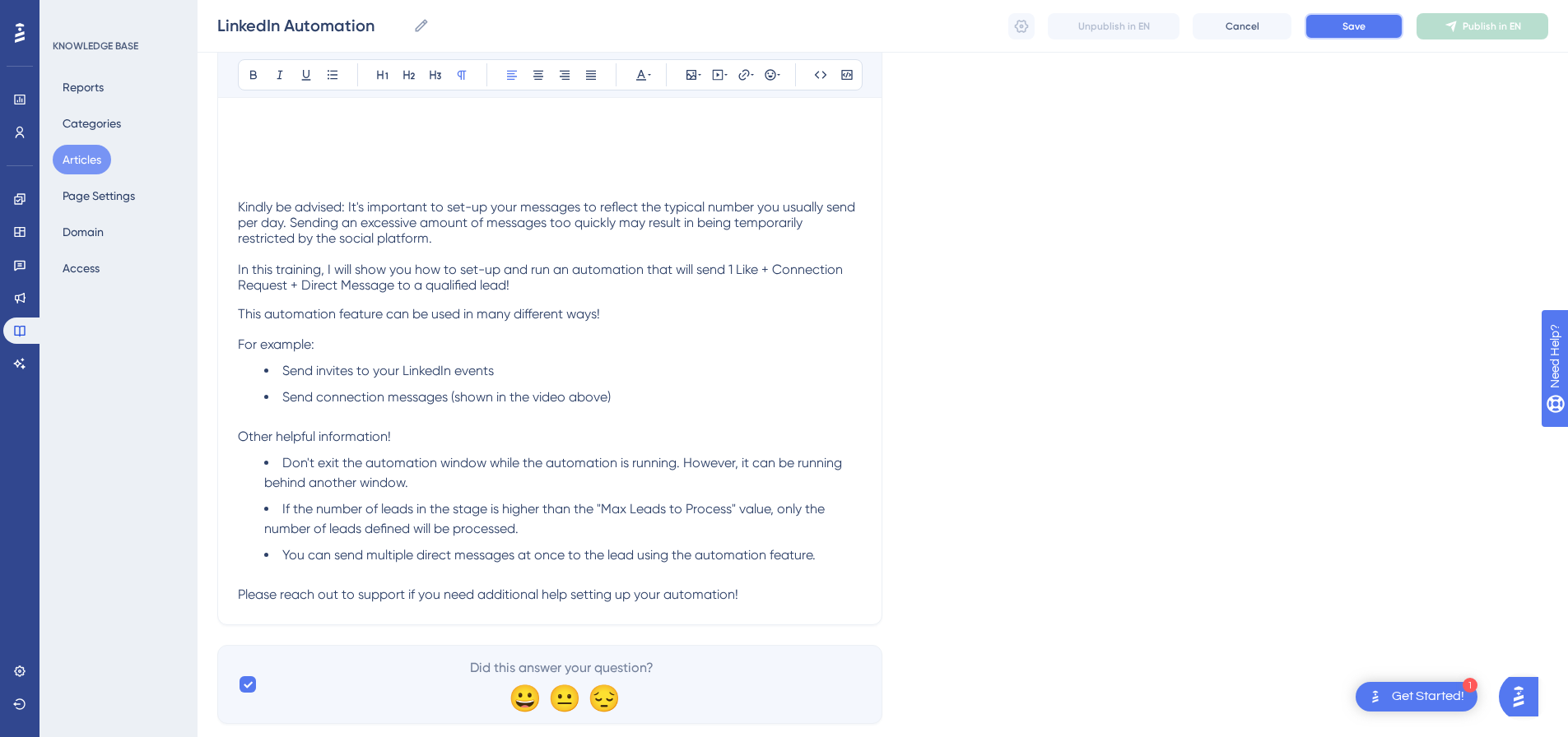
click at [1362, 28] on span "Save" at bounding box center [1354, 26] width 23 height 14
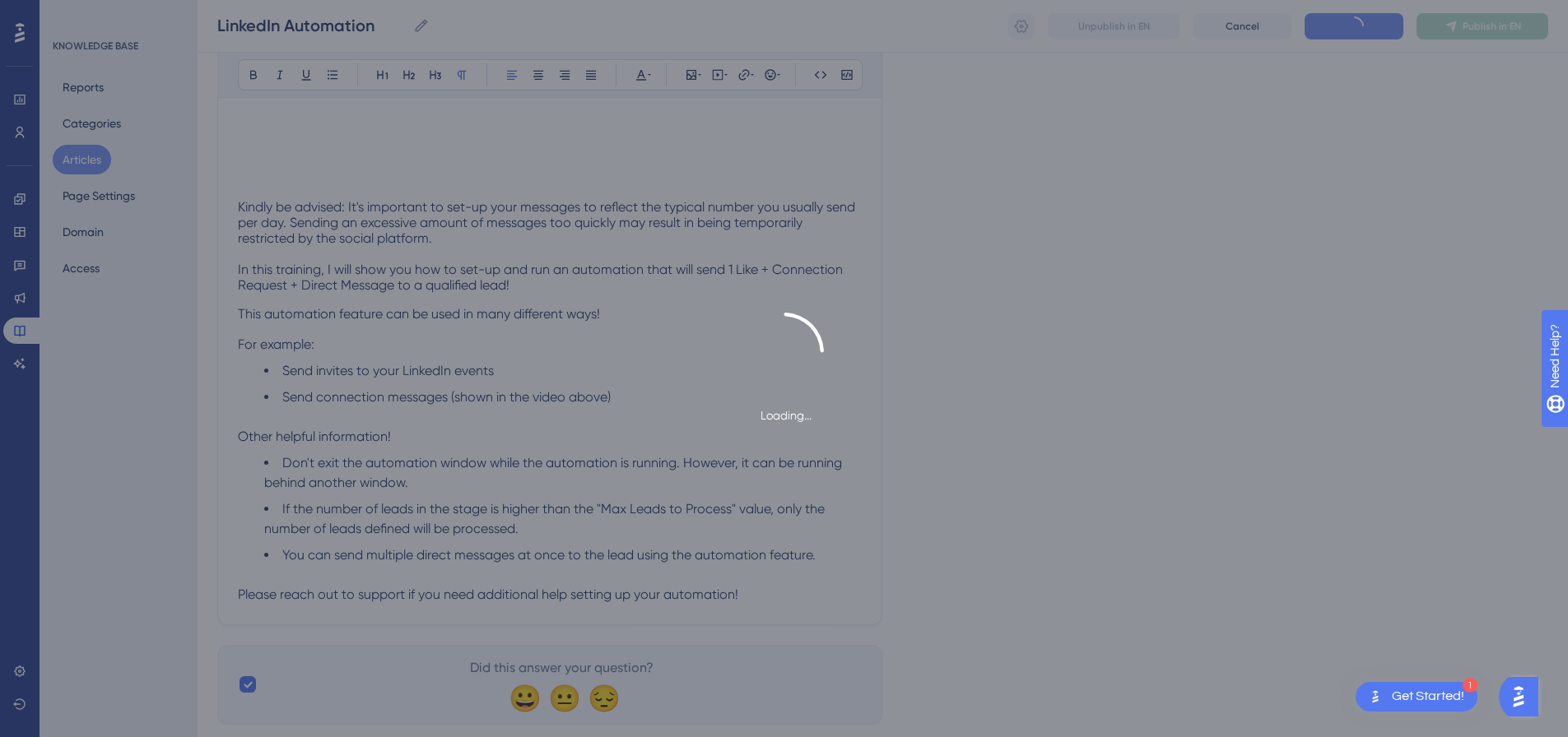
type input "LinkedIn Automation"
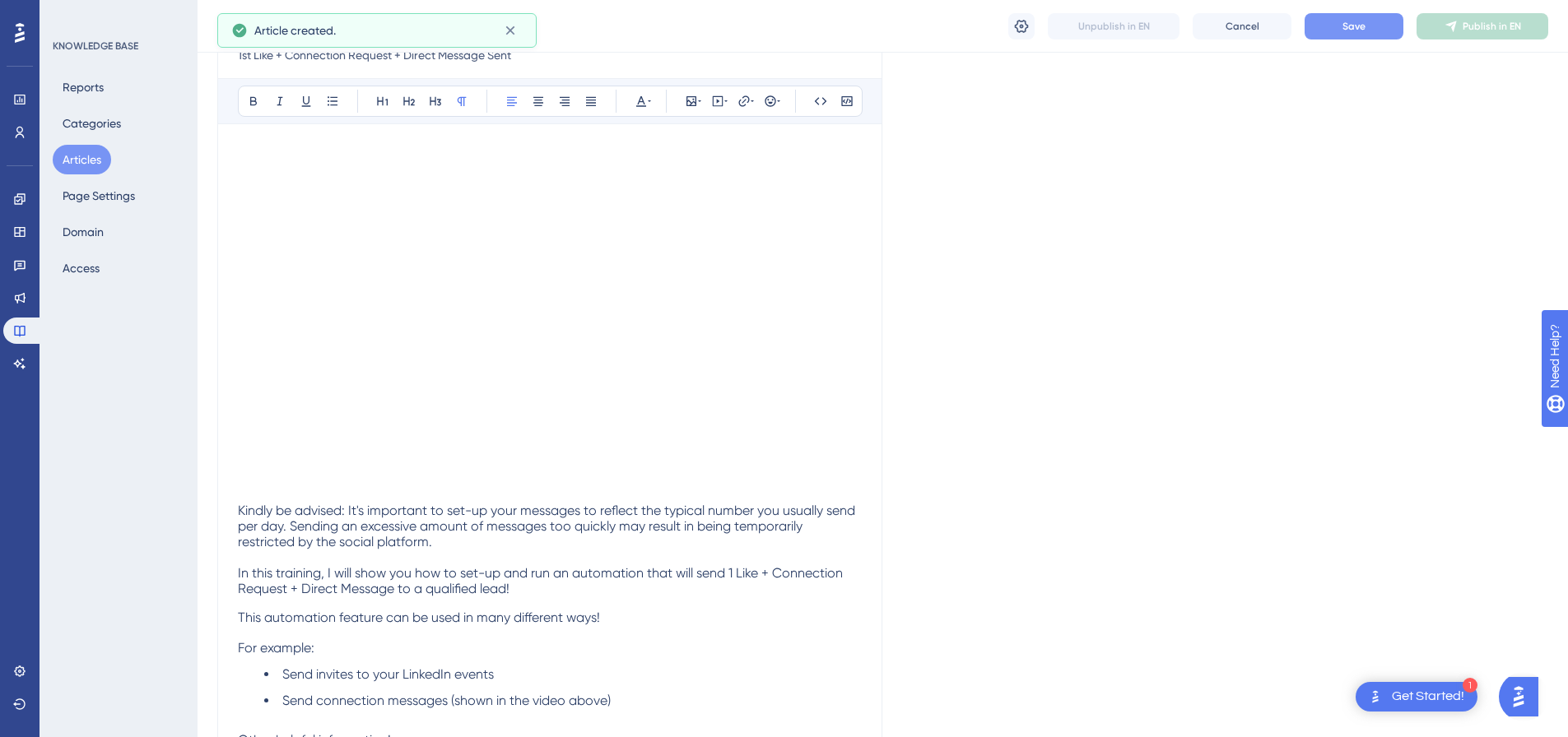
scroll to position [82, 0]
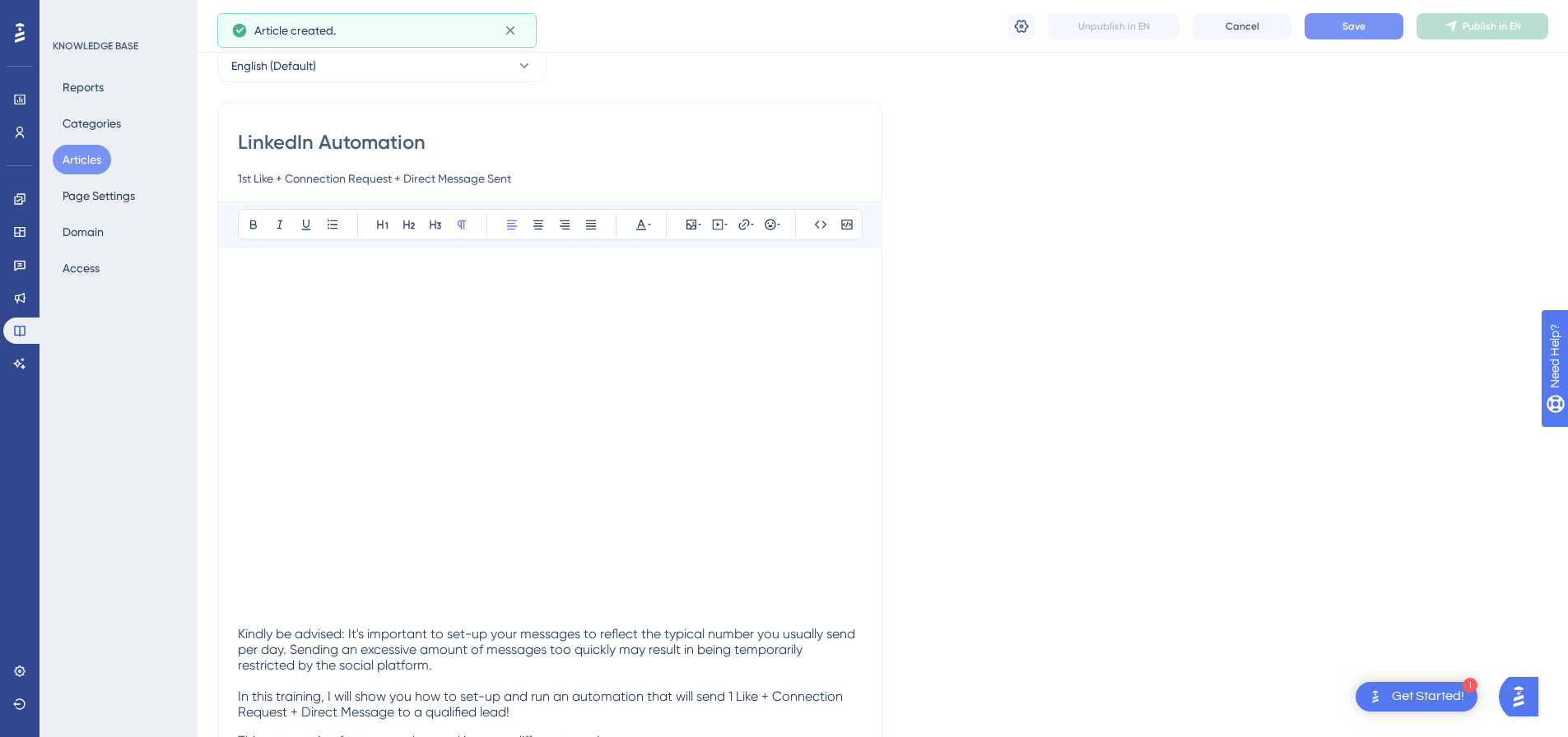
click at [1362, 19] on span "Save" at bounding box center [1354, 26] width 23 height 14
click at [1477, 22] on span "Publish in EN" at bounding box center [1492, 26] width 58 height 14
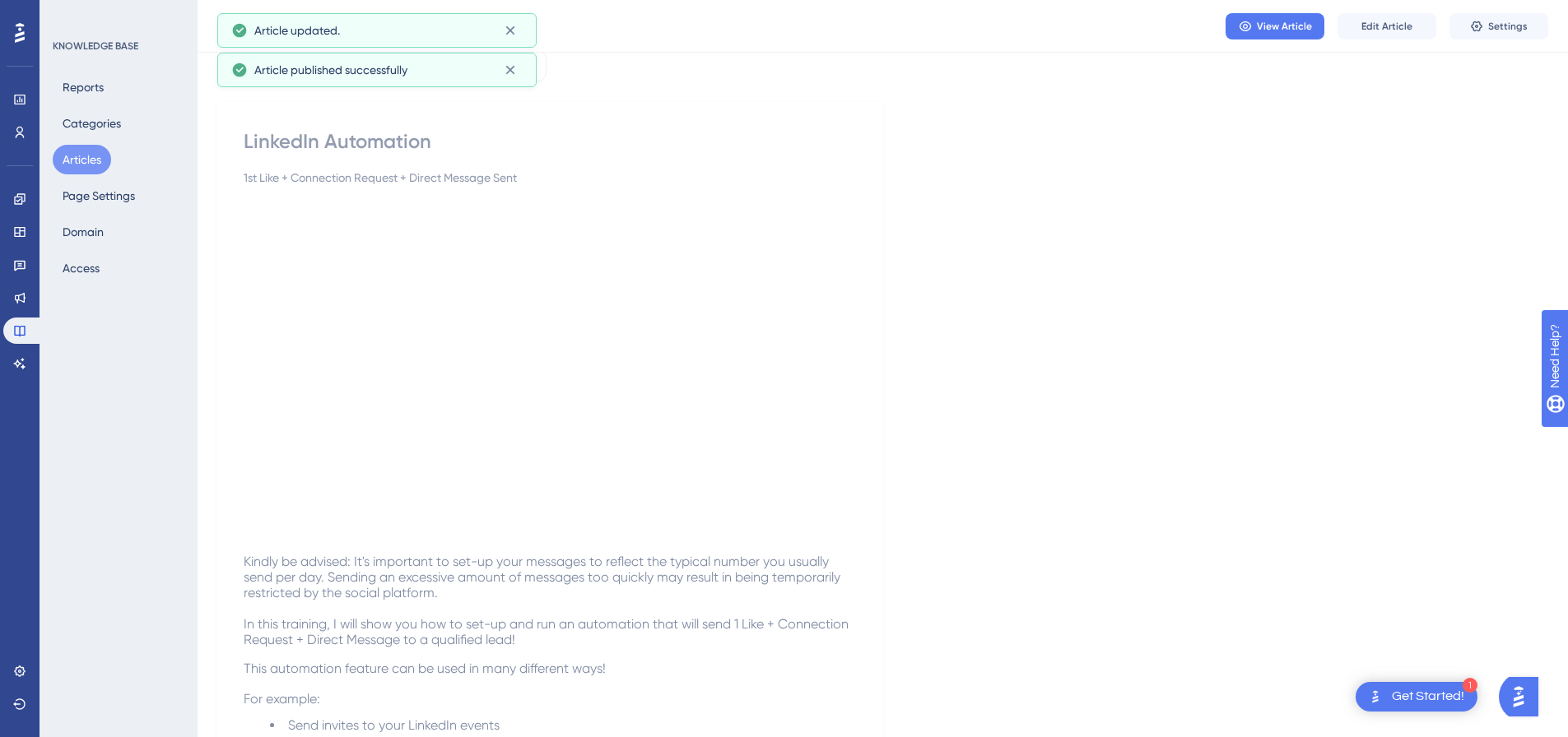
click at [1477, 22] on icon at bounding box center [1476, 25] width 11 height 11
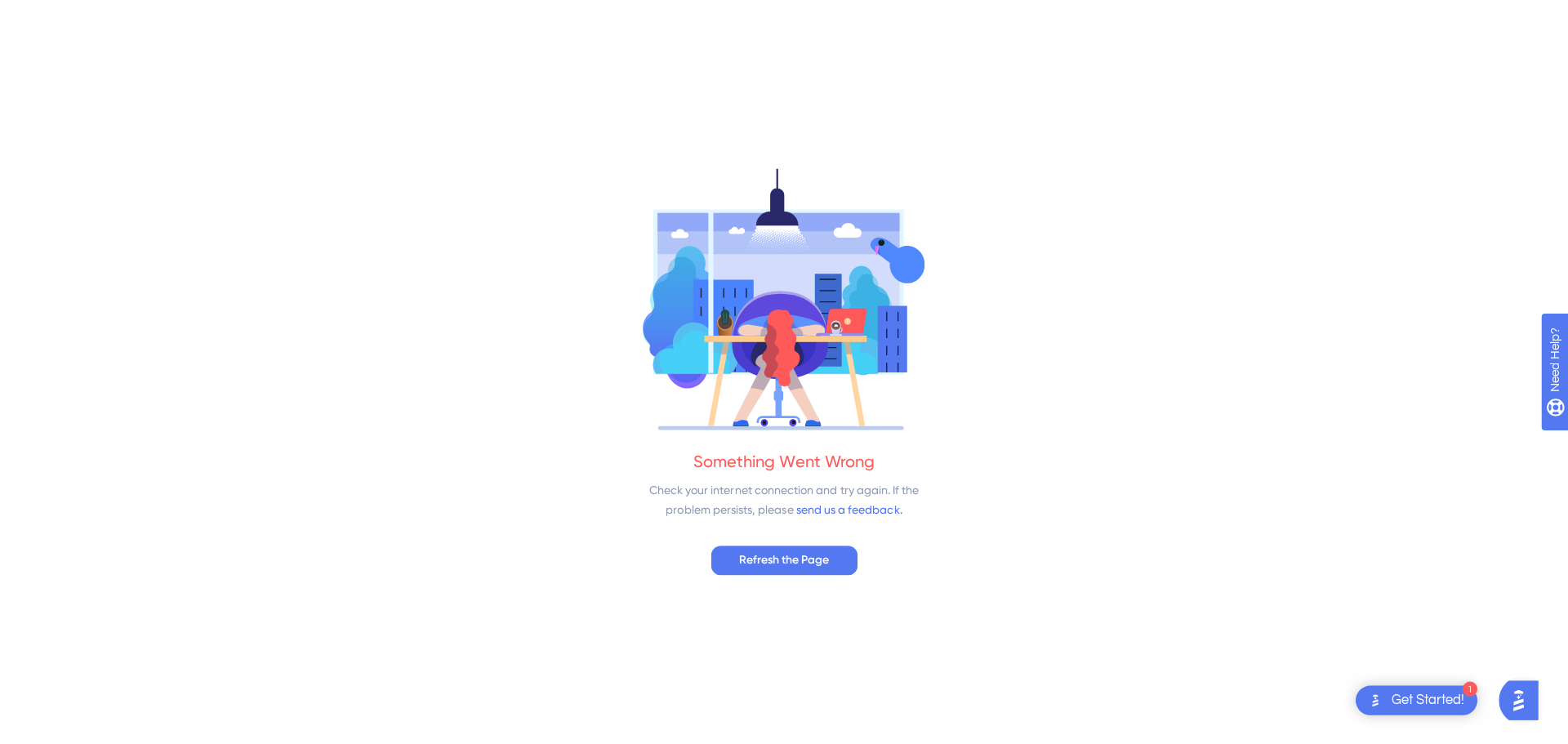
scroll to position [0, 0]
click at [745, 560] on span "Refresh the Page" at bounding box center [784, 559] width 90 height 19
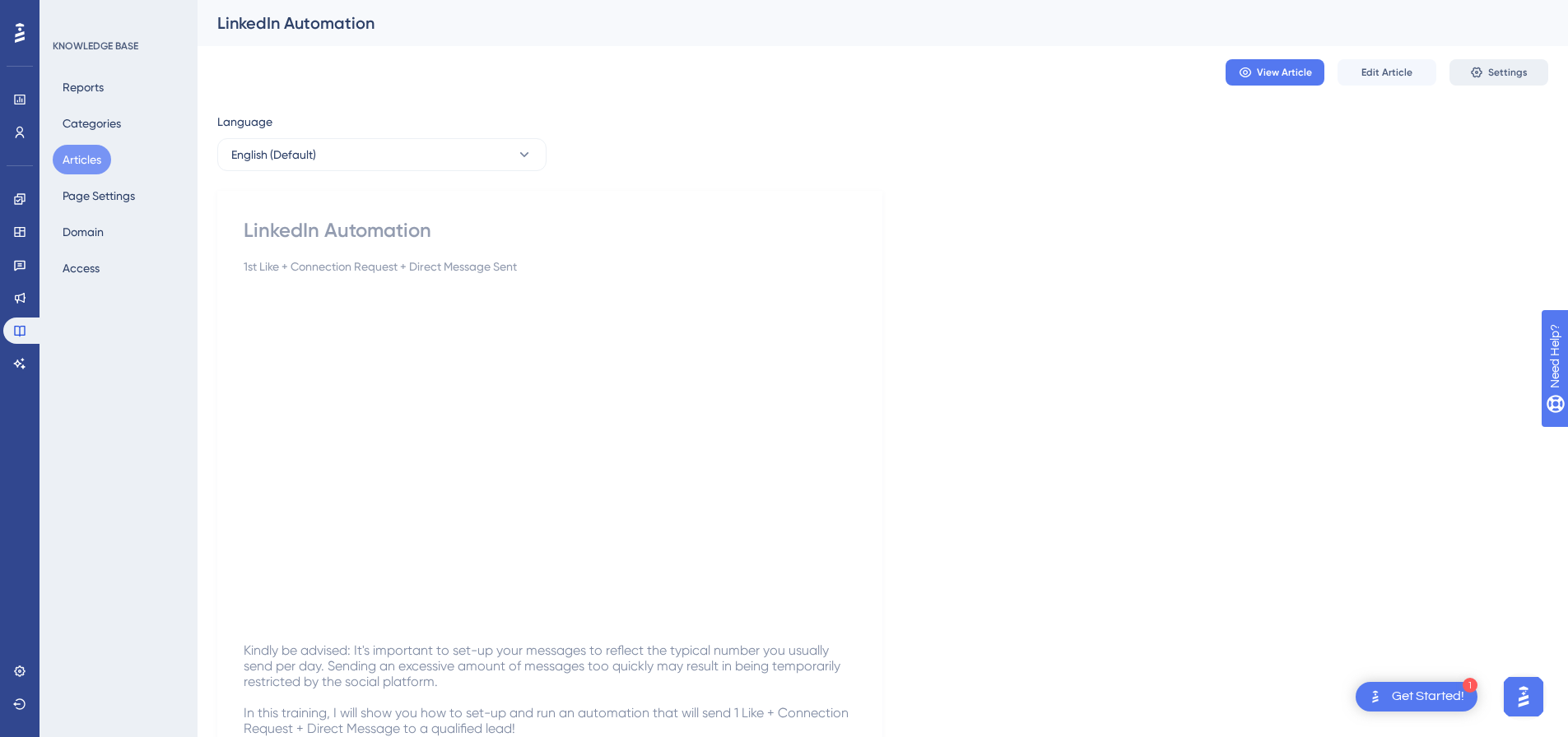
click at [1496, 73] on span "Settings" at bounding box center [1507, 72] width 40 height 14
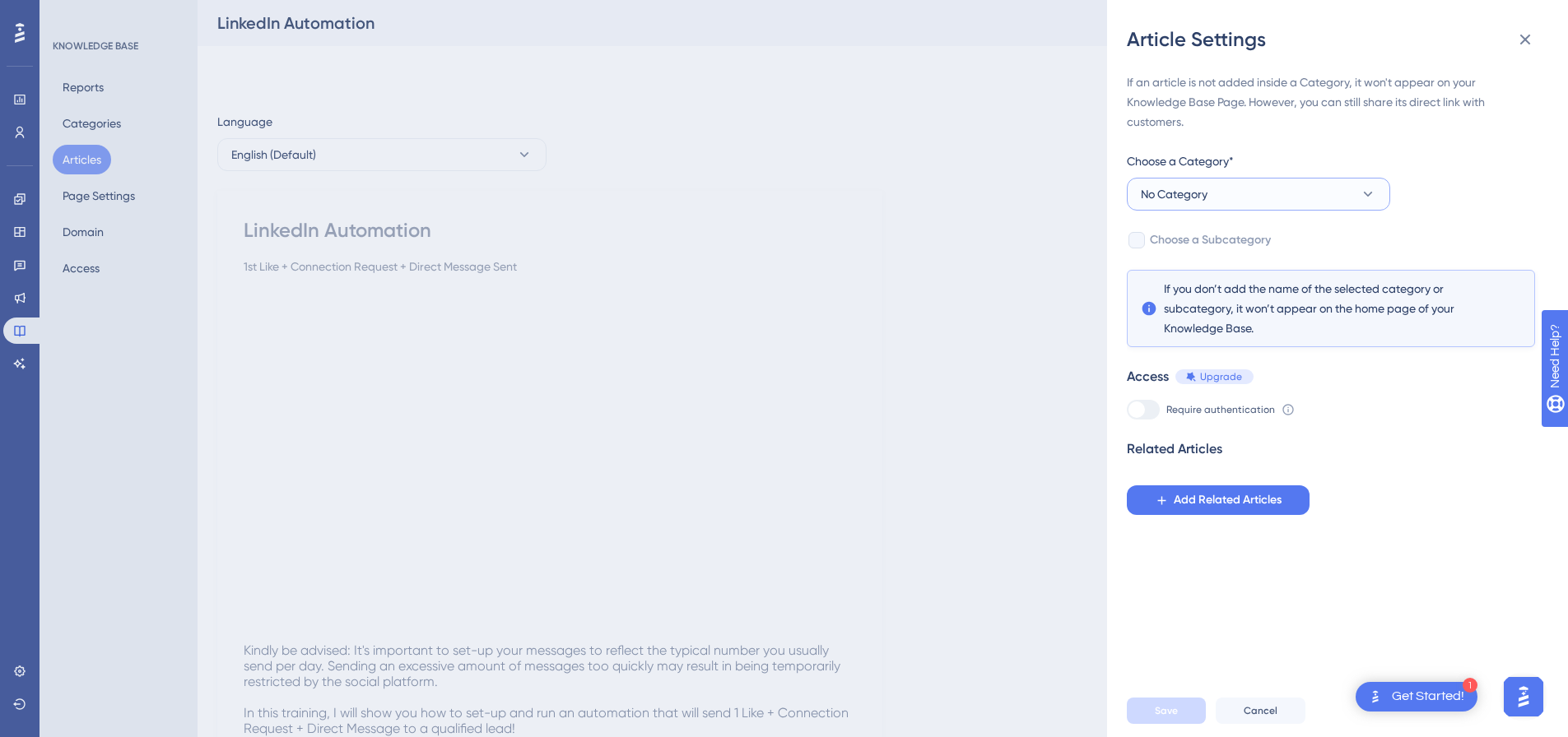
click at [1236, 201] on button "No Category" at bounding box center [1258, 194] width 264 height 33
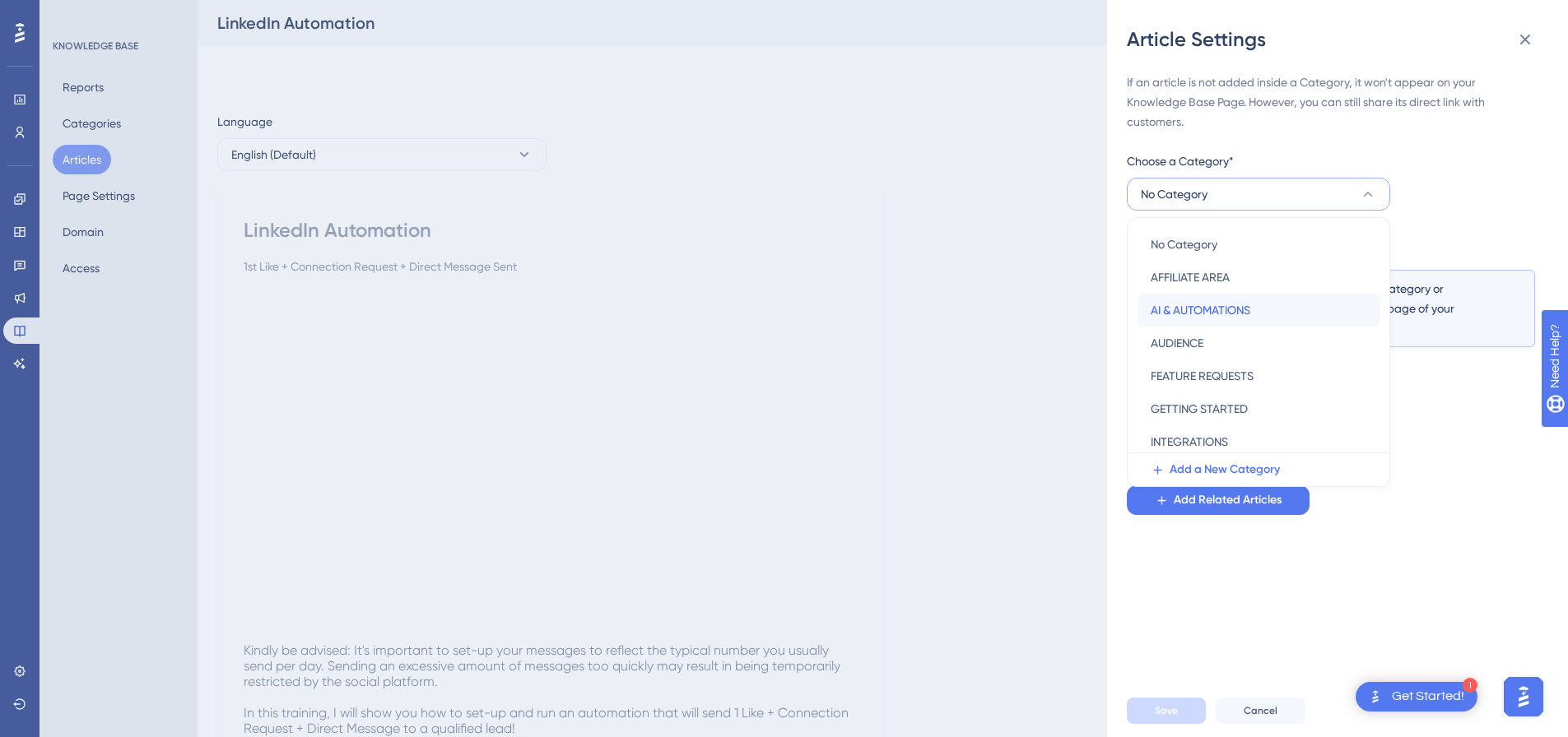
click at [1183, 311] on span "AI & AUTOMATIONS" at bounding box center [1200, 310] width 100 height 19
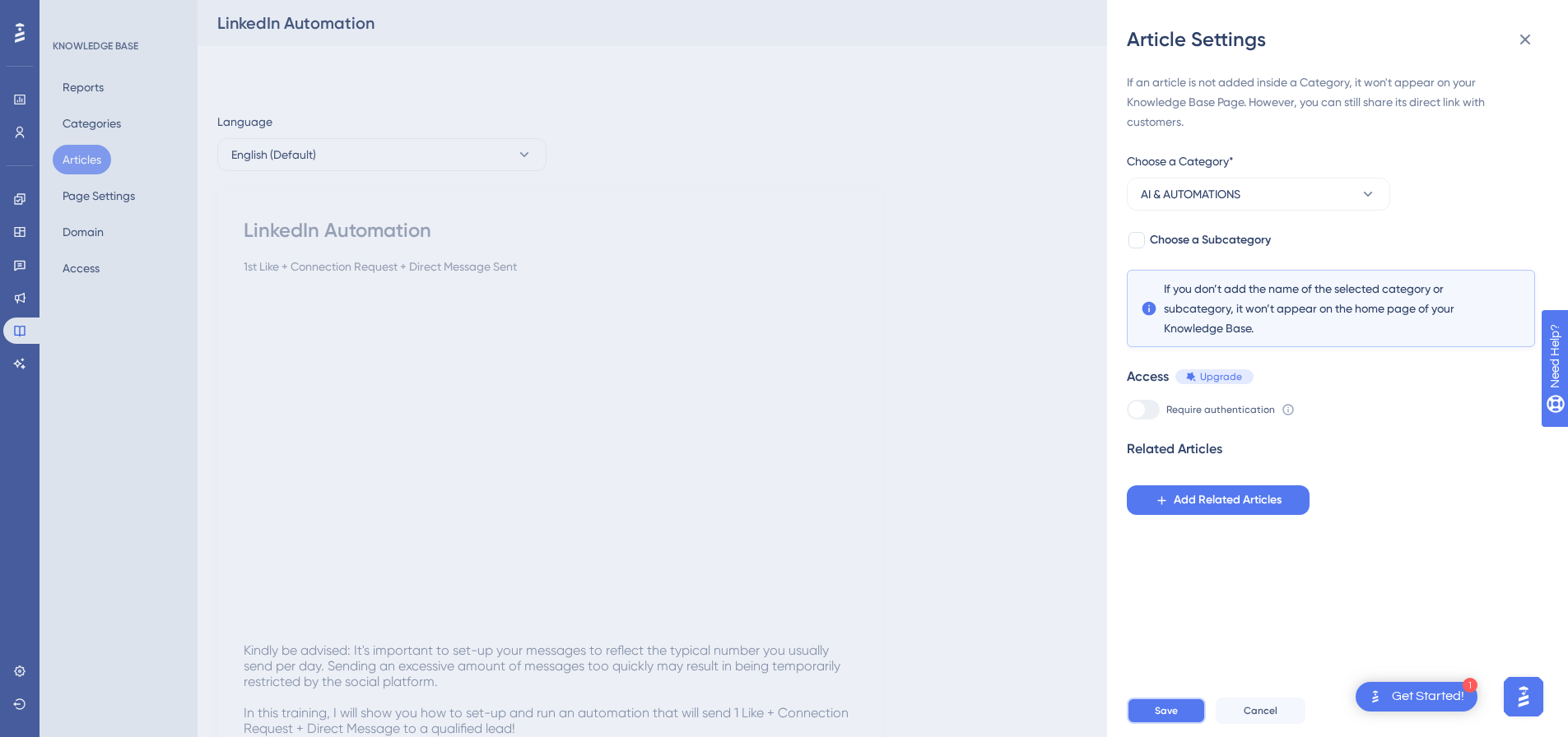
click at [1184, 718] on button "Save" at bounding box center [1166, 711] width 79 height 26
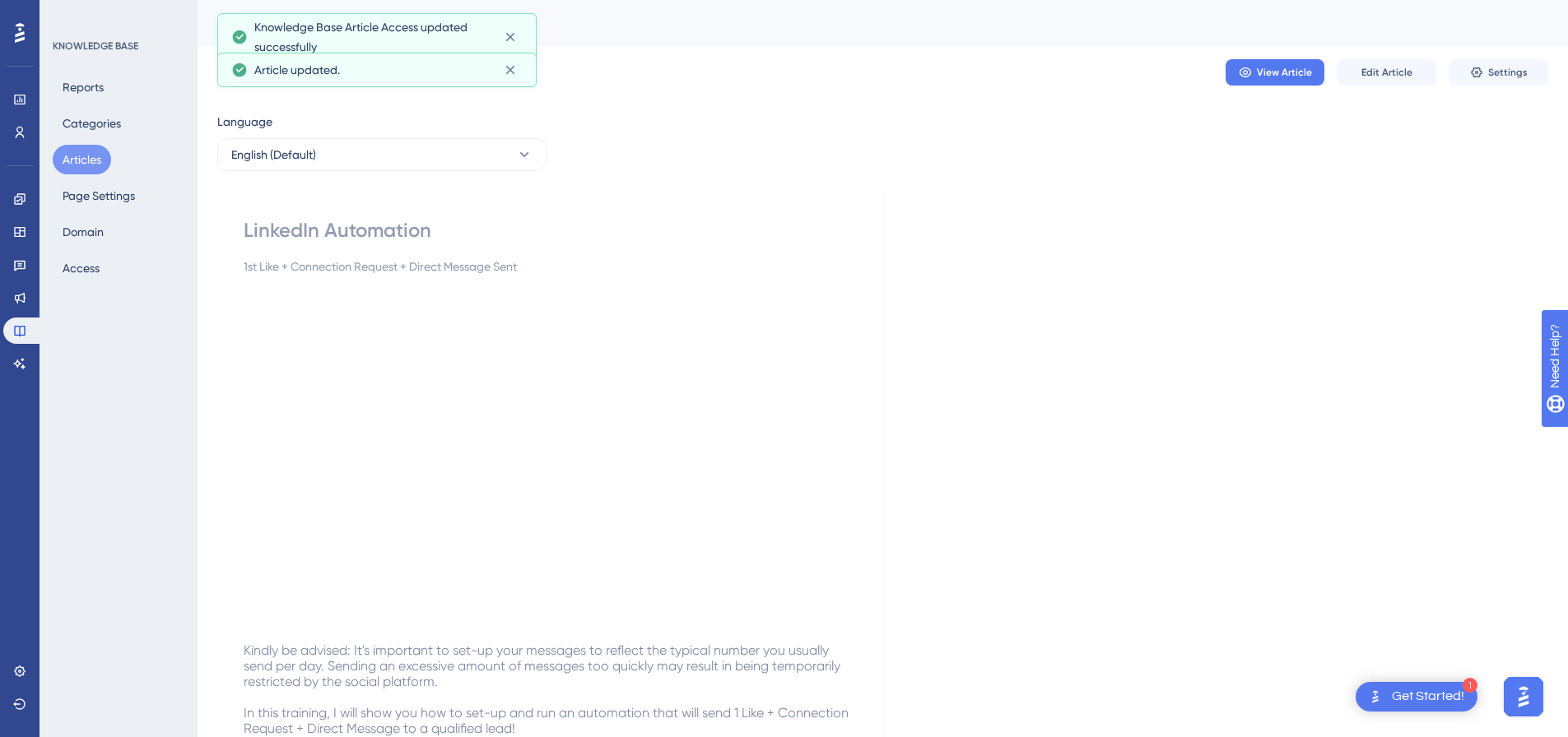
click at [89, 163] on button "Articles" at bounding box center [82, 159] width 58 height 30
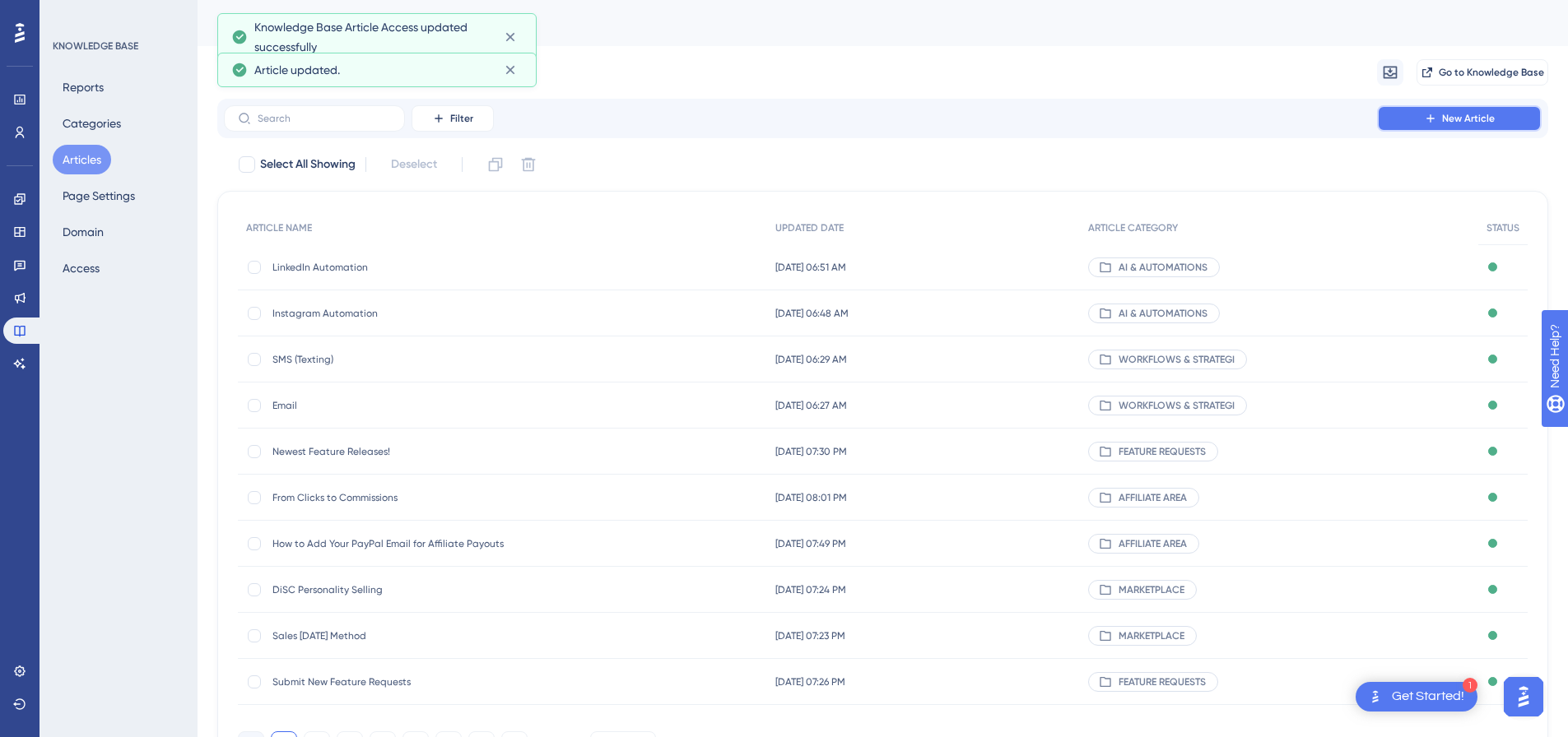
click at [1436, 118] on icon at bounding box center [1431, 119] width 14 height 14
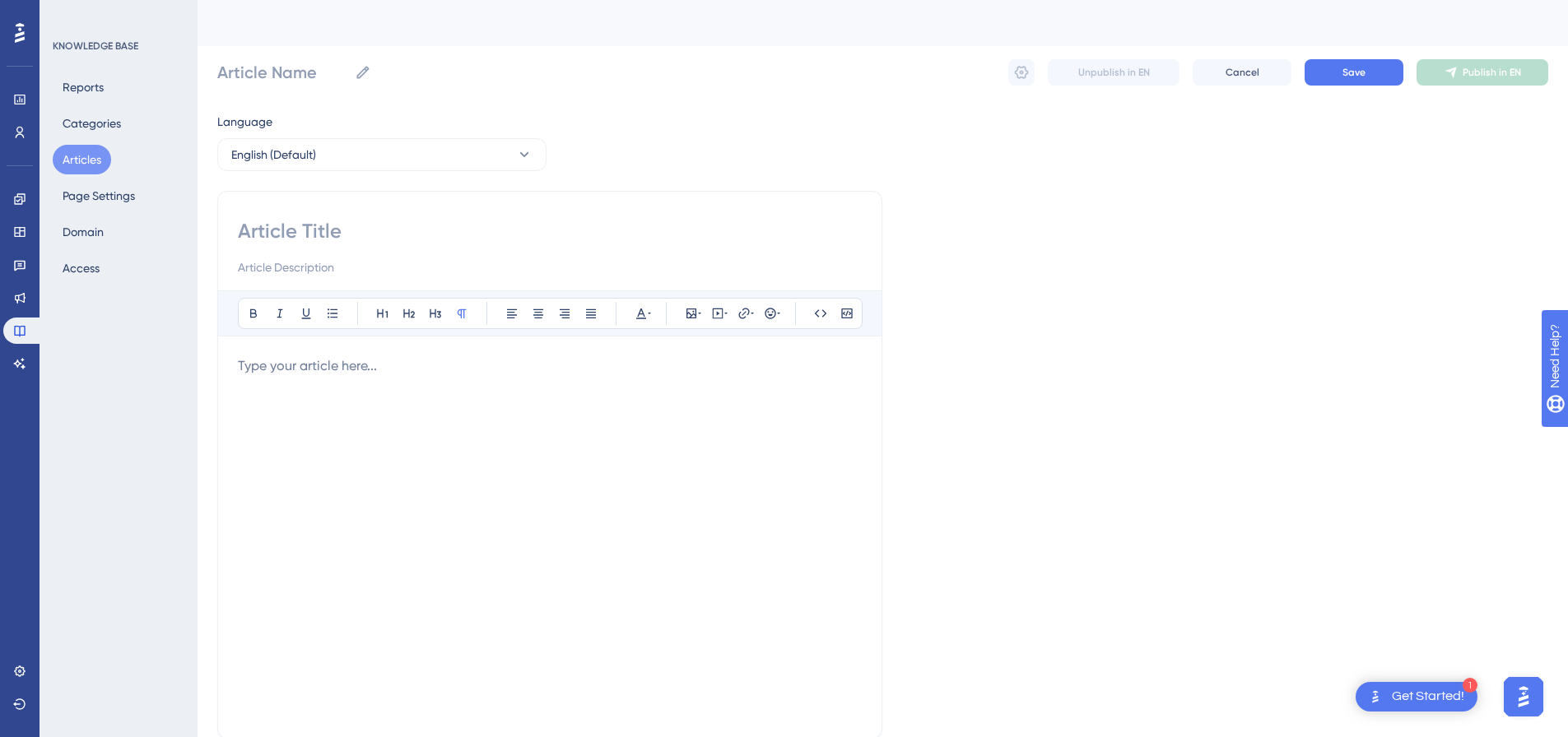
click at [381, 227] on input at bounding box center [550, 231] width 624 height 26
paste input "Recurring Action - Check For New Messages"
type input "Recurring Action - Check For New Messages"
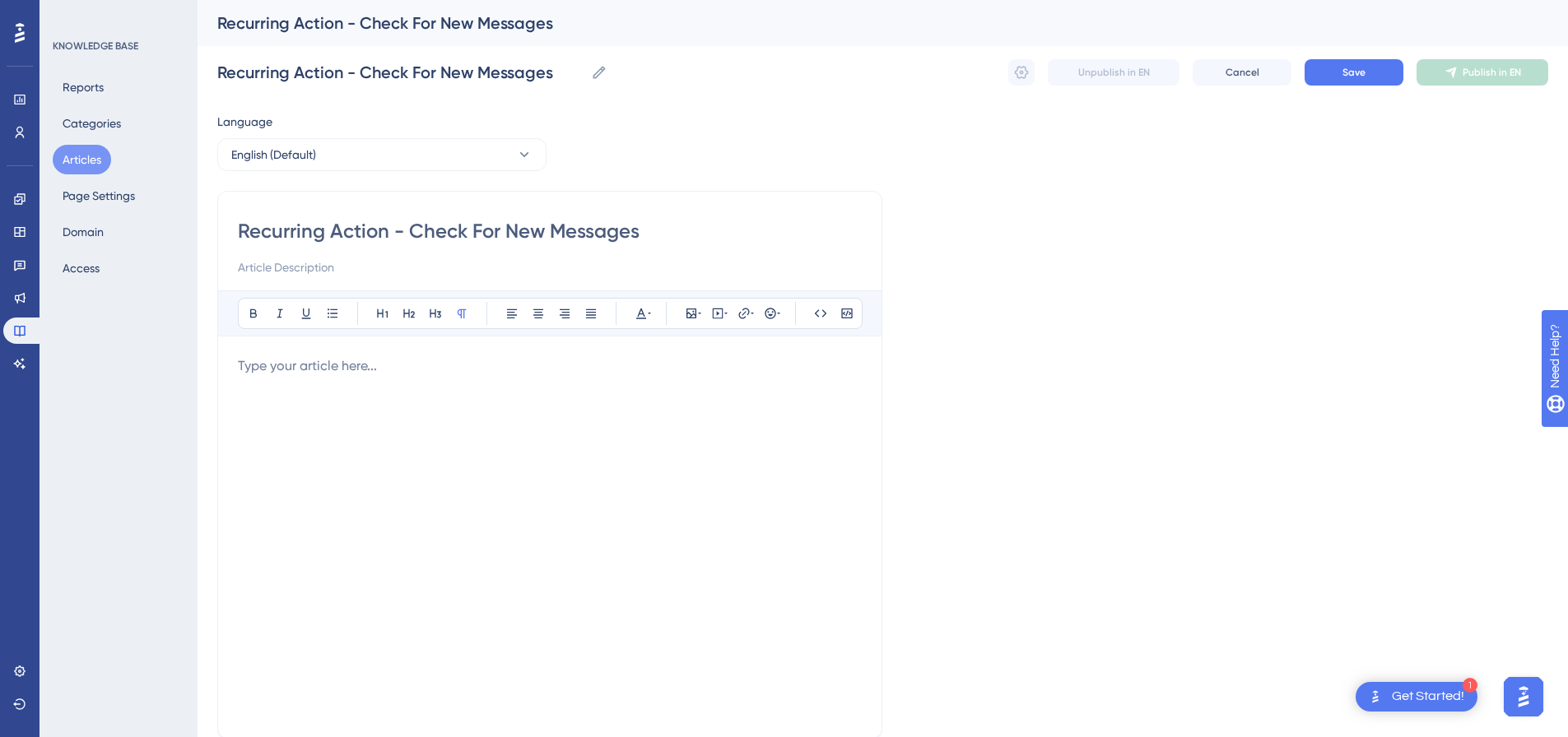
drag, startPoint x: 411, startPoint y: 231, endPoint x: 542, endPoint y: 272, distance: 137.3
click at [678, 240] on input "Recurring Action - Check For New Messages" at bounding box center [550, 231] width 624 height 26
type input "Recurring Action -"
click at [419, 272] on input at bounding box center [550, 268] width 624 height 19
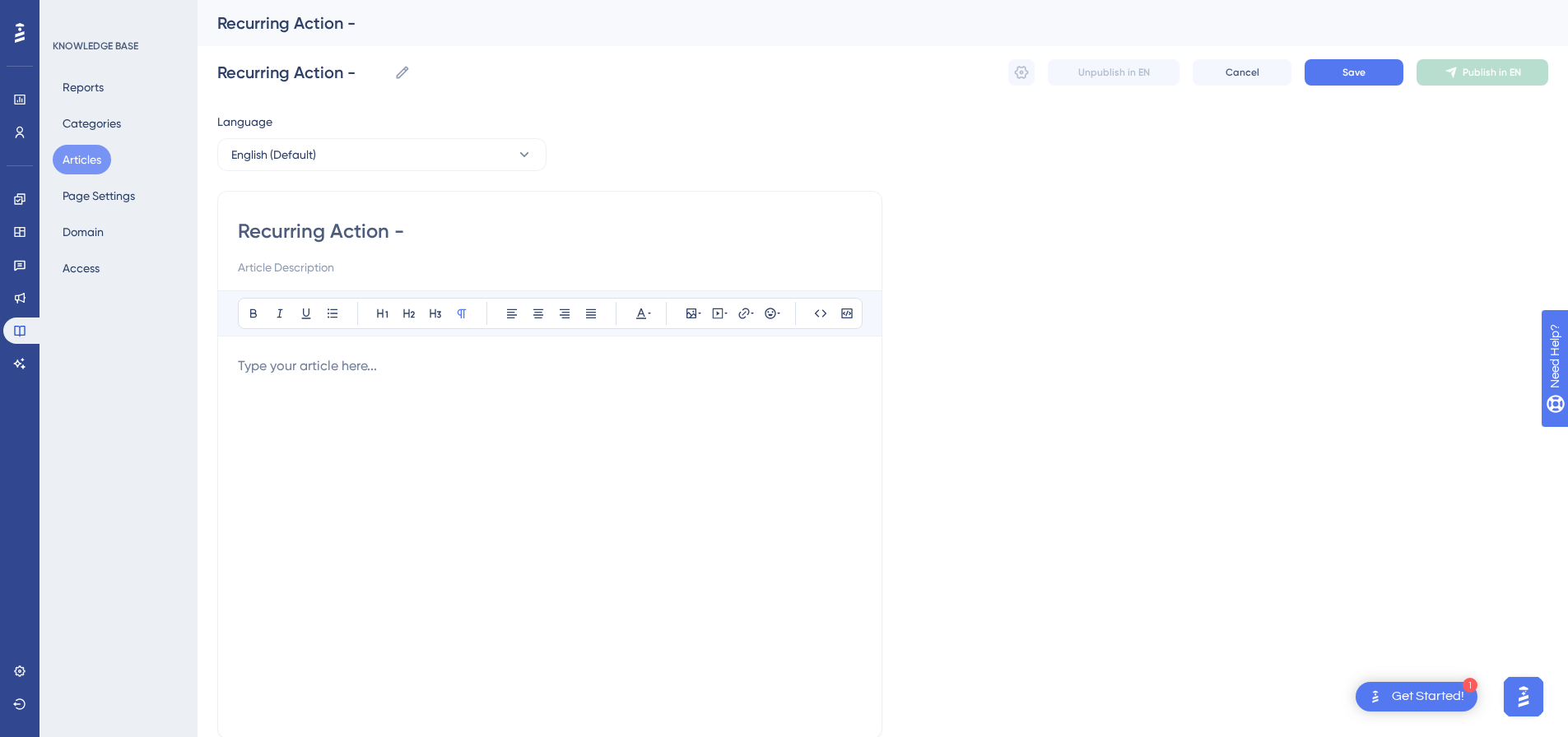
paste input "Check For New Messages"
type input "Check For New Messages"
click at [435, 230] on input "Recurring Action -" at bounding box center [550, 231] width 624 height 26
type input "Recurring Action"
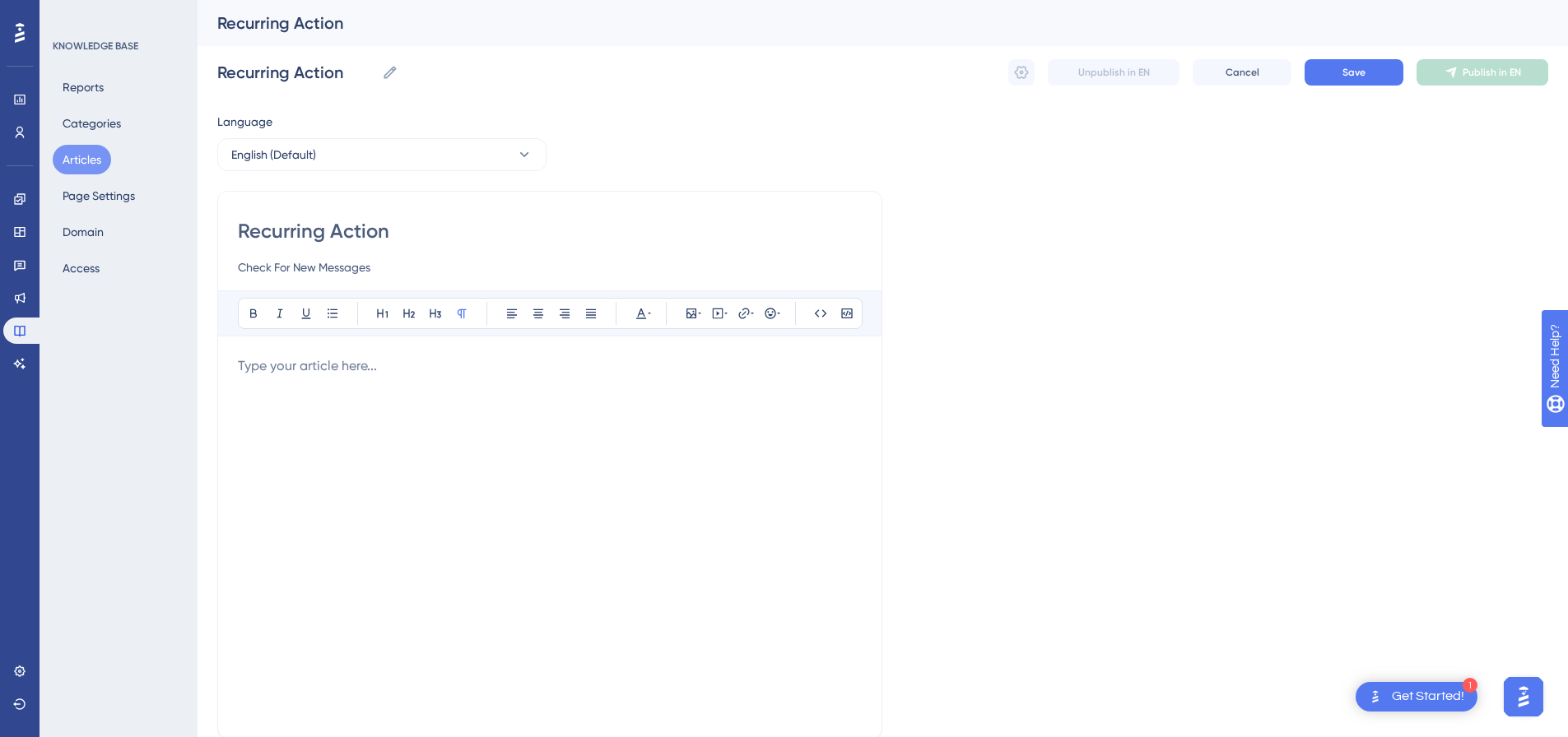
type input "Recurring Action"
click at [566, 363] on p at bounding box center [550, 366] width 624 height 19
click at [715, 312] on icon at bounding box center [718, 314] width 14 height 14
click at [690, 404] on textarea at bounding box center [717, 415] width 250 height 74
paste textarea "<div style="padding:56.25% 0 0 0;position:relative;"><iframe src="https://playe…"
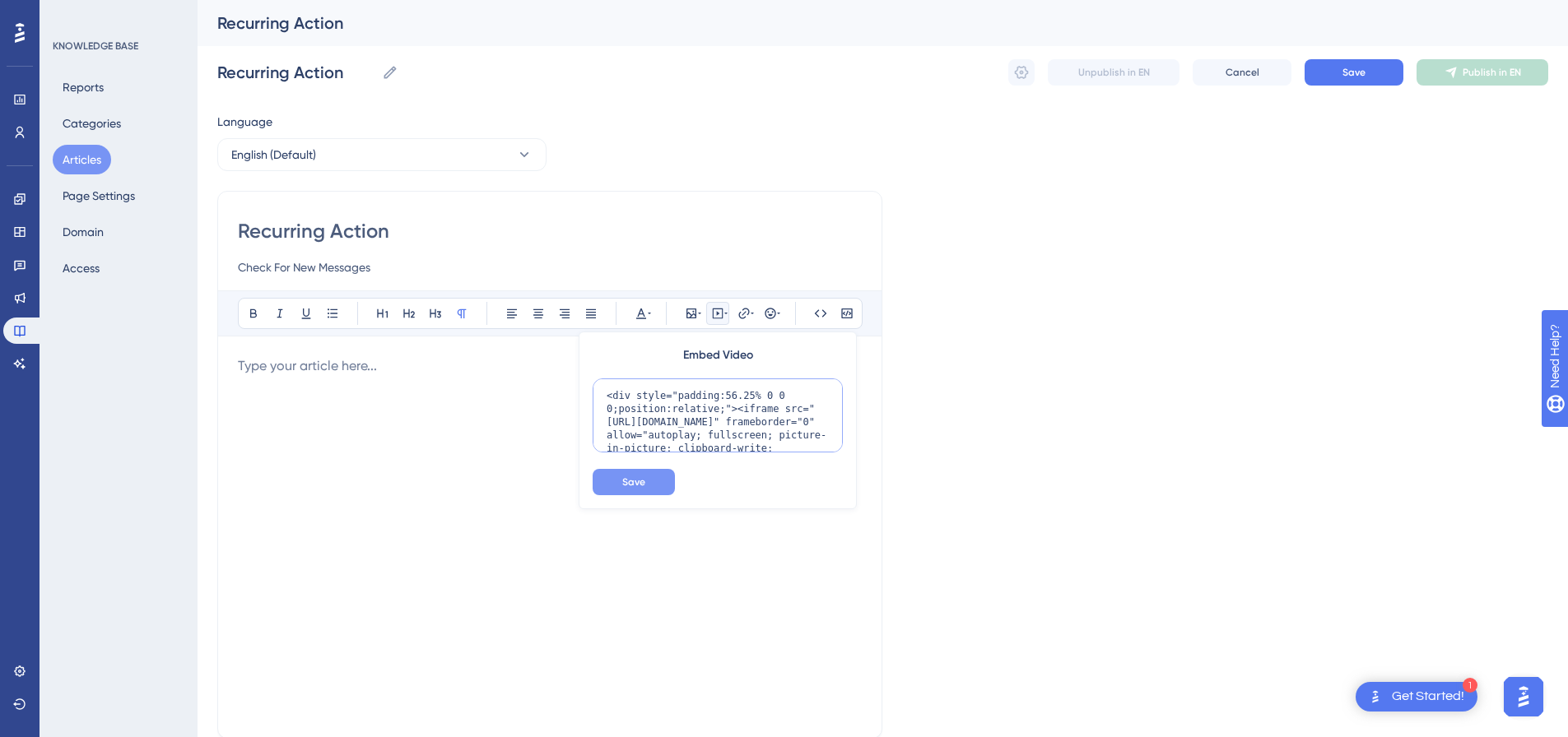
scroll to position [134, 0]
type textarea "<div style="padding:56.25% 0 0 0;position:relative;"><iframe src="https://playe…"
click at [642, 487] on span "Save" at bounding box center [634, 482] width 23 height 14
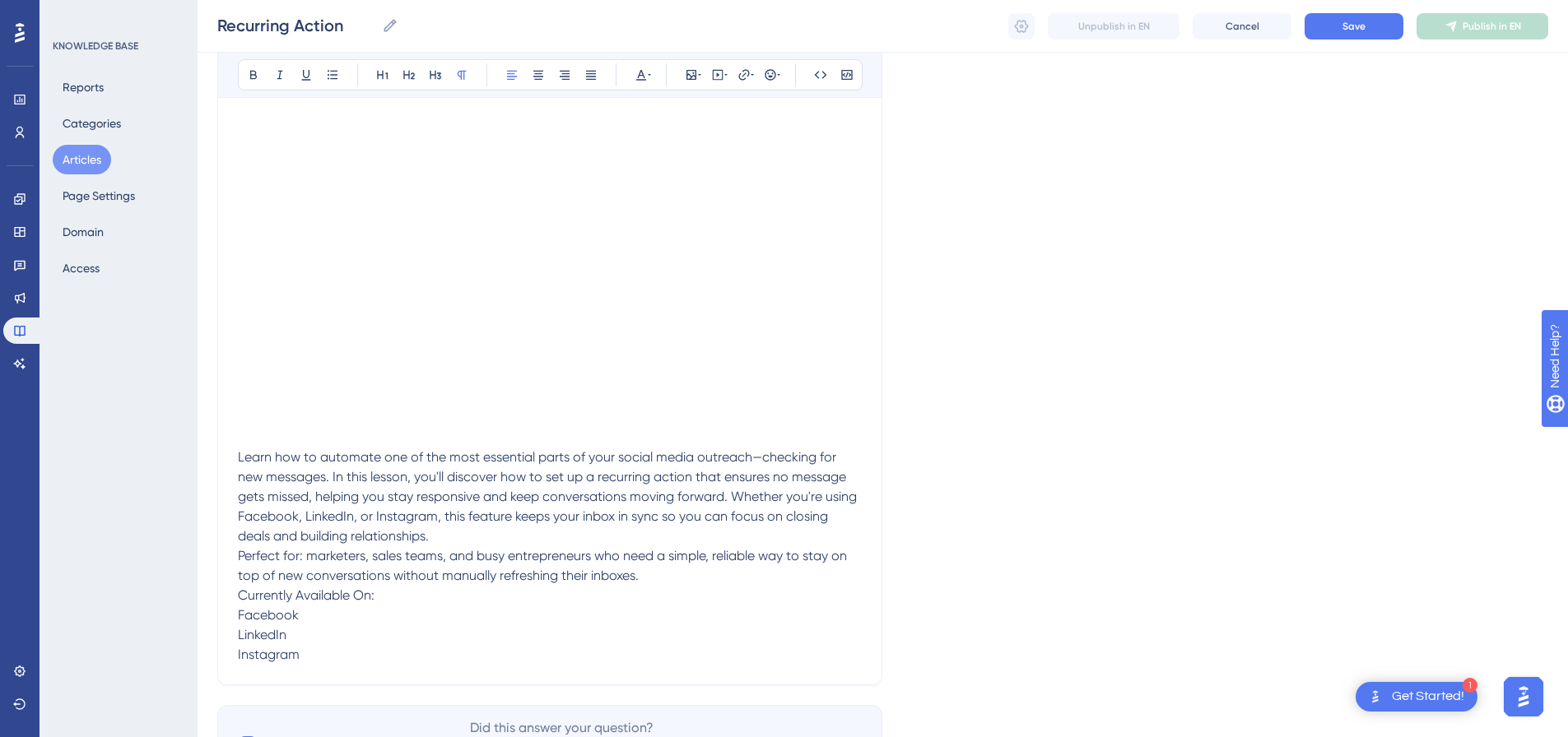
scroll to position [392, 0]
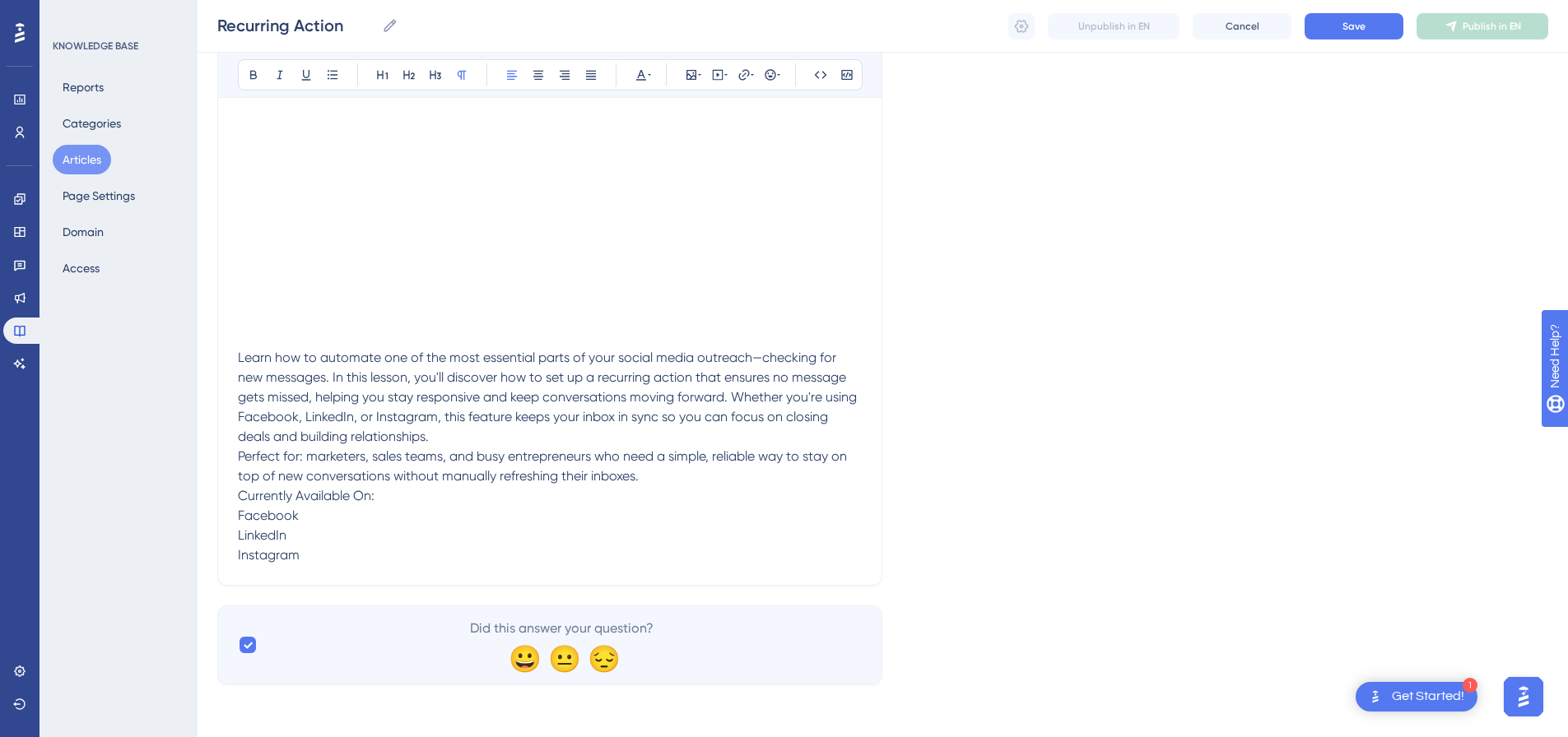
click at [242, 493] on span "Currently Available On:" at bounding box center [305, 496] width 136 height 15
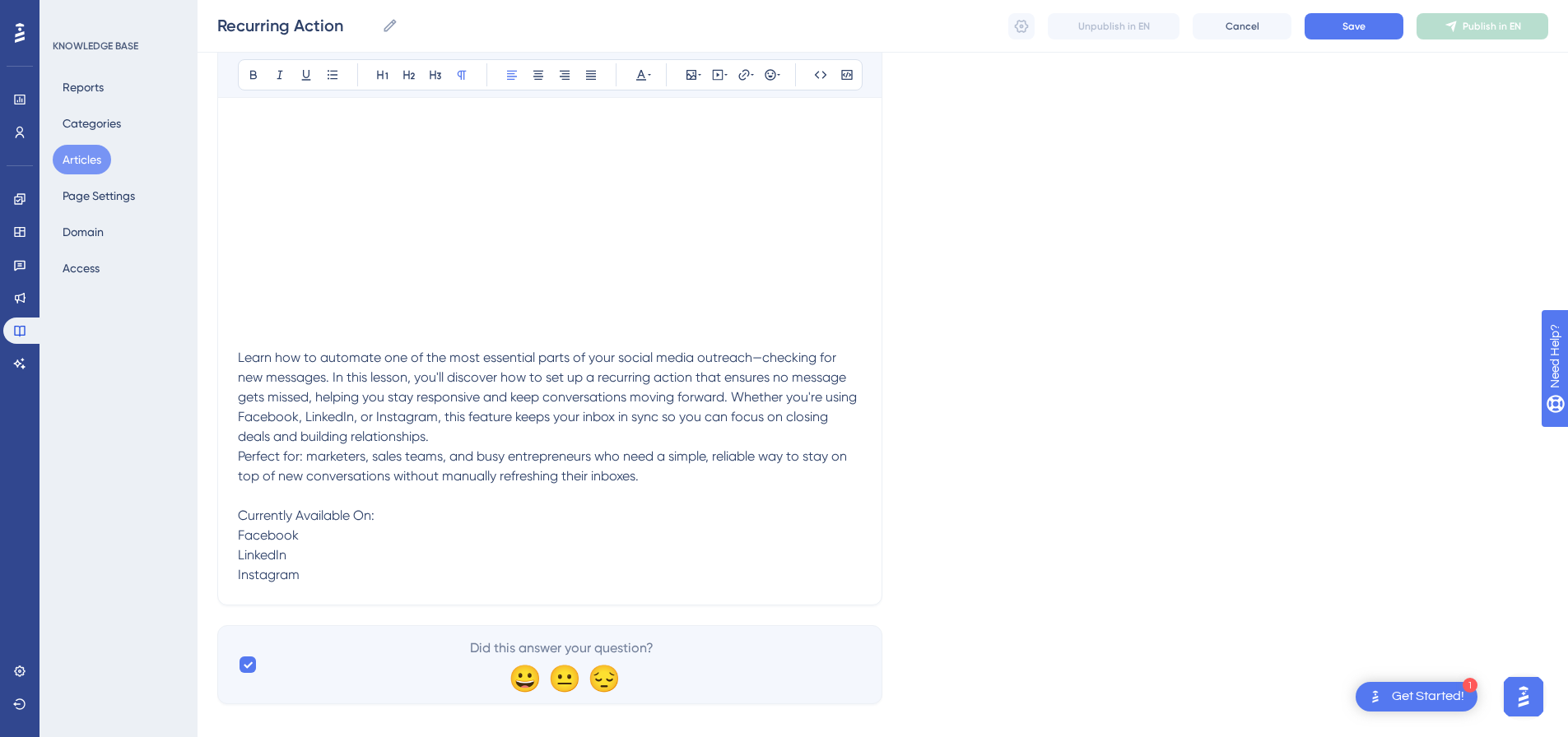
click at [239, 453] on span "Perfect for: marketers, sales teams, and busy entrepreneurs who need a simple, …" at bounding box center [544, 466] width 613 height 36
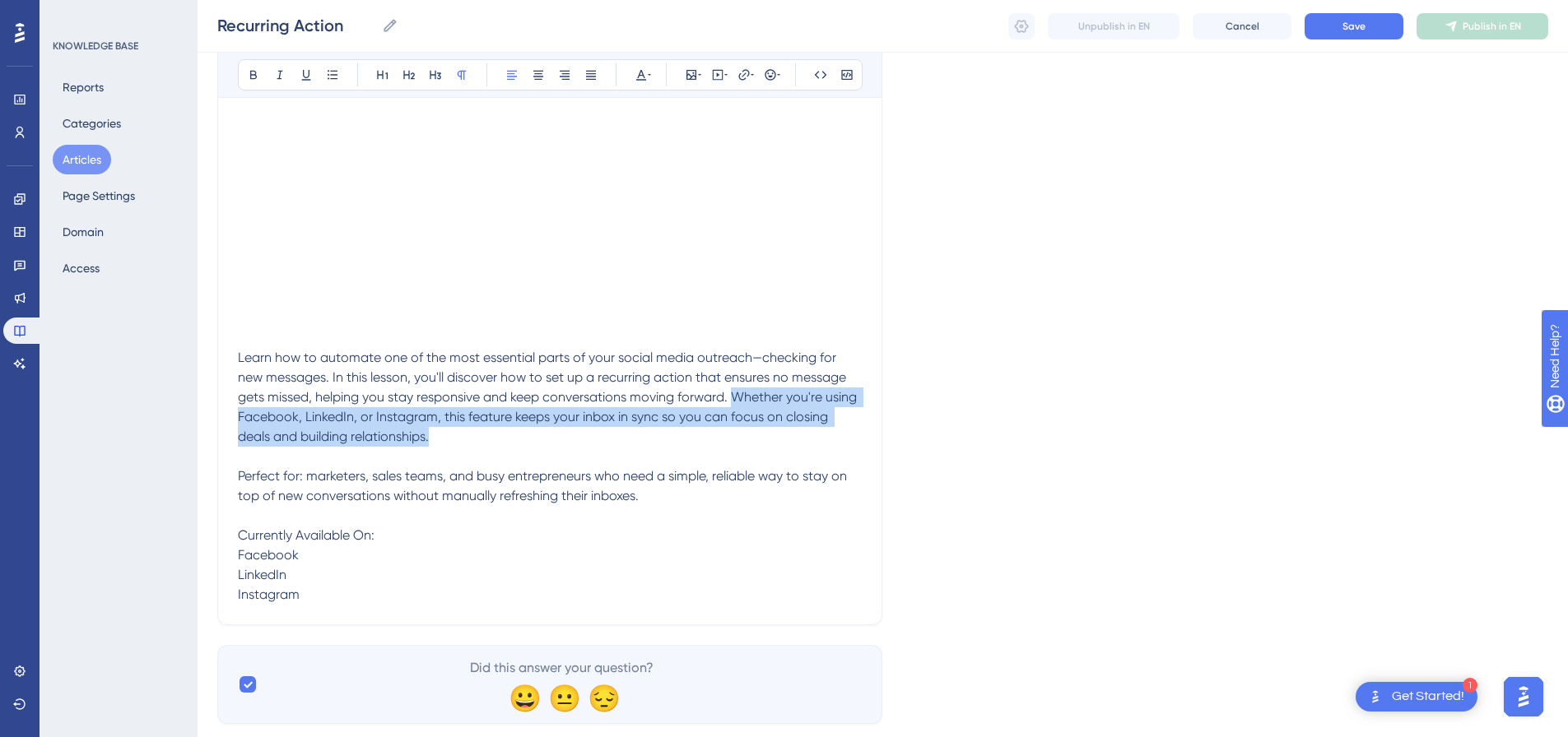
drag, startPoint x: 705, startPoint y: 392, endPoint x: 721, endPoint y: 447, distance: 57.3
click at [713, 435] on p "Learn how to automate one of the most essential parts of your social media outr…" at bounding box center [550, 397] width 624 height 99
click at [1355, 19] on span "Save" at bounding box center [1354, 26] width 23 height 14
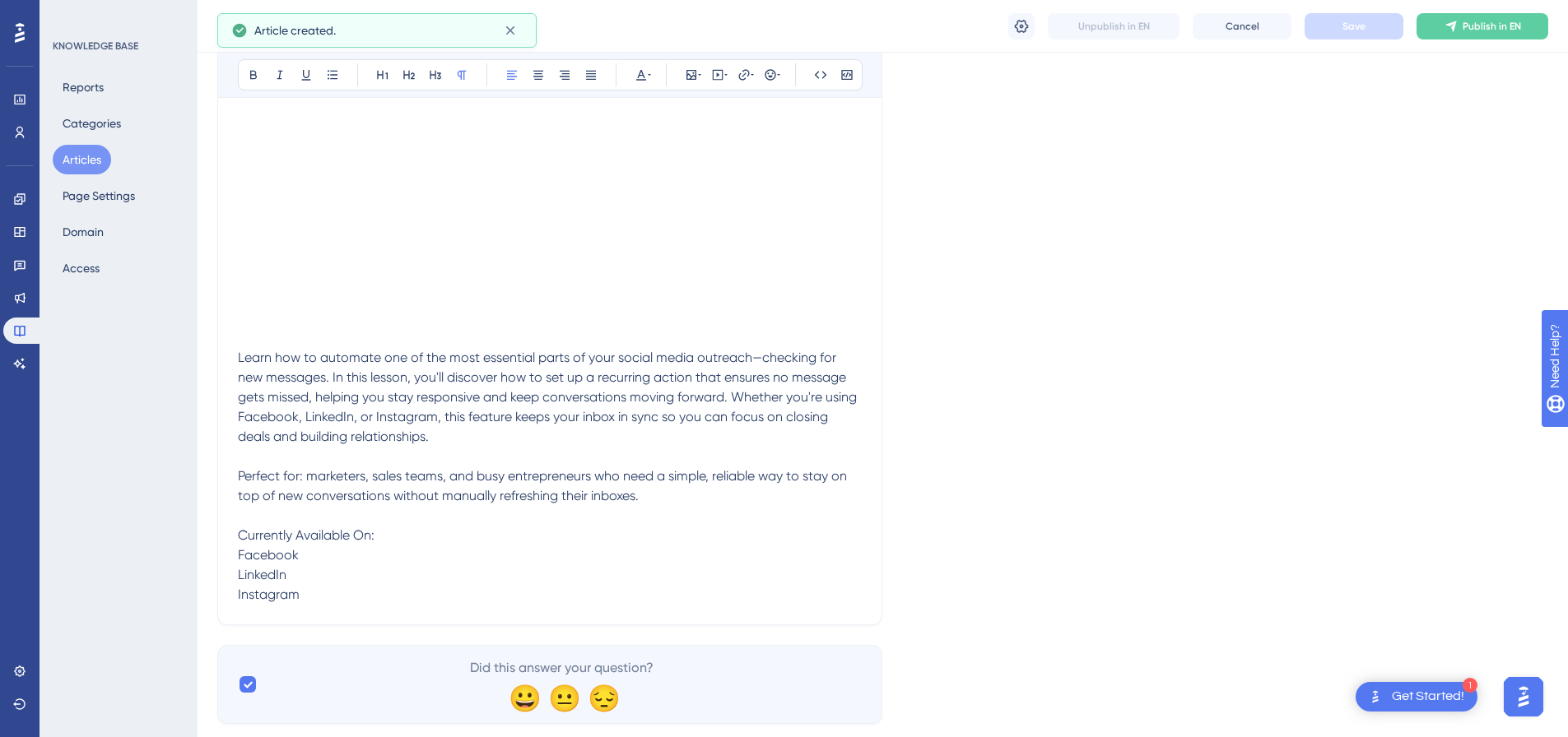
type input "Recurring Action"
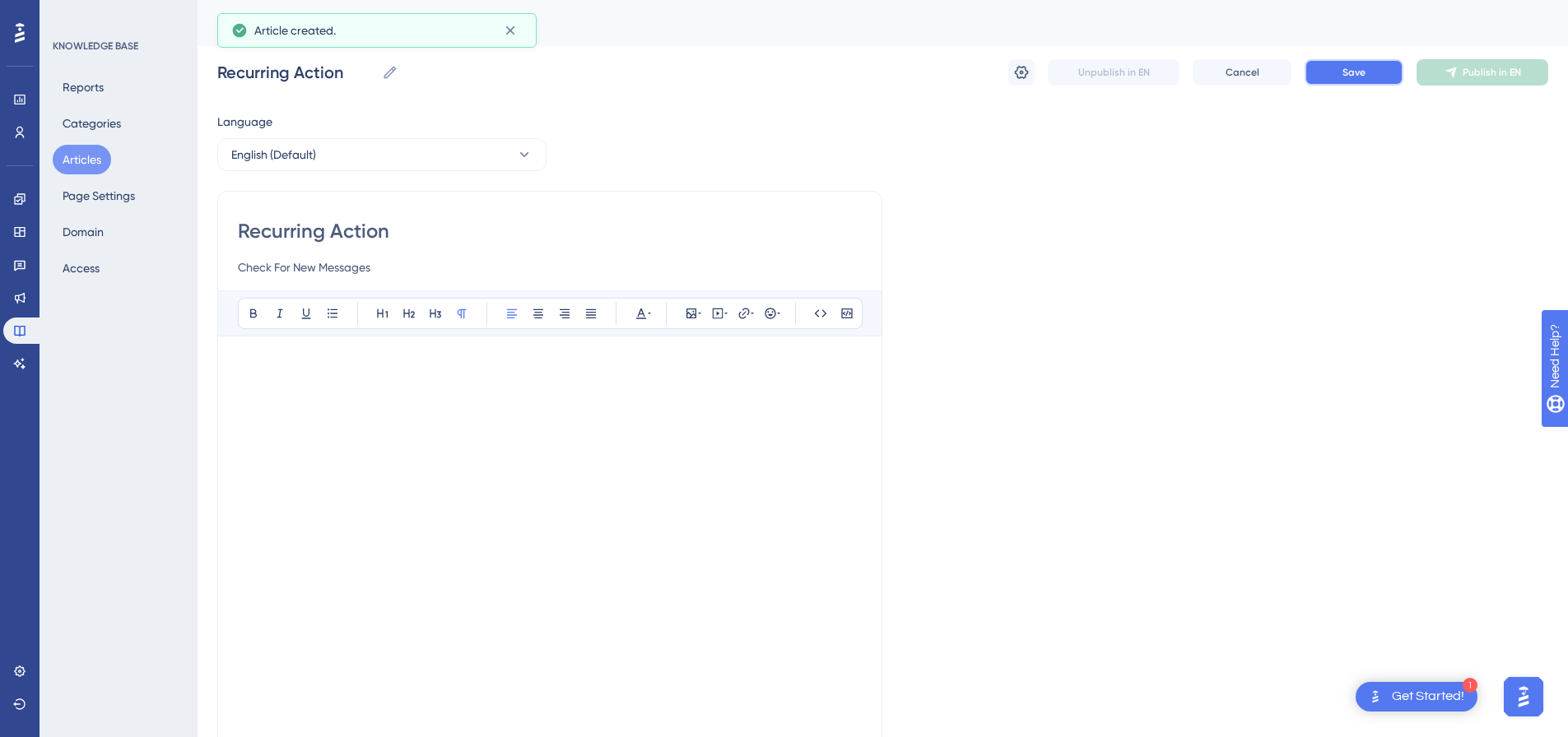
click at [1367, 67] on button "Save" at bounding box center [1354, 71] width 99 height 26
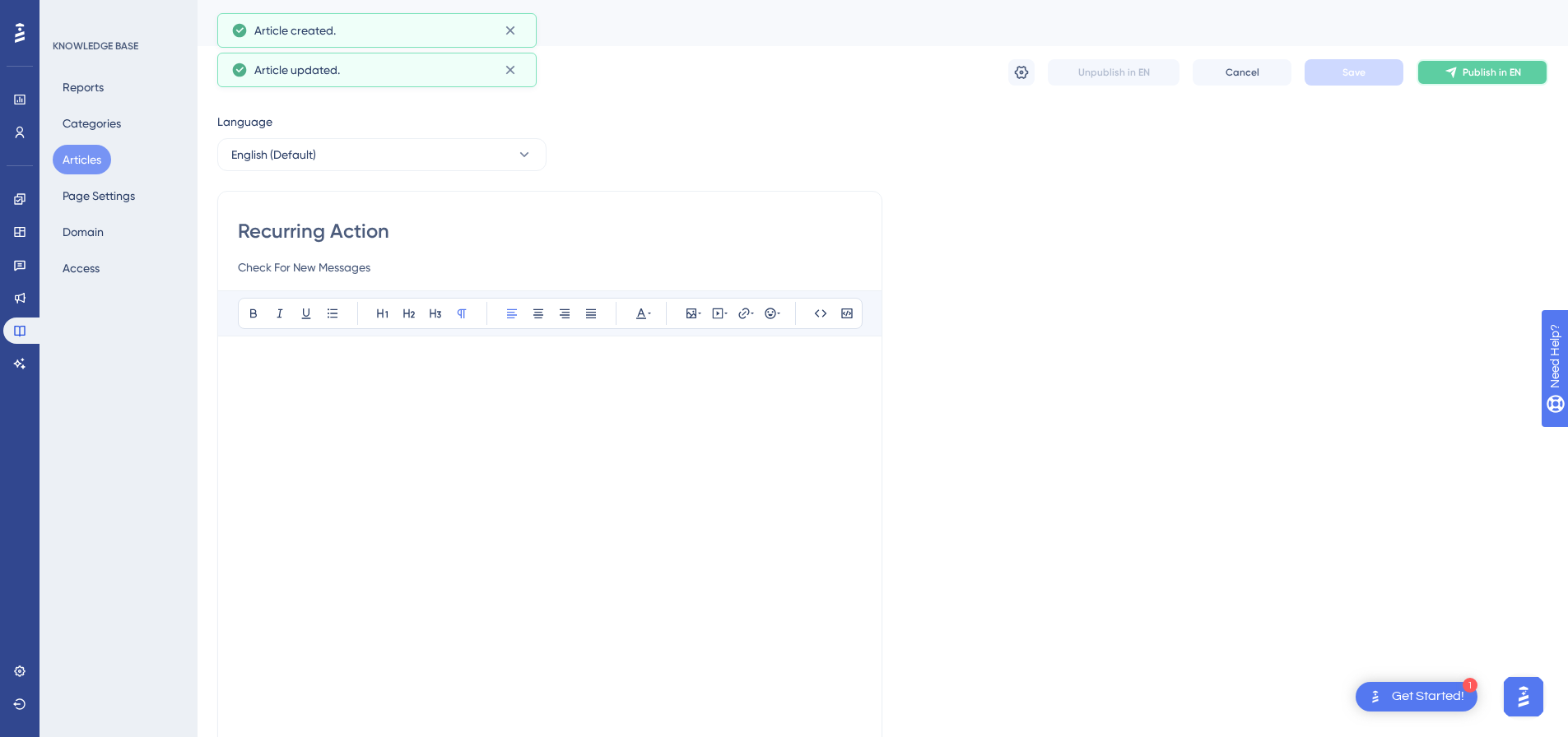
click at [1469, 71] on span "Publish in EN" at bounding box center [1492, 72] width 58 height 14
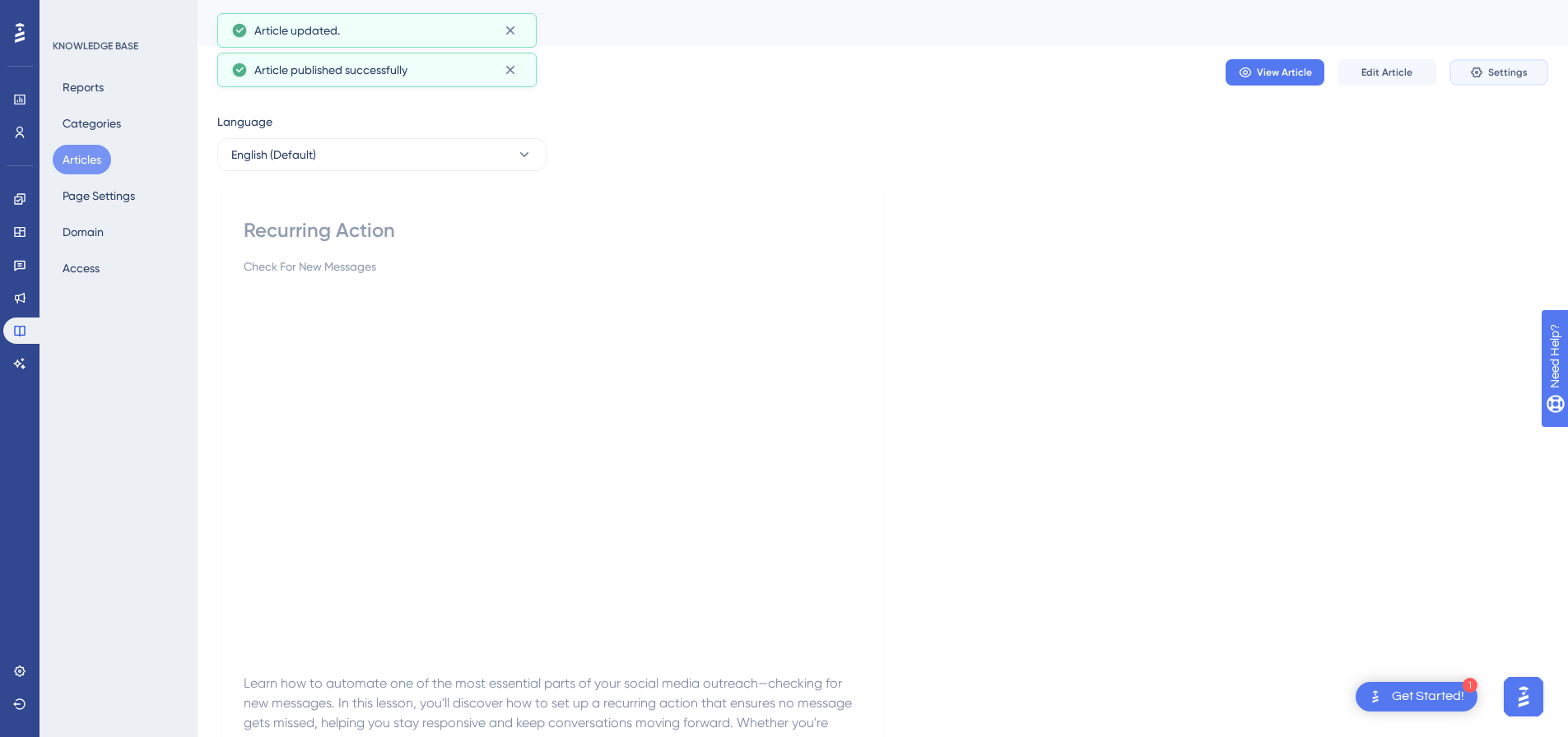
click at [1470, 71] on button "Settings" at bounding box center [1498, 71] width 99 height 26
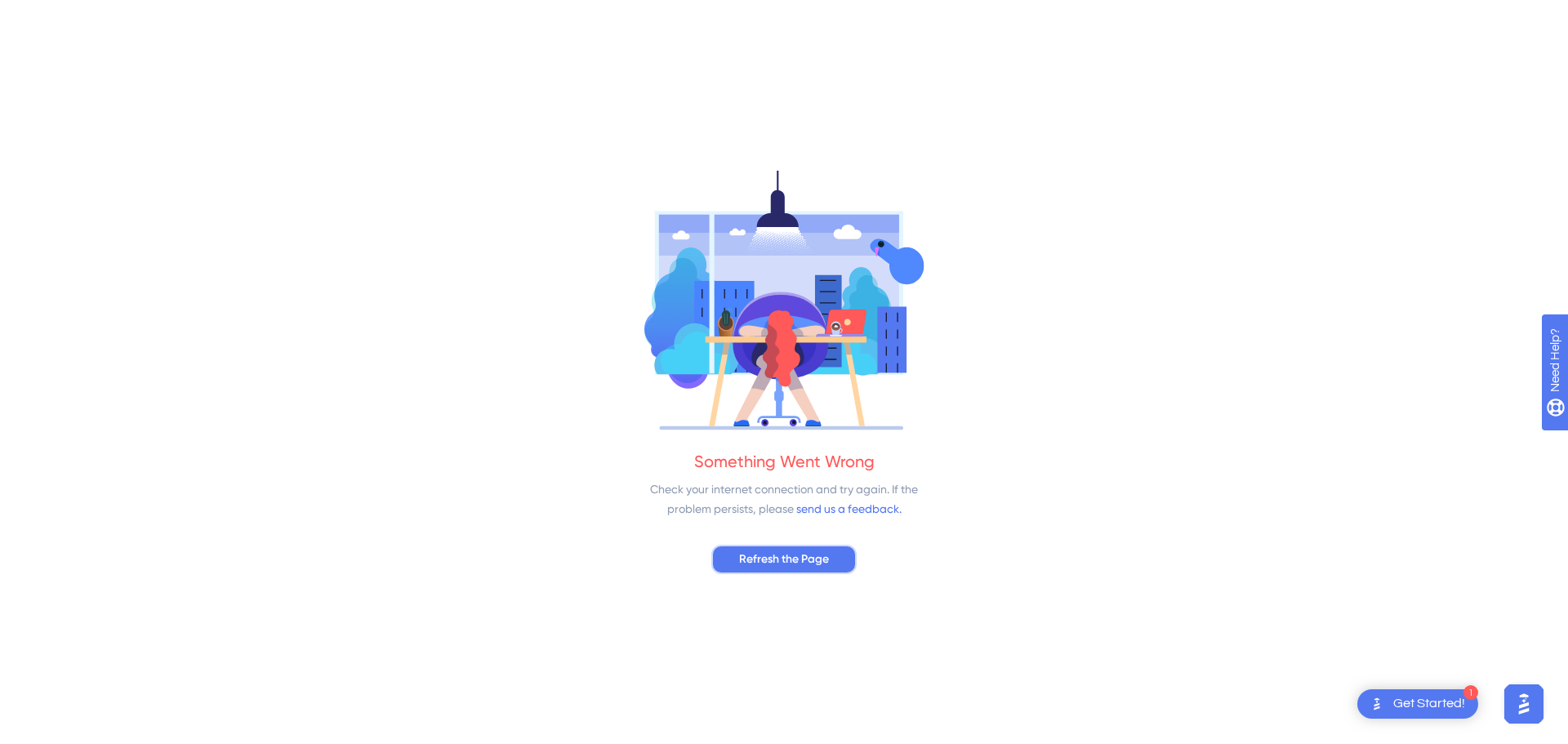
click at [783, 552] on span "Refresh the Page" at bounding box center [784, 559] width 90 height 19
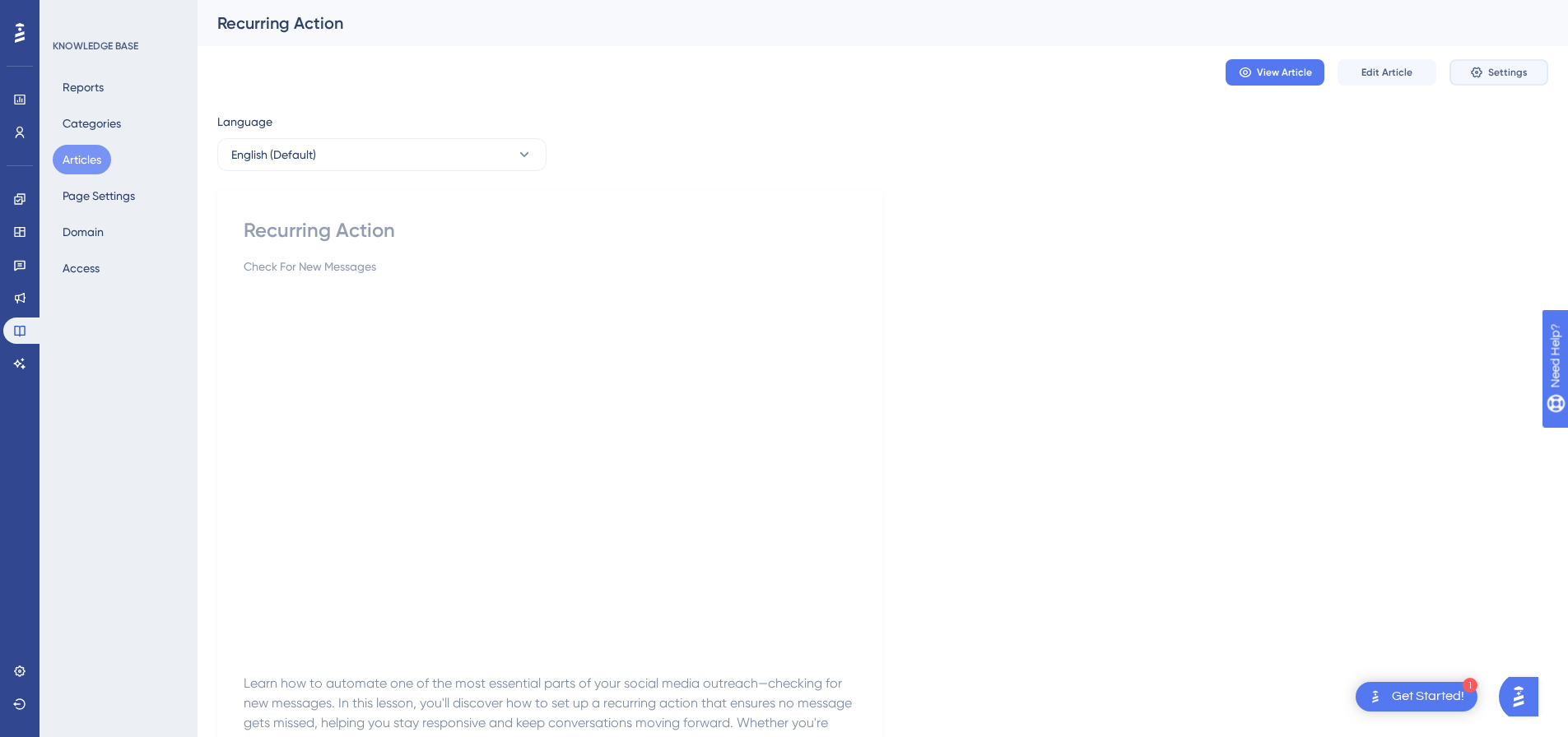
click at [1512, 72] on span "Settings" at bounding box center [1507, 72] width 40 height 14
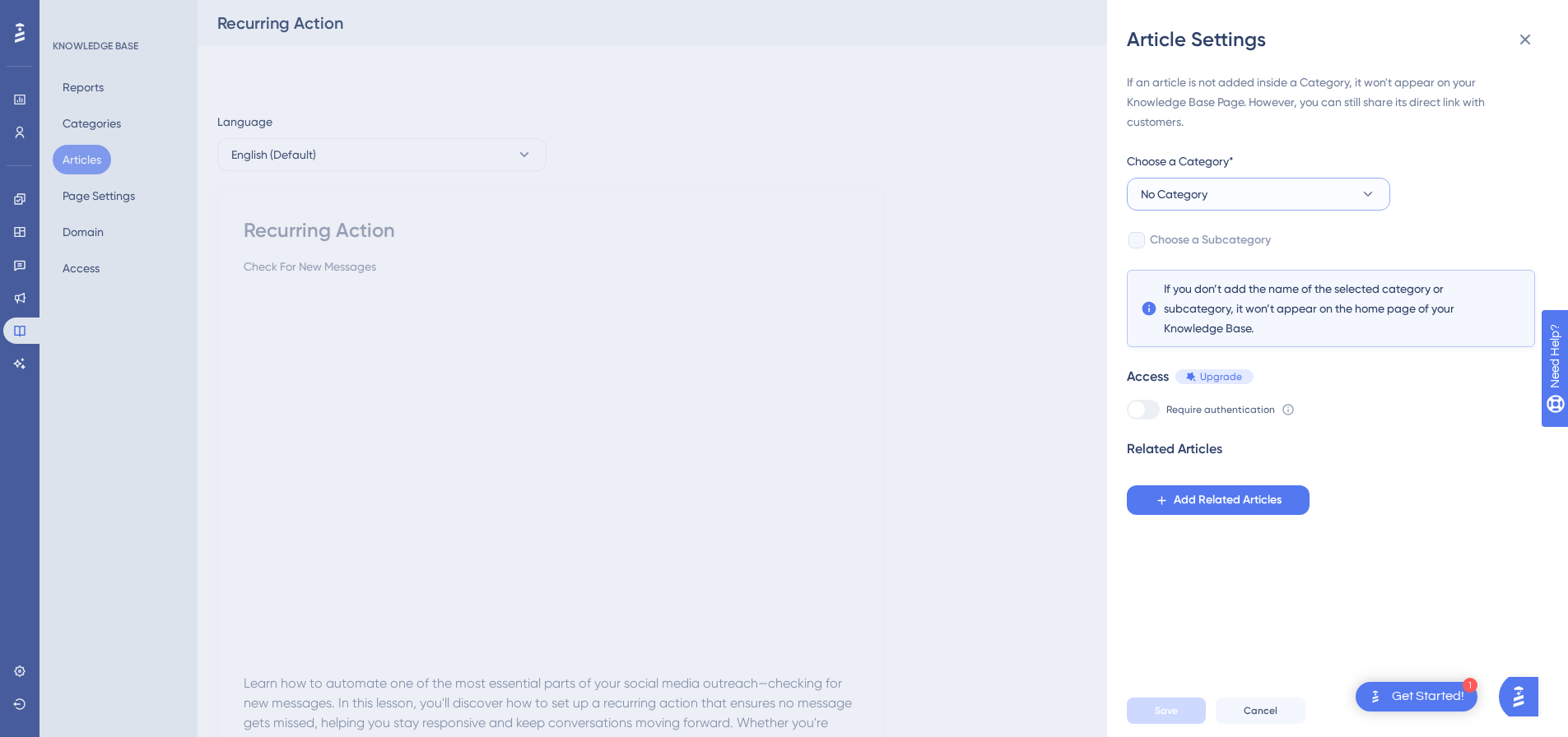
click at [1199, 189] on span "No Category" at bounding box center [1174, 194] width 67 height 19
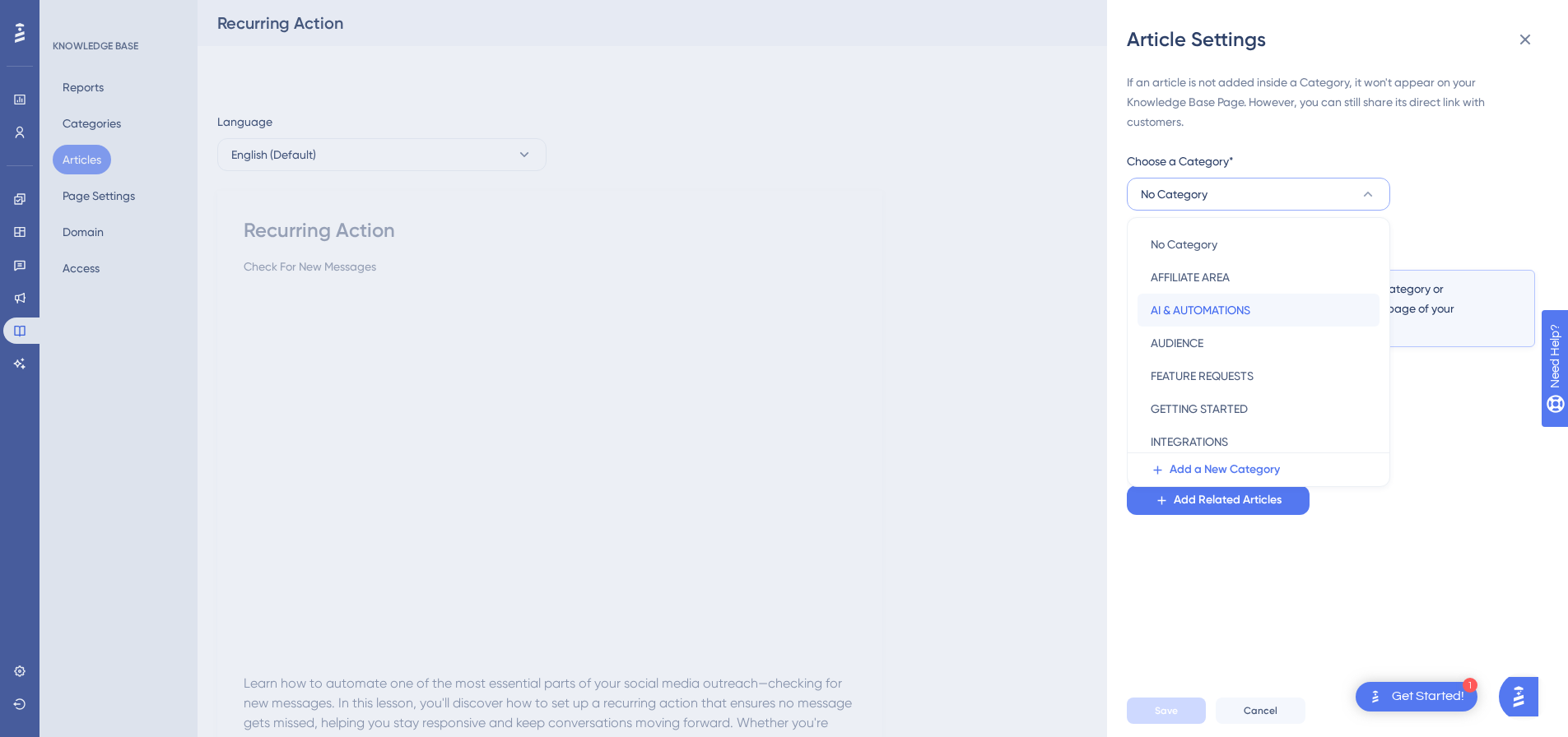
click at [1184, 303] on span "AI & AUTOMATIONS" at bounding box center [1200, 310] width 100 height 19
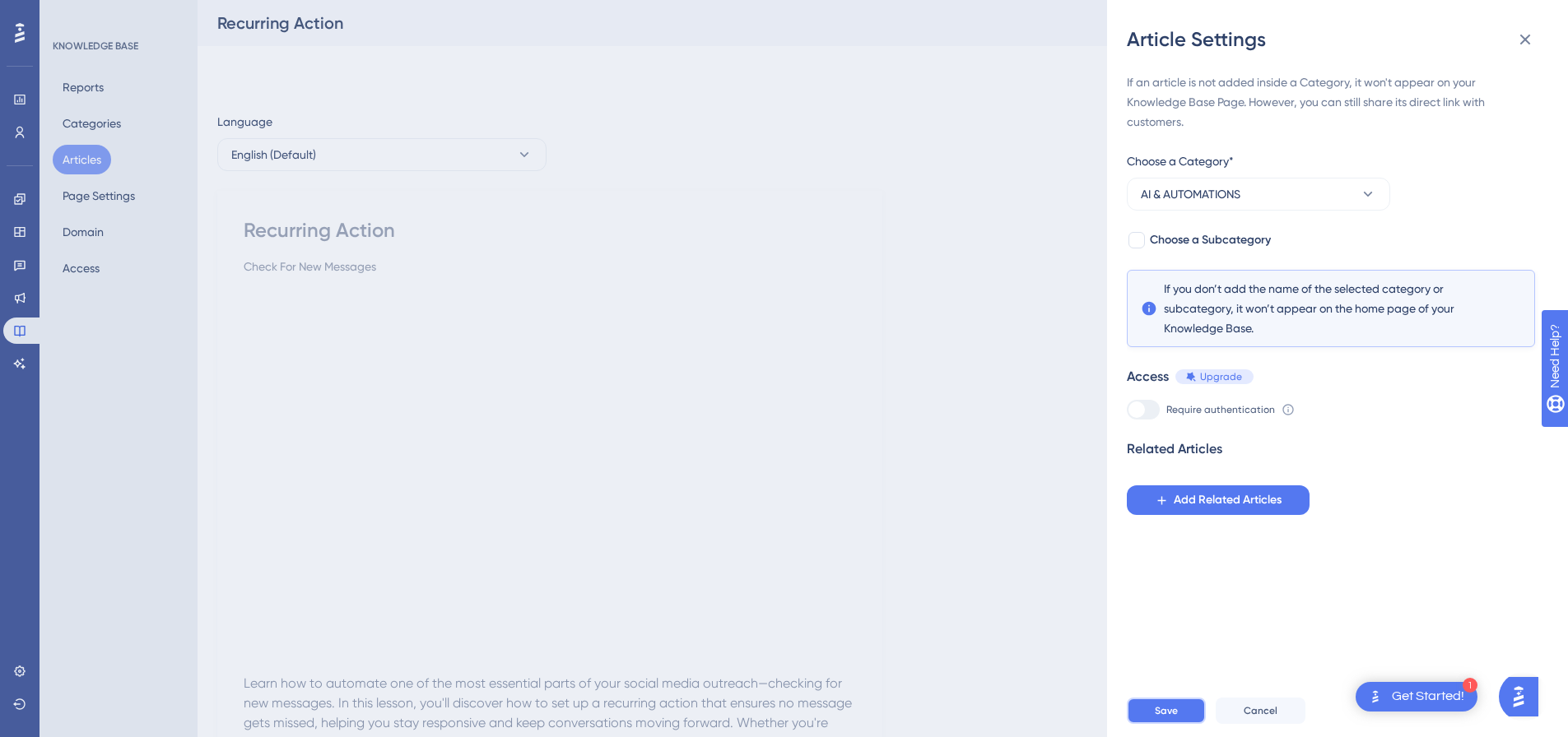
click at [1159, 718] on span "Save" at bounding box center [1166, 711] width 23 height 14
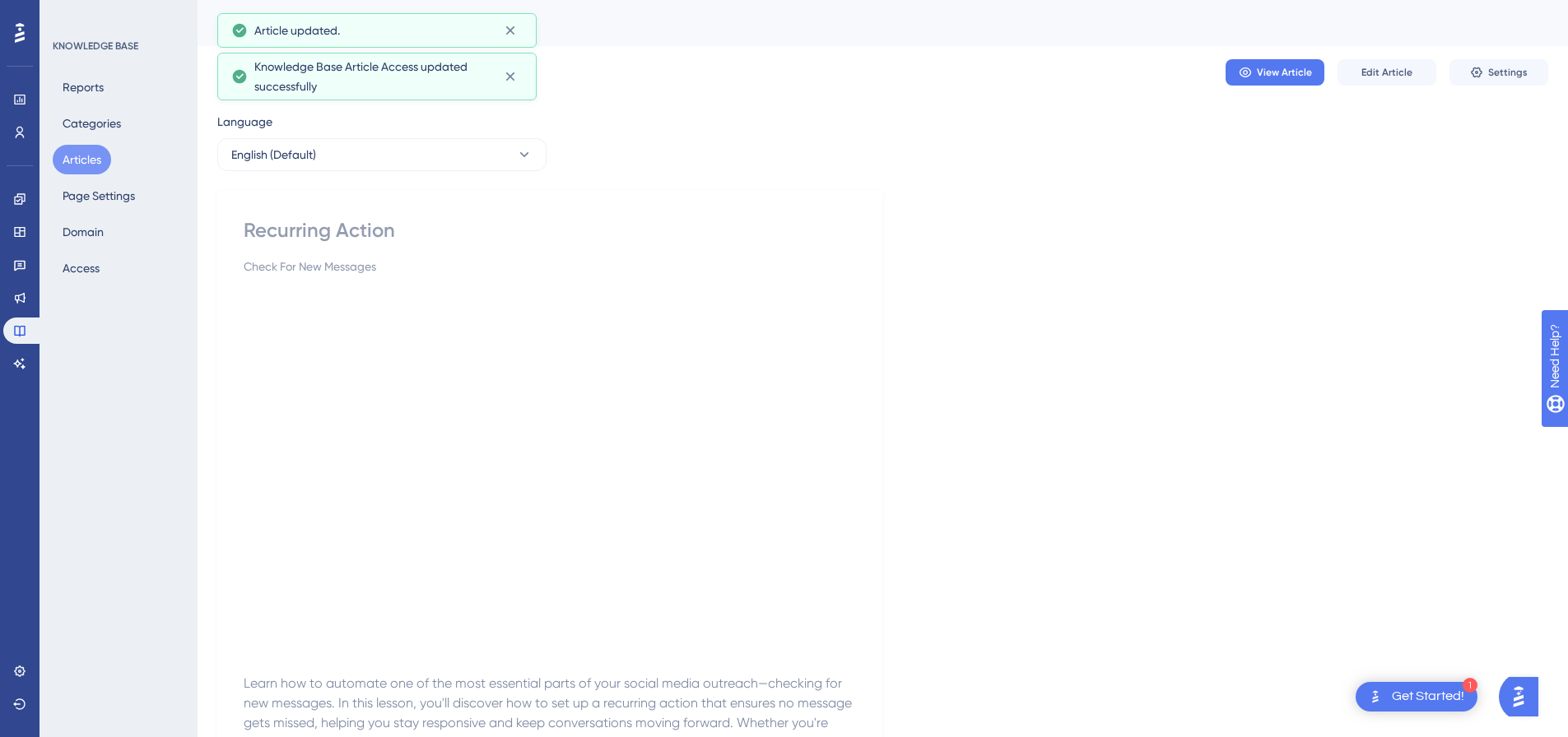
click at [94, 157] on button "Articles" at bounding box center [82, 159] width 58 height 30
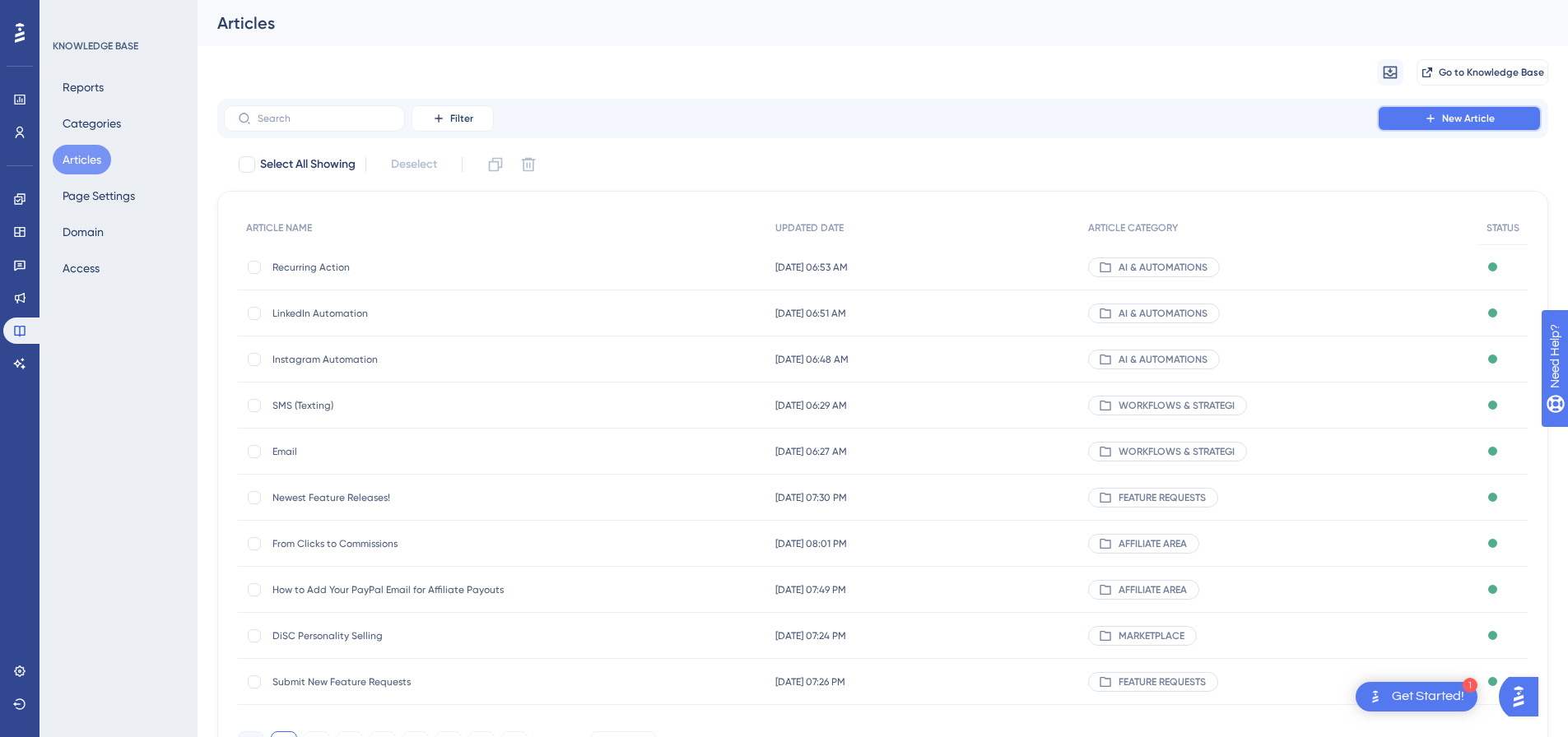
click at [1433, 120] on icon at bounding box center [1431, 119] width 14 height 14
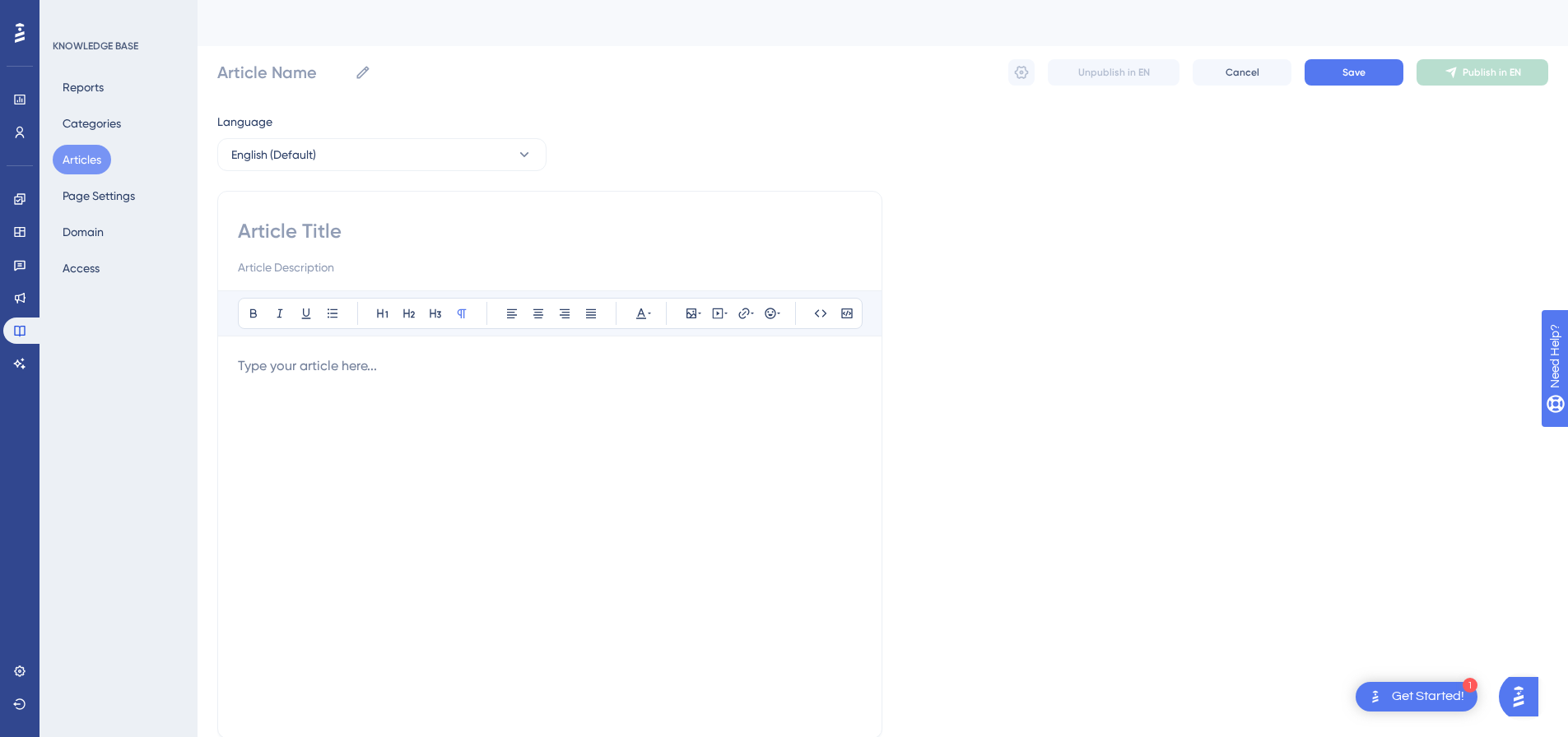
click at [409, 225] on input at bounding box center [550, 231] width 624 height 26
paste input "Skool Automation - Send Direct Message"
type input "Skool Automation - Send Direct Message"
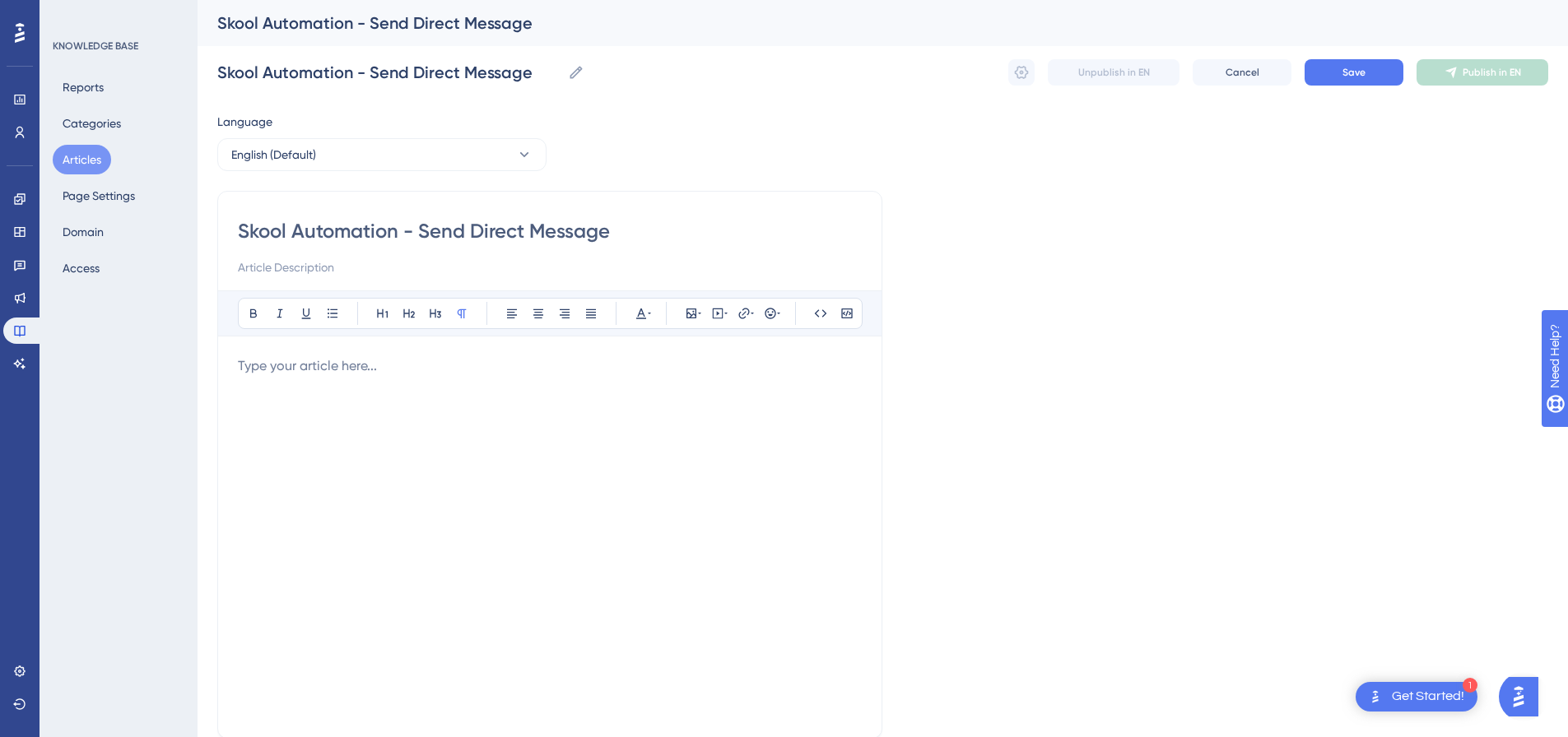
drag, startPoint x: 422, startPoint y: 231, endPoint x: 699, endPoint y: 231, distance: 277.0
click at [699, 231] on input "Skool Automation - Send Direct Message" at bounding box center [550, 231] width 624 height 26
type input "Skool Automation -"
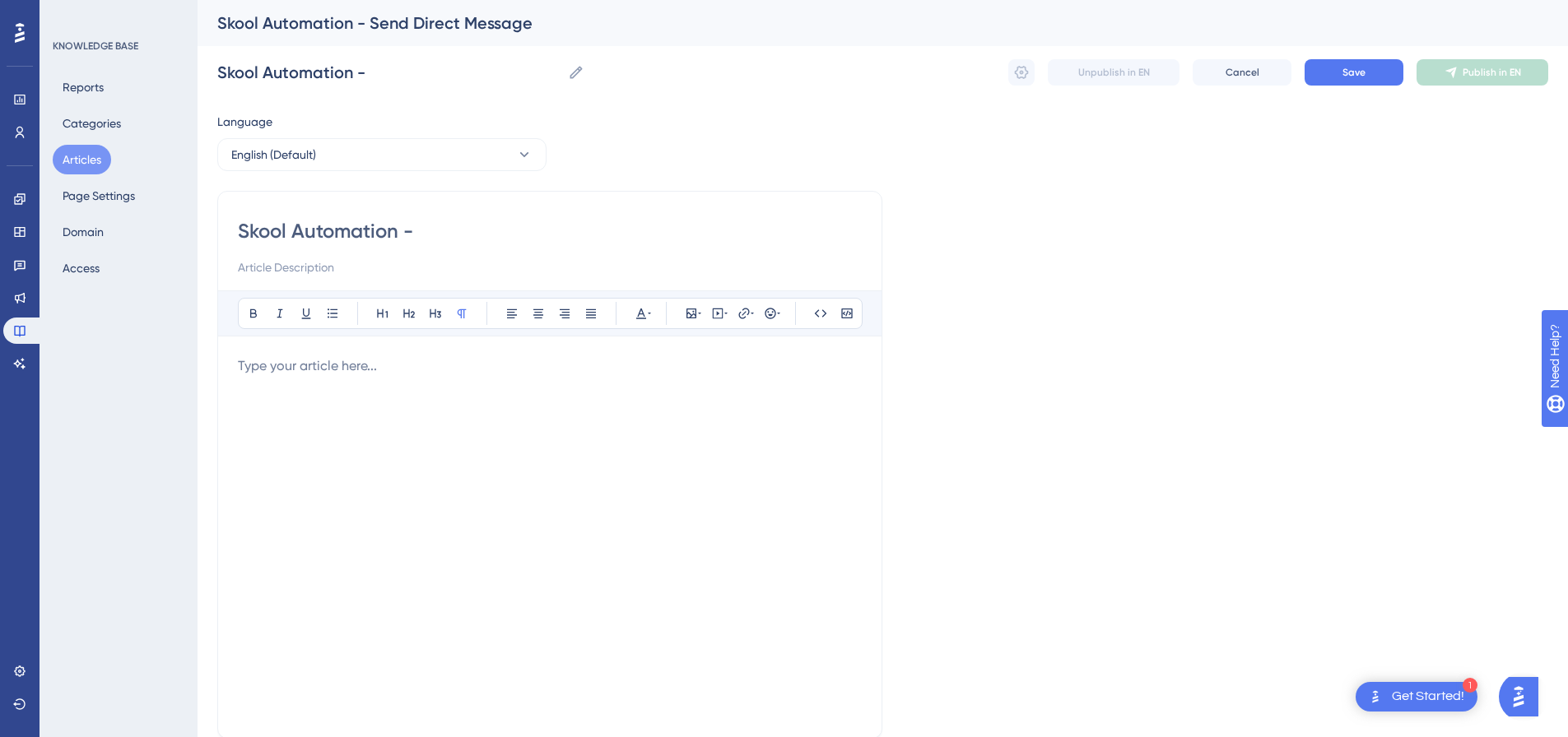
click at [386, 277] on div "Skool Automation - Bold Italic Underline Bullet Point Heading 1 Heading 2 Headi…" at bounding box center [550, 465] width 665 height 548
click at [412, 274] on input at bounding box center [550, 268] width 624 height 19
paste input "Send Direct Message"
type input "Send Direct Message"
click at [469, 235] on input "Skool Automation -" at bounding box center [550, 231] width 624 height 26
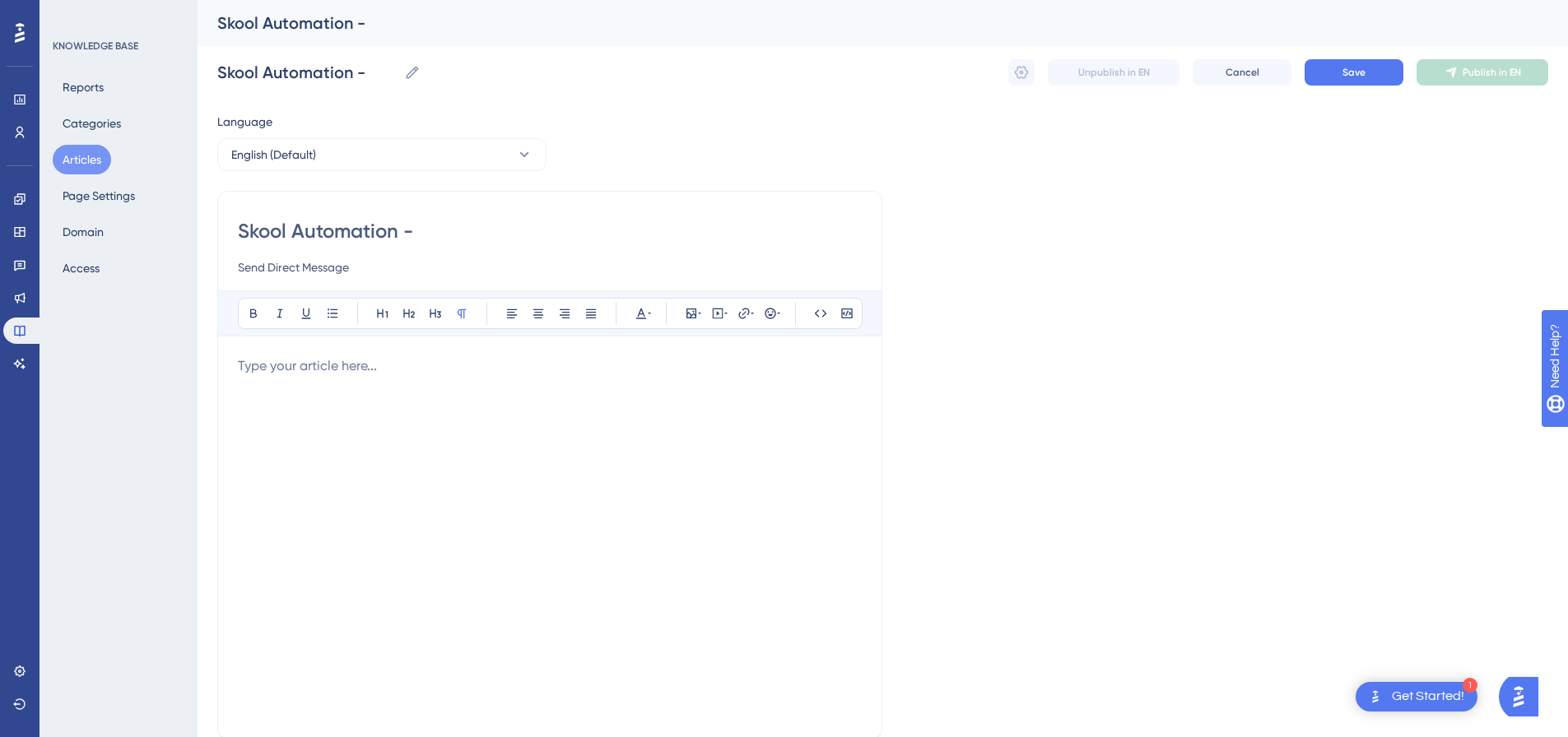
type input "Skool Automation"
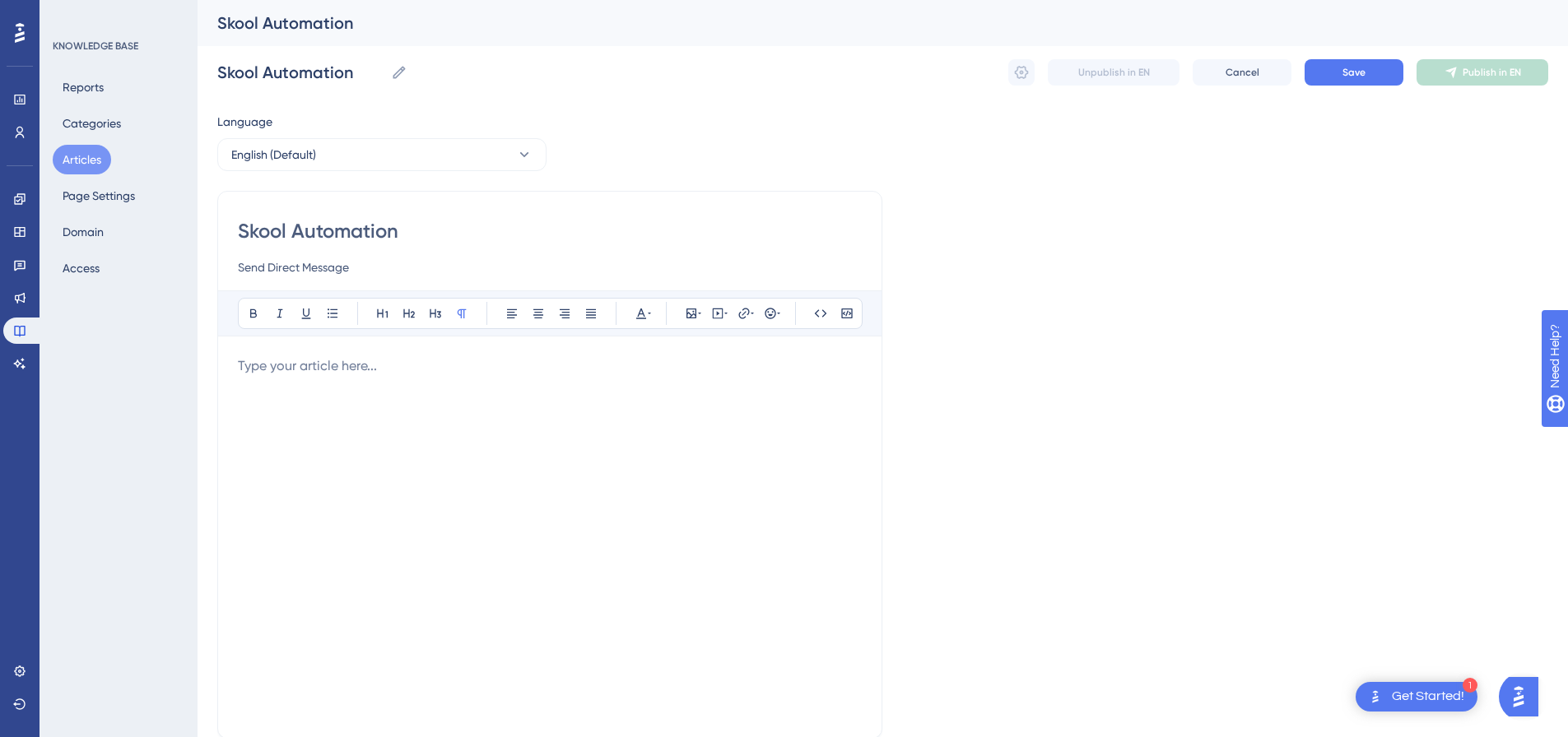
drag, startPoint x: 575, startPoint y: 370, endPoint x: 604, endPoint y: 348, distance: 36.4
click at [574, 370] on p at bounding box center [550, 366] width 624 height 19
click at [719, 312] on icon at bounding box center [718, 314] width 14 height 14
click at [672, 383] on textarea at bounding box center [717, 415] width 250 height 74
paste textarea "<div style="padding:49.79% 0 0 0;position:relative;"><iframe src="[URL][DOMAIN_…"
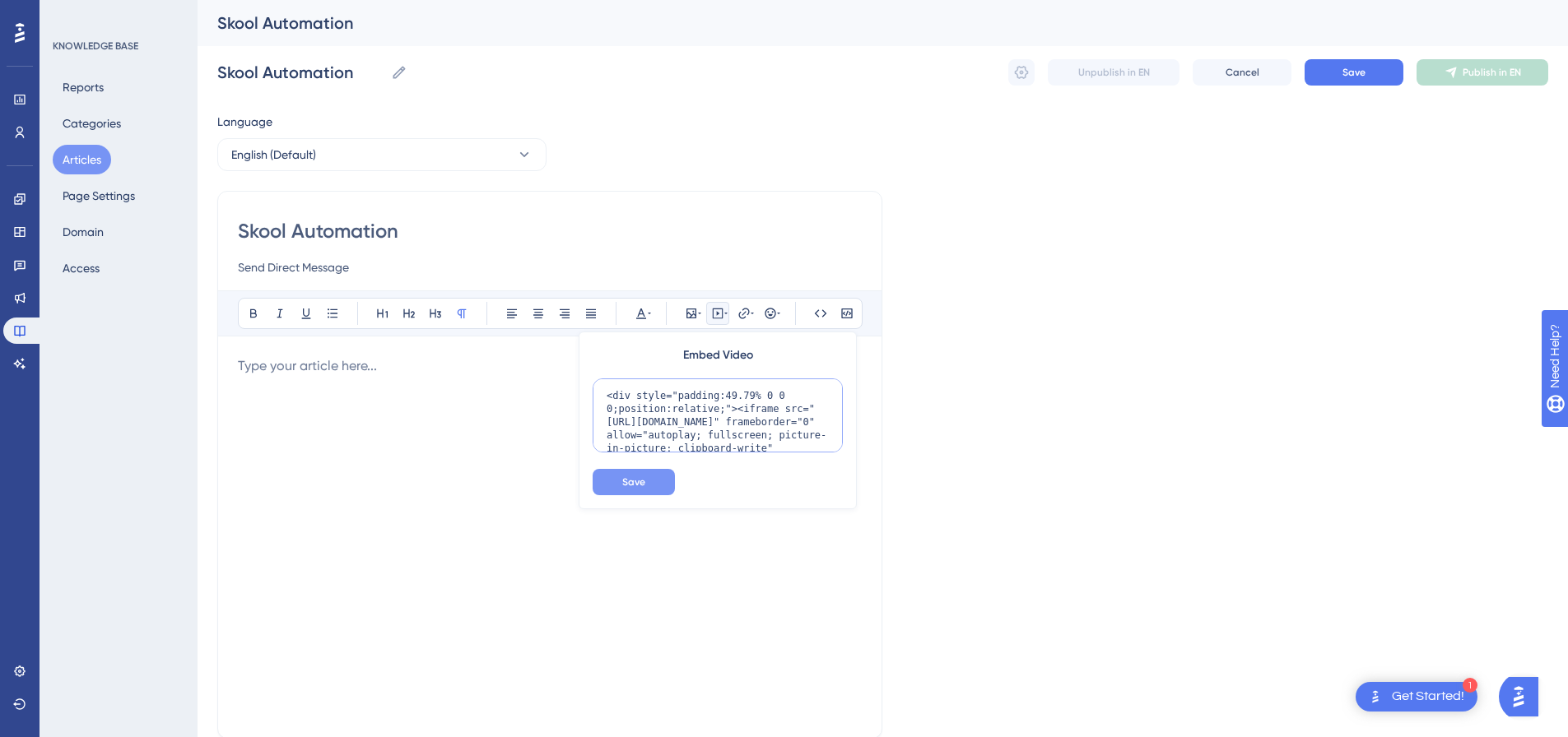
scroll to position [148, 0]
type textarea "<div style="padding:49.79% 0 0 0;position:relative;"><iframe src="[URL][DOMAIN_…"
click at [632, 491] on button "Save" at bounding box center [633, 482] width 82 height 26
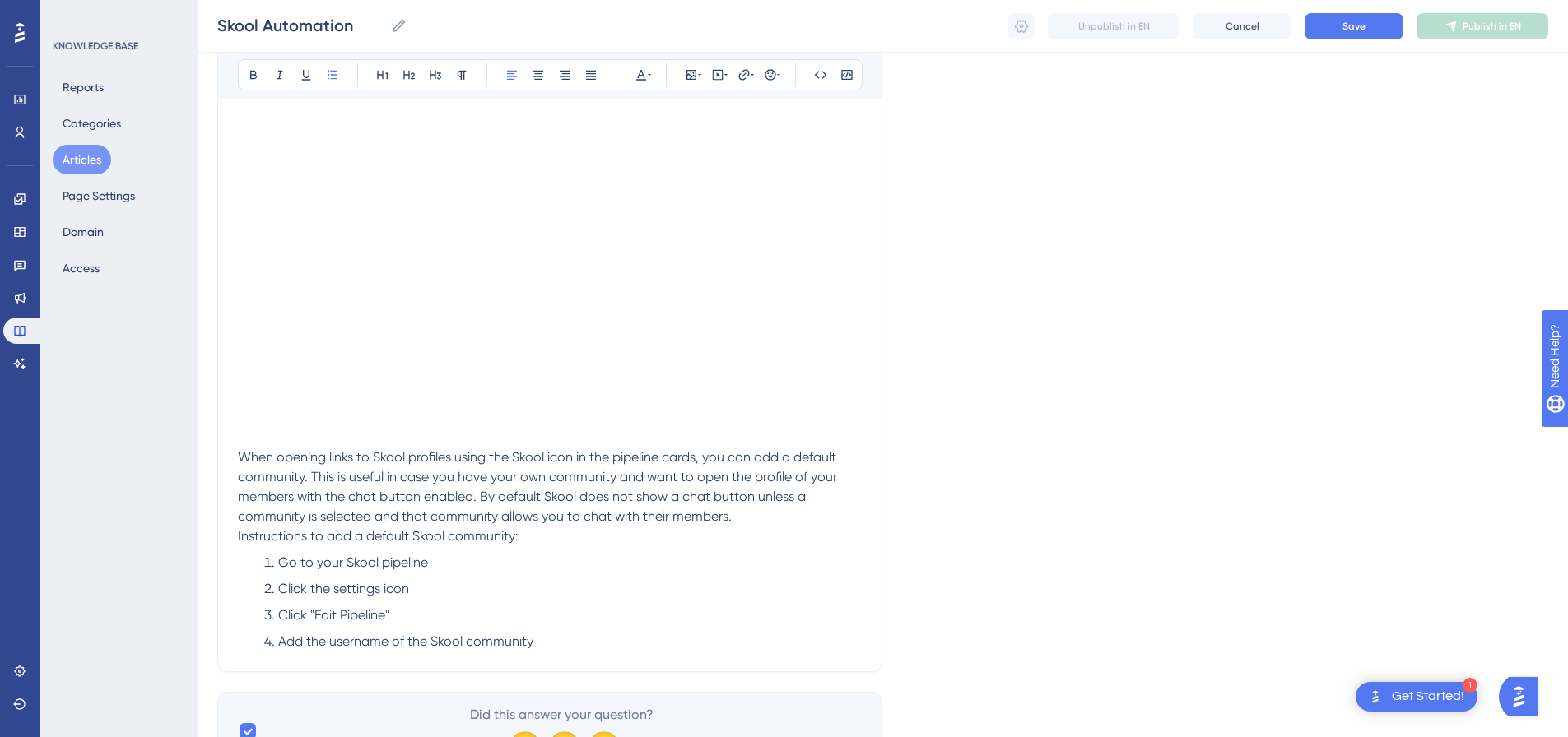
scroll to position [338, 0]
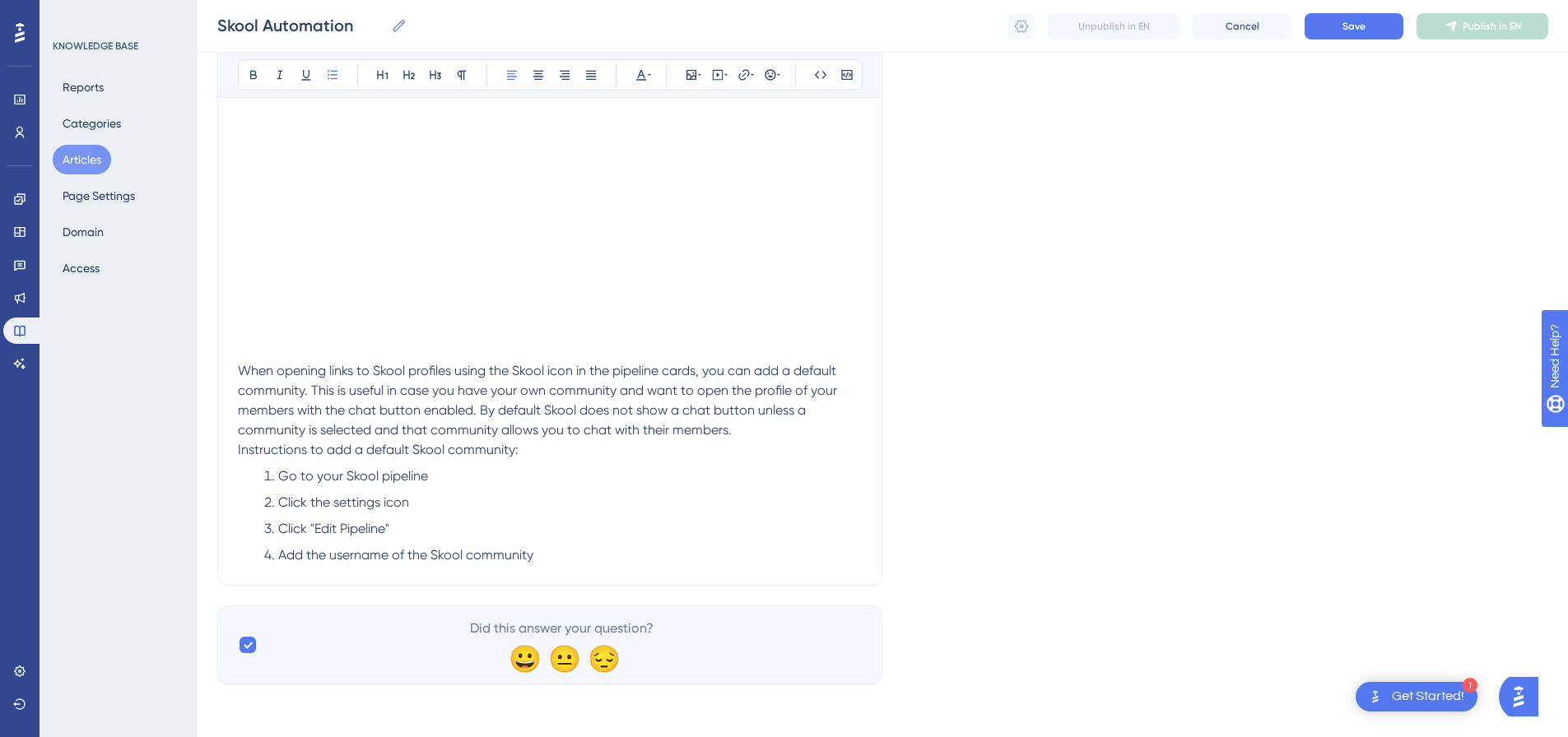
click at [239, 448] on span "Instructions to add a default Skool community:" at bounding box center [378, 450] width 281 height 15
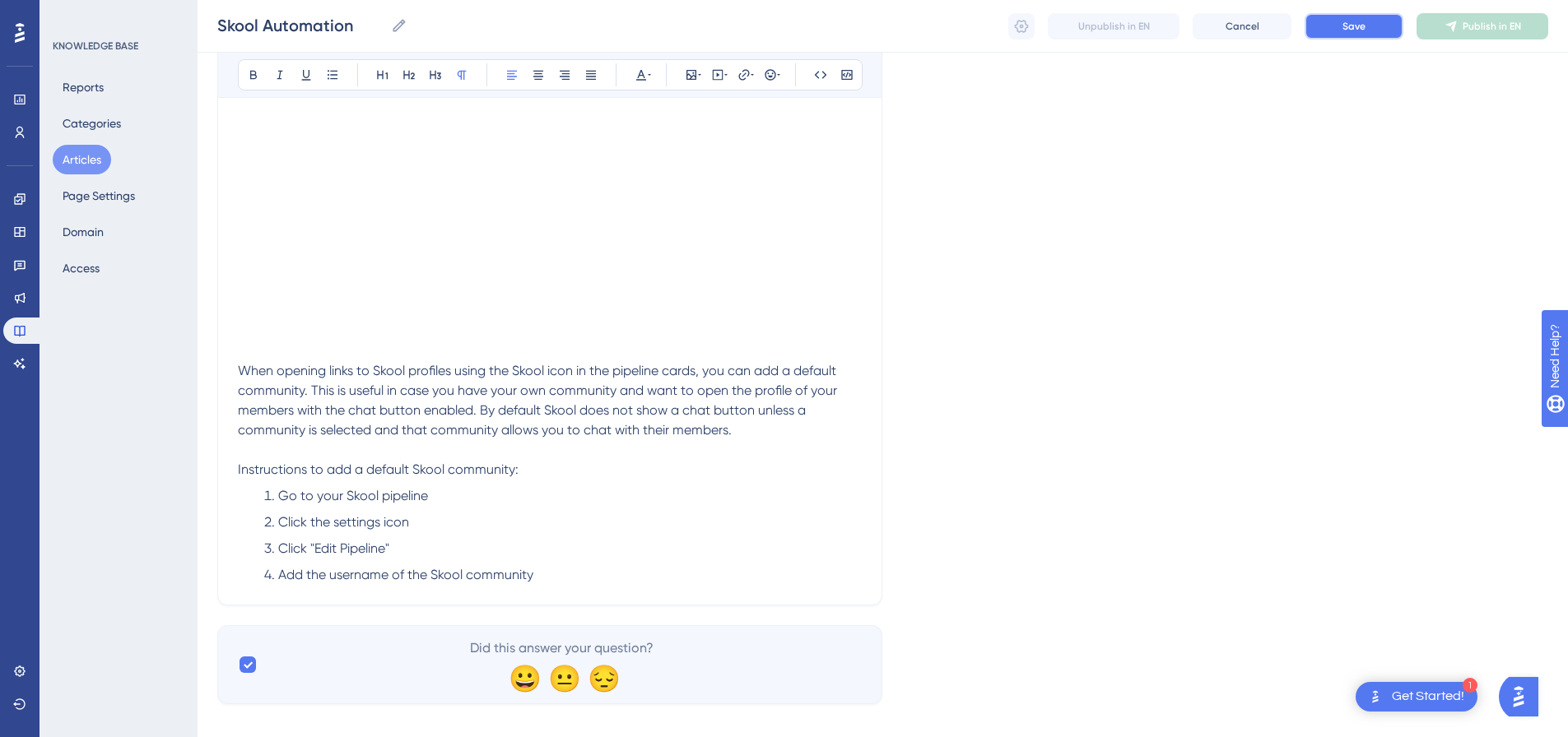
click at [1346, 32] on span "Save" at bounding box center [1354, 26] width 23 height 14
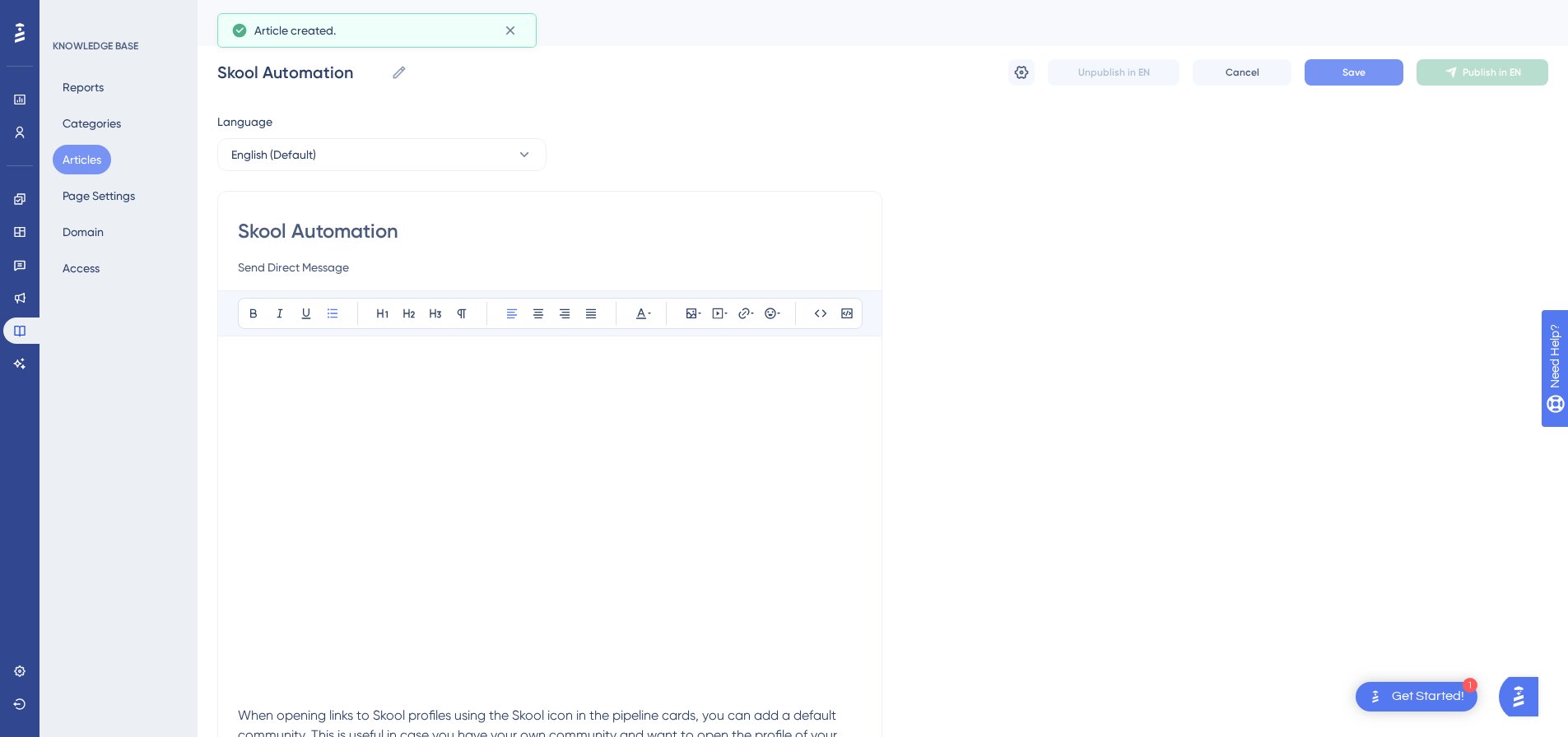
click at [1343, 66] on span "Save" at bounding box center [1354, 72] width 23 height 14
click at [1534, 68] on button "Publish in EN" at bounding box center [1482, 71] width 131 height 26
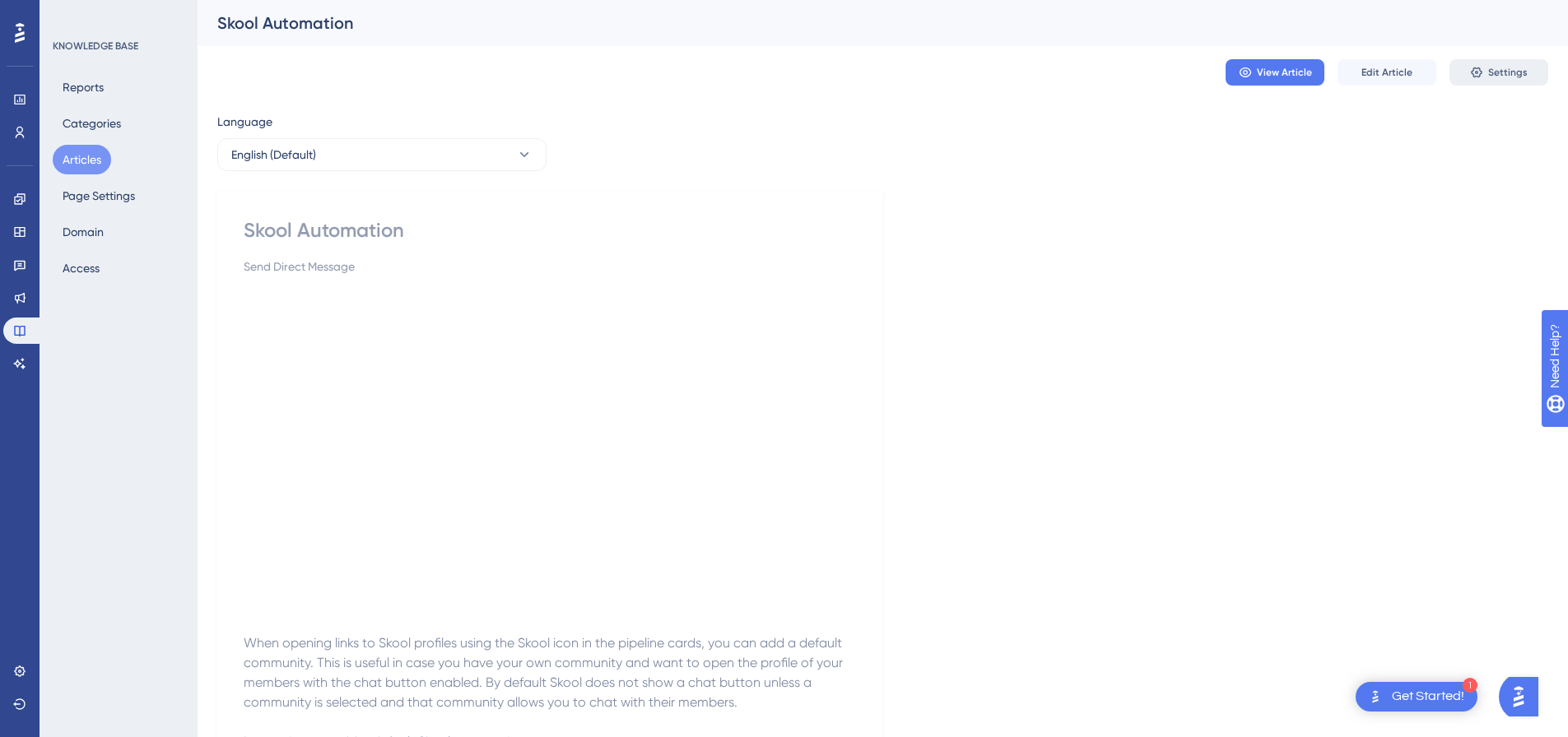
click at [1532, 71] on button "Settings" at bounding box center [1498, 71] width 99 height 26
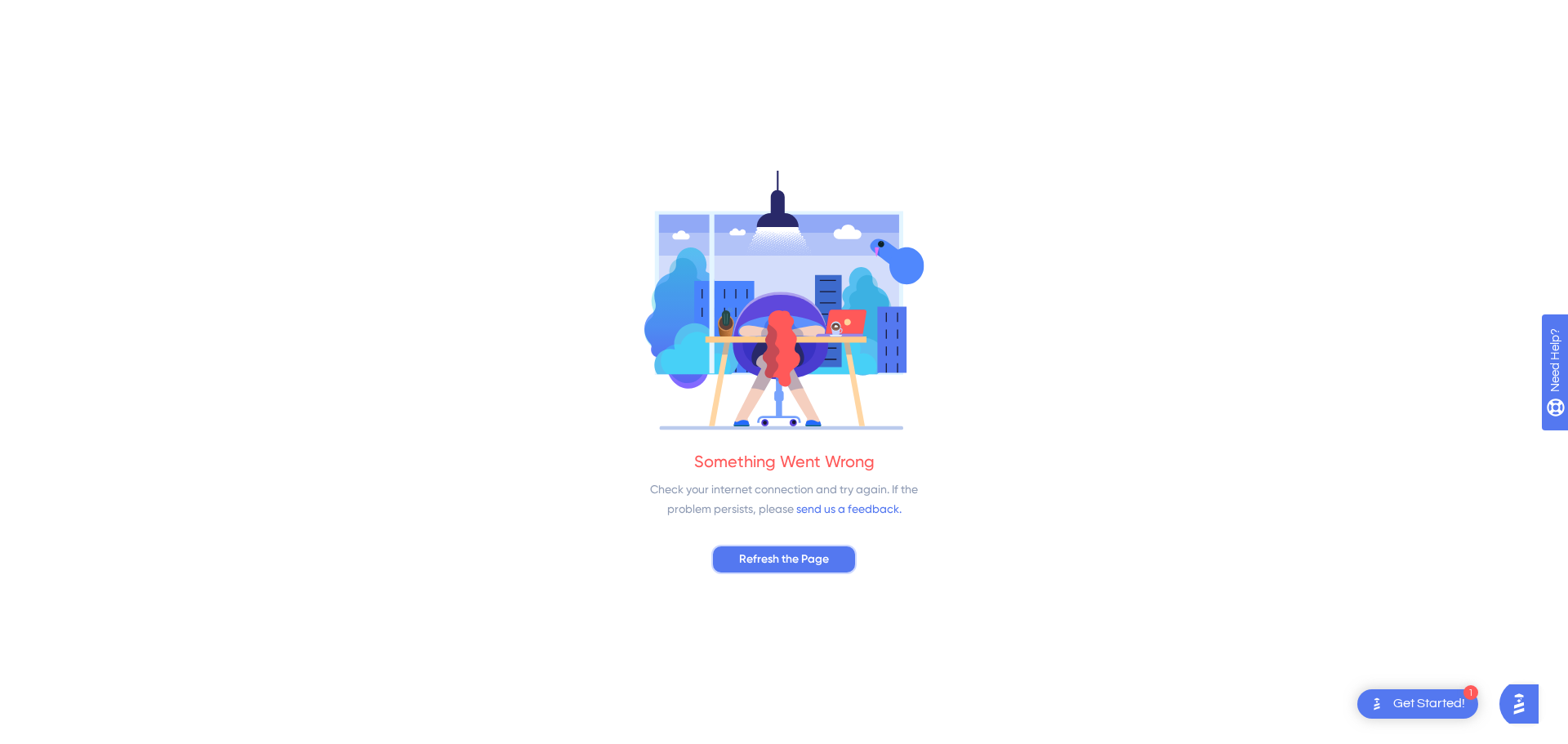
click at [792, 558] on span "Refresh the Page" at bounding box center [784, 559] width 90 height 19
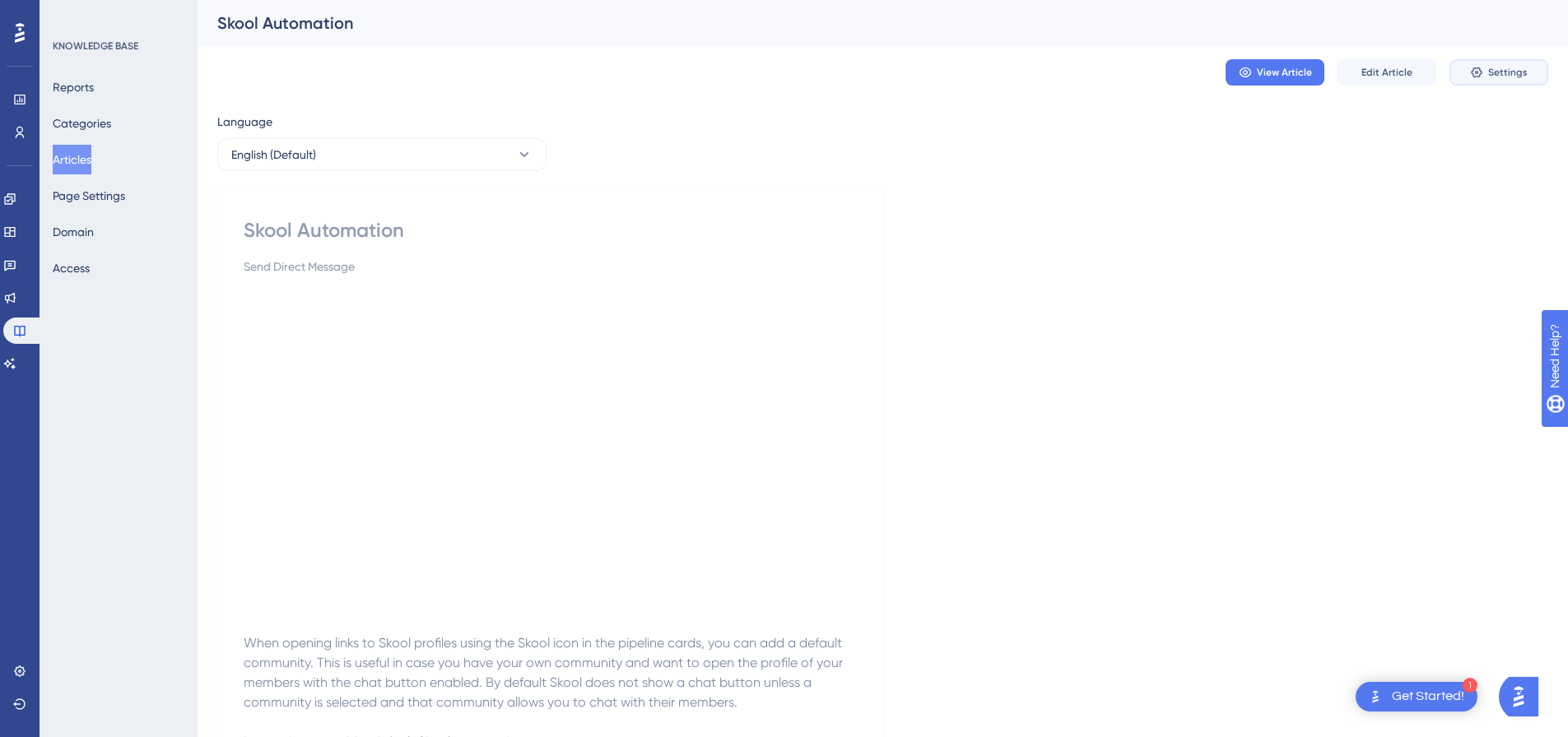
click at [1524, 70] on span "Settings" at bounding box center [1507, 72] width 40 height 14
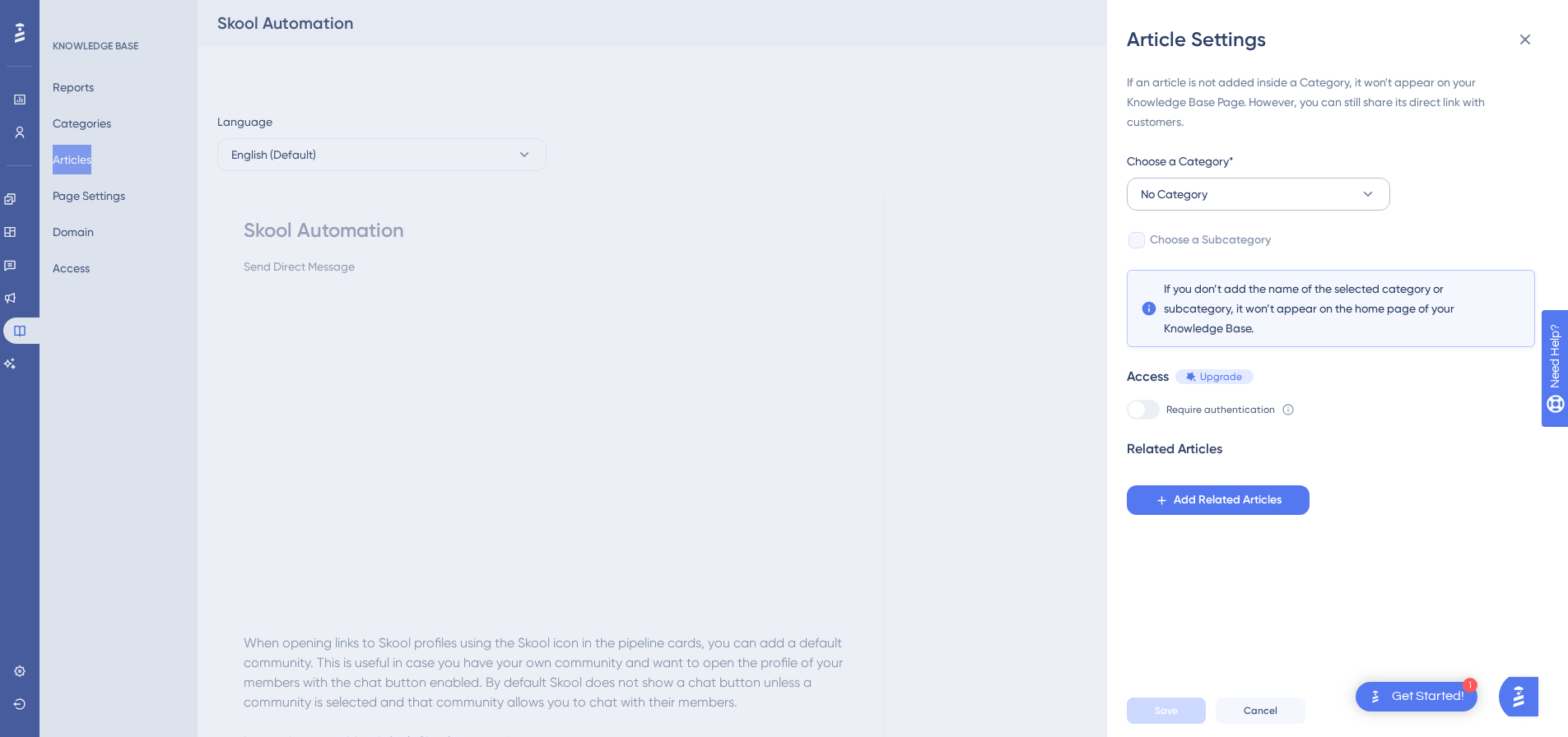
click at [1199, 177] on div "Choose a Category*" at bounding box center [1258, 164] width 264 height 26
click at [1194, 187] on span "No Category" at bounding box center [1174, 194] width 67 height 19
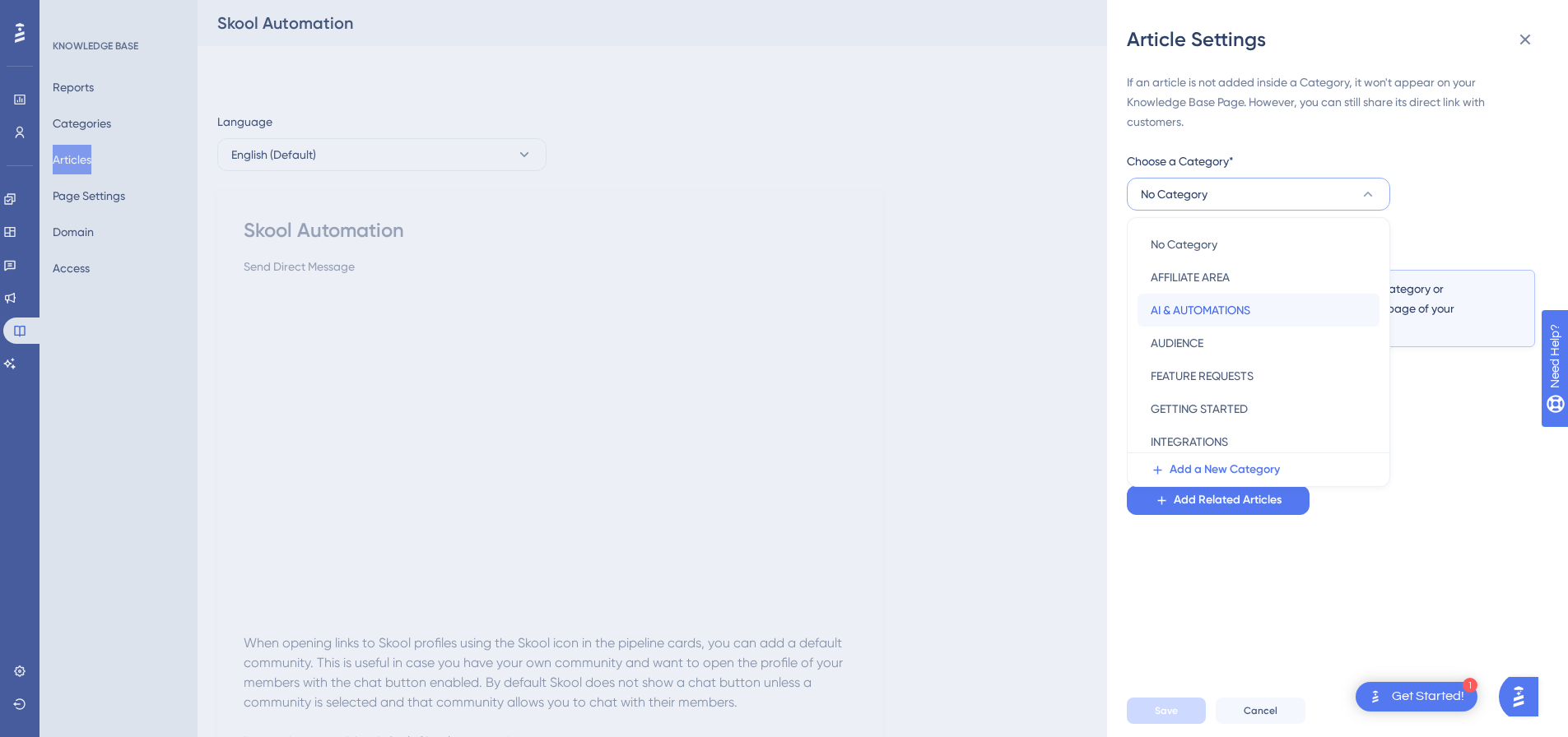
click at [1201, 312] on span "AI & AUTOMATIONS" at bounding box center [1200, 310] width 100 height 19
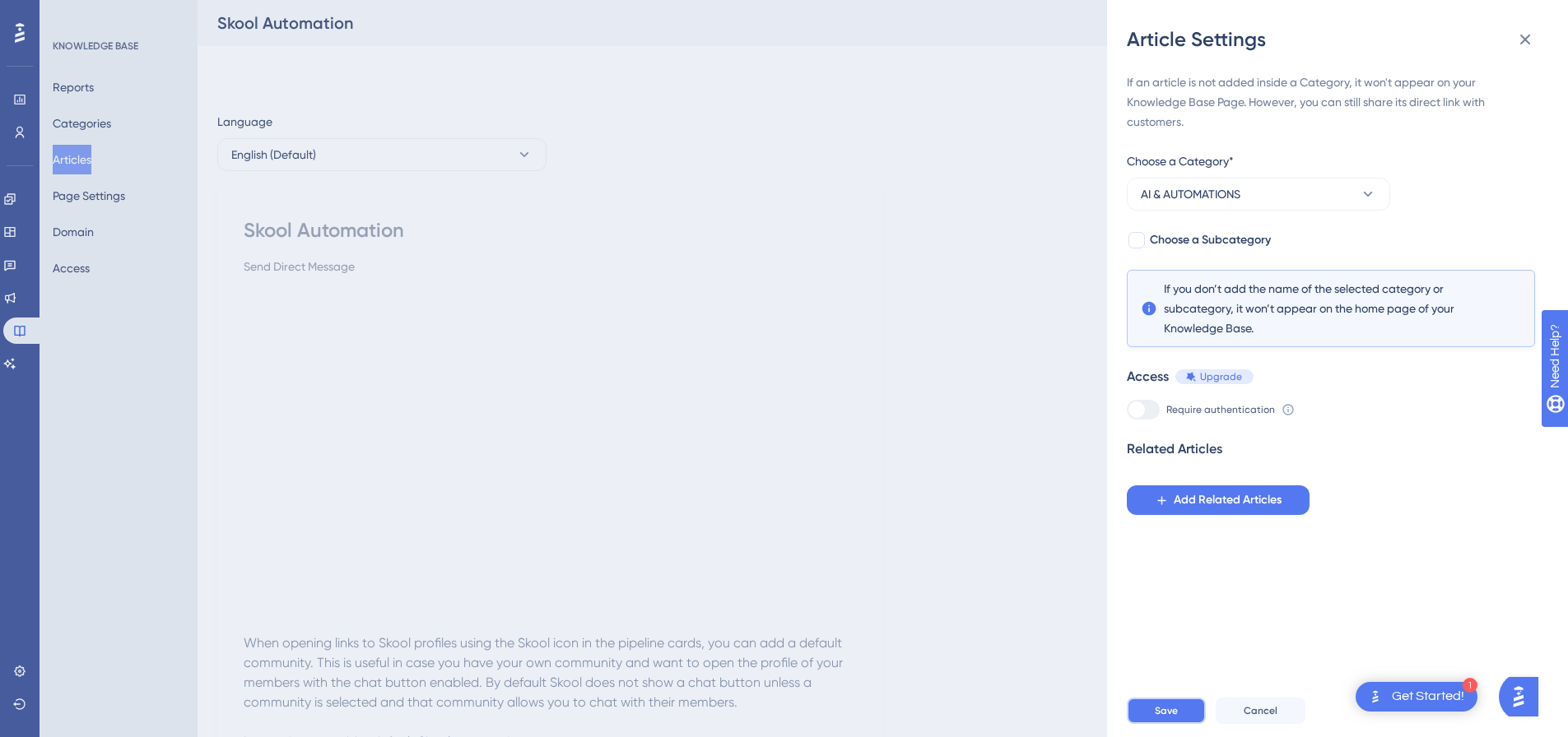
click at [1173, 718] on span "Save" at bounding box center [1166, 711] width 23 height 14
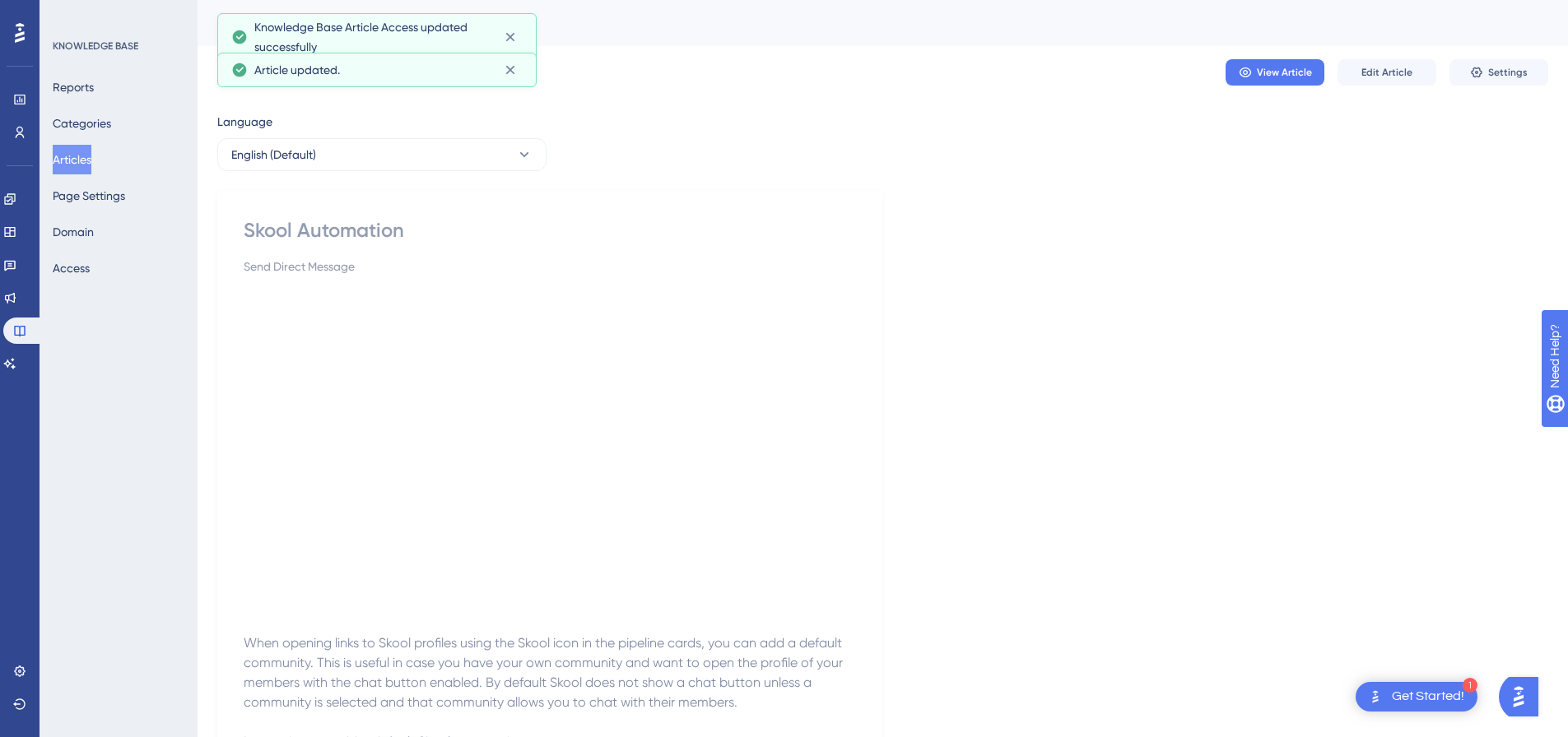
click at [70, 158] on button "Articles" at bounding box center [72, 159] width 39 height 30
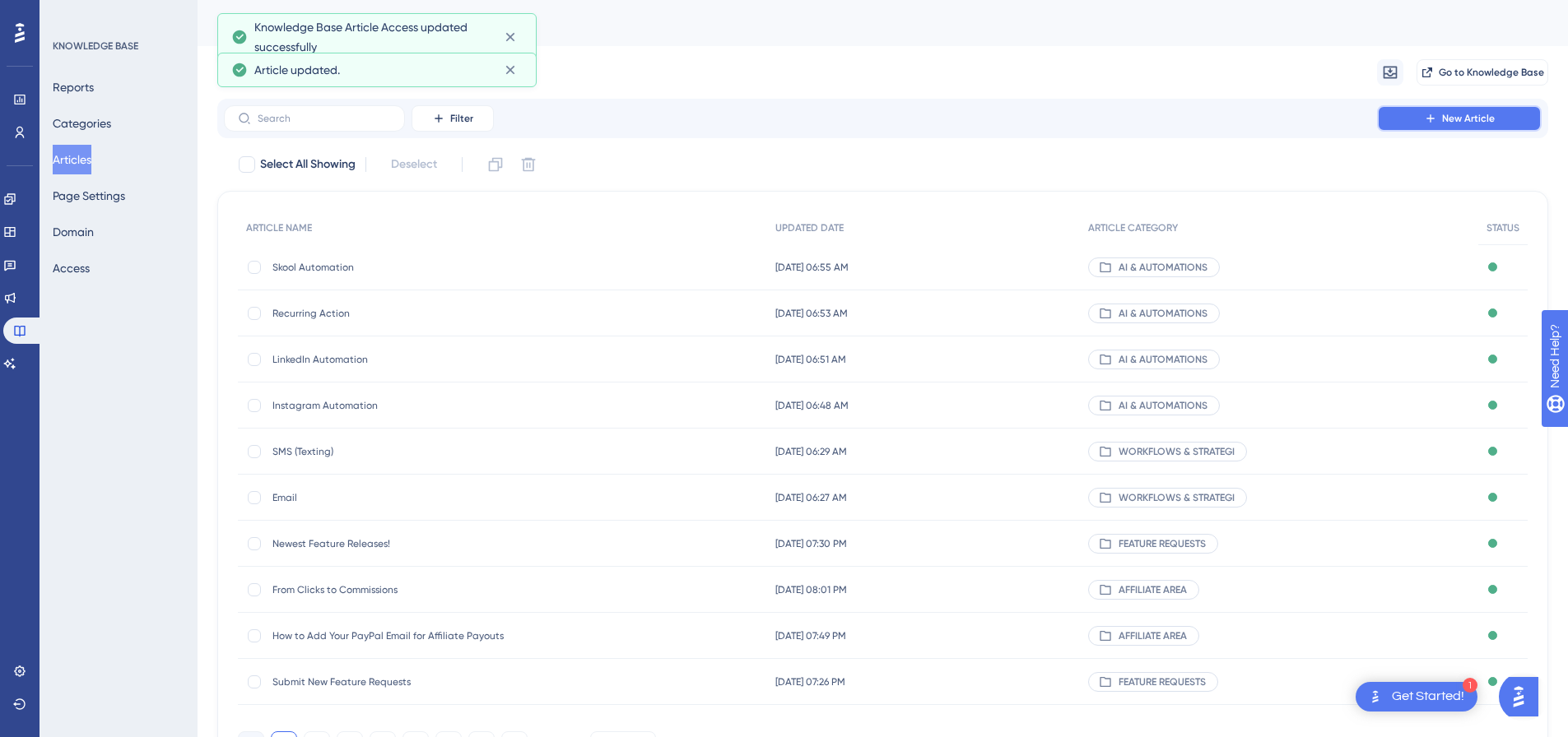
click at [1448, 124] on span "New Article" at bounding box center [1468, 119] width 53 height 14
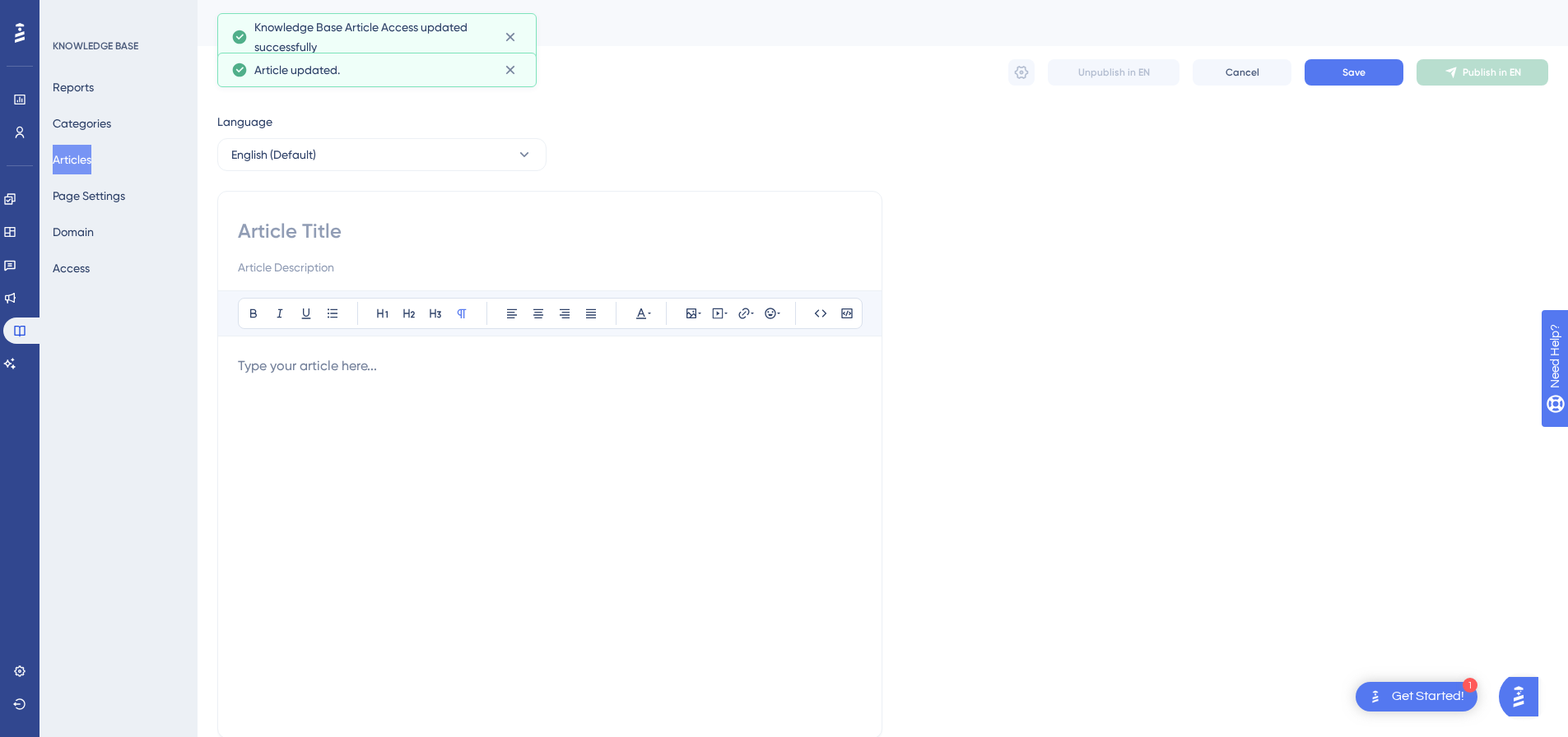
click at [376, 219] on input at bounding box center [550, 231] width 624 height 26
paste input "Tiktok Automation - 1 Like + Follow + Direct Message Sent"
type input "Tiktok Automation - 1 Like + Follow + Direct Message Sent"
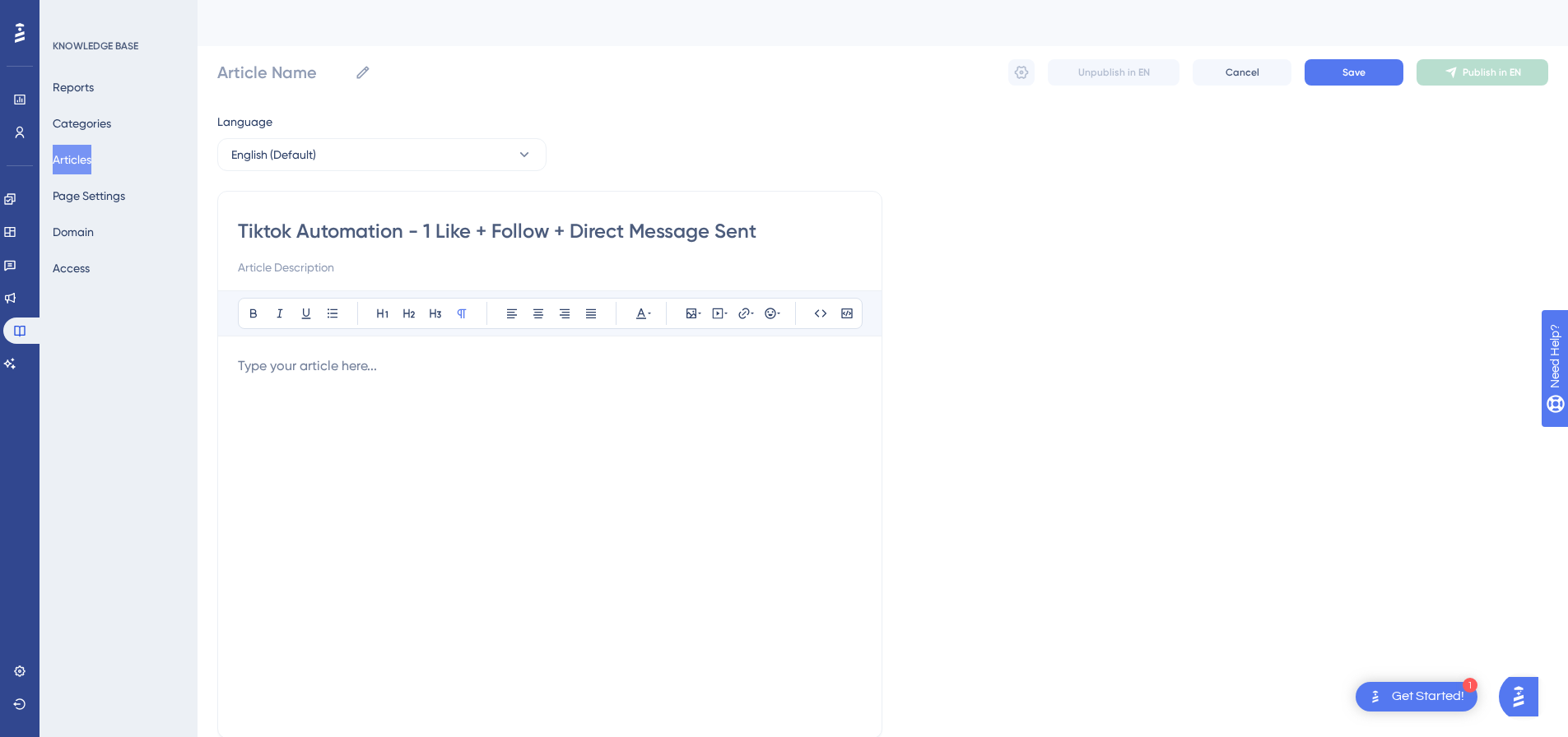
type input "Tiktok Automation - 1 Like + Follow + Direct Message Sent"
drag, startPoint x: 422, startPoint y: 230, endPoint x: 841, endPoint y: 232, distance: 419.0
click at [841, 232] on input "Tiktok Automation - 1 Like + Follow + Direct Message Sent" at bounding box center [550, 231] width 624 height 26
type input "Tiktok Automation -"
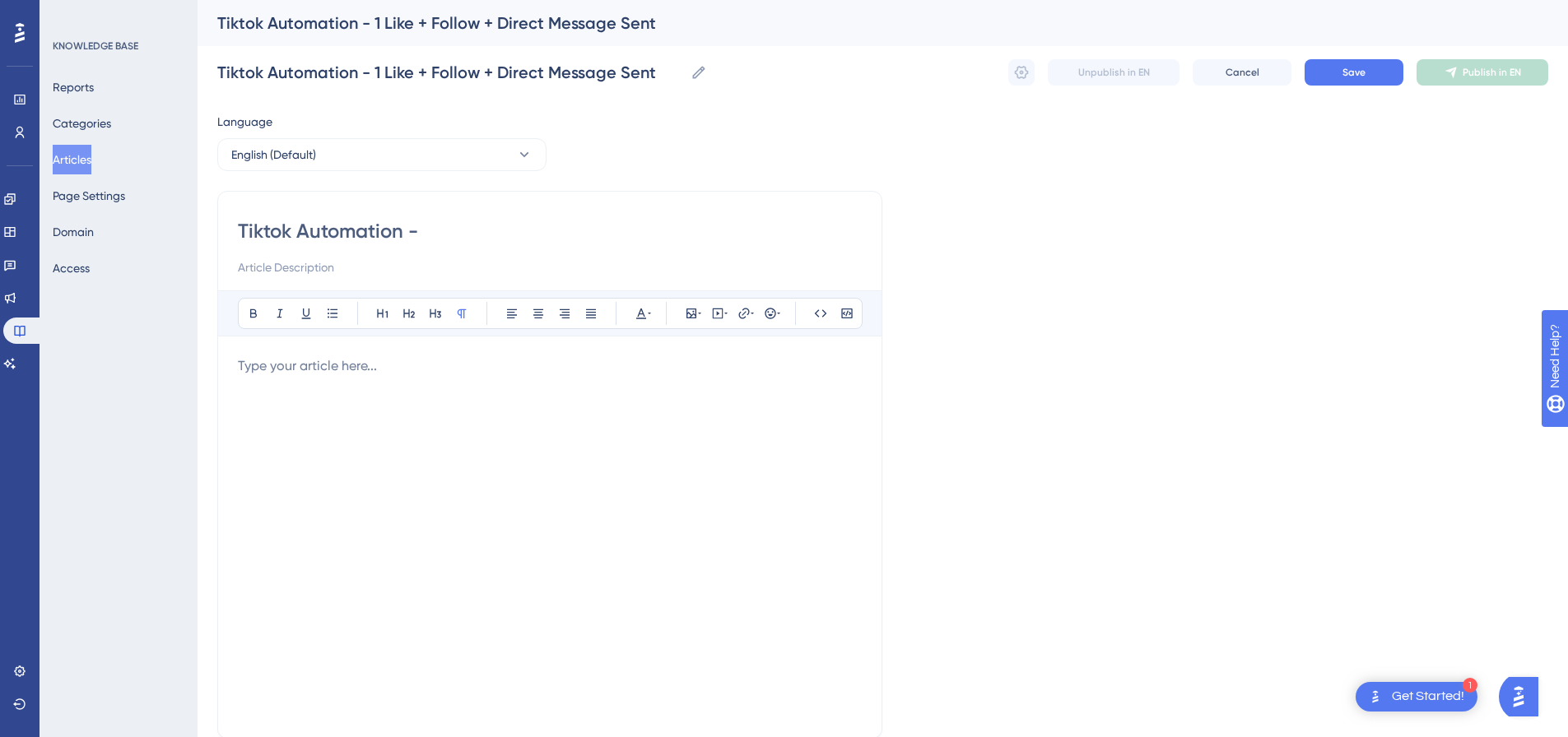
type input "Tiktok Automation -"
drag, startPoint x: 480, startPoint y: 285, endPoint x: 465, endPoint y: 266, distance: 24.2
click at [479, 283] on div "Tiktok Automation - Bold Italic Underline Bullet Point Heading 1 Heading 2 Head…" at bounding box center [550, 465] width 665 height 548
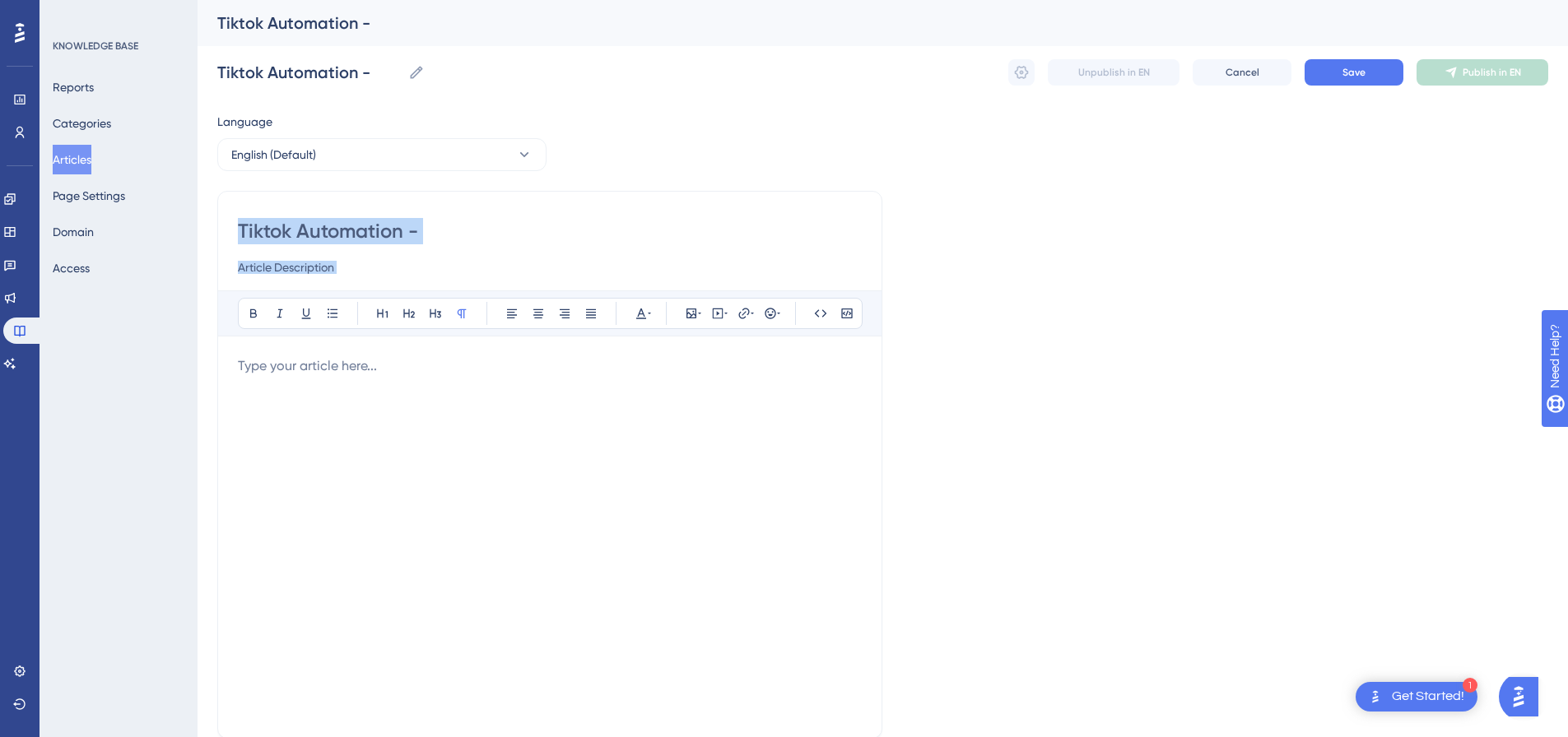
click at [461, 259] on input at bounding box center [550, 268] width 624 height 19
click at [438, 273] on input at bounding box center [550, 268] width 624 height 19
paste input "1 Like + Follow + Direct Message Sent"
type input "1 Like + Follow + Direct Message Sent"
click at [456, 242] on input "Tiktok Automation -" at bounding box center [550, 231] width 624 height 26
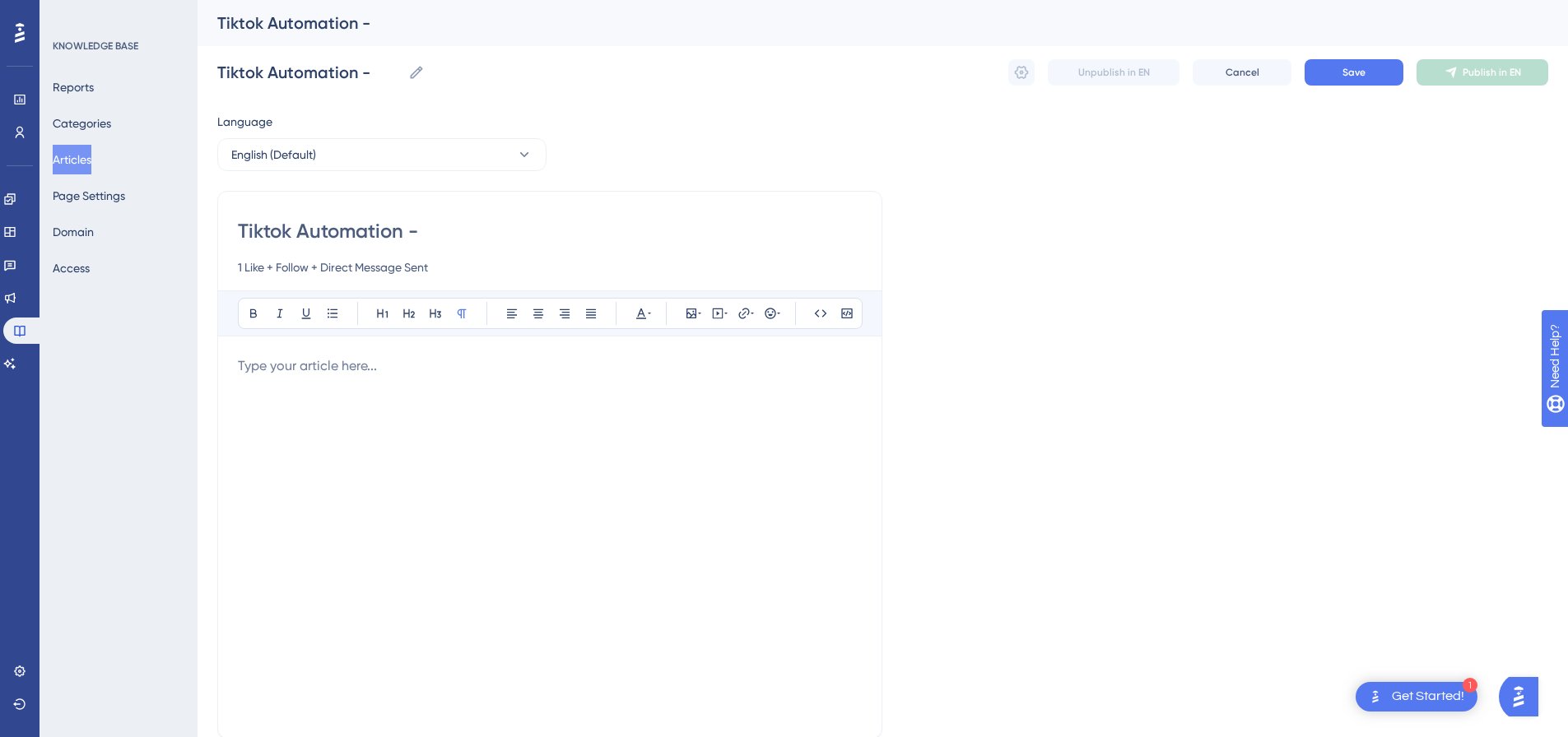
type input "Tiktok Automation"
click at [425, 396] on div at bounding box center [550, 537] width 624 height 362
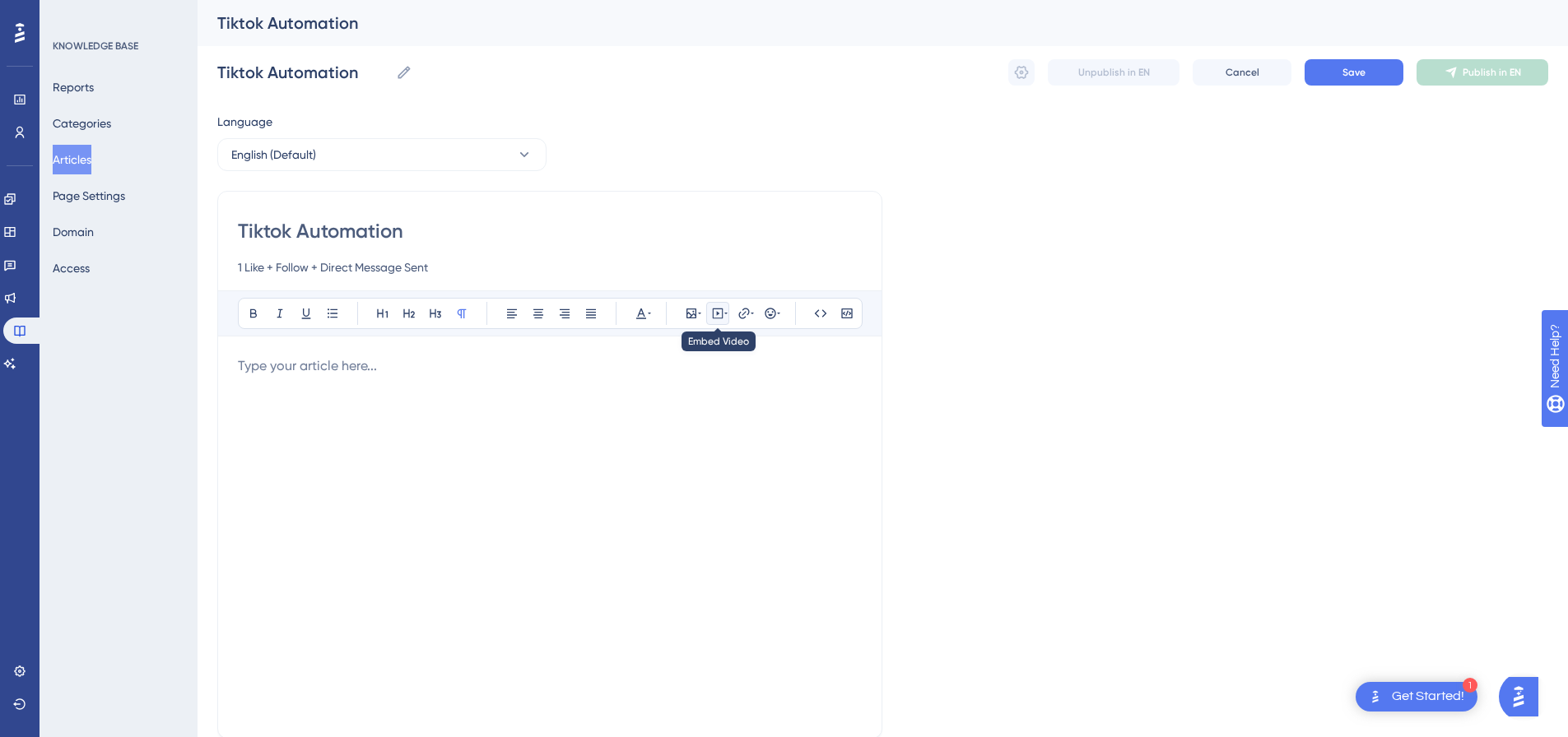
click at [713, 316] on icon at bounding box center [718, 314] width 11 height 11
click at [656, 407] on textarea at bounding box center [717, 415] width 250 height 74
paste textarea "<div style="padding:49.79% 0 0 0;position:relative;"><iframe src="https://playe…"
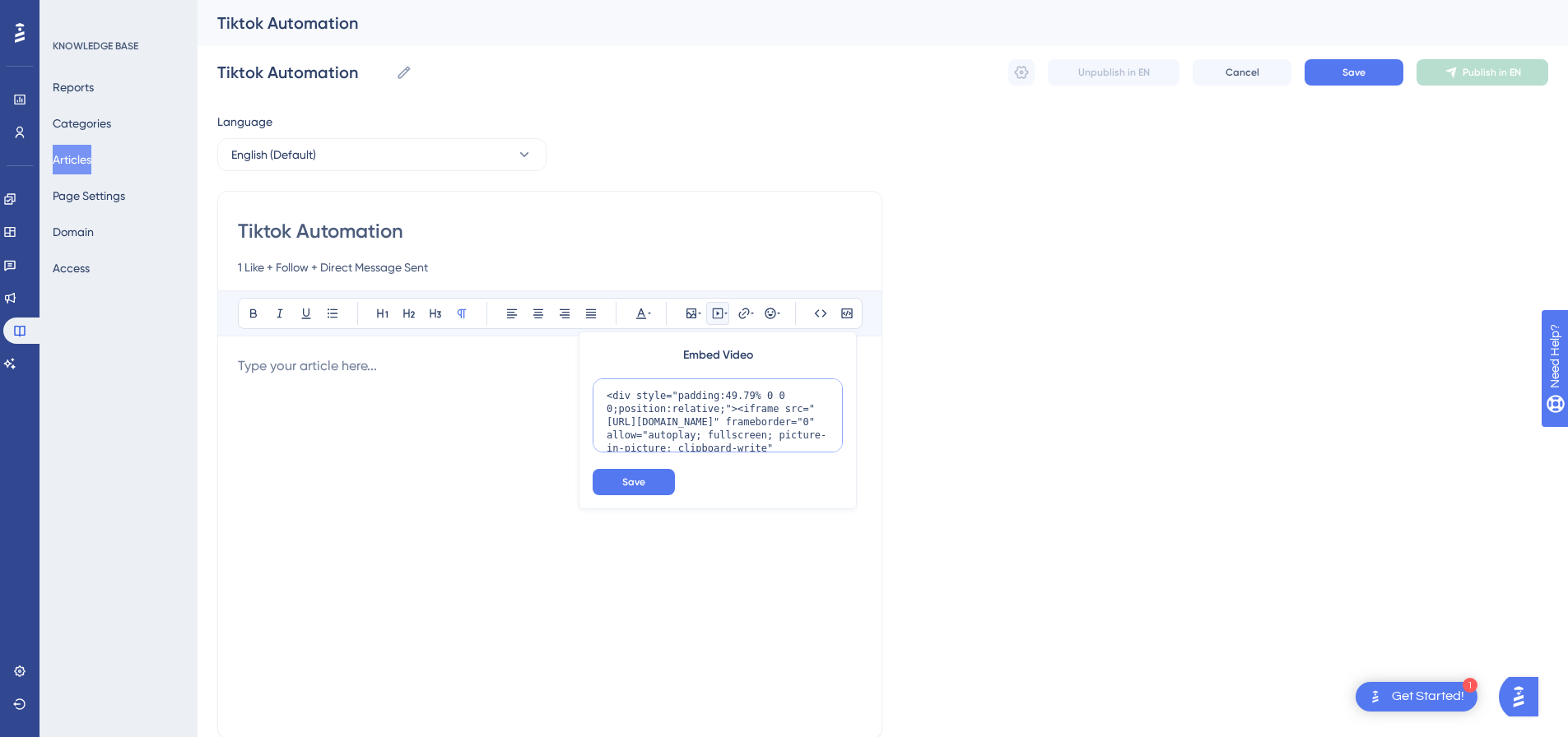
scroll to position [148, 0]
type textarea "<div style="padding:49.79% 0 0 0;position:relative;"><iframe src="https://playe…"
click at [634, 474] on button "Save" at bounding box center [633, 482] width 82 height 26
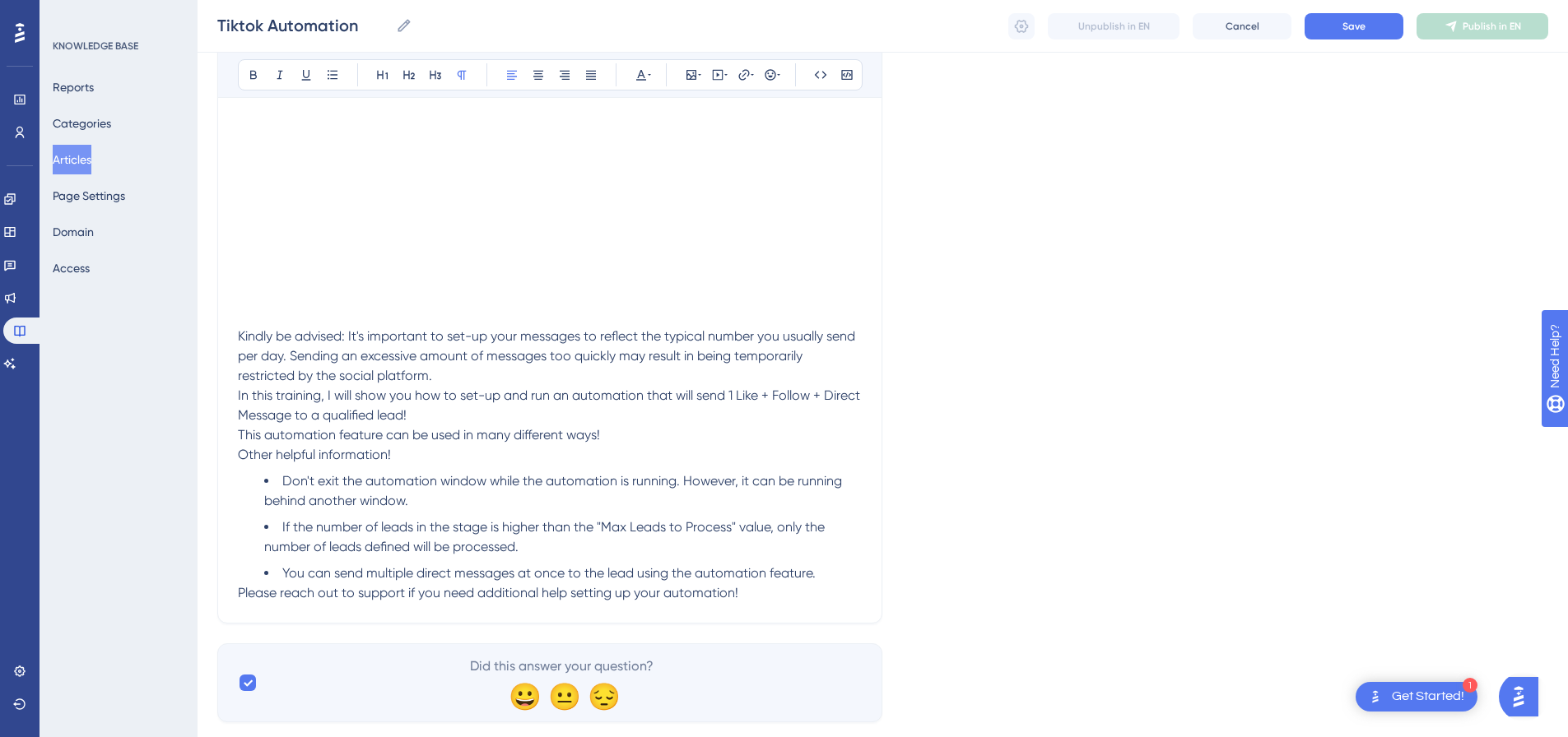
scroll to position [388, 0]
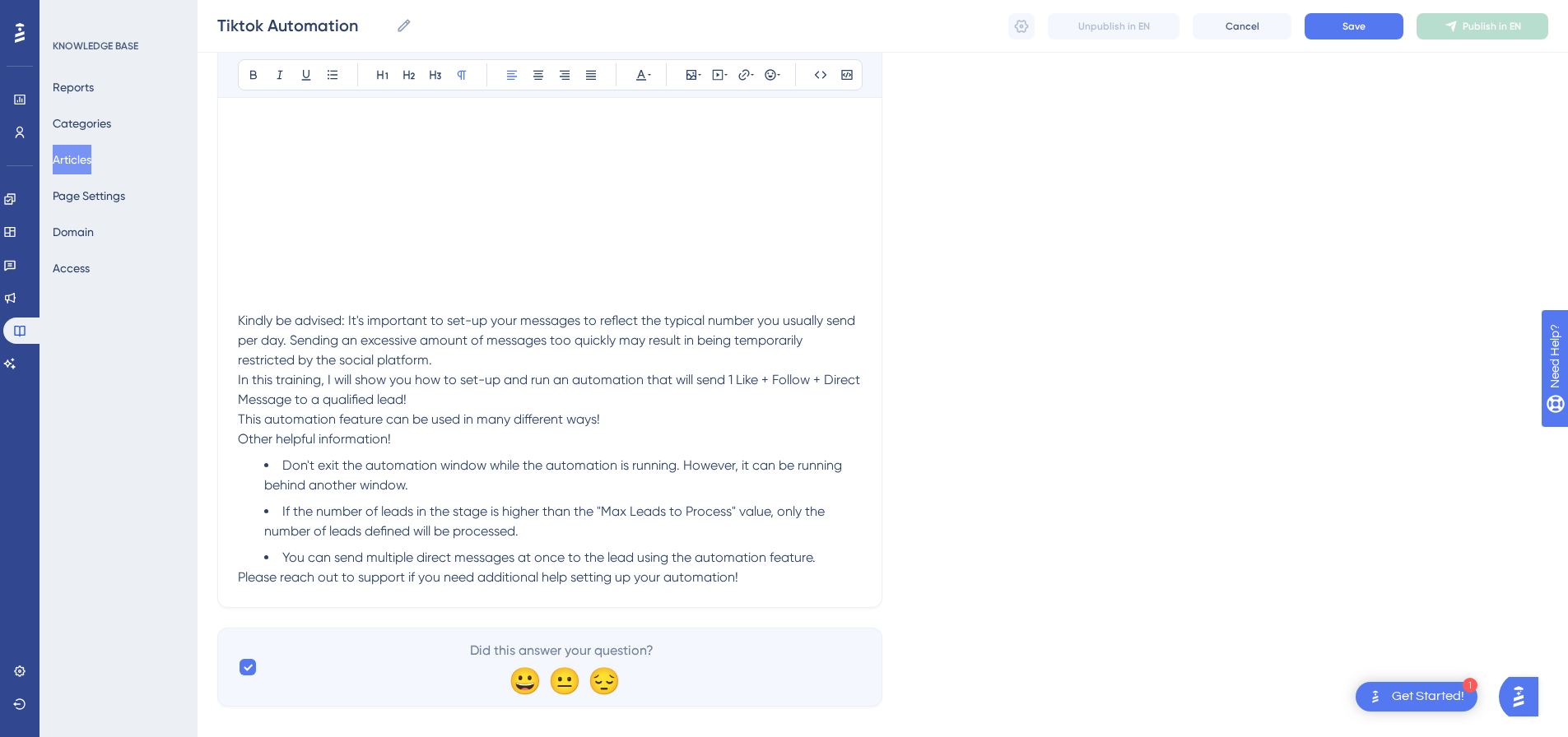
click at [238, 379] on span "In this training, I will show you how to set-up and run an automation that will…" at bounding box center [551, 389] width 626 height 36
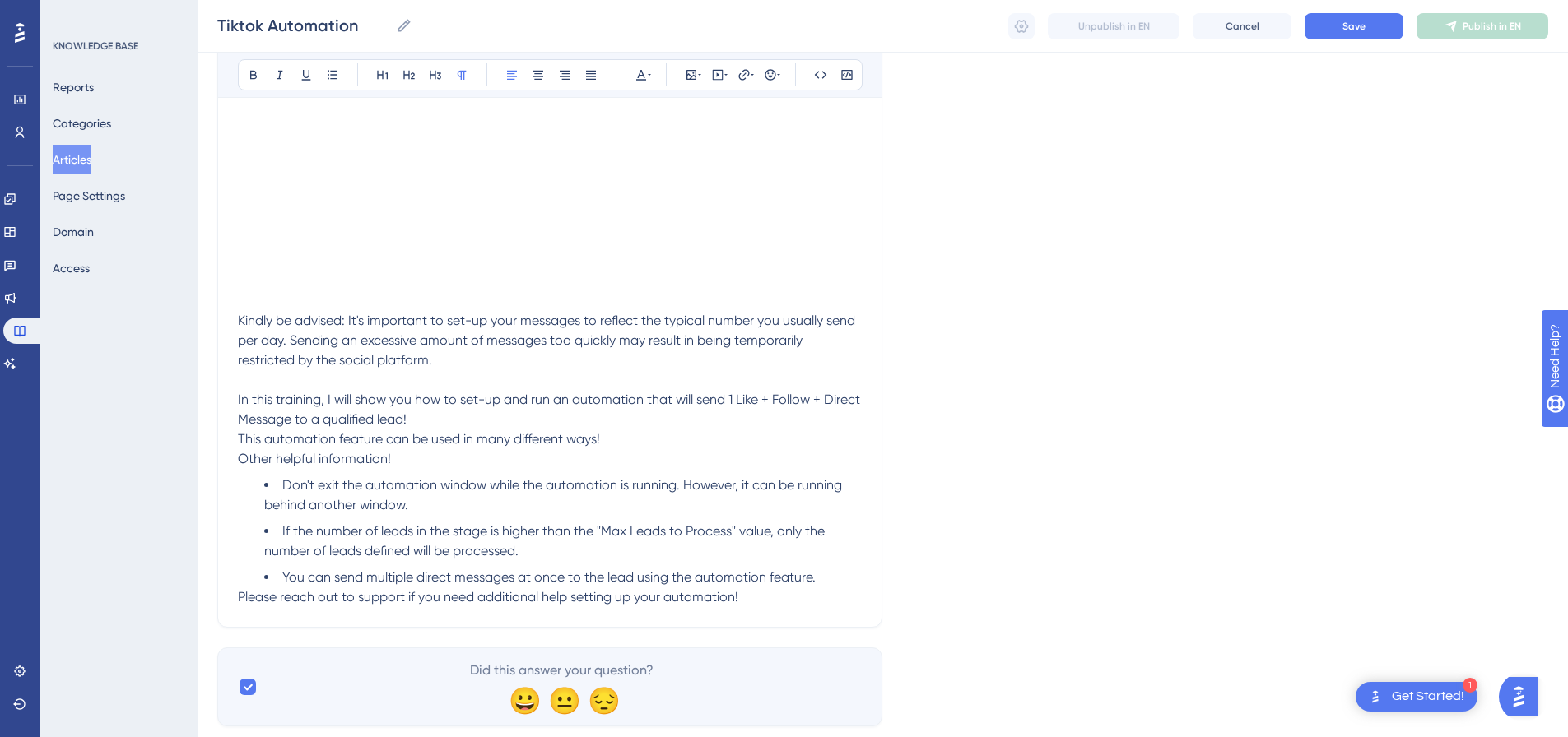
click at [240, 439] on span "This automation feature can be used in many different ways!" at bounding box center [418, 439] width 362 height 15
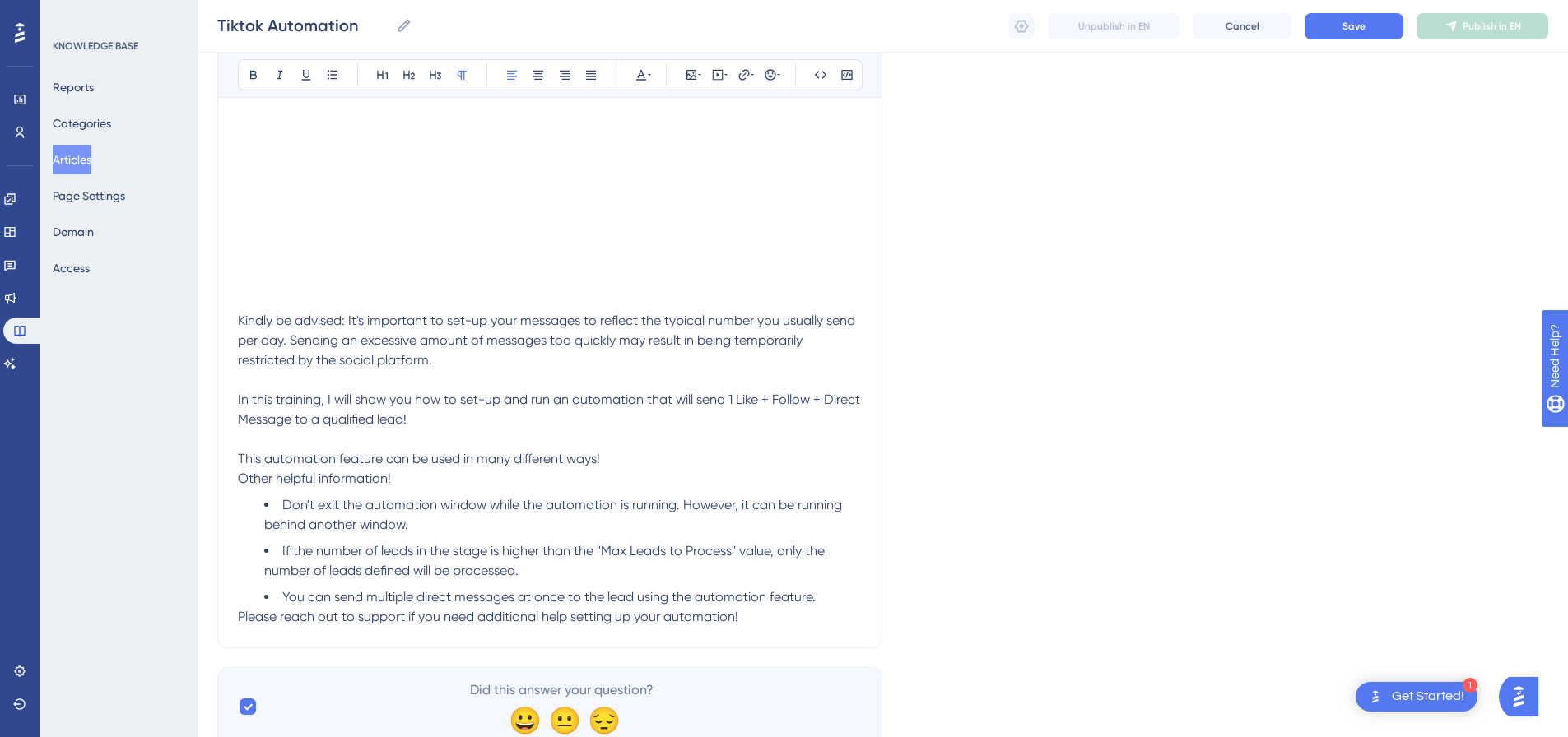
click at [237, 477] on div "Tiktok Automation 1 Like + Follow + Direct Message Sent Bold Italic Underline B…" at bounding box center [550, 222] width 665 height 852
click at [241, 474] on span "Other helpful information! ﻿" at bounding box center [316, 478] width 157 height 15
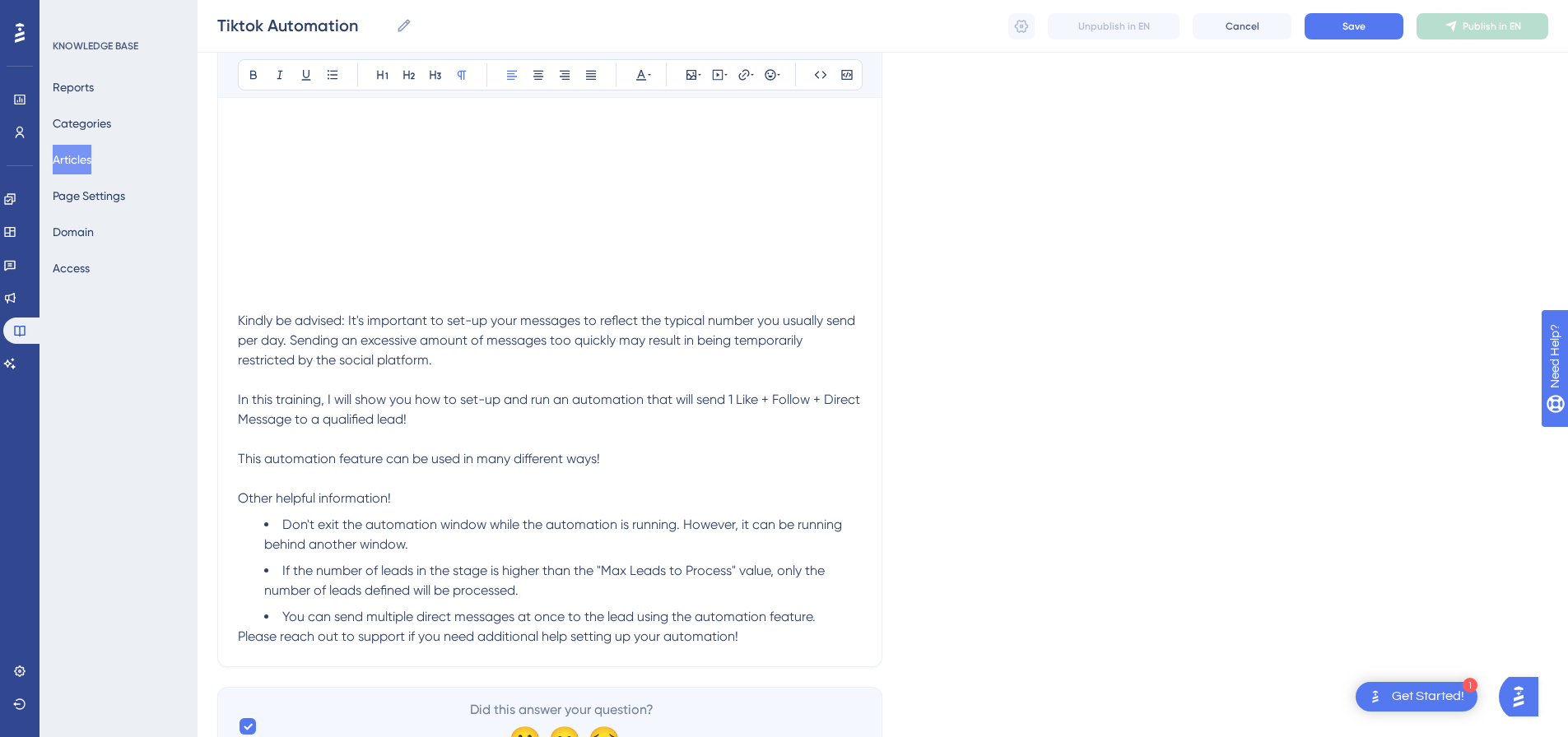
click at [241, 638] on span "Please reach out to support if you need additional help setting up your automat…" at bounding box center [488, 637] width 500 height 15
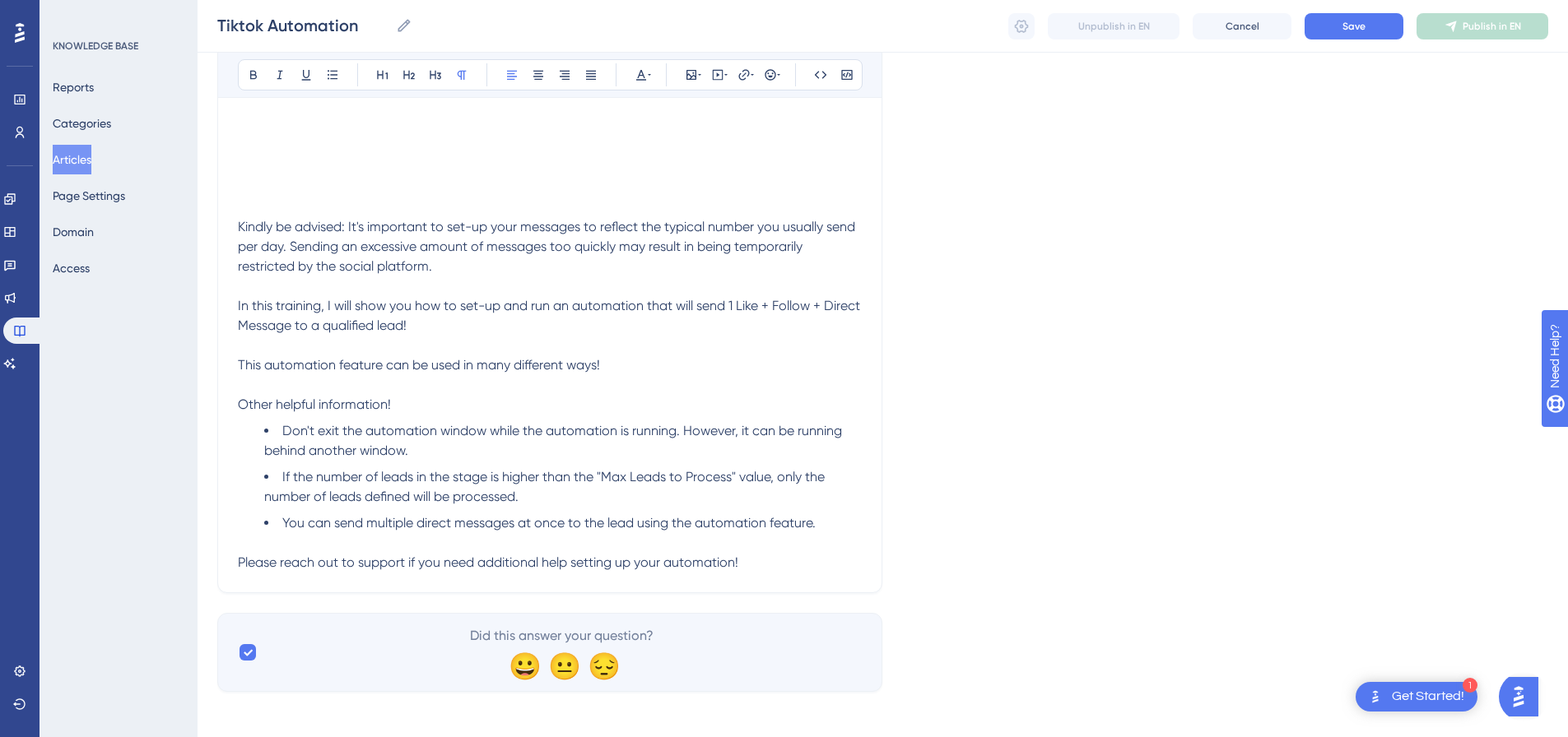
scroll to position [490, 0]
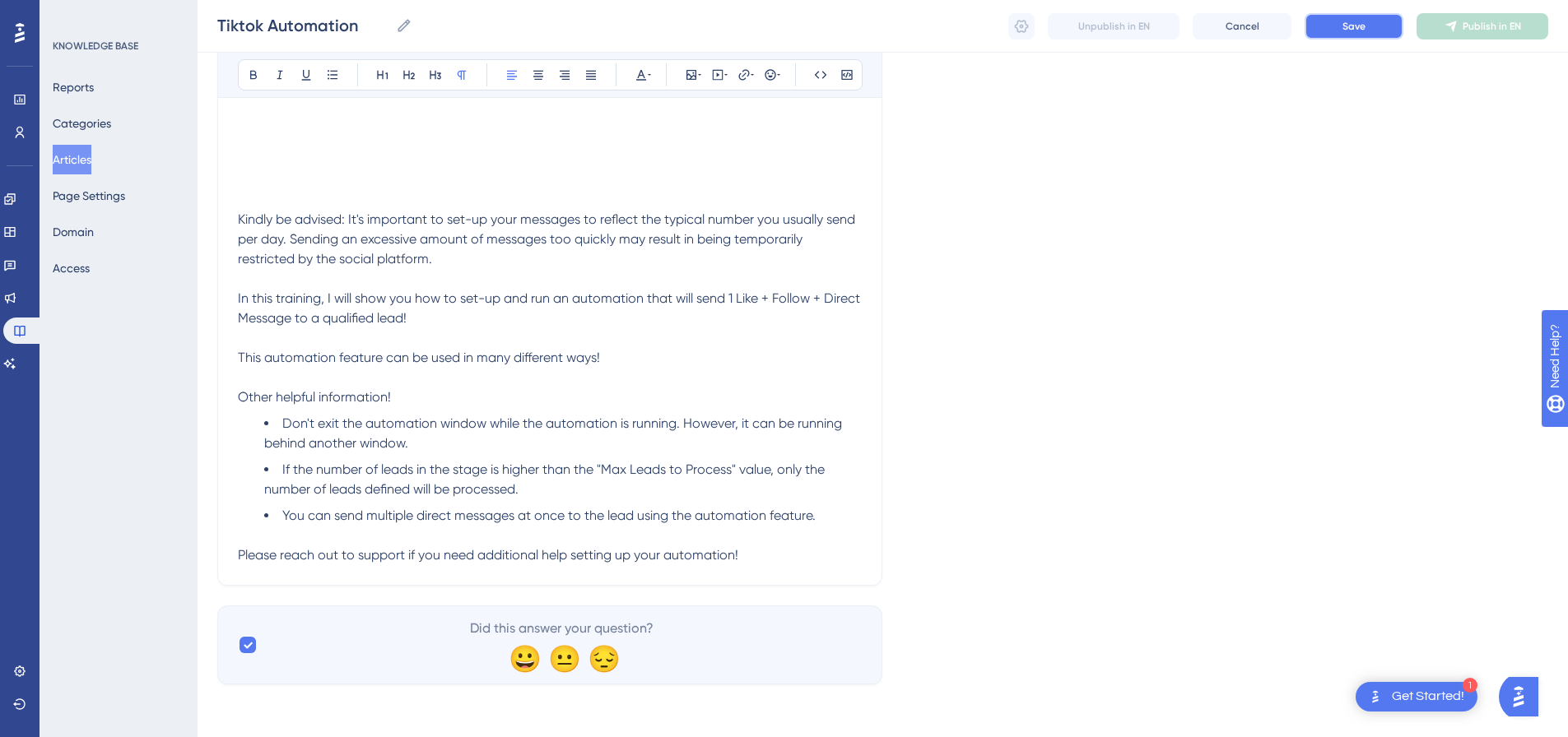
click at [1362, 32] on span "Save" at bounding box center [1354, 26] width 23 height 14
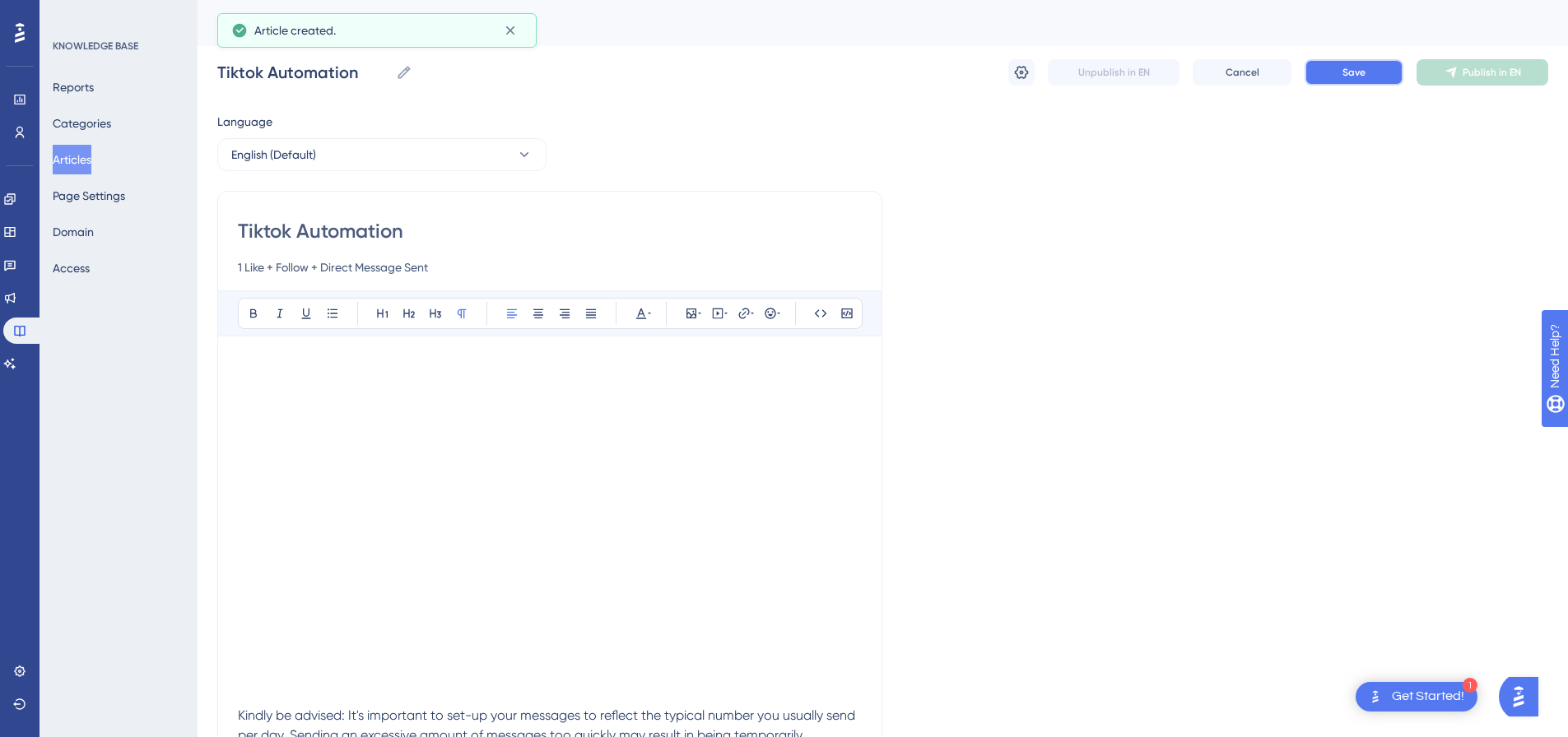
click at [1366, 64] on button "Save" at bounding box center [1354, 71] width 99 height 26
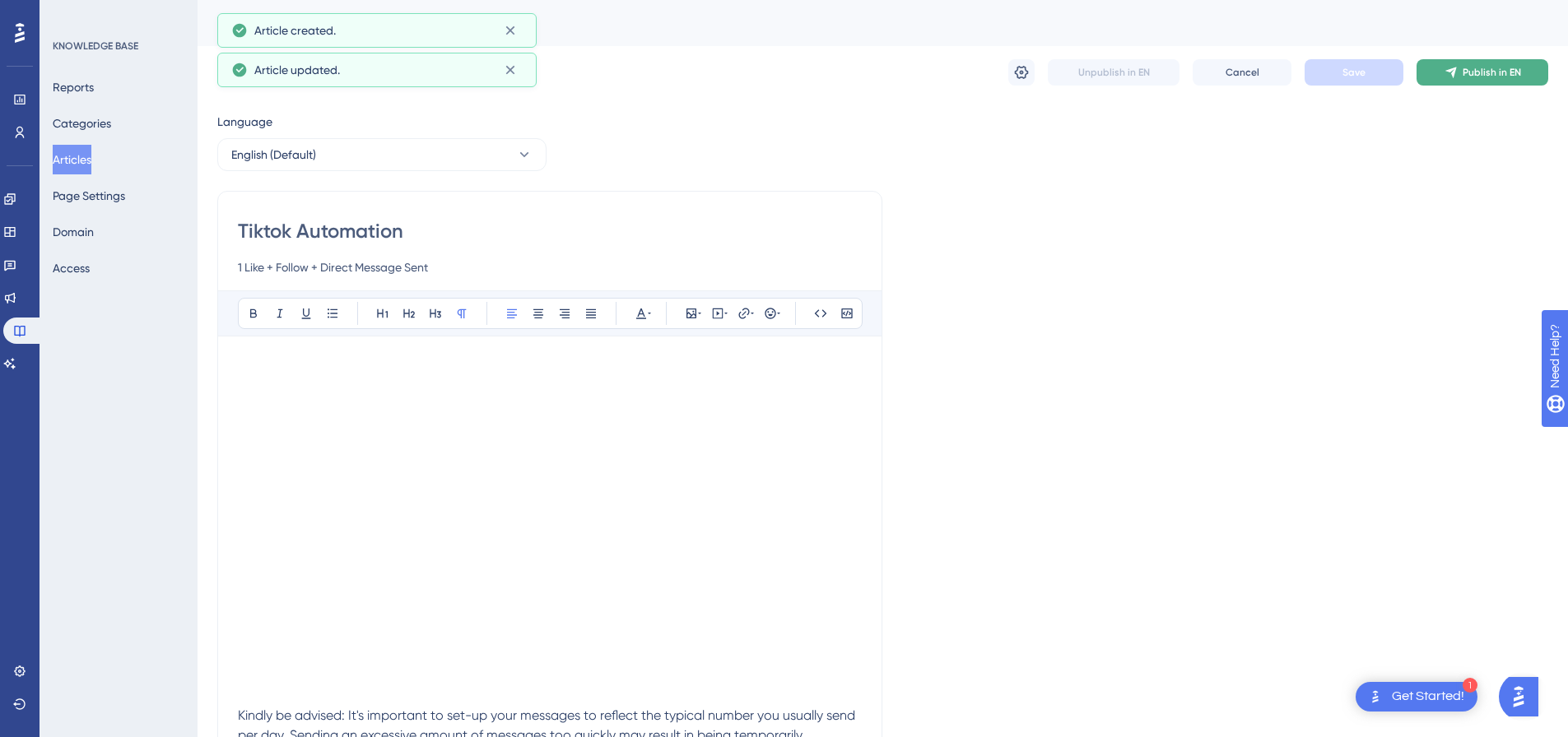
click at [1481, 70] on span "Publish in EN" at bounding box center [1492, 72] width 58 height 14
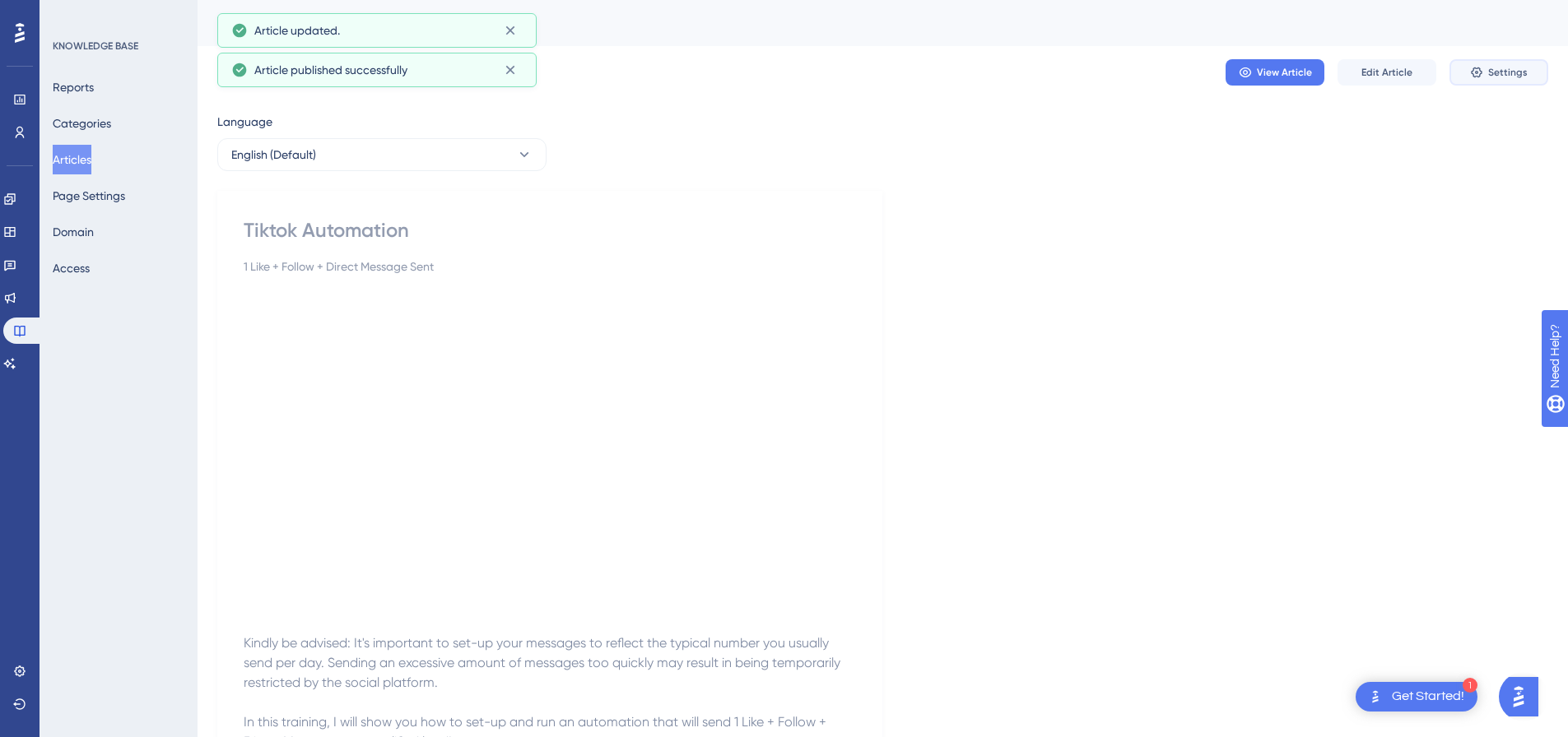
click at [1490, 75] on span "Settings" at bounding box center [1507, 72] width 40 height 14
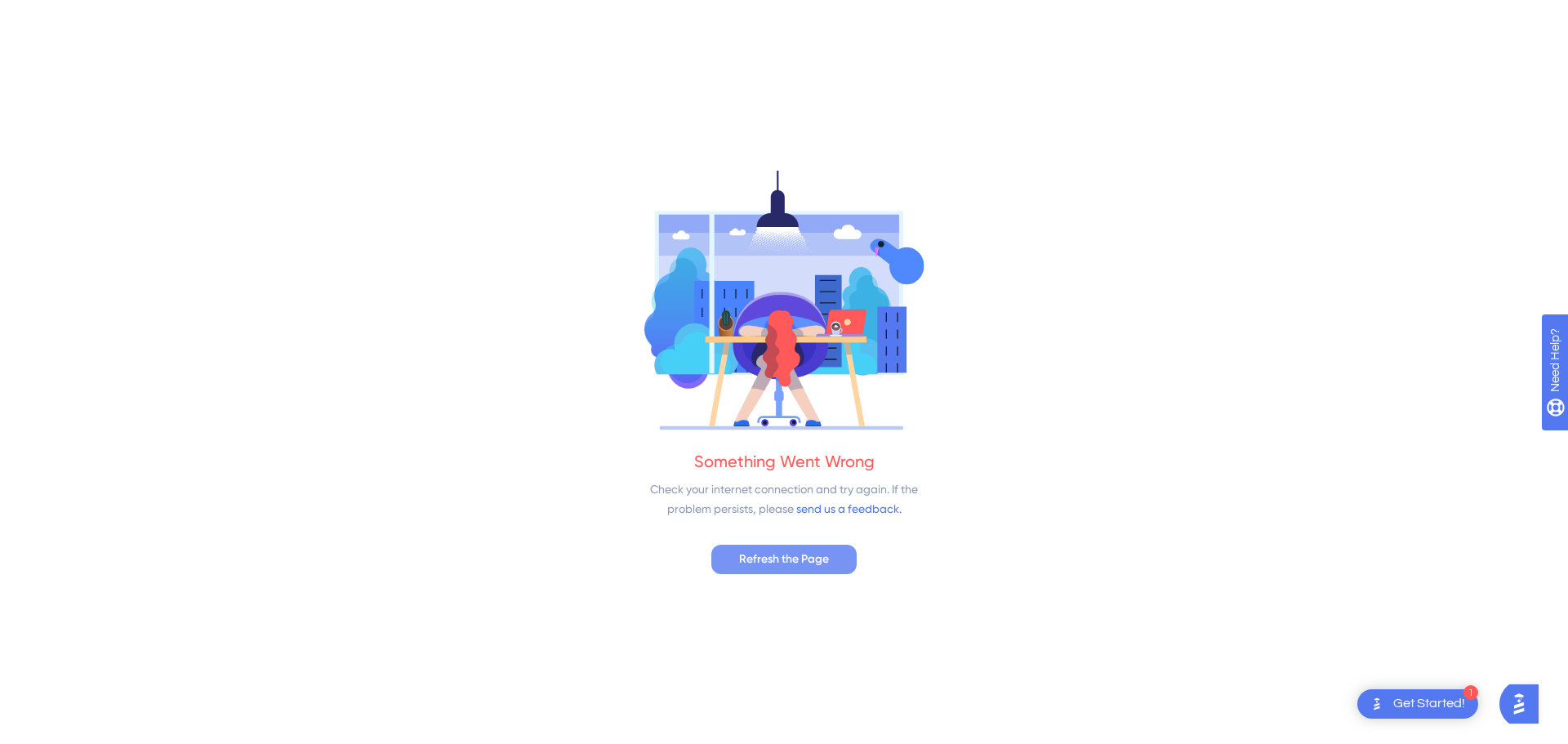
click at [765, 557] on span "Refresh the Page" at bounding box center [784, 559] width 90 height 19
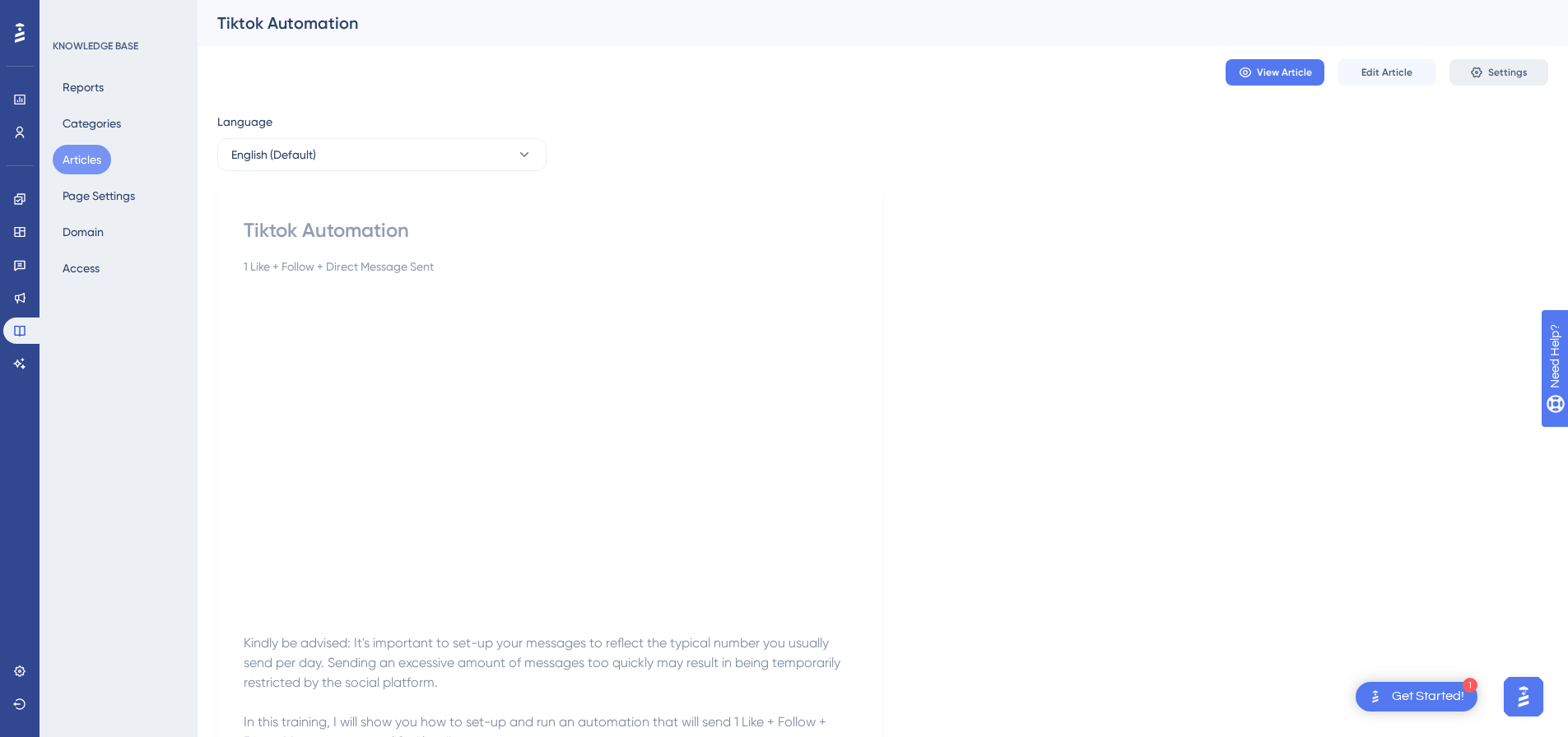
click at [1516, 76] on span "Settings" at bounding box center [1507, 72] width 40 height 14
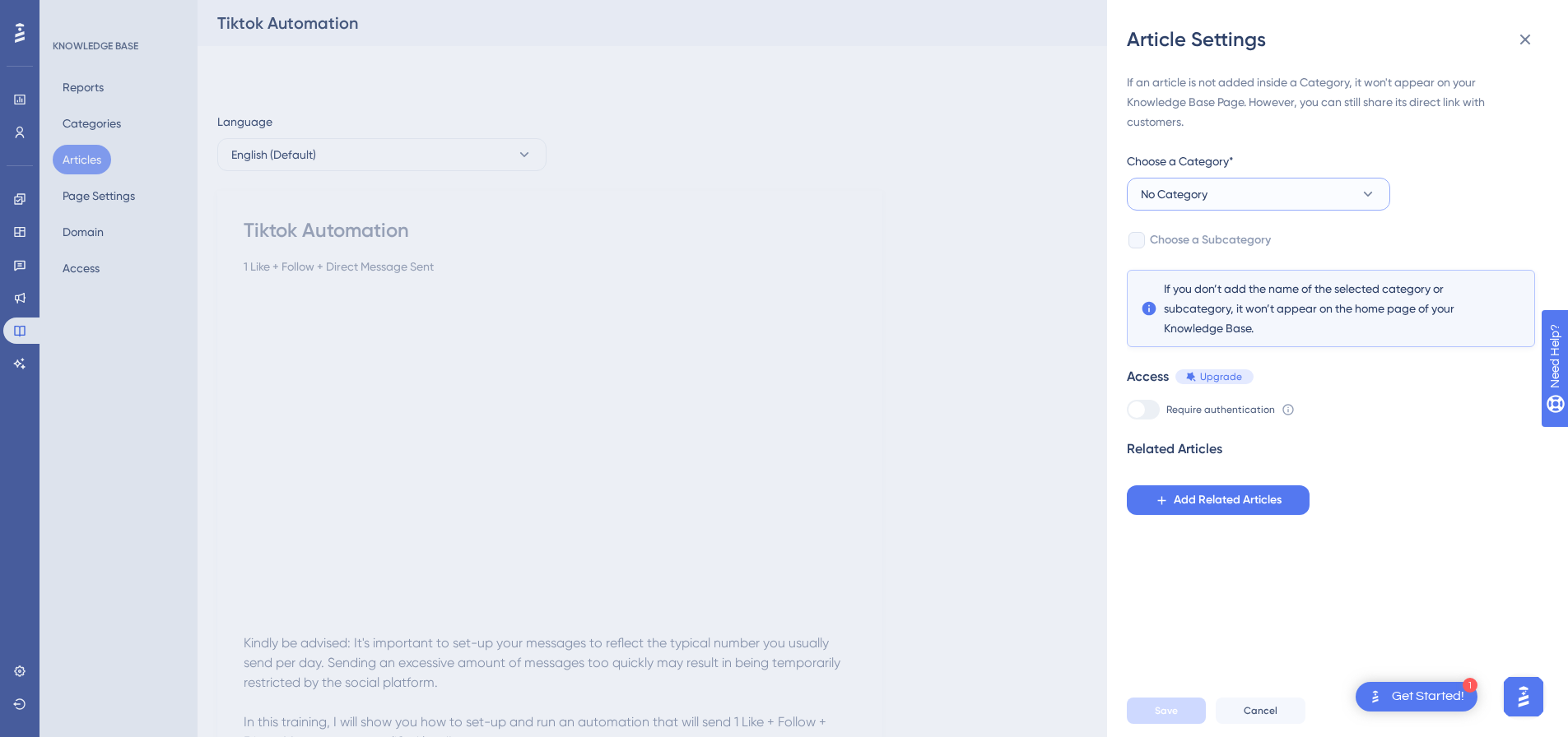
click at [1220, 203] on button "No Category" at bounding box center [1258, 194] width 264 height 33
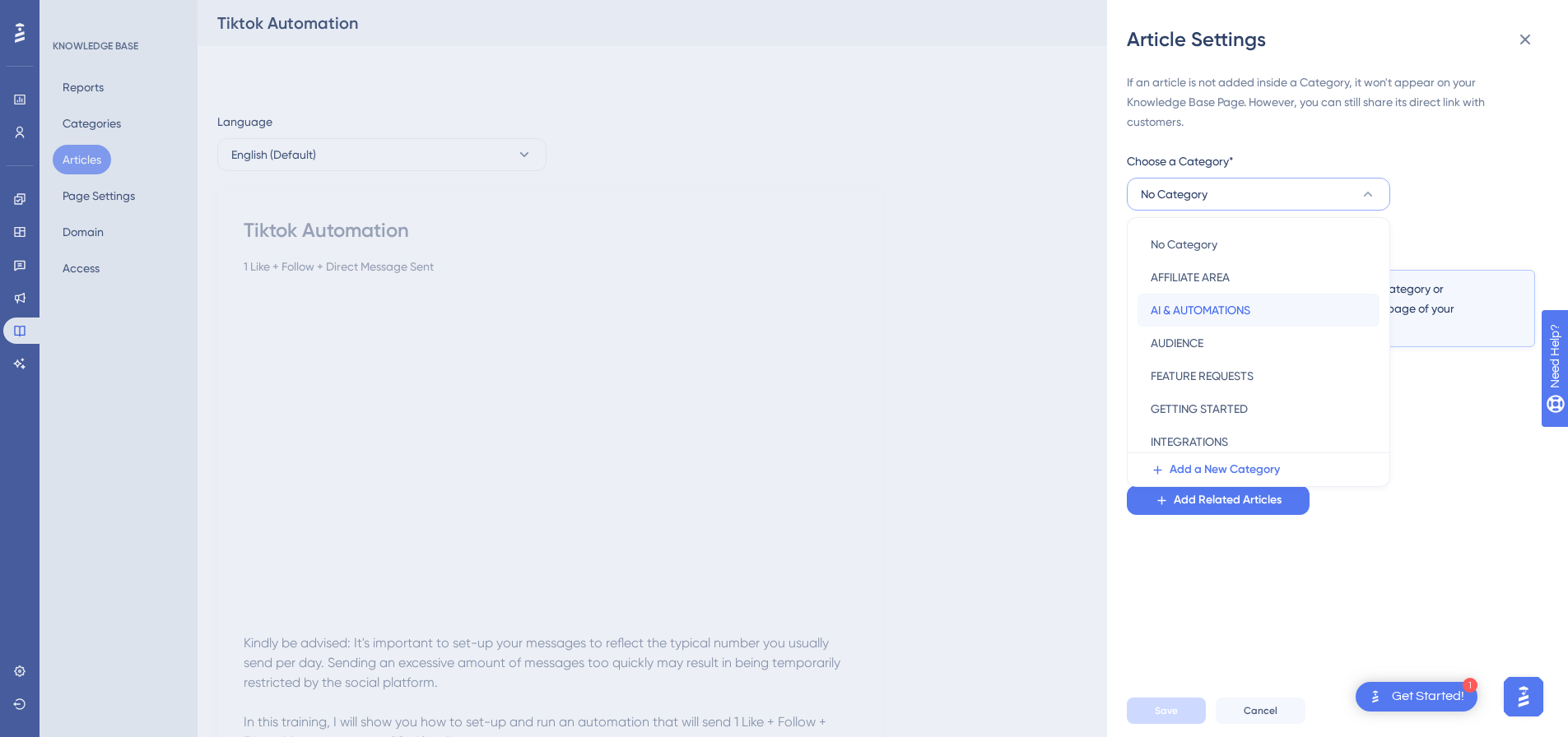
click at [1200, 306] on span "AI & AUTOMATIONS" at bounding box center [1200, 310] width 100 height 19
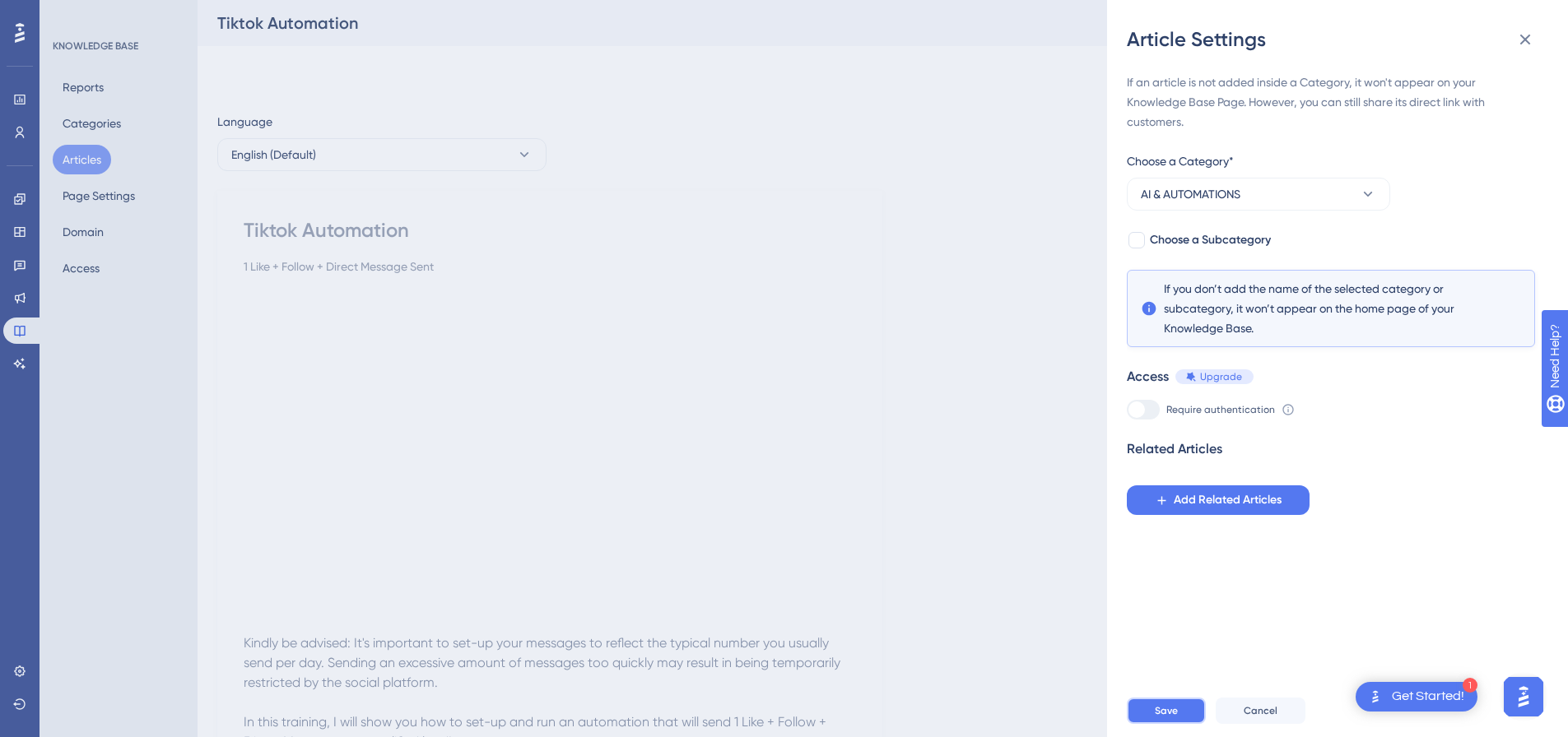
click at [1167, 718] on span "Save" at bounding box center [1166, 711] width 23 height 14
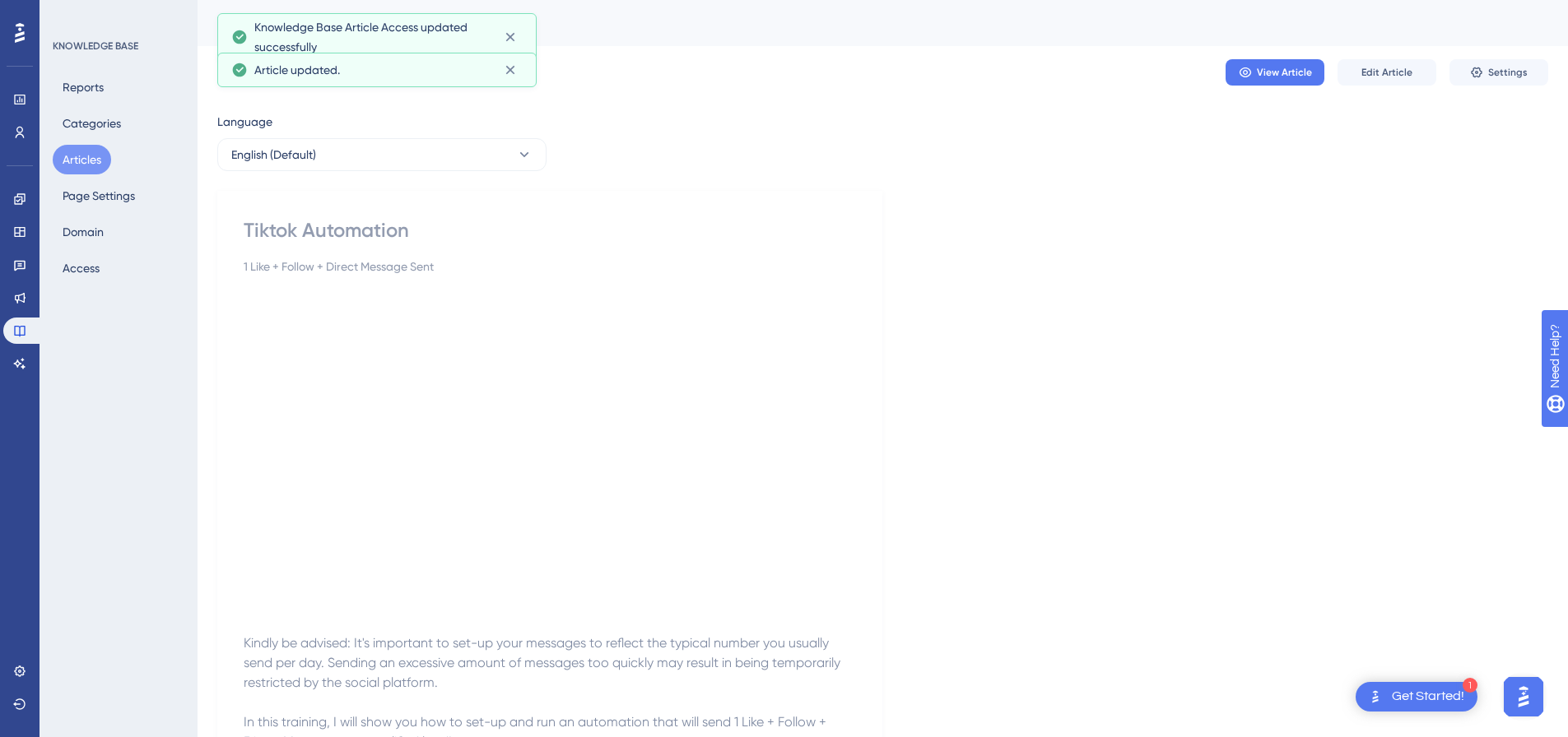
click at [89, 156] on button "Articles" at bounding box center [82, 159] width 58 height 30
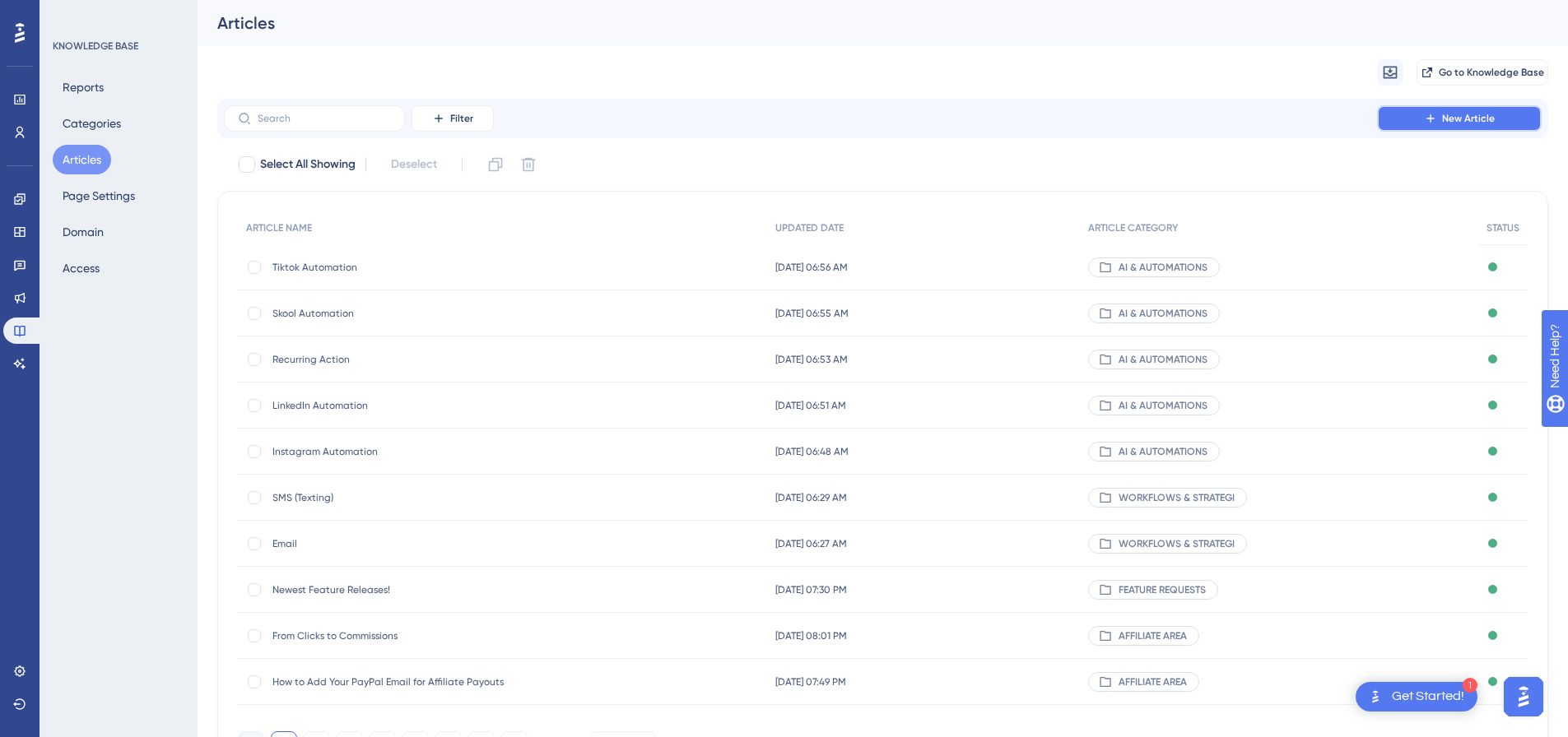
click at [1452, 109] on button "New Article" at bounding box center [1459, 118] width 164 height 26
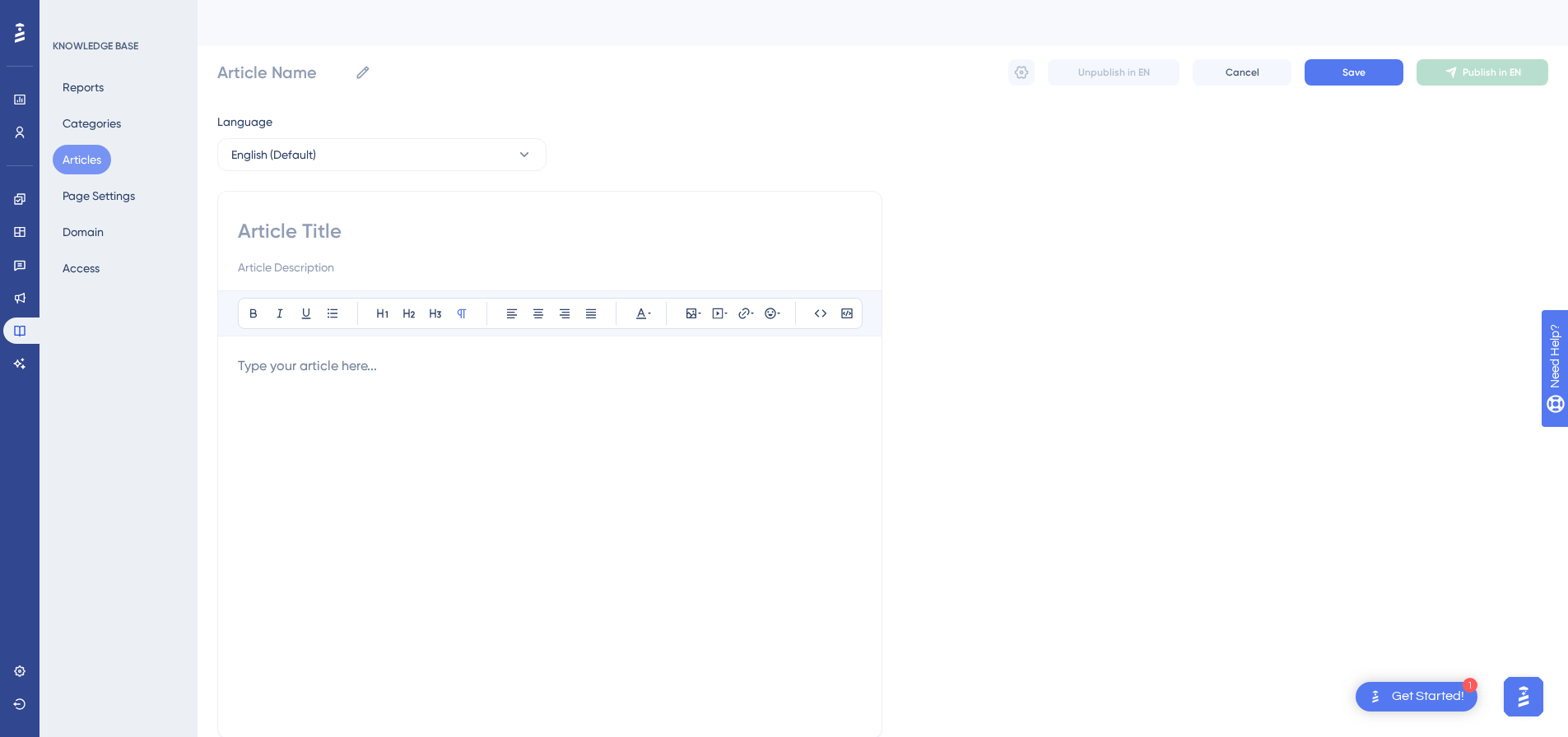
drag, startPoint x: 440, startPoint y: 246, endPoint x: 450, endPoint y: 213, distance: 34.5
click at [440, 242] on div at bounding box center [550, 247] width 624 height 59
click at [450, 213] on div "Bold Italic Underline Bullet Point Heading 1 Heading 2 Heading 3 Normal Align L…" at bounding box center [550, 465] width 665 height 548
click at [359, 232] on input at bounding box center [550, 231] width 624 height 26
paste input "X (Formerly Twitter) Automation - 1 Like + Follow + Direct Message Sent"
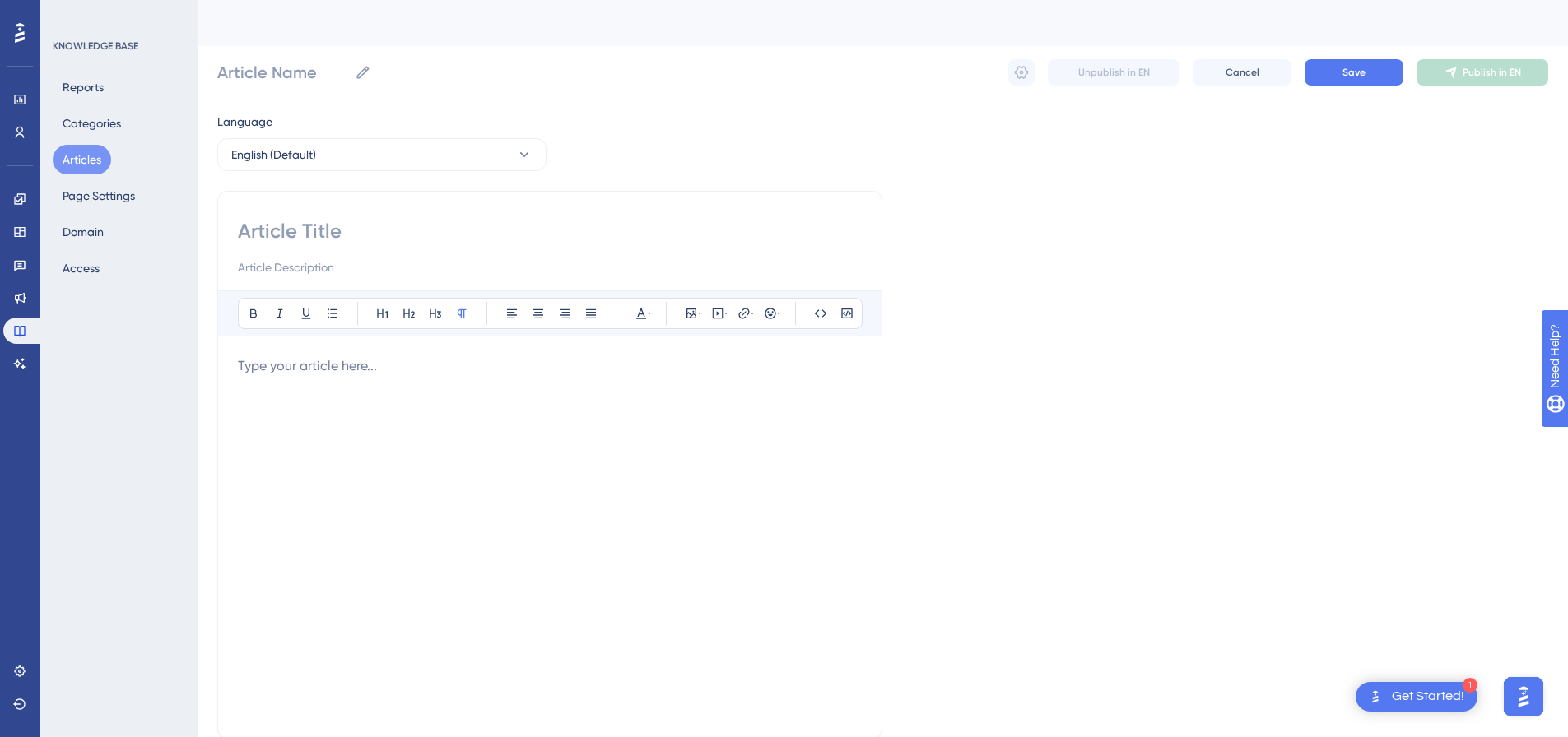
type input "X (Formerly Twitter) Automation - 1 Like + Follow + Direct Message Sent"
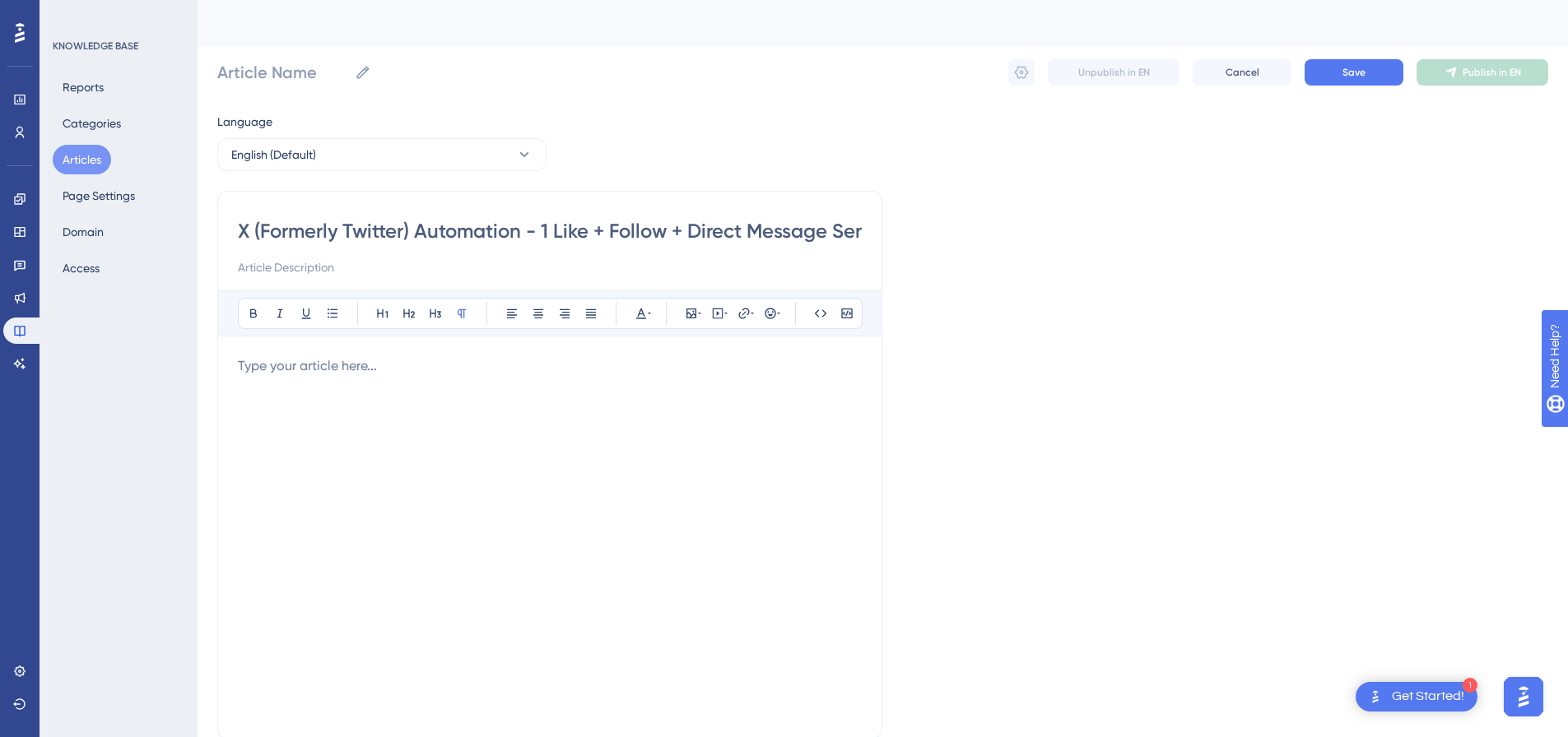
scroll to position [0, 15]
type input "X (Formerly Twitter) Automation - 1 Like + Follow + Direct Message Sent"
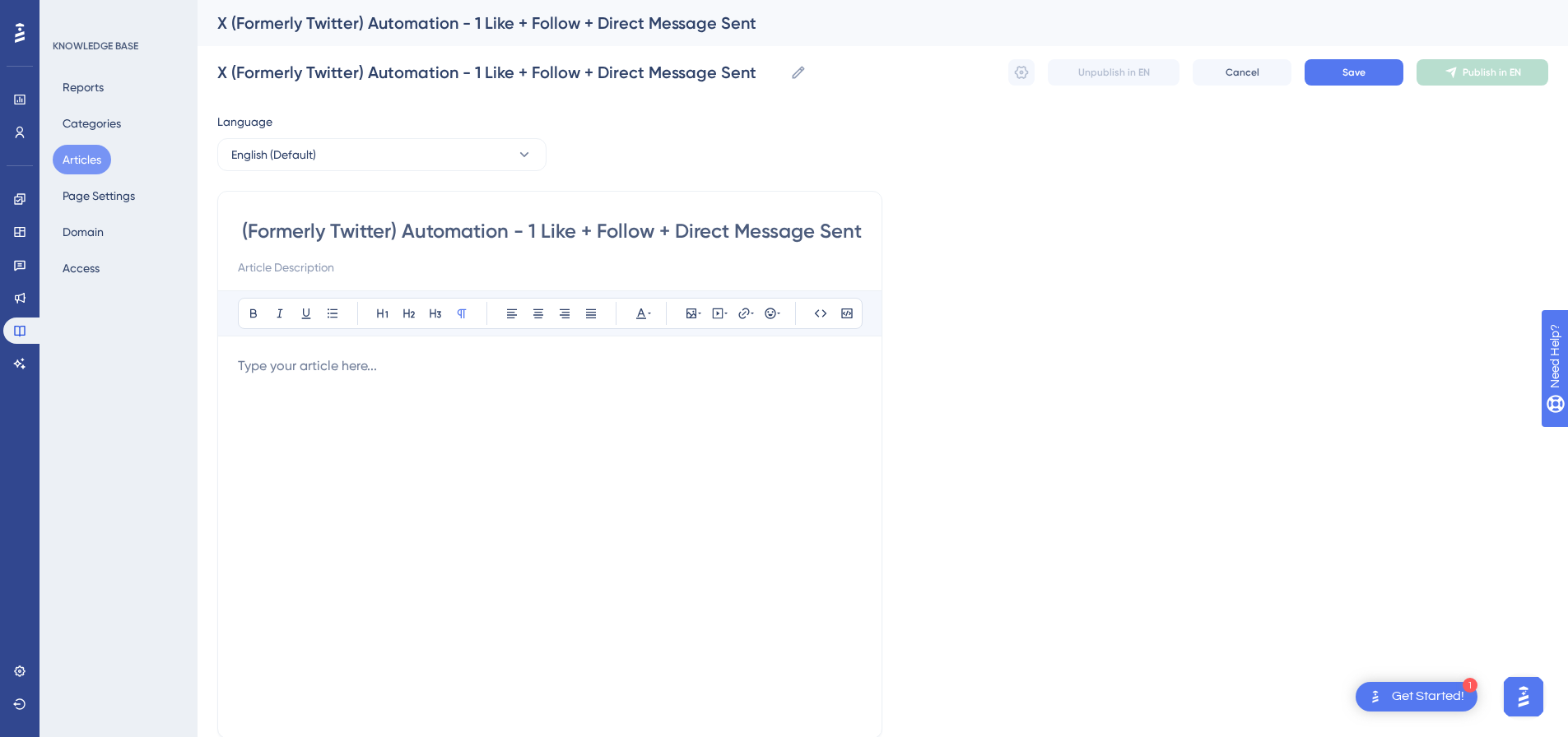
scroll to position [0, 16]
drag, startPoint x: 523, startPoint y: 232, endPoint x: 904, endPoint y: 224, distance: 381.1
click at [909, 224] on div "Language English (Default) X (Formerly Twitter) Automation - 1 Like + Follow + …" at bounding box center [883, 474] width 1331 height 725
type input "X (Formerly Twitter) Automation -"
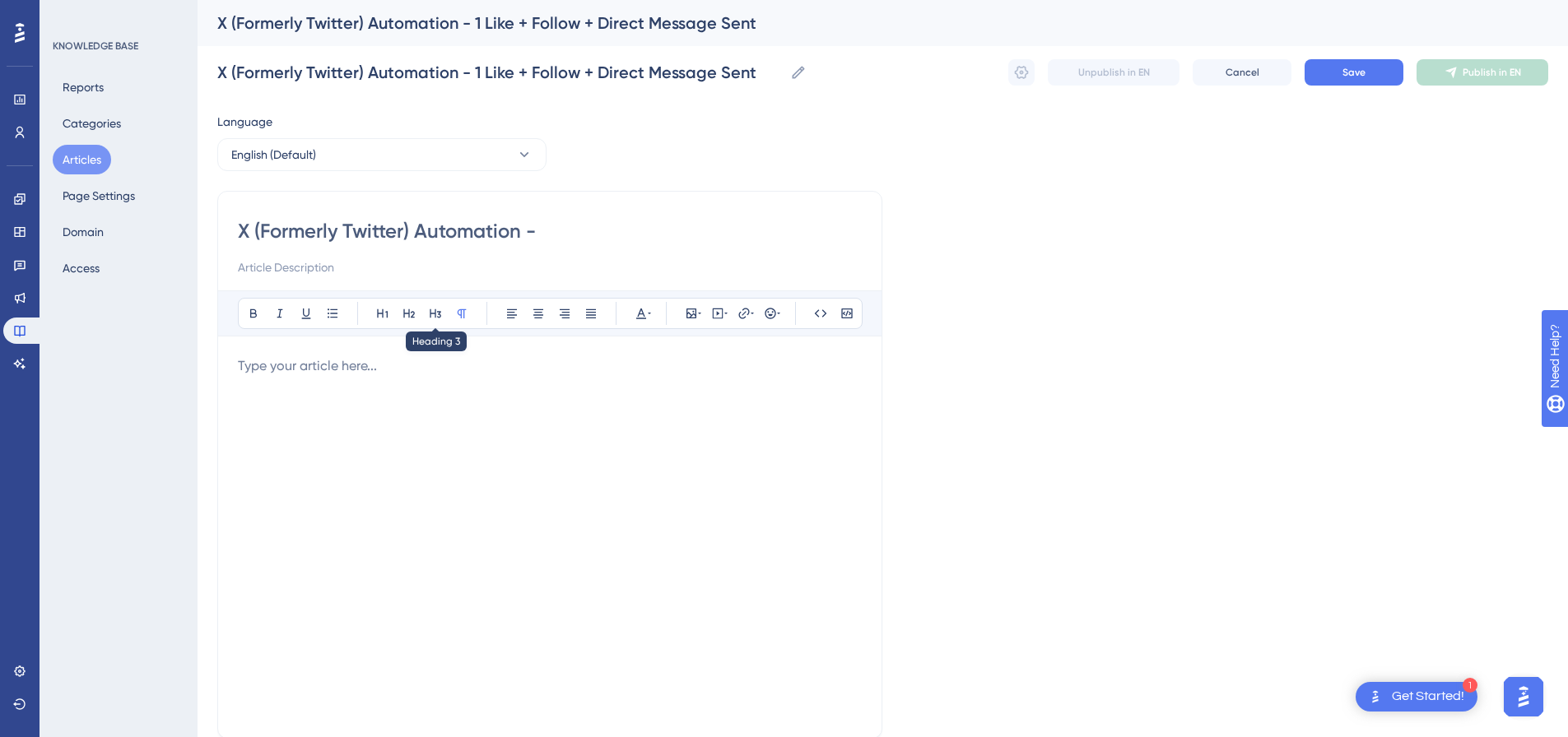
type input "X (Formerly Twitter) Automation -"
click at [421, 270] on input at bounding box center [550, 268] width 624 height 19
paste input "1 Like + Follow + Direct Message Sent"
type input "1 Like + Follow + Direct Message Sent"
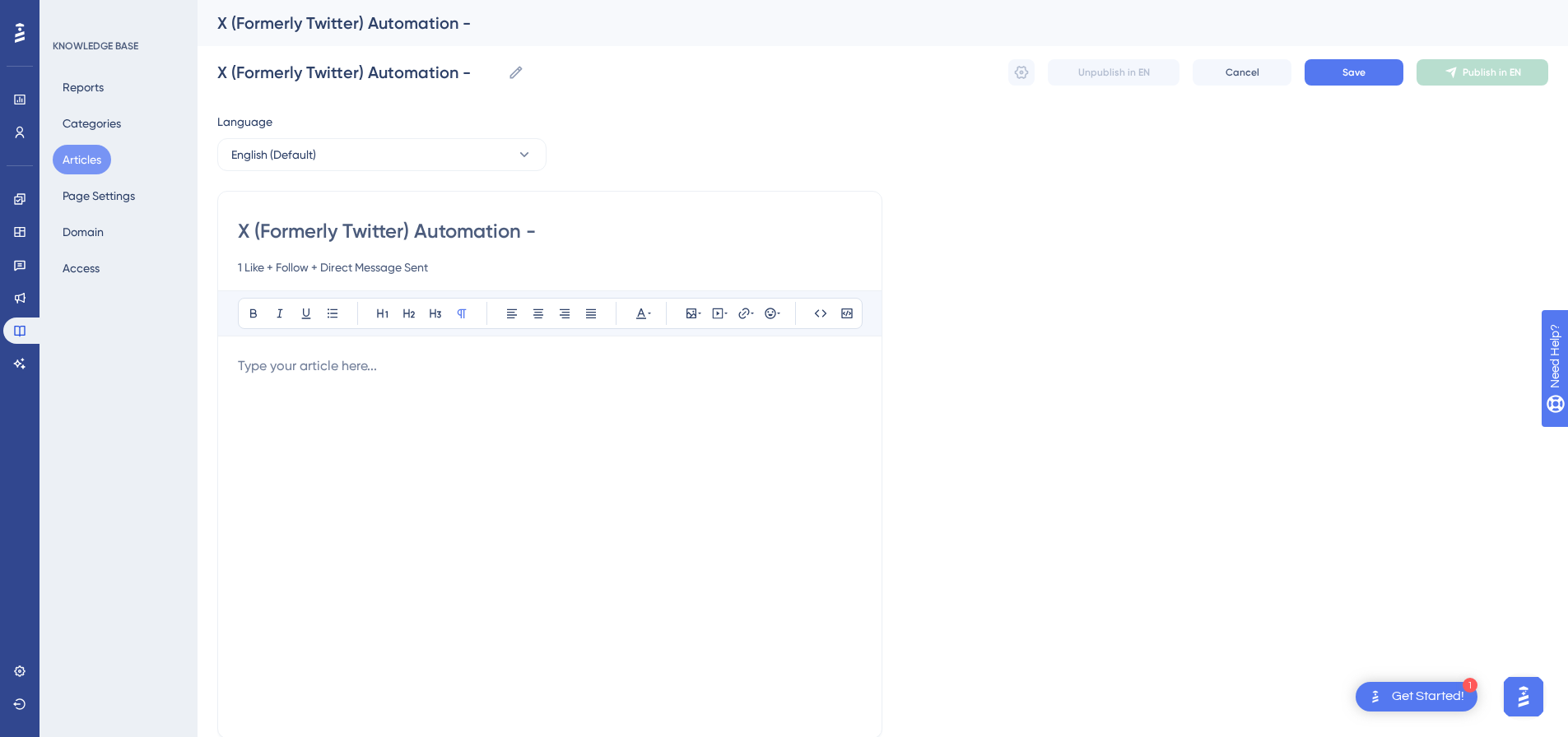
click at [607, 230] on input "X (Formerly Twitter) Automation -" at bounding box center [550, 231] width 624 height 26
type input "X (Formerly Twitter) Automation"
click at [470, 385] on div at bounding box center [550, 537] width 624 height 362
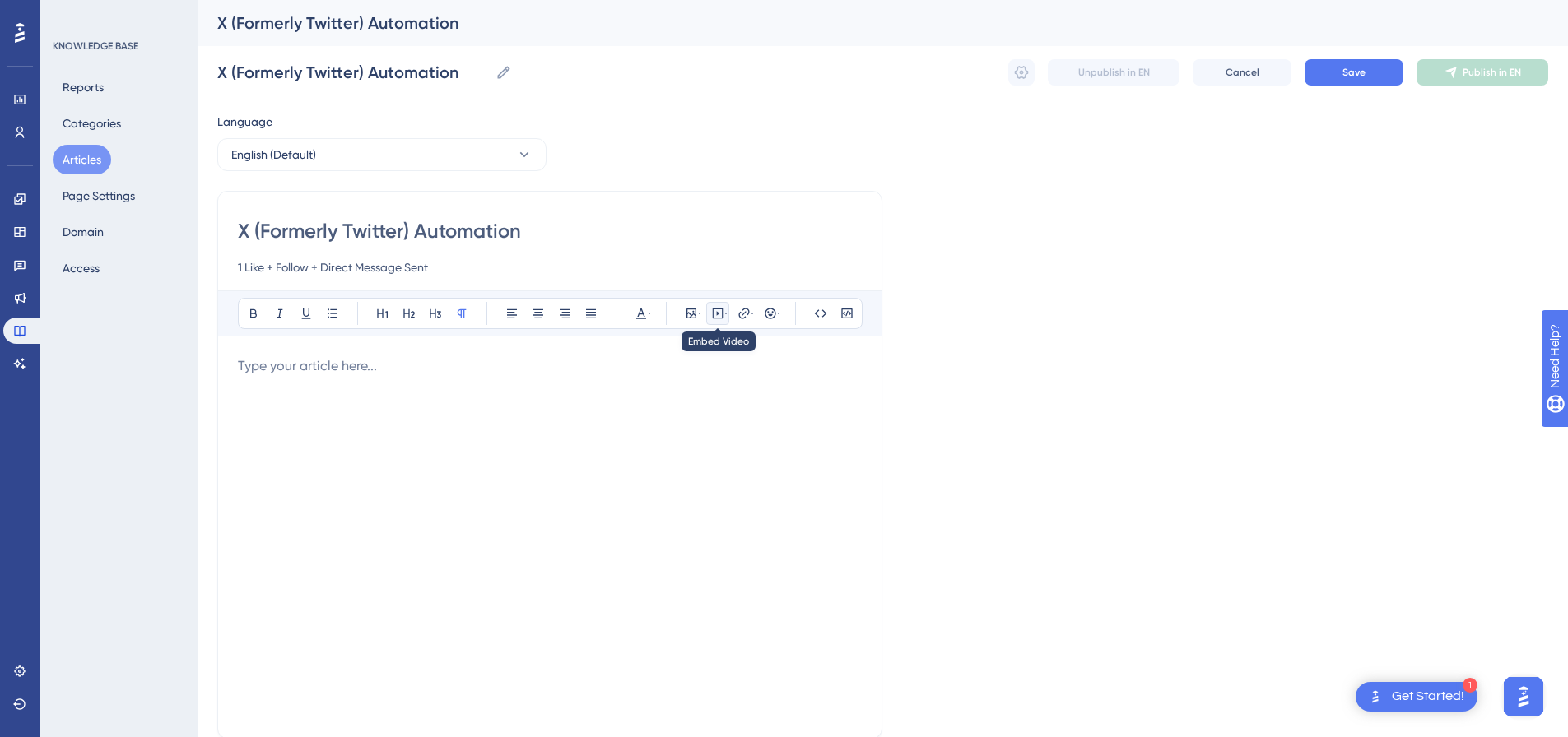
click at [719, 309] on icon at bounding box center [718, 314] width 14 height 14
click at [669, 400] on textarea at bounding box center [717, 415] width 250 height 74
paste textarea "<p></p><p></p><div style="padding:49.79% 0 0 0;position:relative;"><iframe src=…"
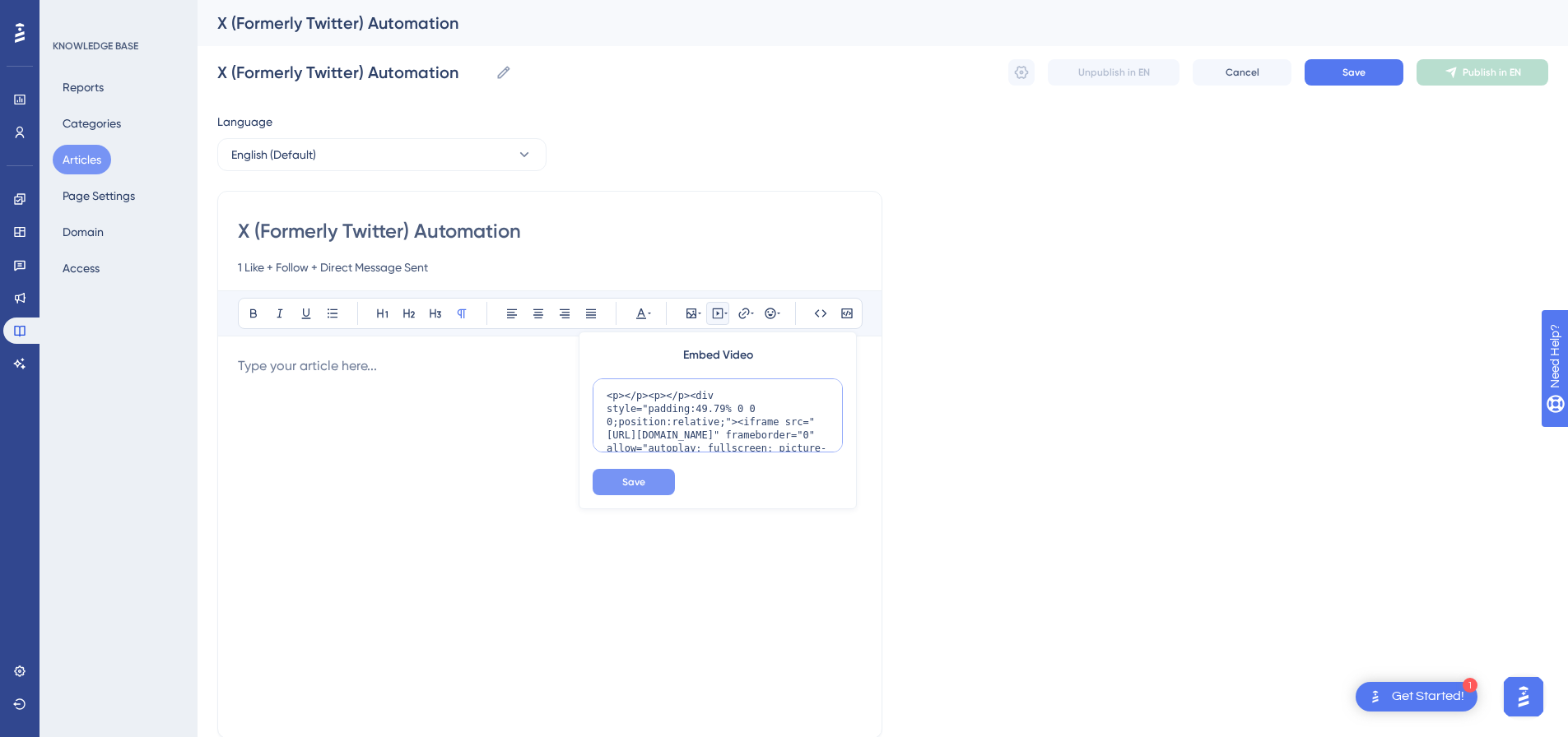
scroll to position [305, 0]
type textarea "<p></p><p></p><div style="padding:49.79% 0 0 0;position:relative;"><iframe src=…"
click at [641, 484] on span "Save" at bounding box center [634, 482] width 23 height 14
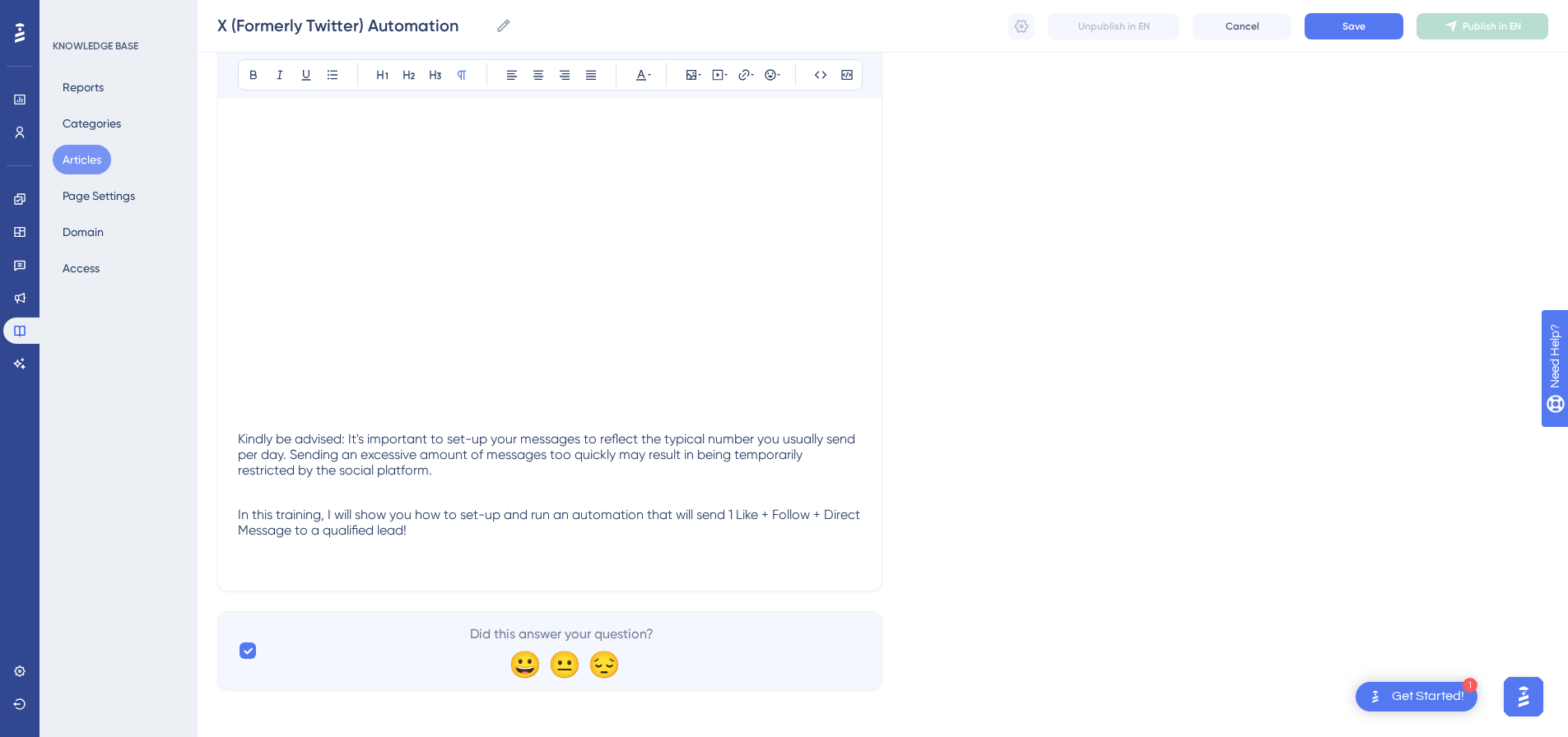
scroll to position [283, 0]
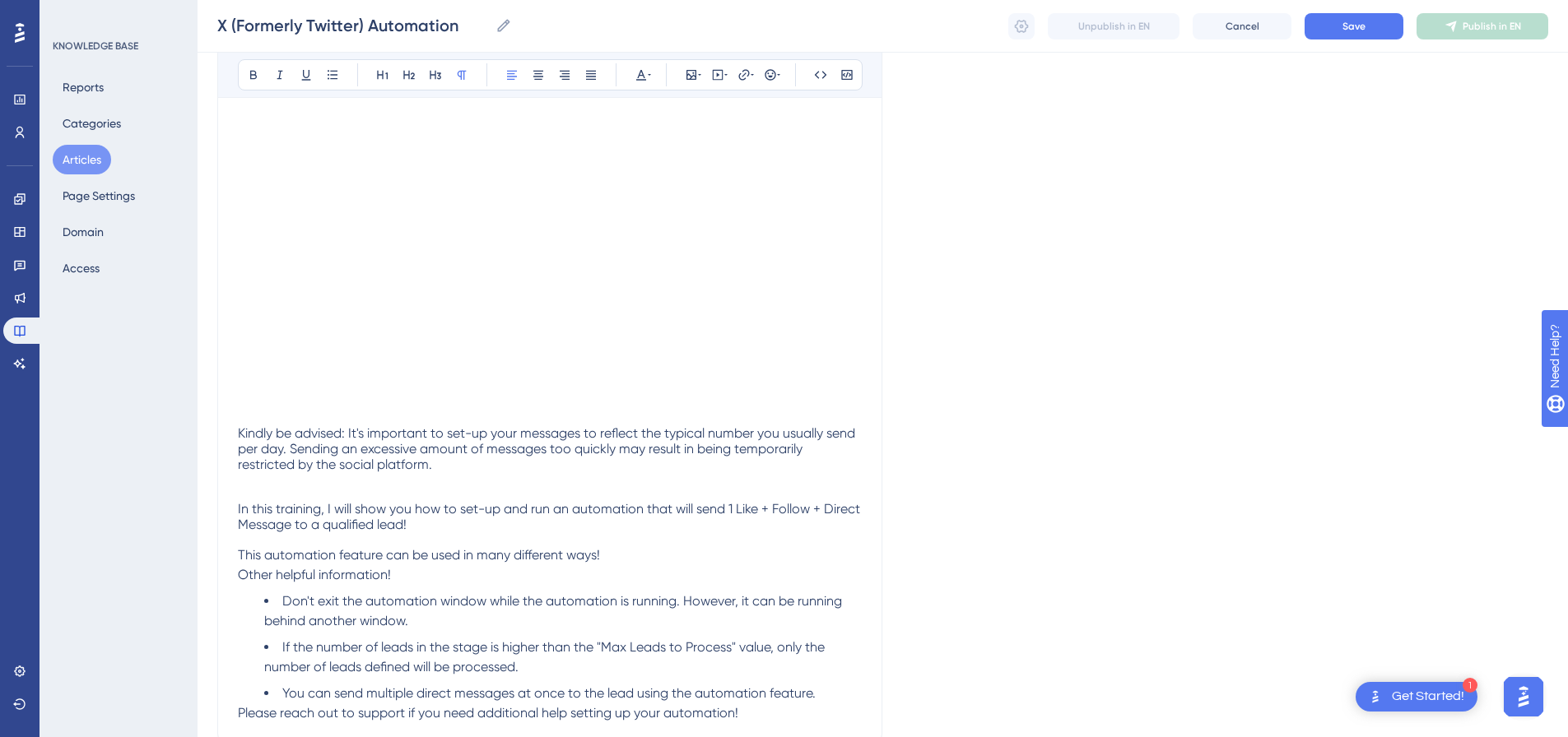
click at [242, 575] on span "Other helpful information! ﻿" at bounding box center [316, 575] width 157 height 15
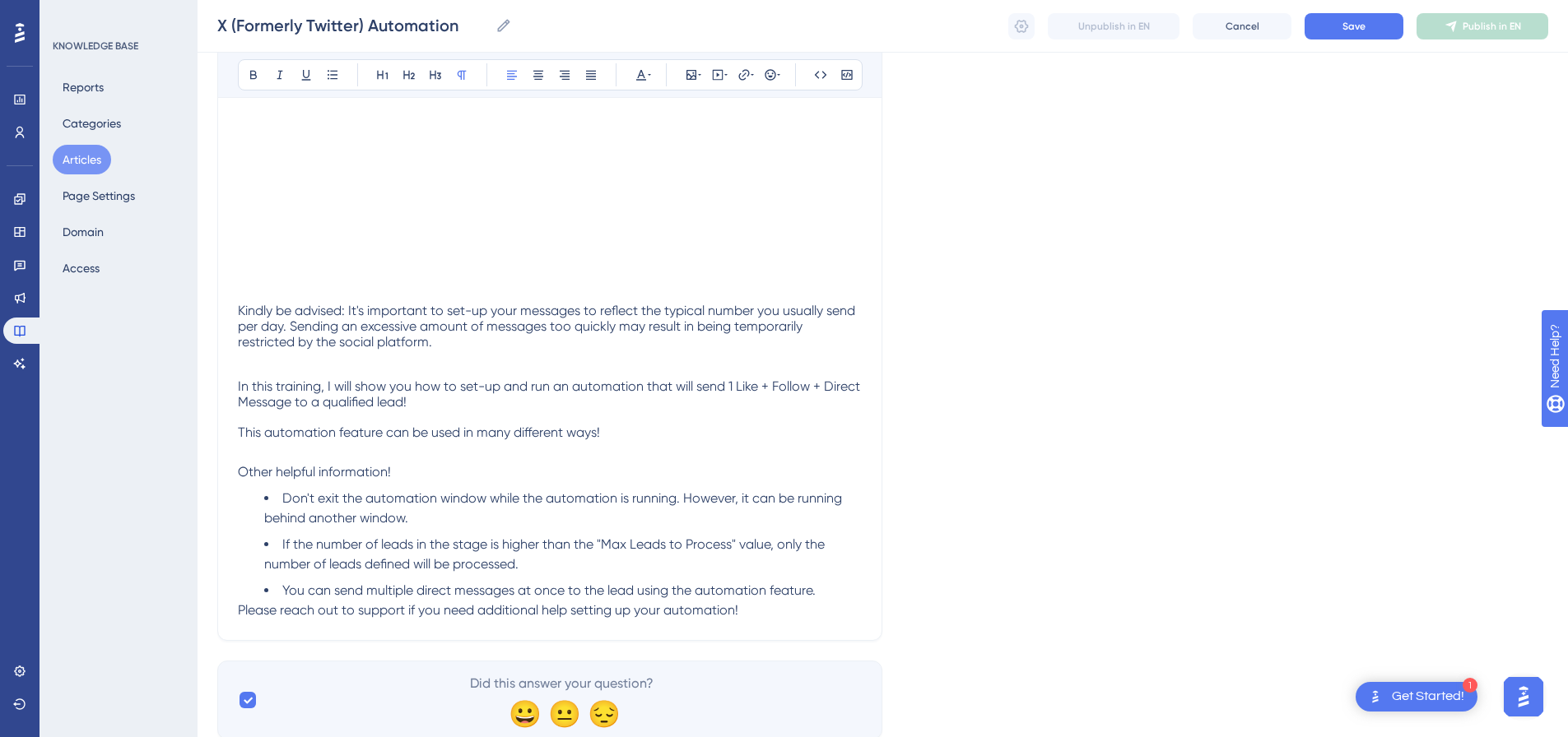
scroll to position [461, 0]
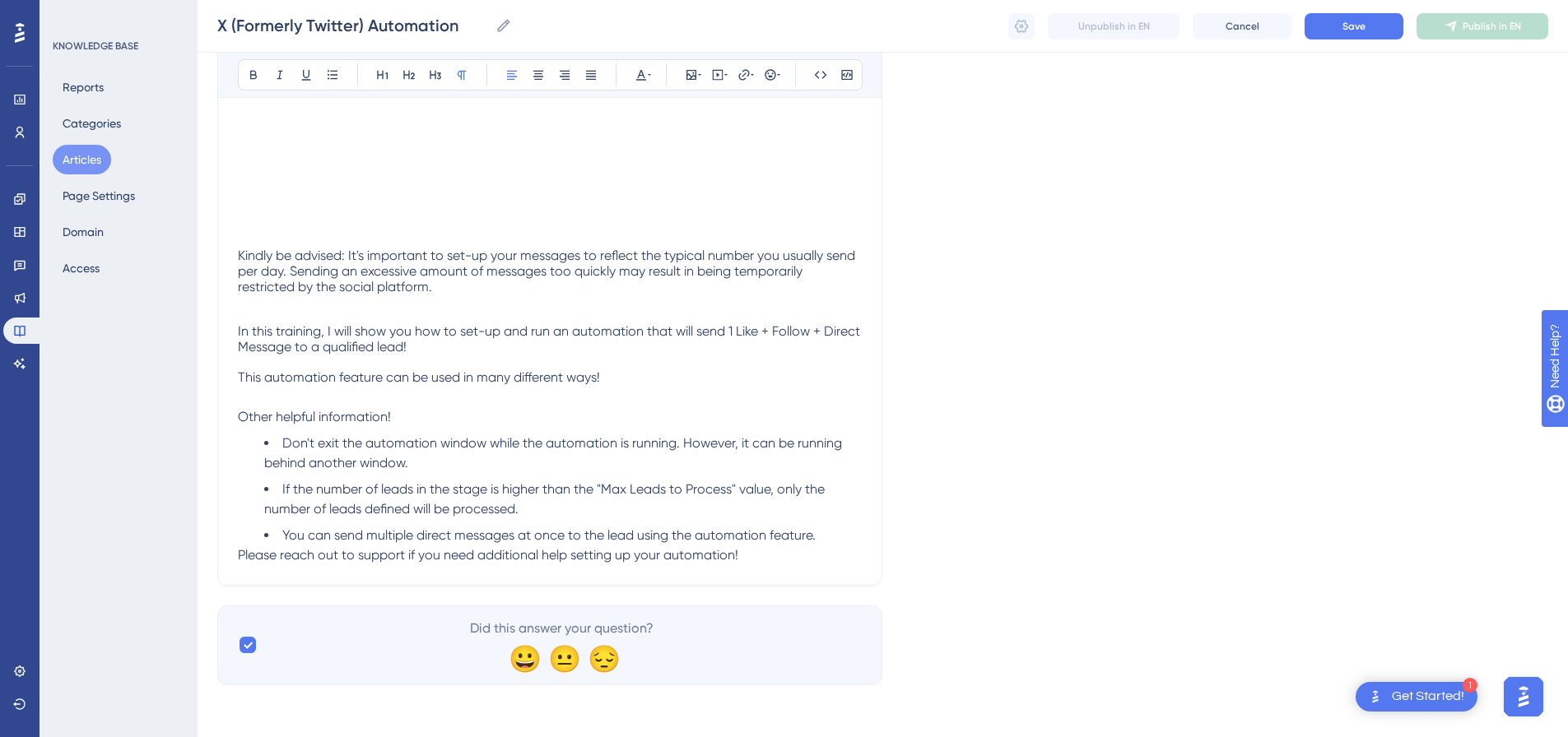
click at [236, 552] on div "X (Formerly Twitter) Automation 1 Like + Follow + Direct Message Sent Bold Ital…" at bounding box center [550, 155] width 665 height 863
click at [239, 555] on span "Please reach out to support if you need additional help setting up your automat…" at bounding box center [488, 555] width 500 height 15
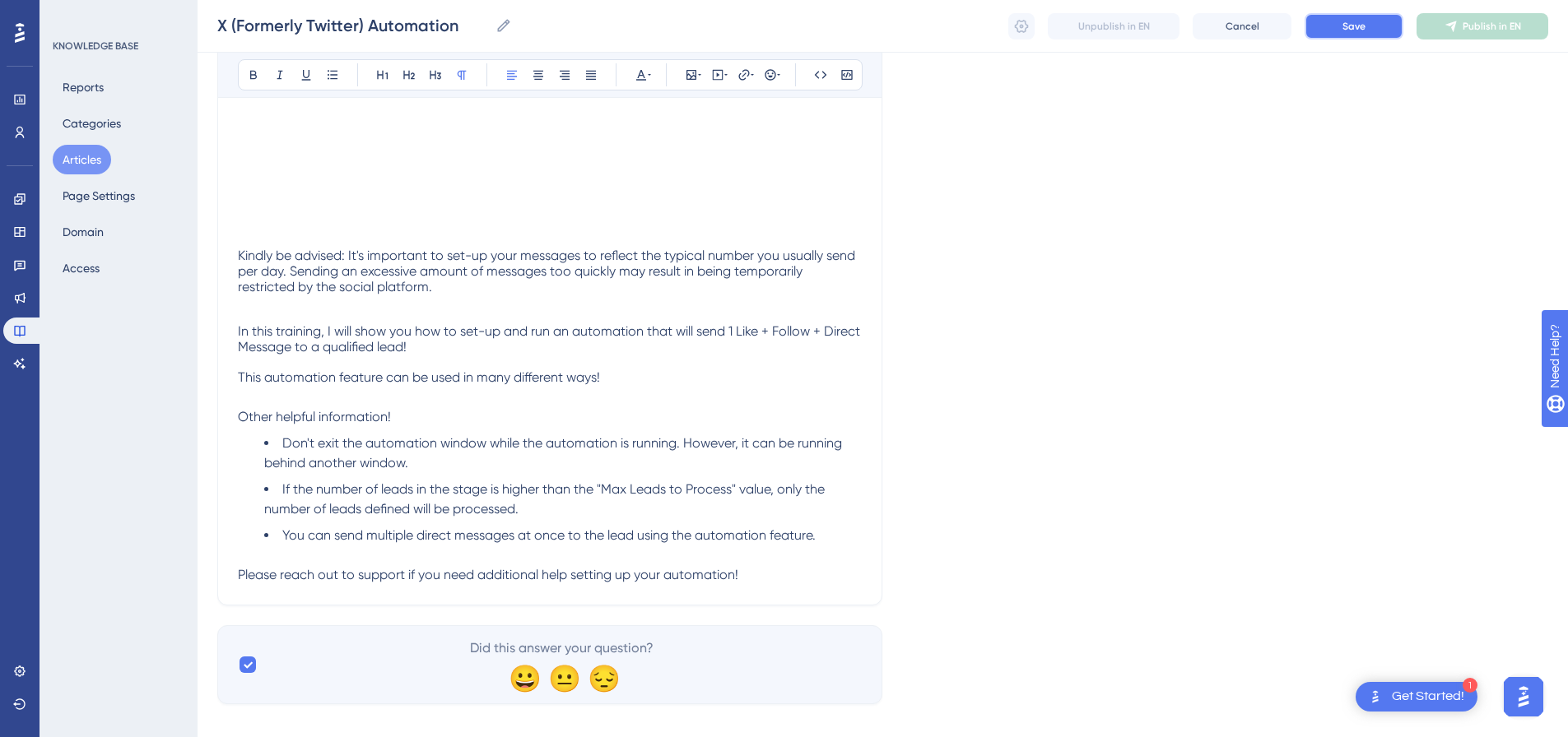
click at [1390, 29] on button "Save" at bounding box center [1354, 26] width 99 height 26
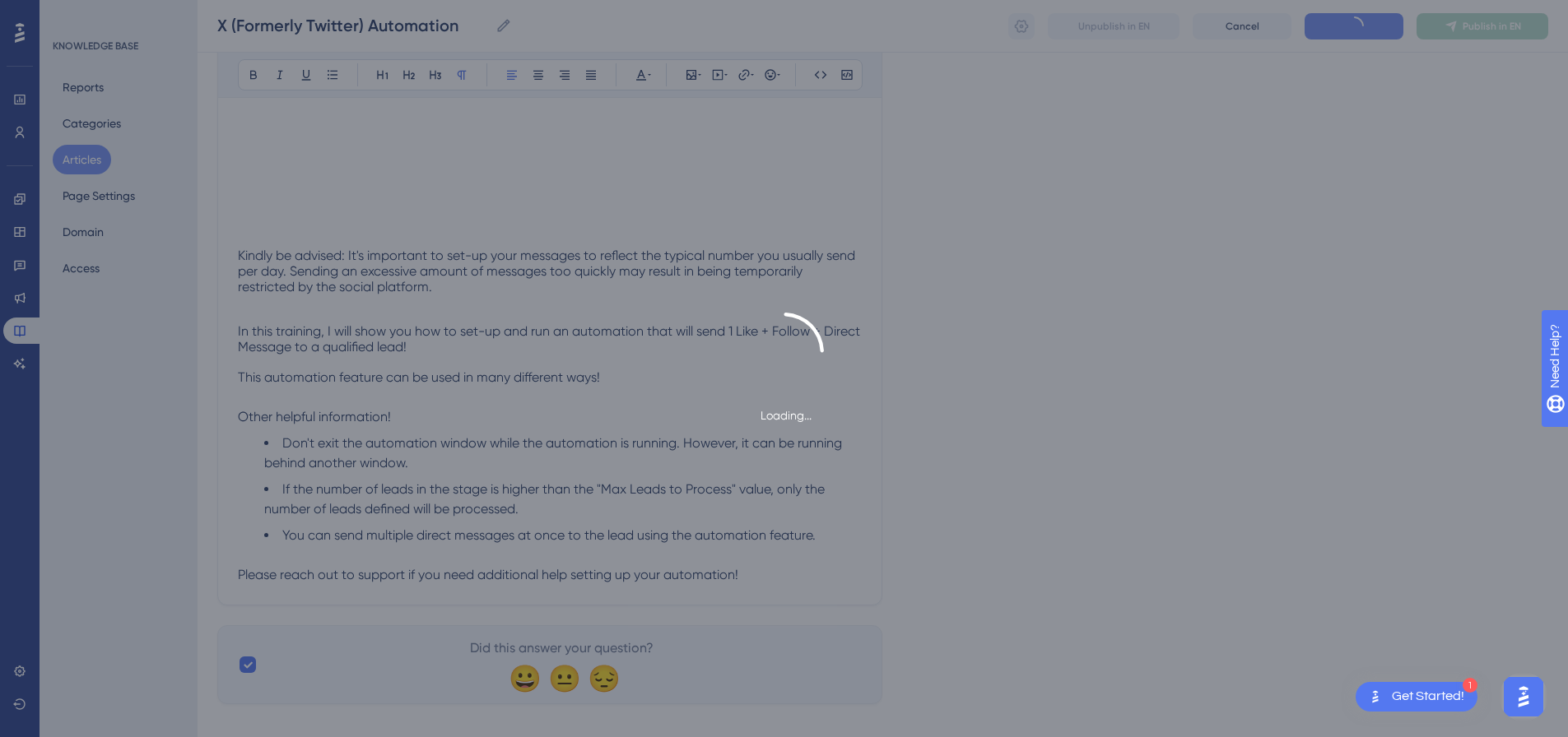
type input "X (Formerly Twitter) Automation"
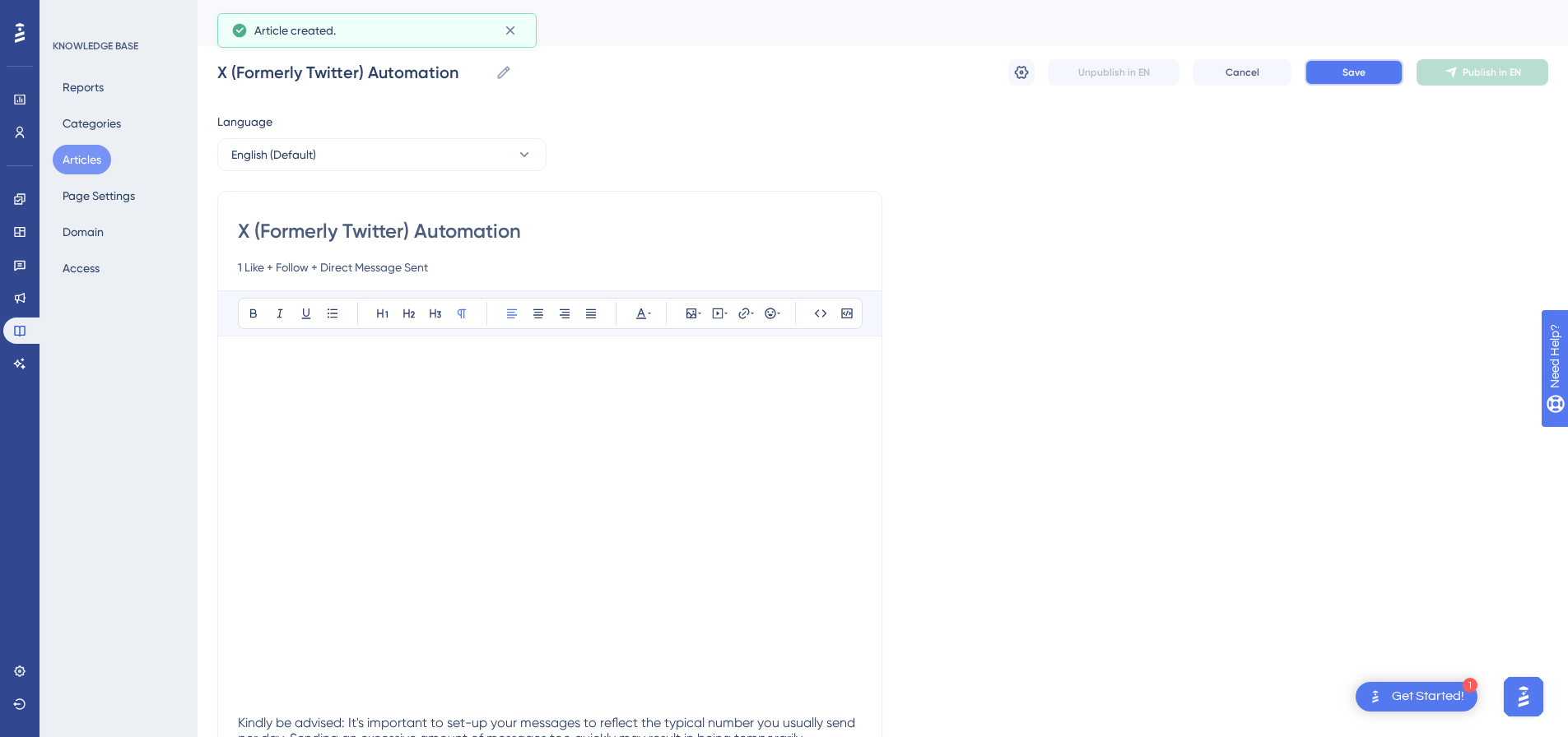
click at [1368, 75] on button "Save" at bounding box center [1354, 71] width 99 height 26
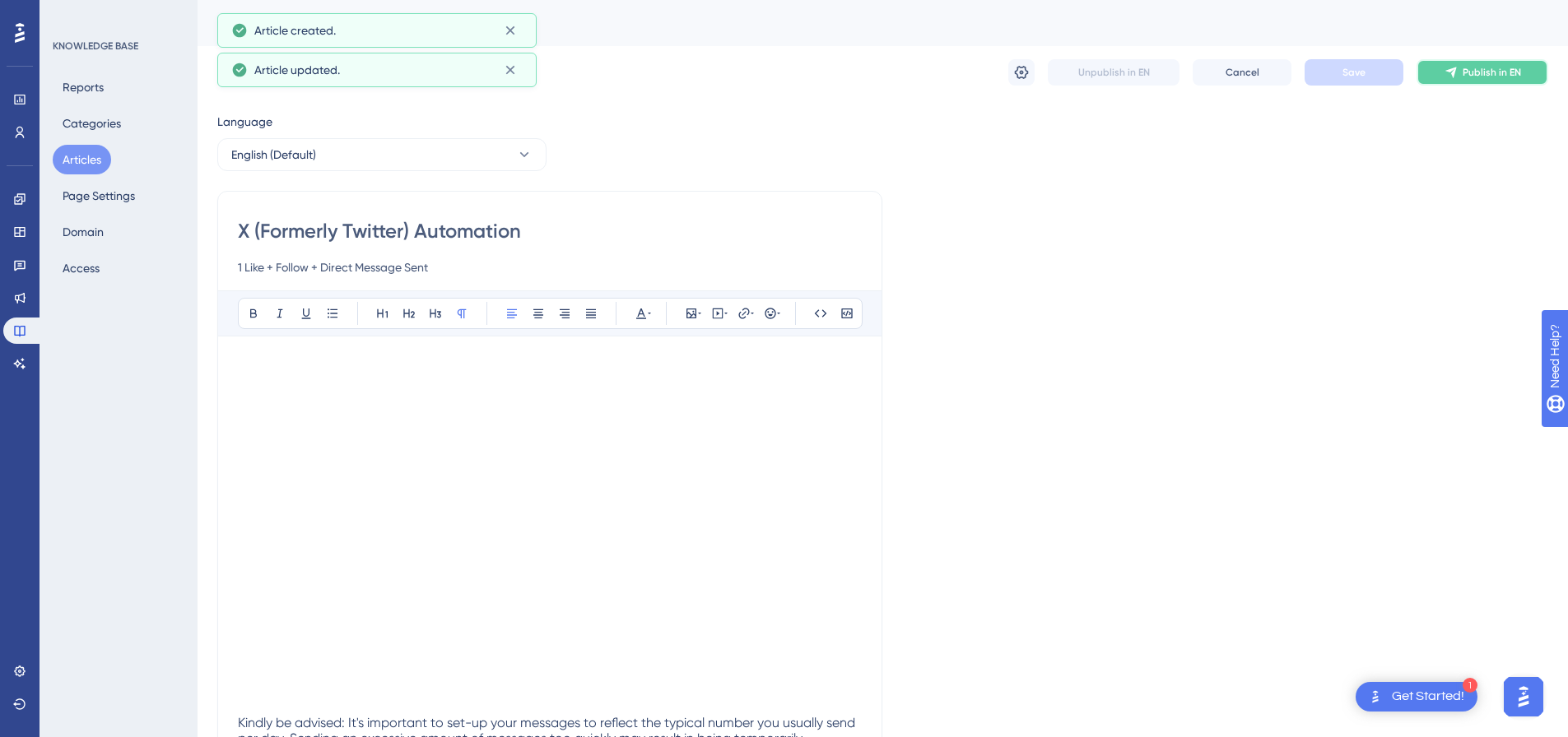
click at [1483, 75] on span "Publish in EN" at bounding box center [1492, 72] width 58 height 14
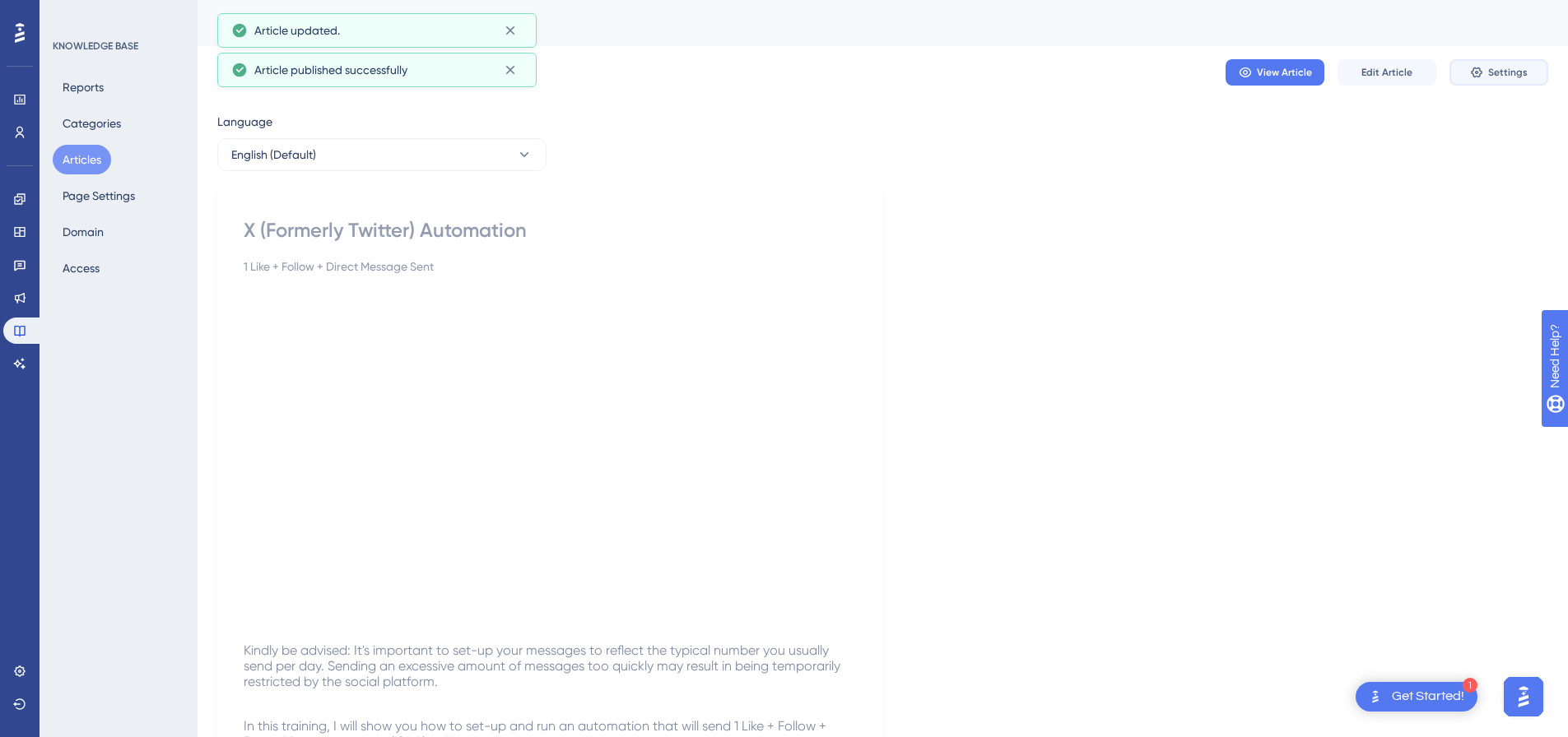
click at [1490, 72] on span "Settings" at bounding box center [1507, 72] width 40 height 14
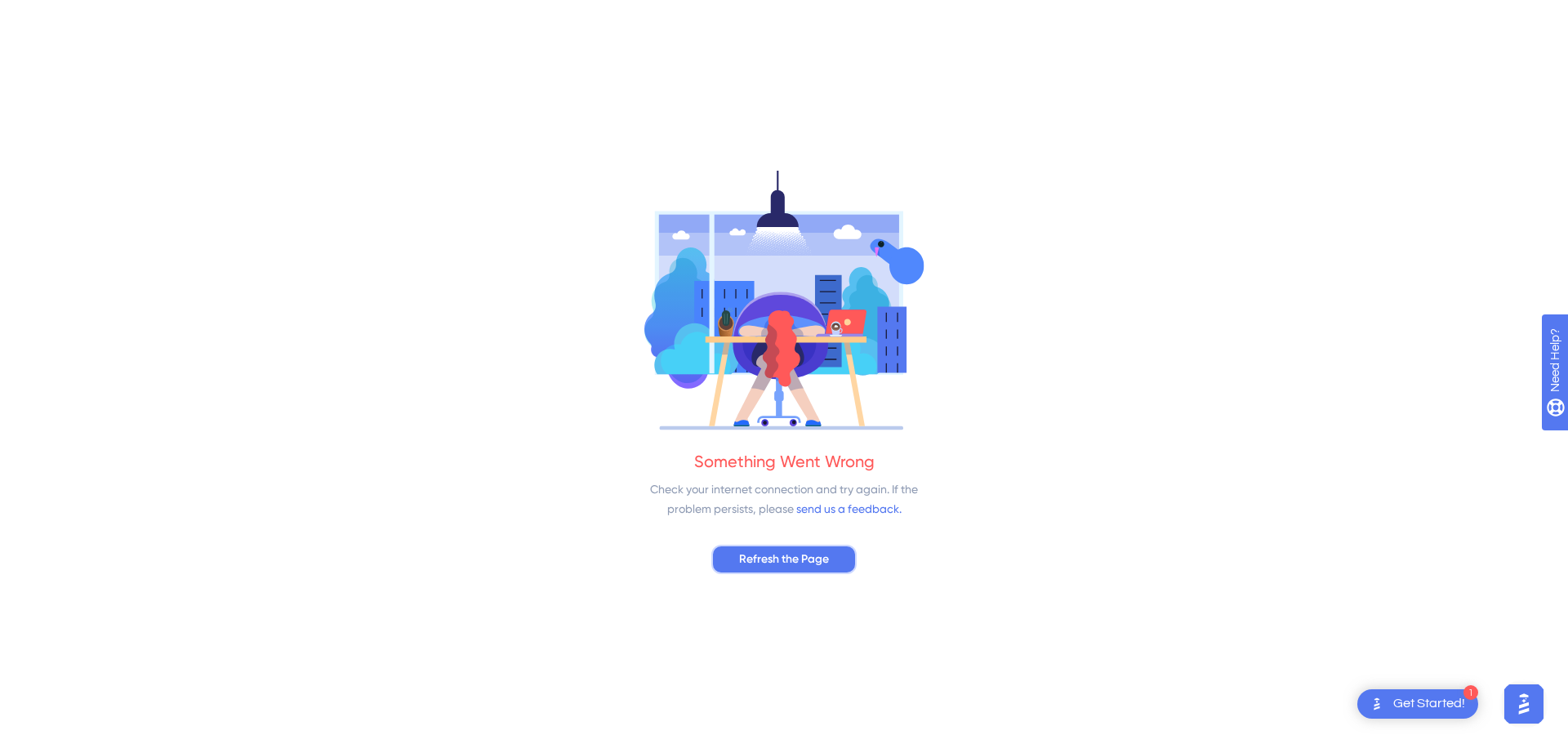
click at [806, 560] on span "Refresh the Page" at bounding box center [784, 559] width 90 height 19
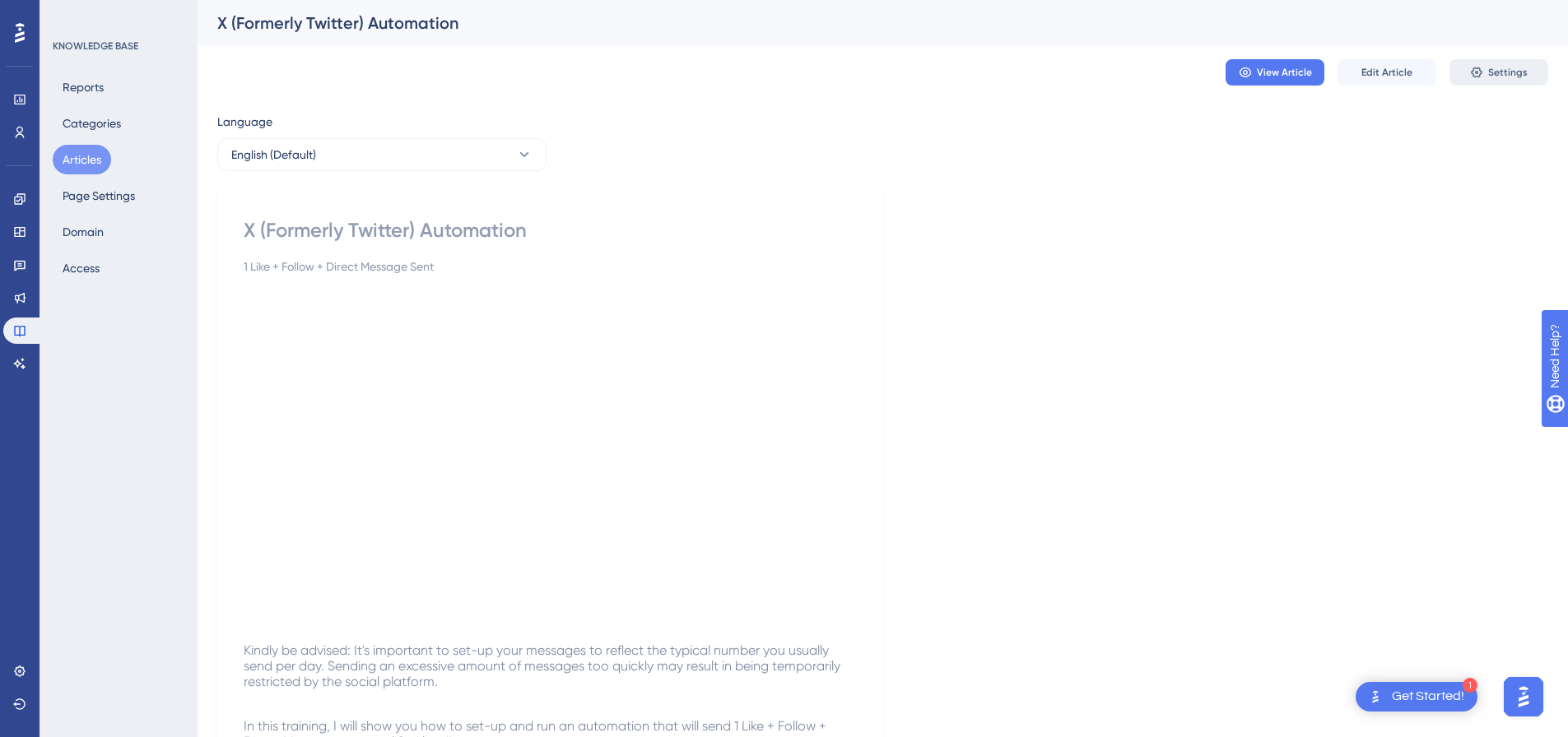
click at [1499, 76] on span "Settings" at bounding box center [1507, 72] width 40 height 14
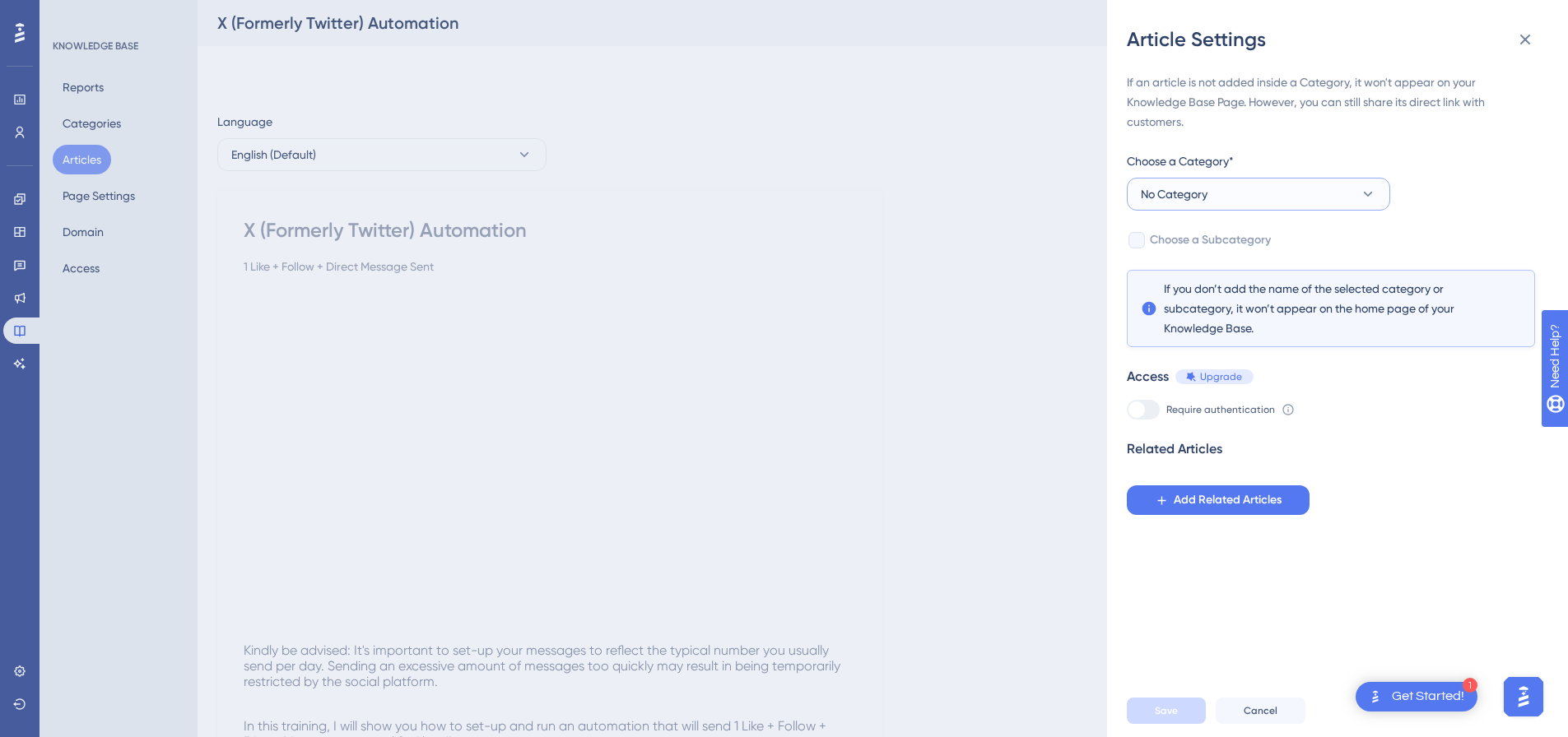
click at [1243, 204] on button "No Category" at bounding box center [1258, 194] width 264 height 33
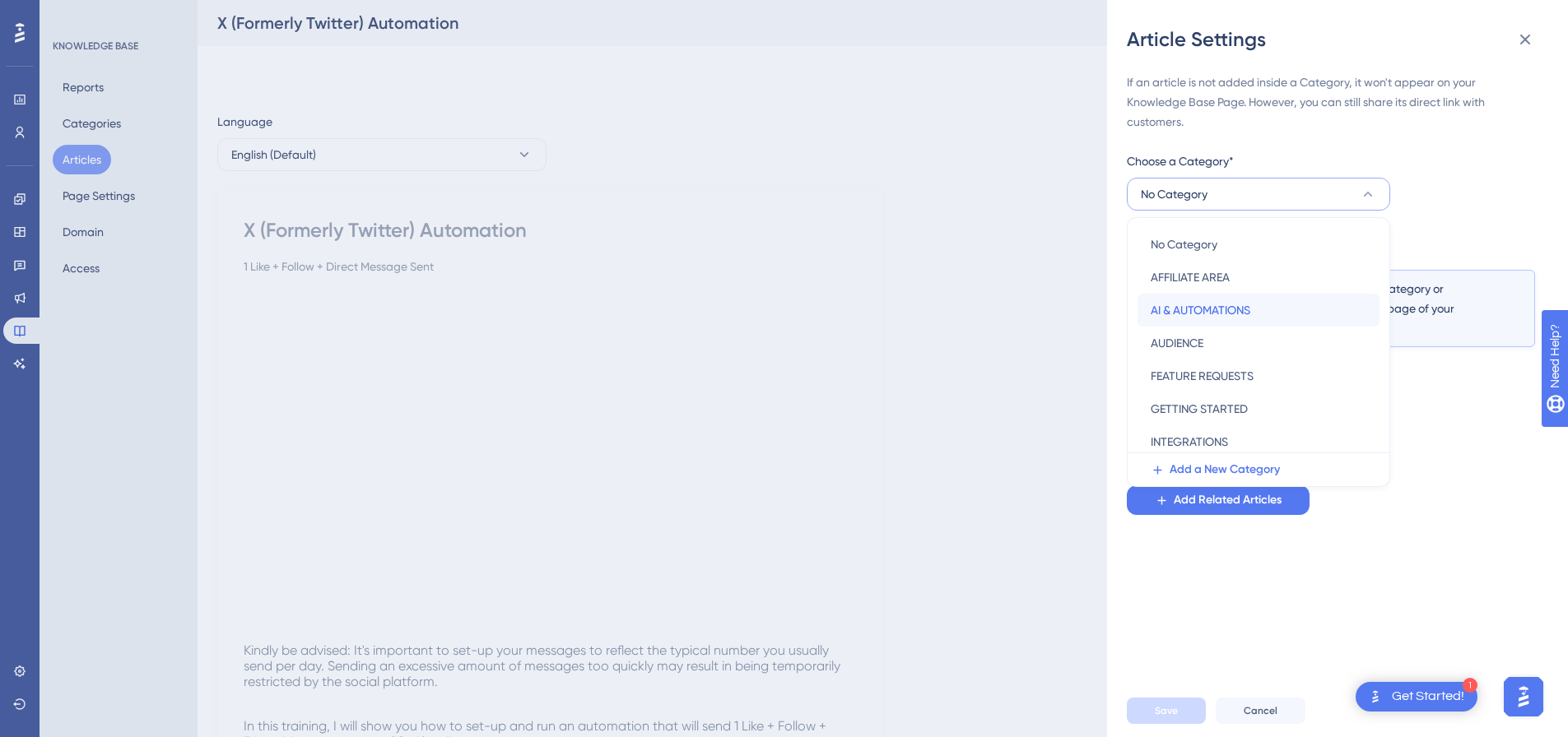
click at [1204, 310] on span "AI & AUTOMATIONS" at bounding box center [1200, 310] width 100 height 19
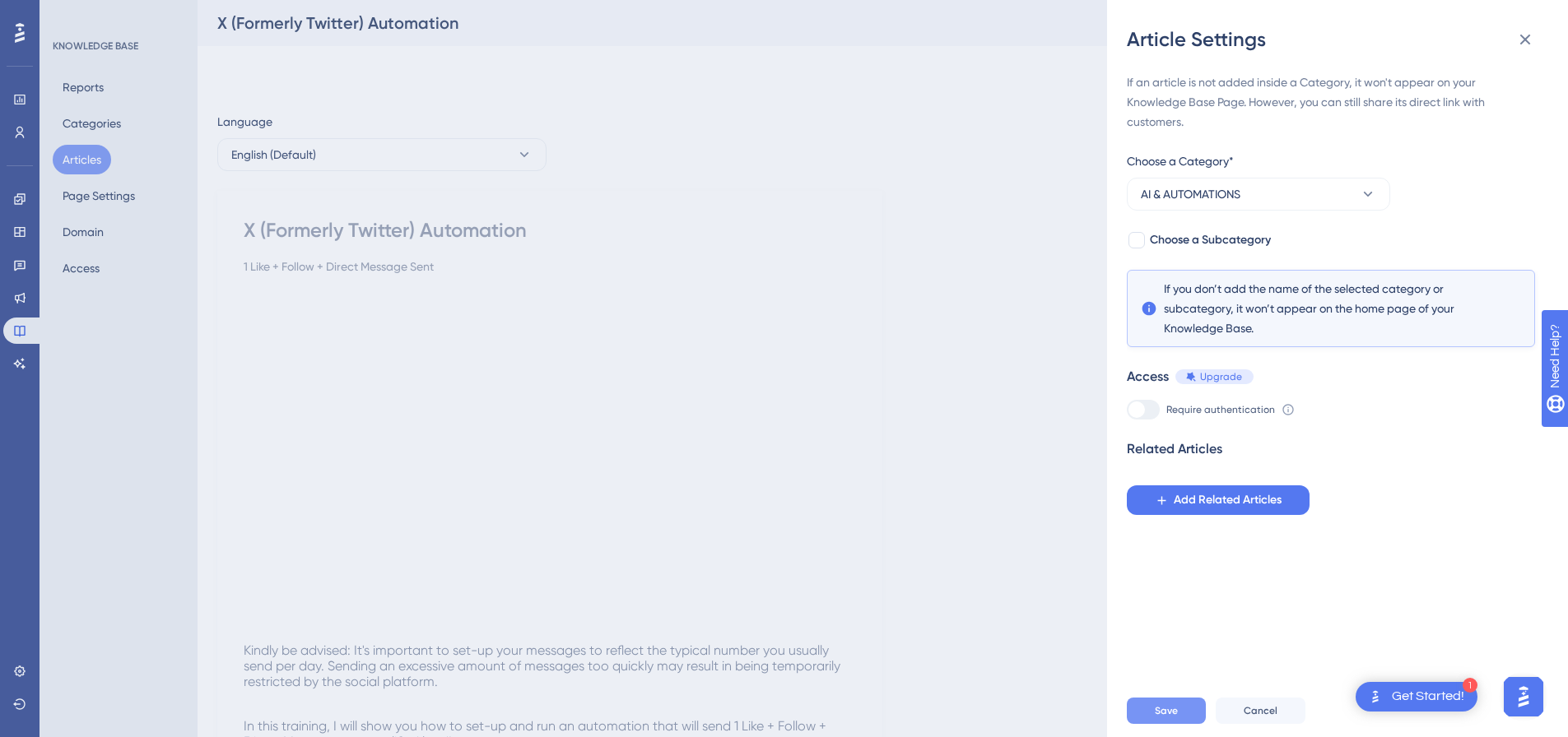
click at [1165, 717] on span "Save" at bounding box center [1166, 711] width 23 height 14
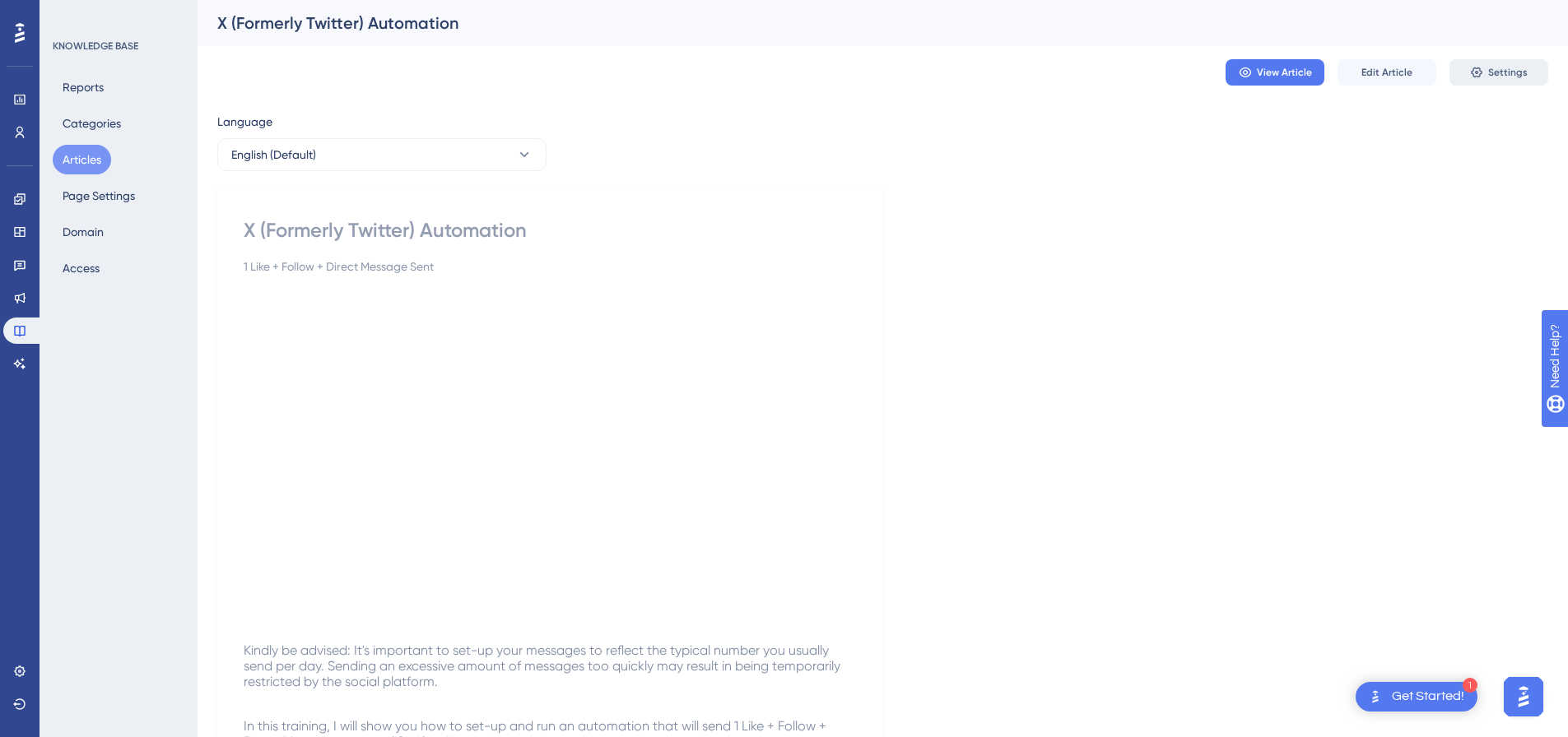
click at [1500, 68] on span "Settings" at bounding box center [1507, 72] width 40 height 14
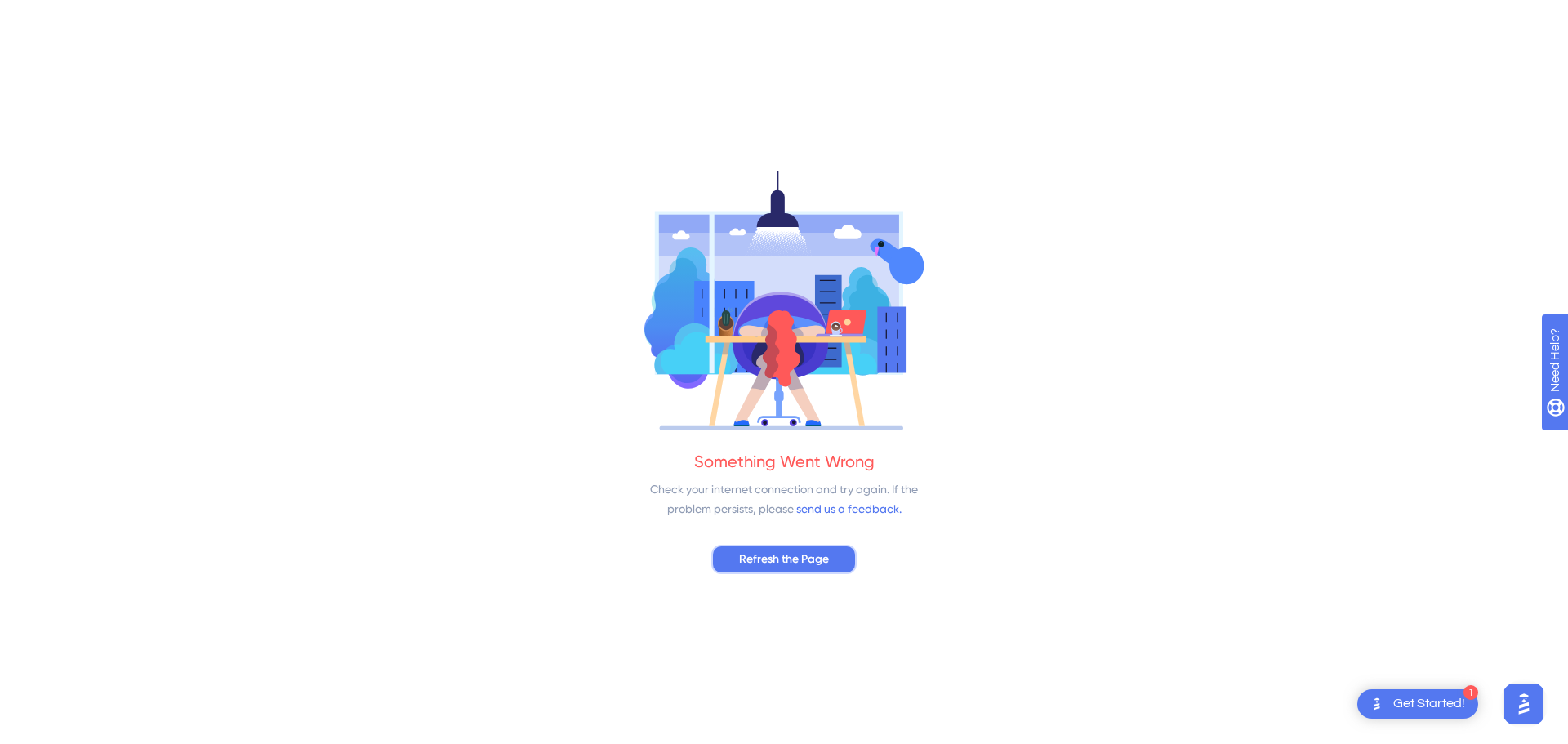
click at [777, 549] on span "Refresh the Page" at bounding box center [784, 559] width 90 height 19
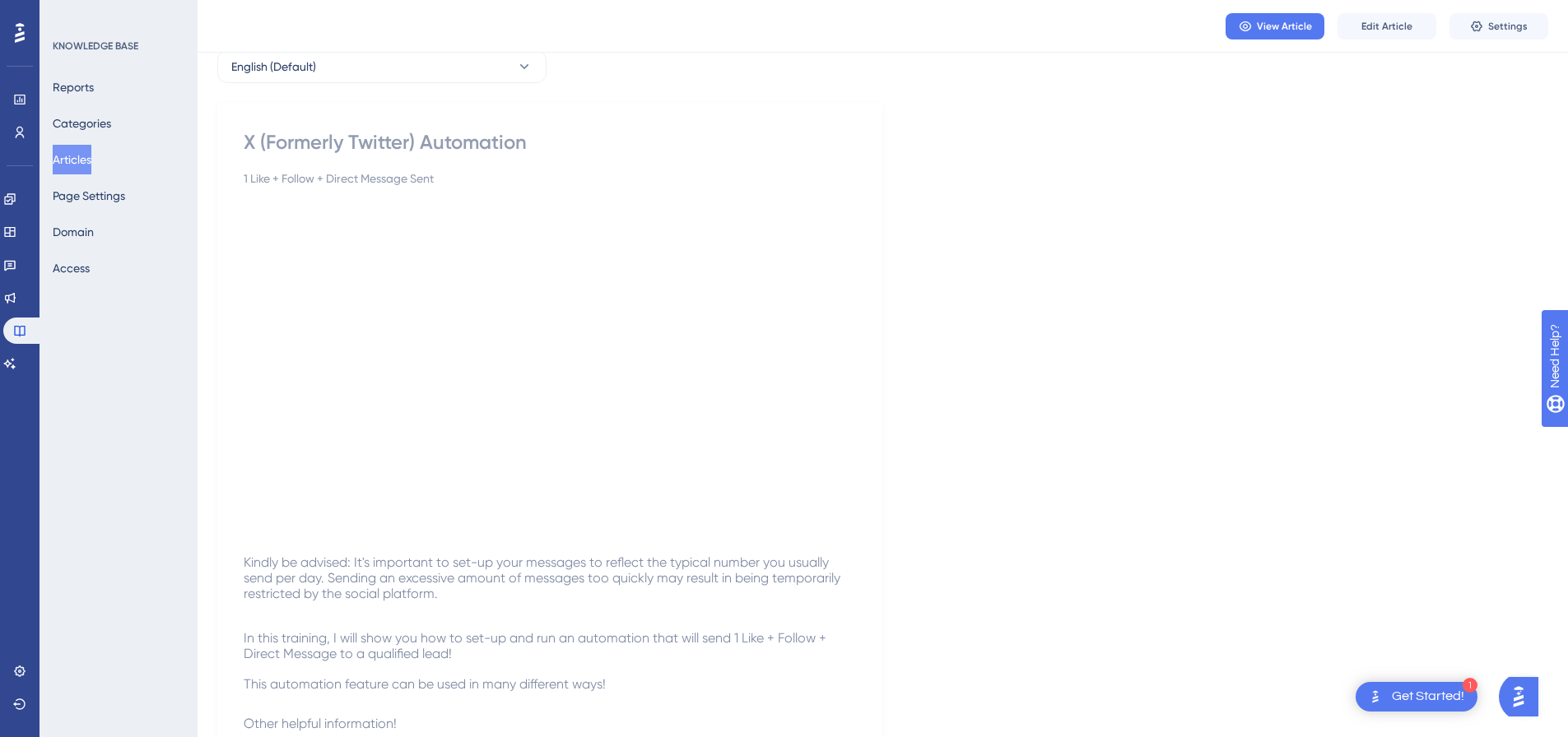
scroll to position [82, 0]
click at [92, 155] on button "Articles" at bounding box center [72, 159] width 39 height 30
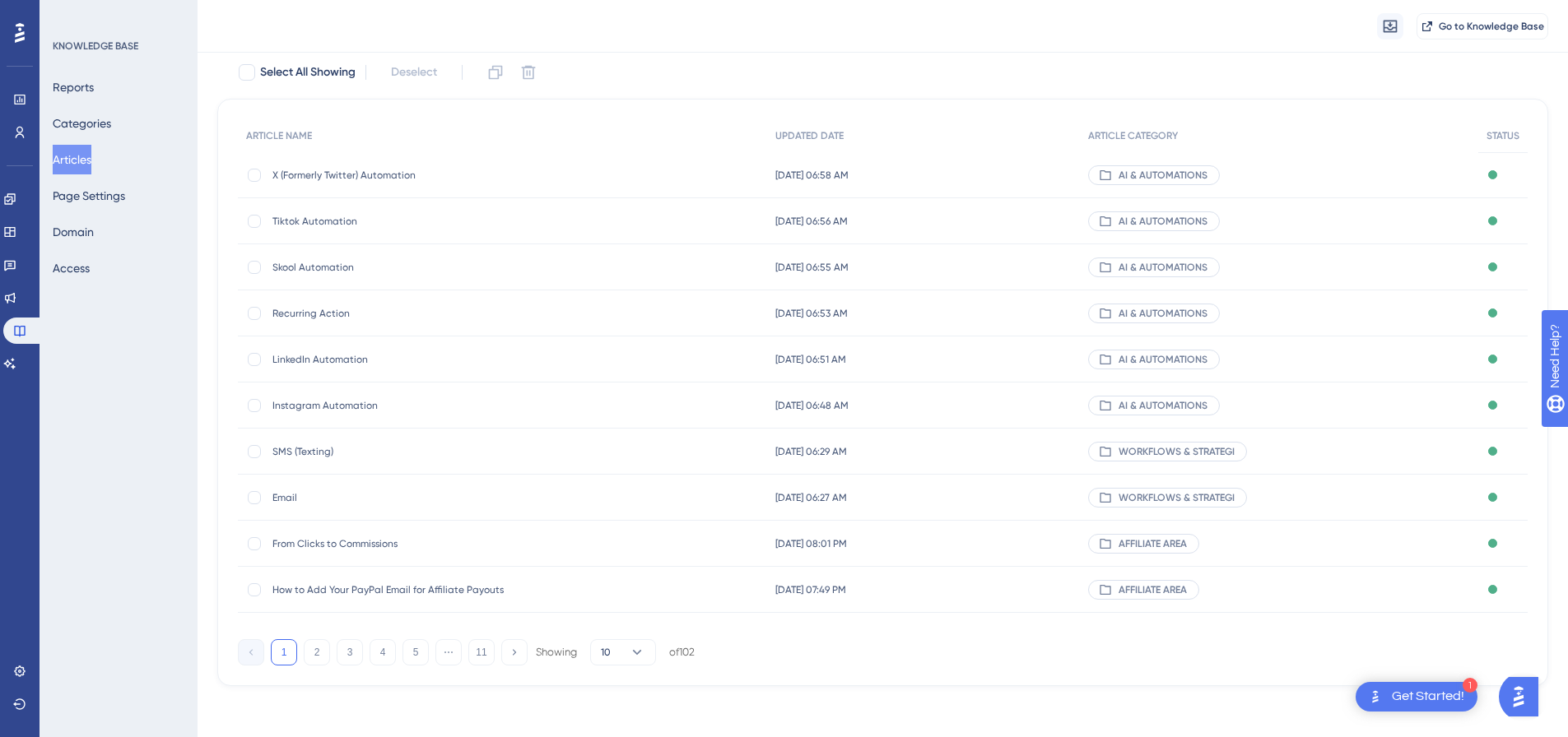
scroll to position [100, 0]
click at [417, 657] on button "5" at bounding box center [415, 650] width 26 height 26
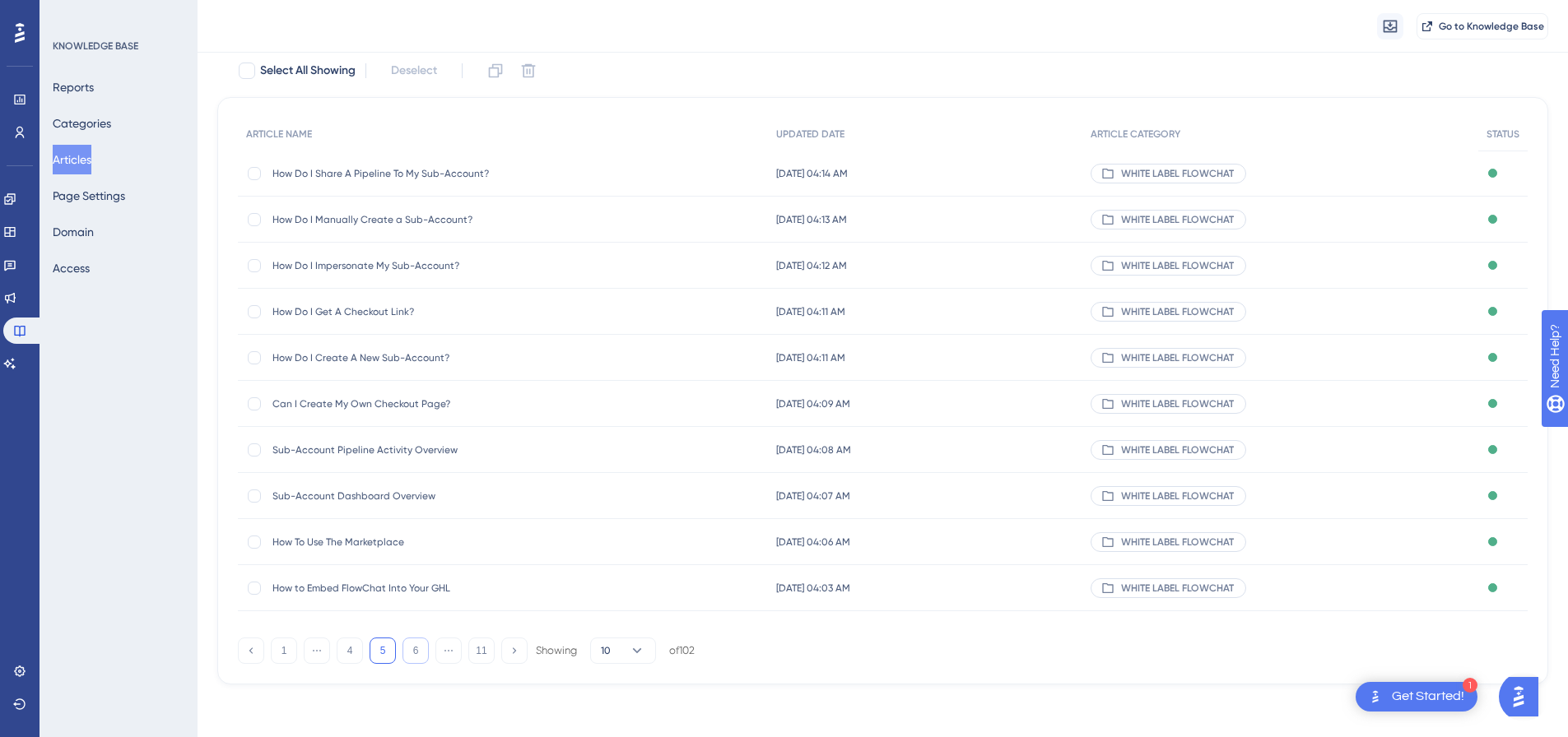
click at [425, 652] on button "6" at bounding box center [415, 650] width 26 height 26
click at [424, 652] on button "7" at bounding box center [415, 650] width 26 height 26
click at [424, 652] on button "8" at bounding box center [415, 650] width 26 height 26
click at [424, 652] on button "9" at bounding box center [415, 650] width 26 height 26
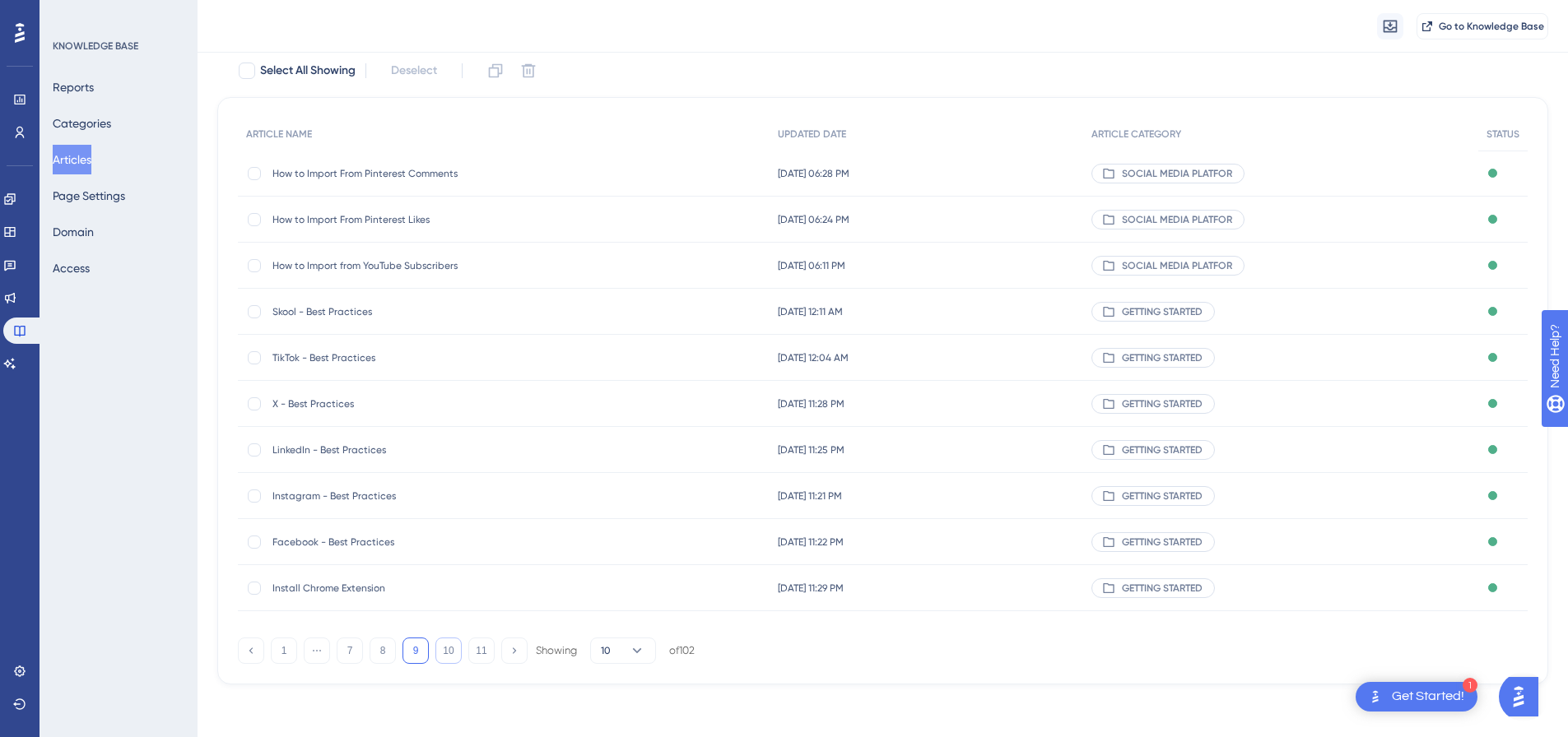
click at [448, 649] on button "10" at bounding box center [448, 650] width 26 height 26
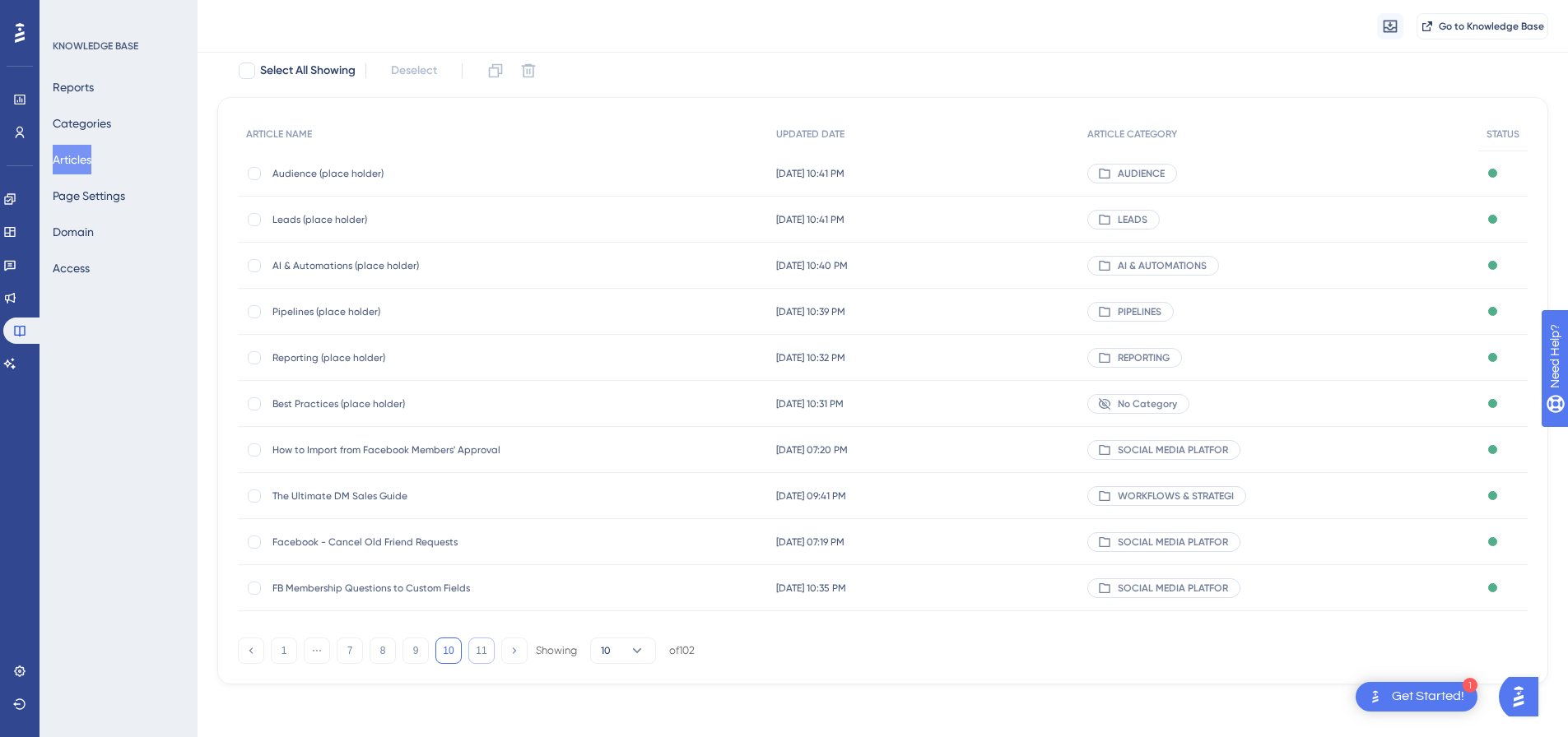
click at [472, 645] on button "11" at bounding box center [481, 650] width 26 height 26
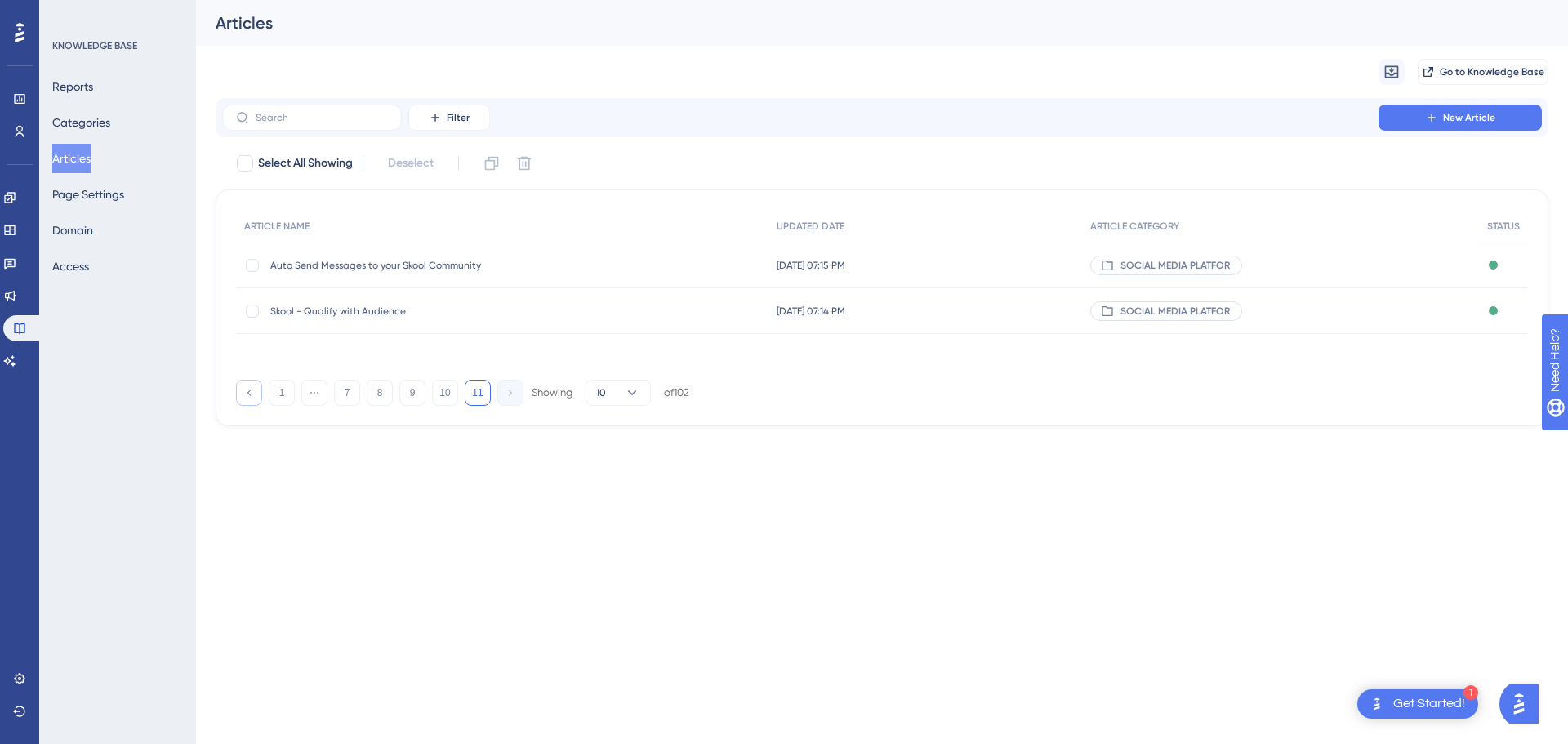
click at [253, 394] on icon at bounding box center [248, 392] width 11 height 11
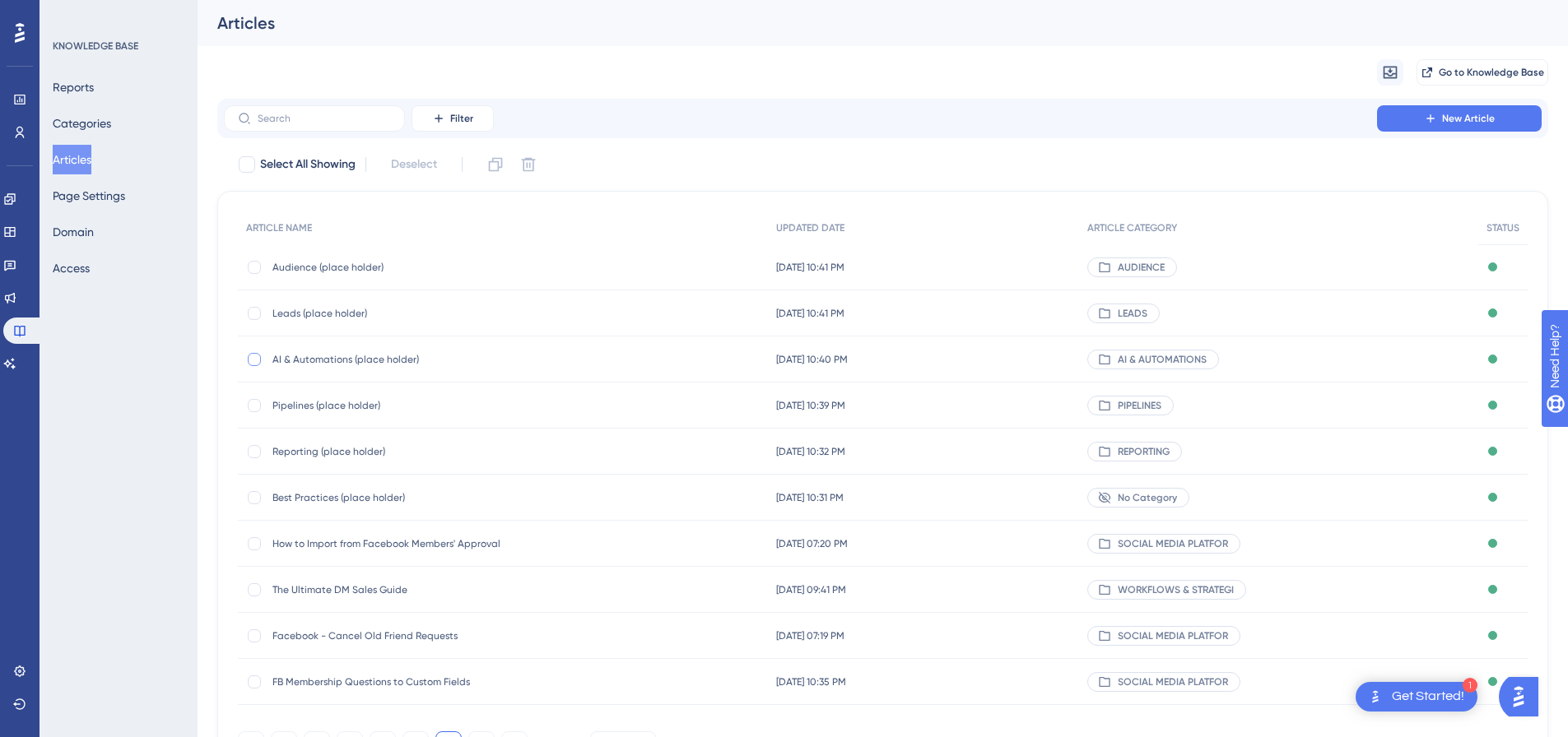
click at [258, 358] on div at bounding box center [254, 360] width 14 height 14
click at [525, 163] on icon at bounding box center [527, 164] width 16 height 16
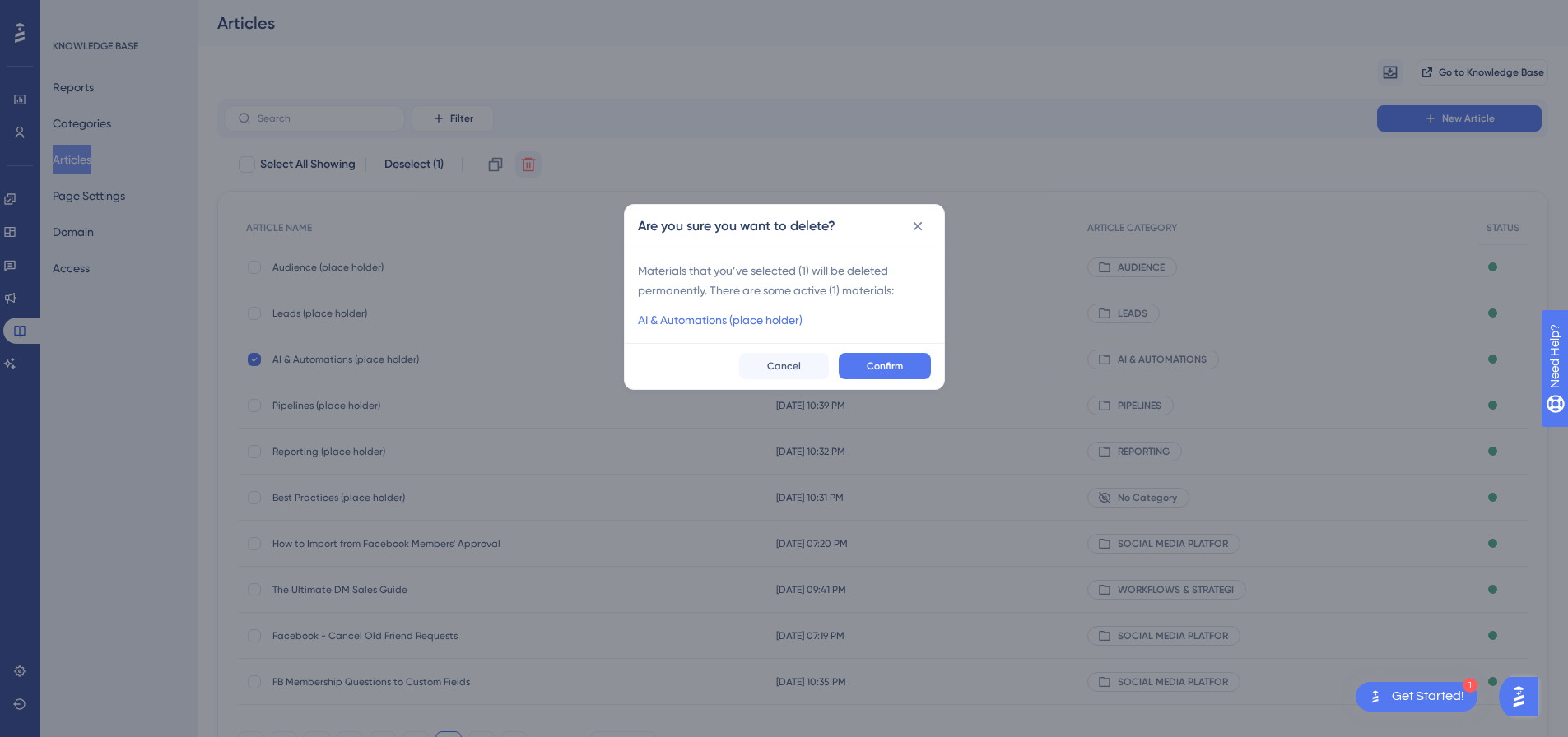
checkbox input "false"
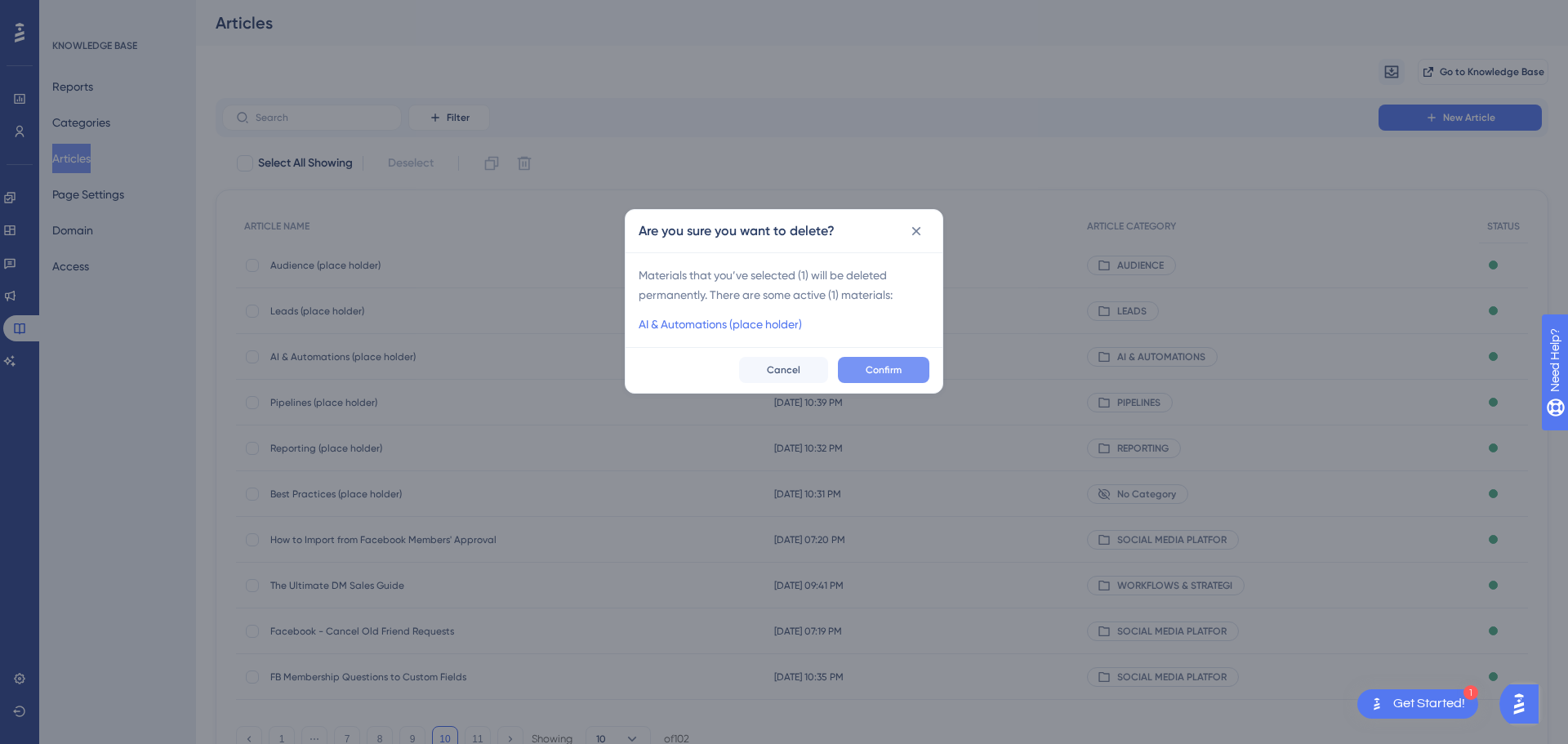
click at [856, 373] on button "Confirm" at bounding box center [883, 369] width 91 height 26
